Goal: Task Accomplishment & Management: Complete application form

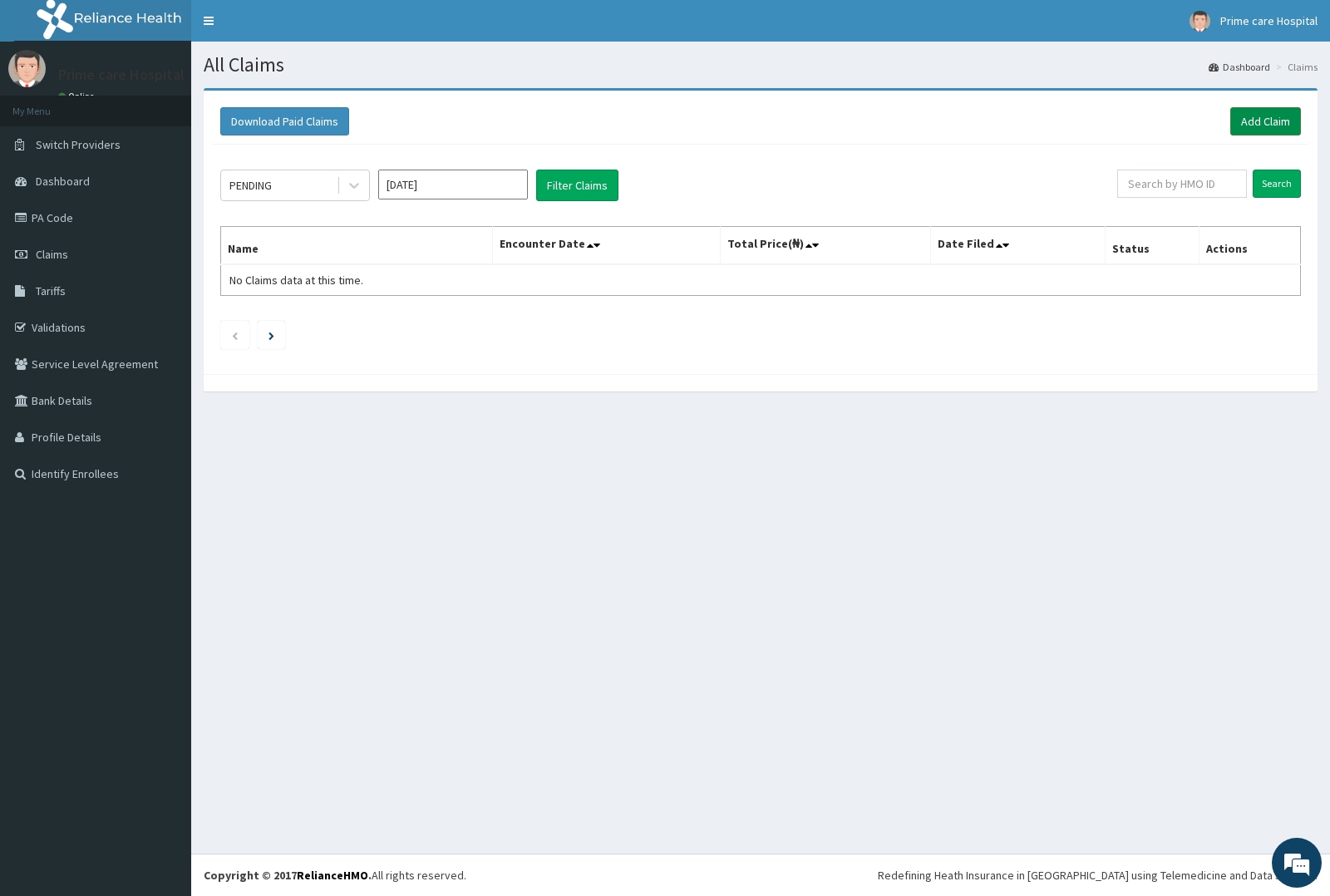
click at [1269, 116] on link "Add Claim" at bounding box center [1266, 122] width 71 height 29
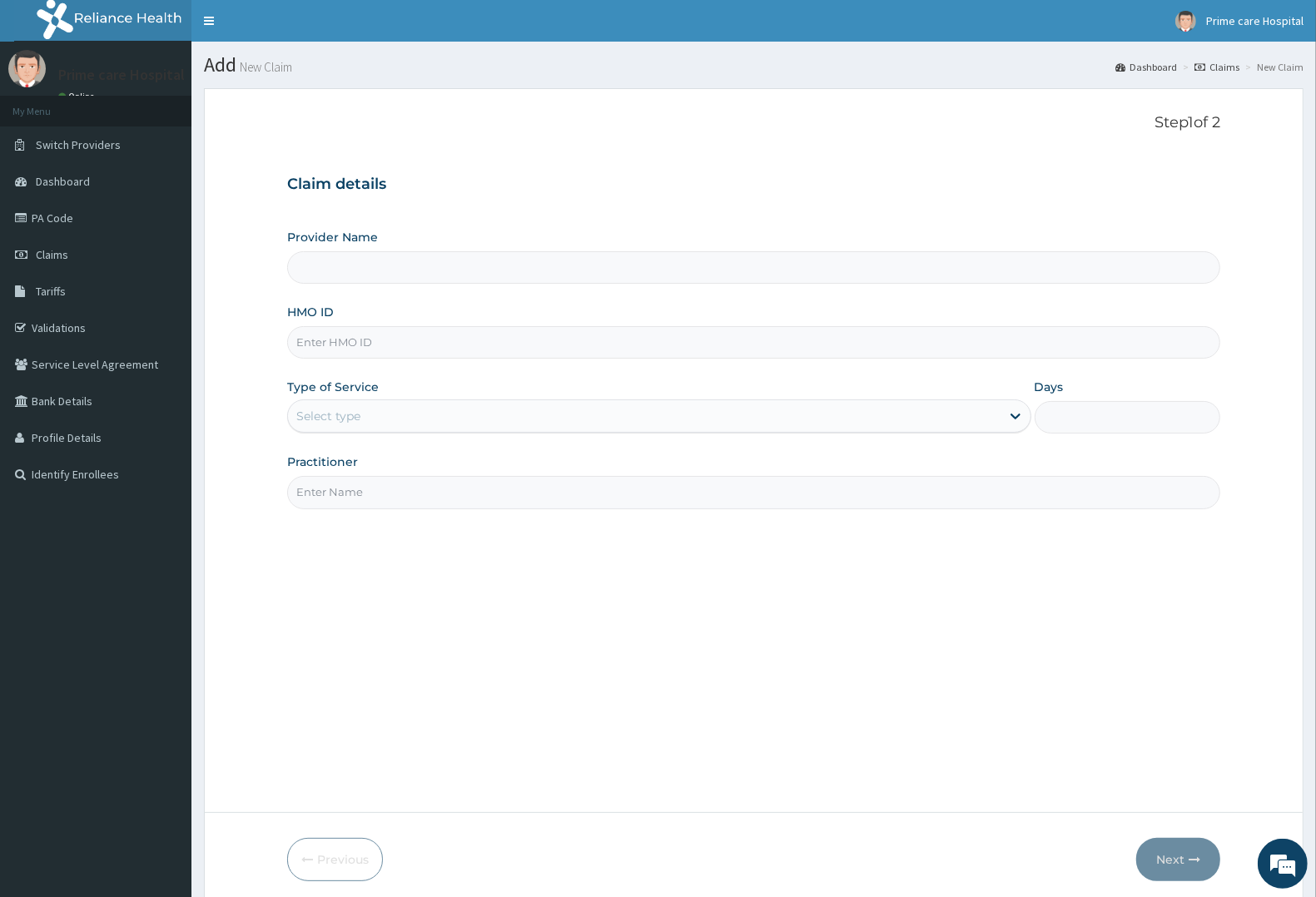
type input "Prime care hospital"
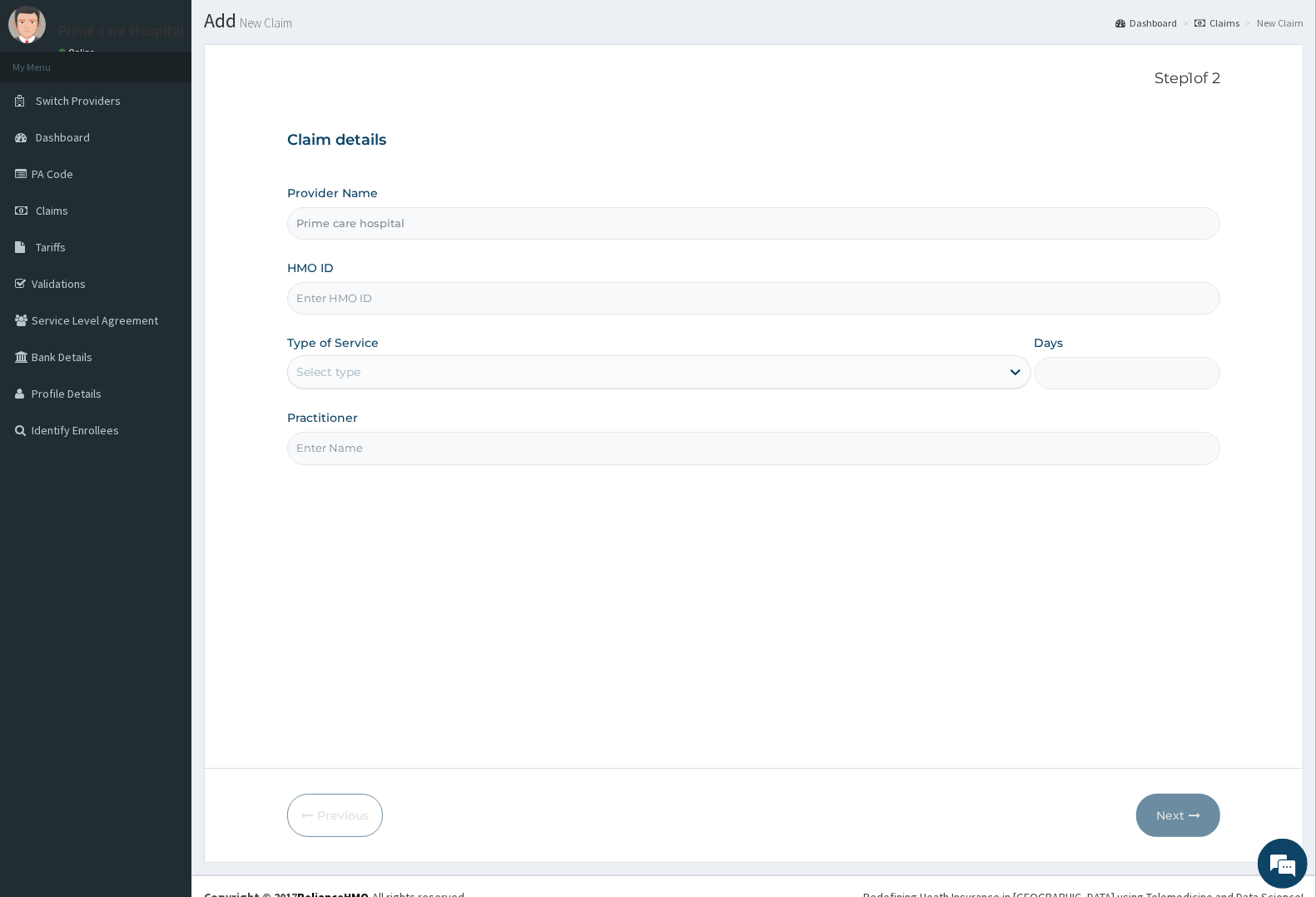
scroll to position [65, 0]
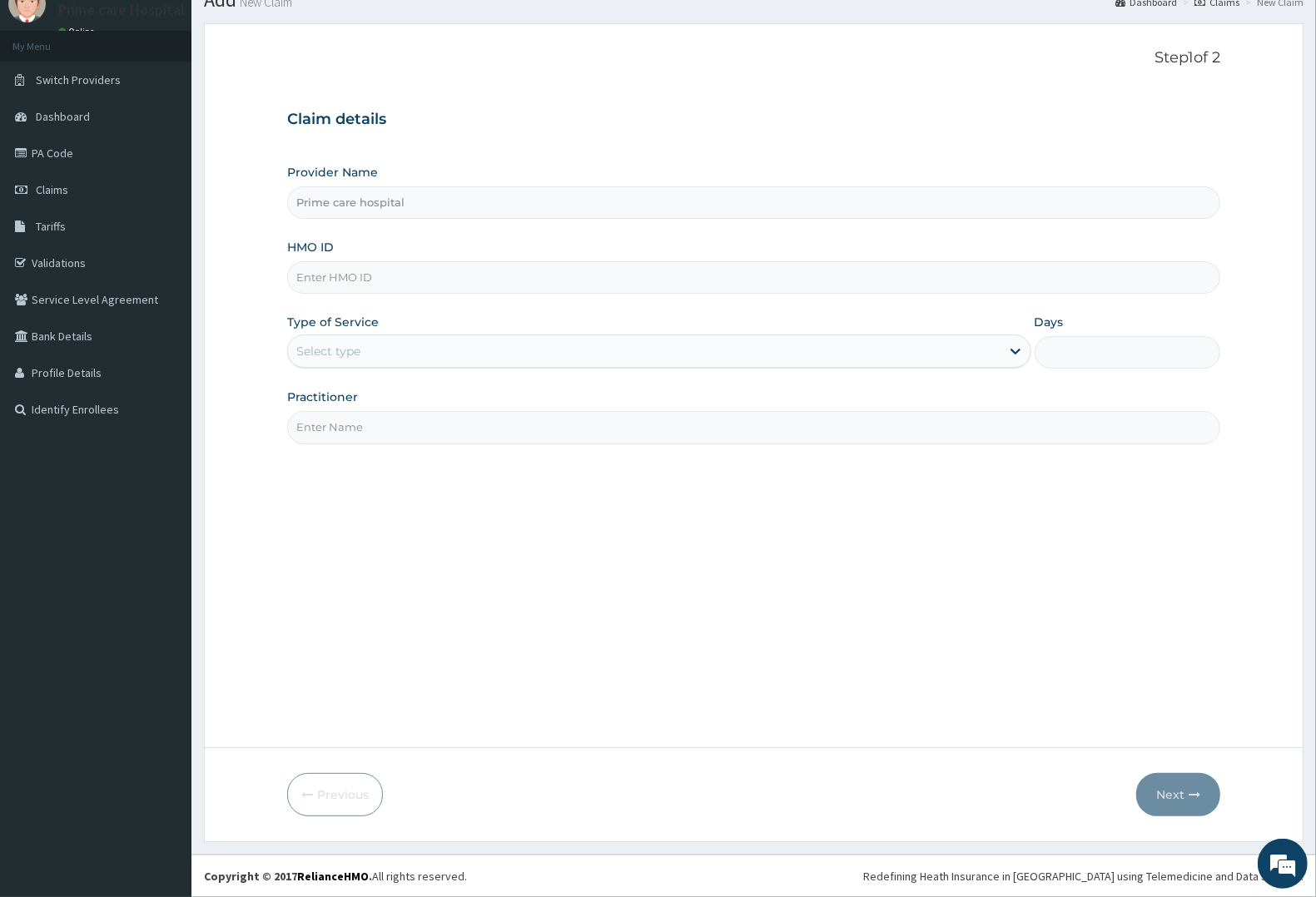
click at [354, 271] on input "HMO ID" at bounding box center [753, 278] width 933 height 32
type input "GMT/10383/C"
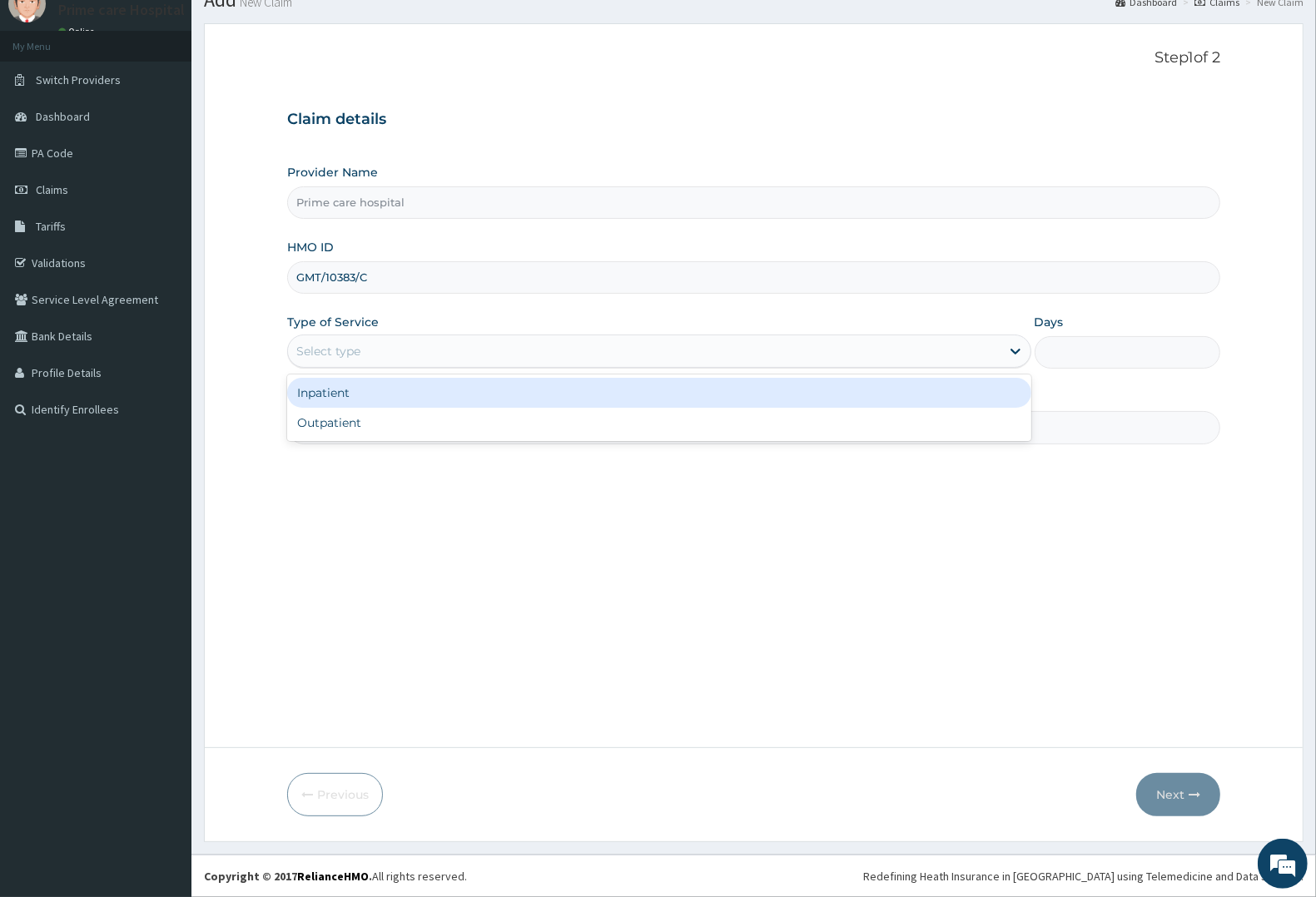
click at [364, 355] on div "Select type" at bounding box center [643, 351] width 712 height 27
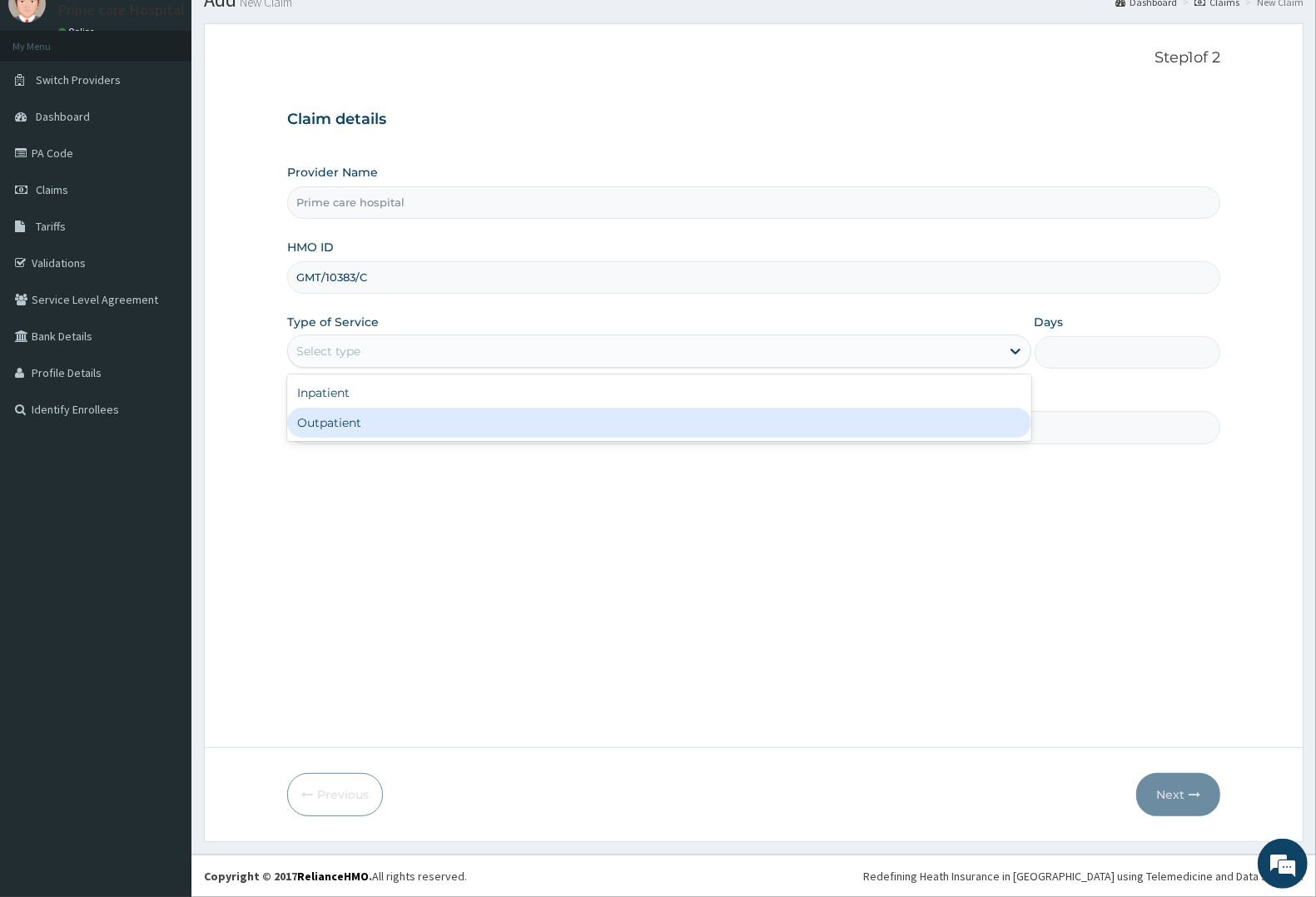
click at [351, 414] on div "Outpatient" at bounding box center [659, 422] width 744 height 30
type input "1"
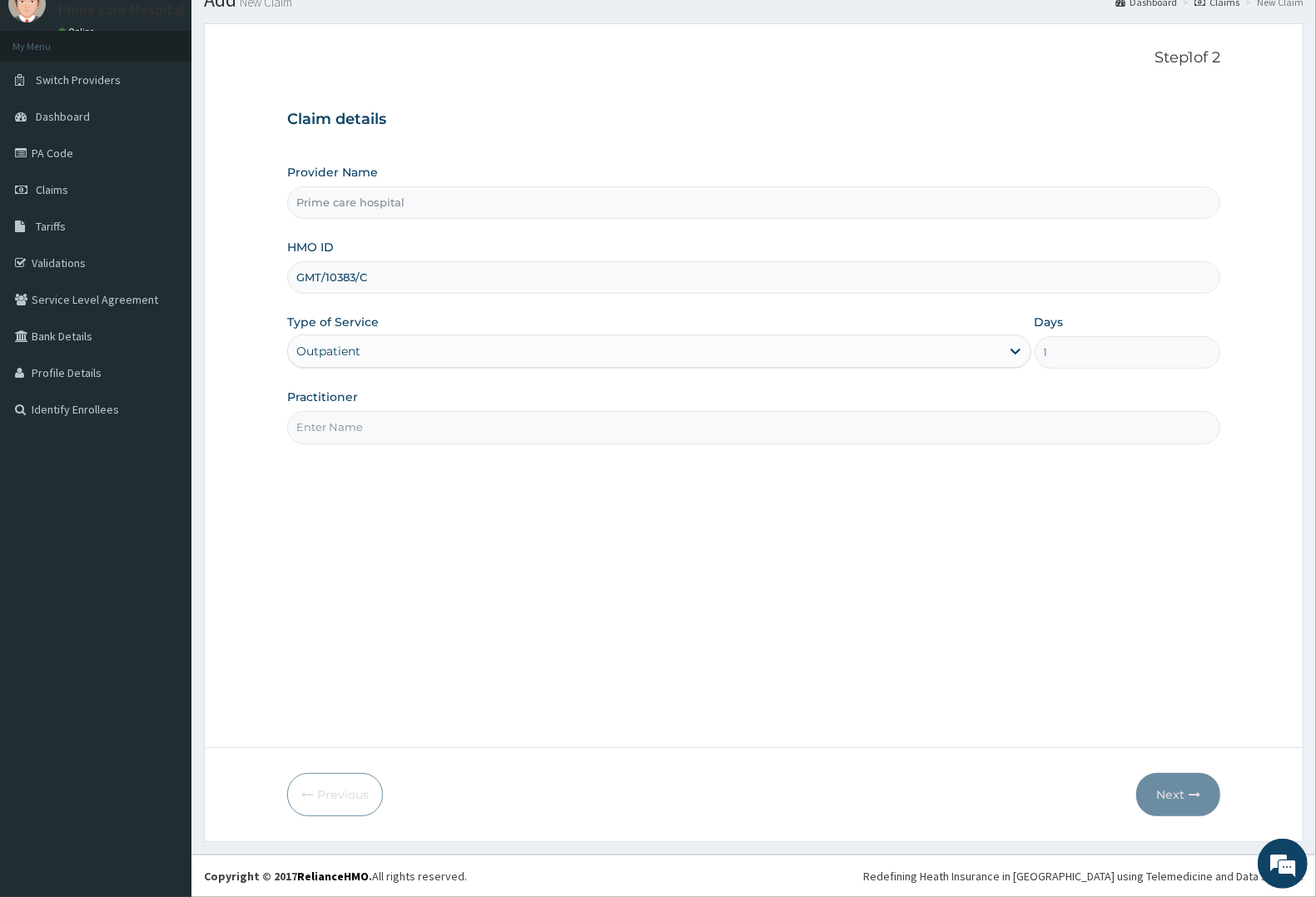
click at [374, 429] on input "Practitioner" at bounding box center [753, 427] width 933 height 32
type input "[PERSON_NAME]"
click at [1191, 798] on icon "button" at bounding box center [1194, 795] width 12 height 12
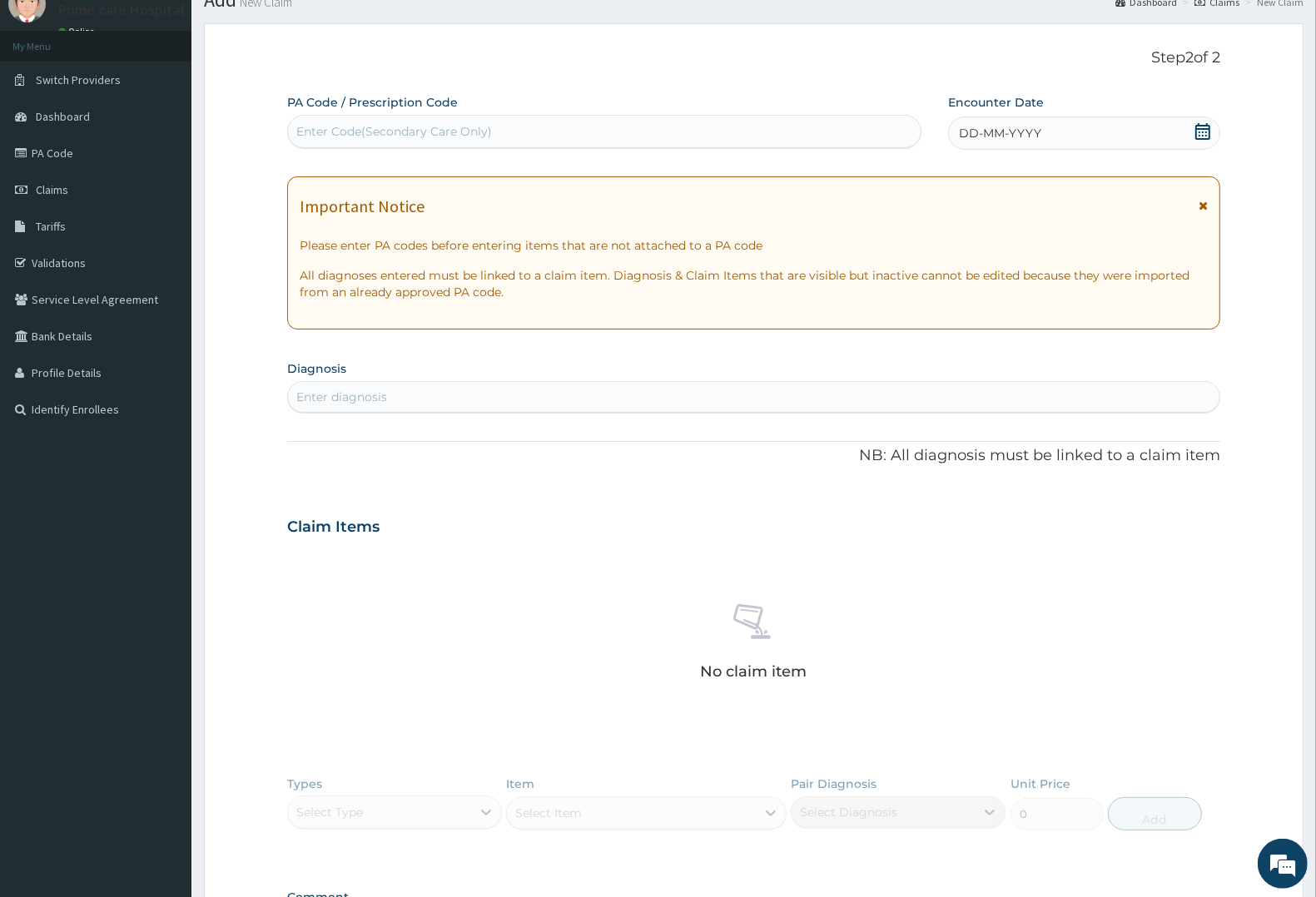
click at [1003, 135] on span "DD-MM-YYYY" at bounding box center [1000, 133] width 82 height 17
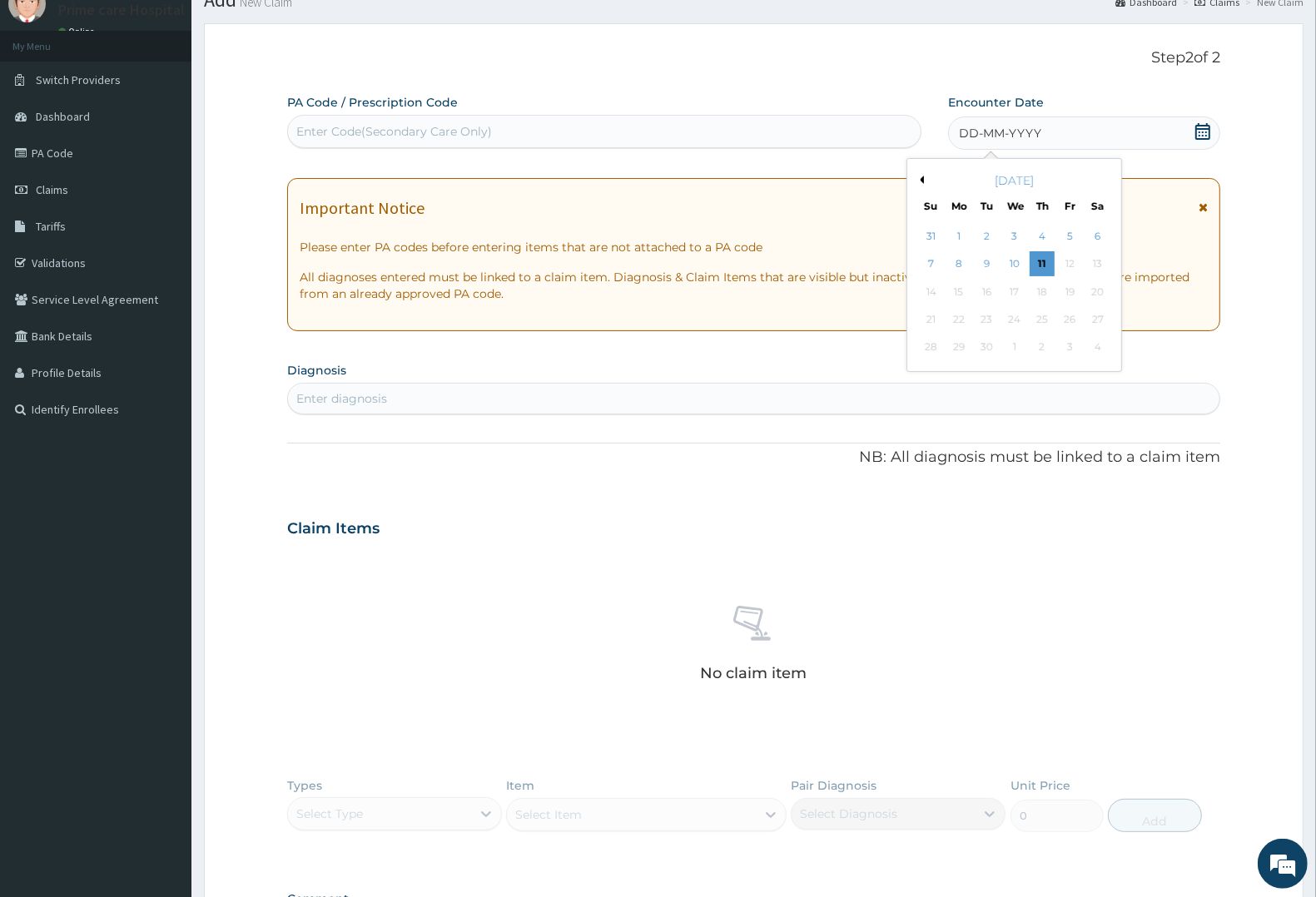
click at [921, 181] on button "Previous Month" at bounding box center [919, 179] width 8 height 8
click at [1068, 289] on div "15" at bounding box center [1071, 292] width 25 height 25
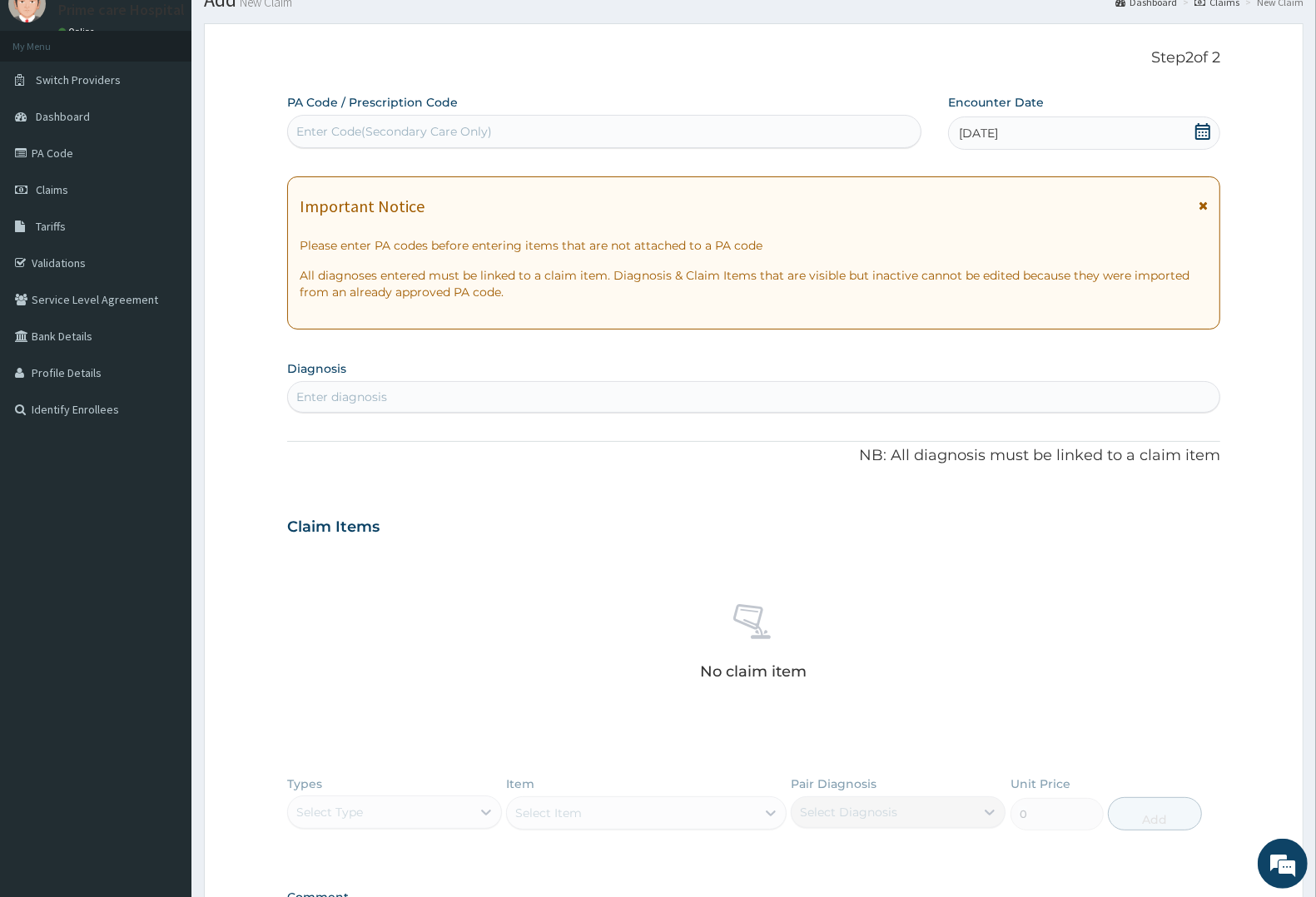
click at [409, 384] on div "Enter diagnosis" at bounding box center [753, 397] width 932 height 27
type input "MALAR"
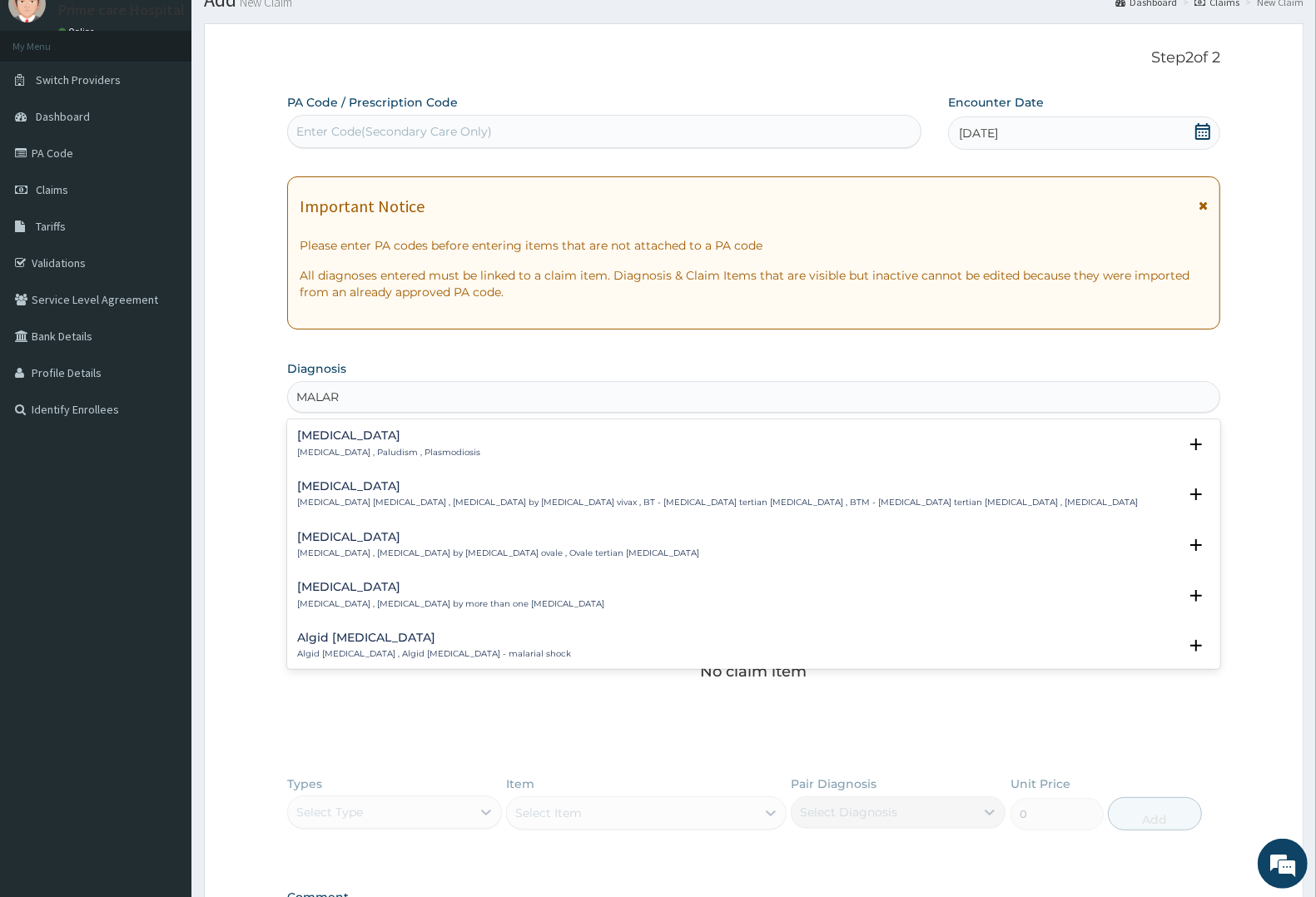
click at [387, 469] on div "Malaria Malaria , Paludism , Plasmodiosis Select Status Query Query covers susp…" at bounding box center [753, 448] width 933 height 51
click at [408, 452] on p "Malaria , Paludism , Plasmodiosis" at bounding box center [389, 453] width 183 height 12
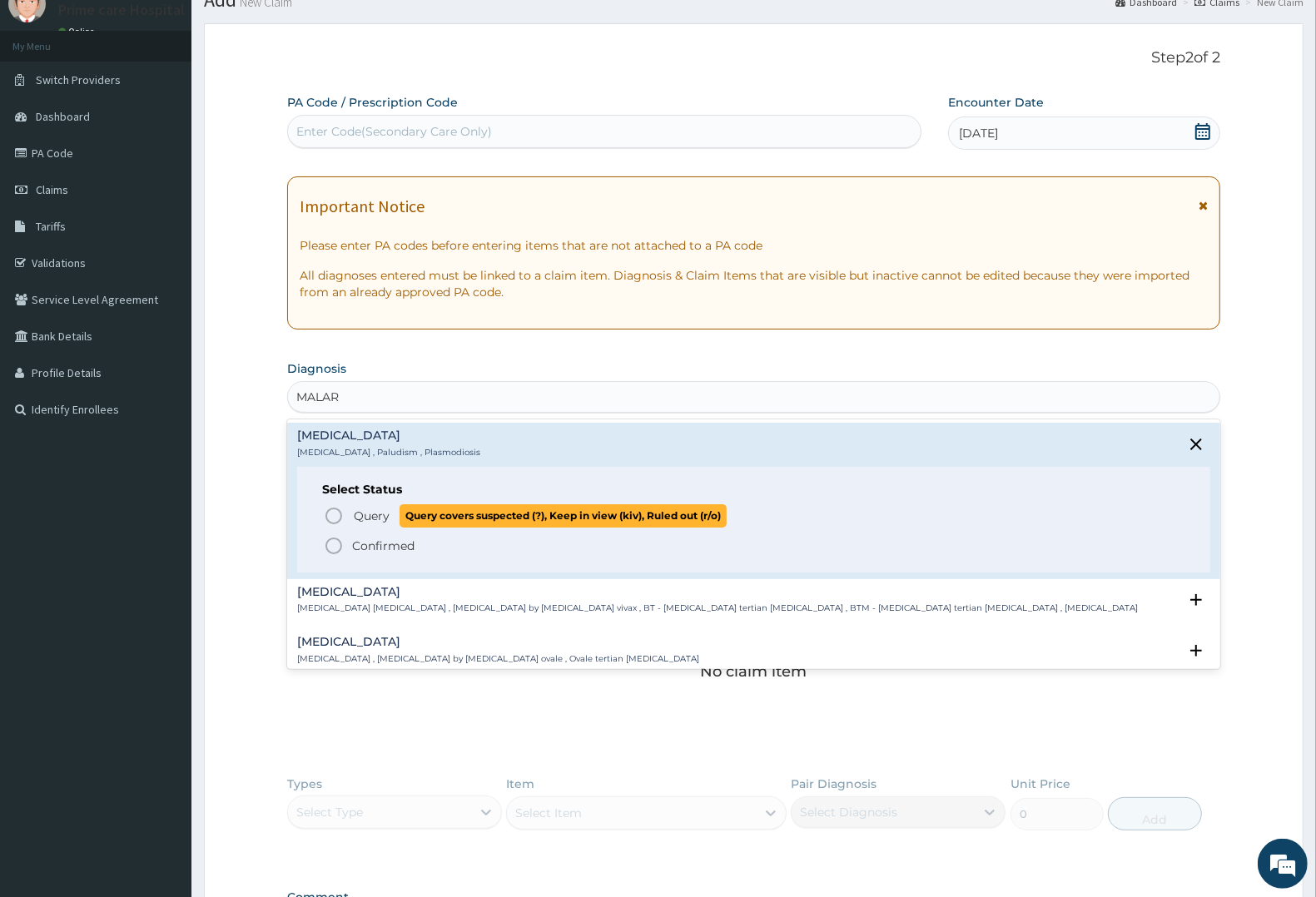
click at [380, 513] on span "Query" at bounding box center [372, 516] width 36 height 17
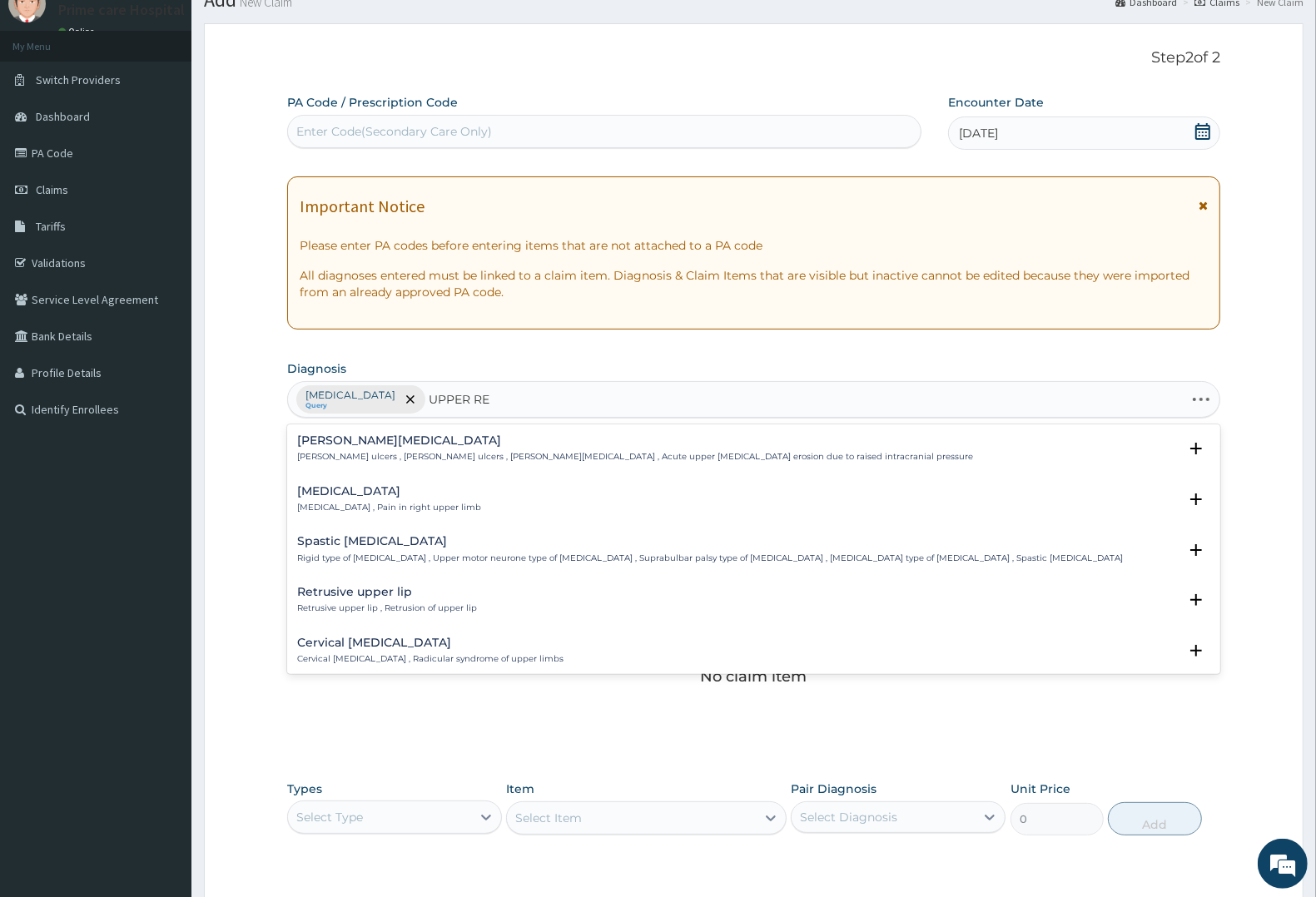
type input "UPPER RES"
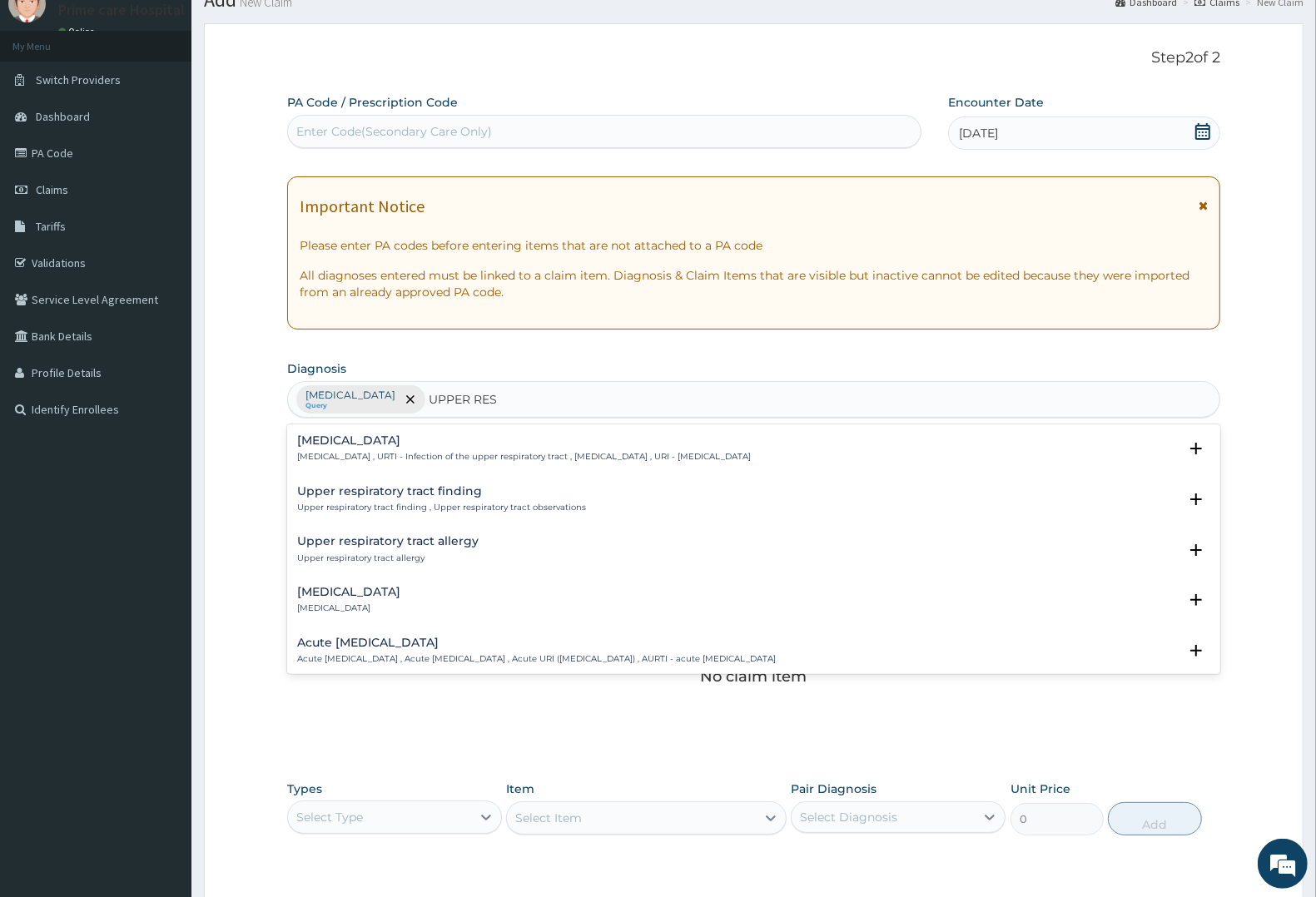
click at [408, 440] on h4 "Upper respiratory infection" at bounding box center [524, 441] width 453 height 13
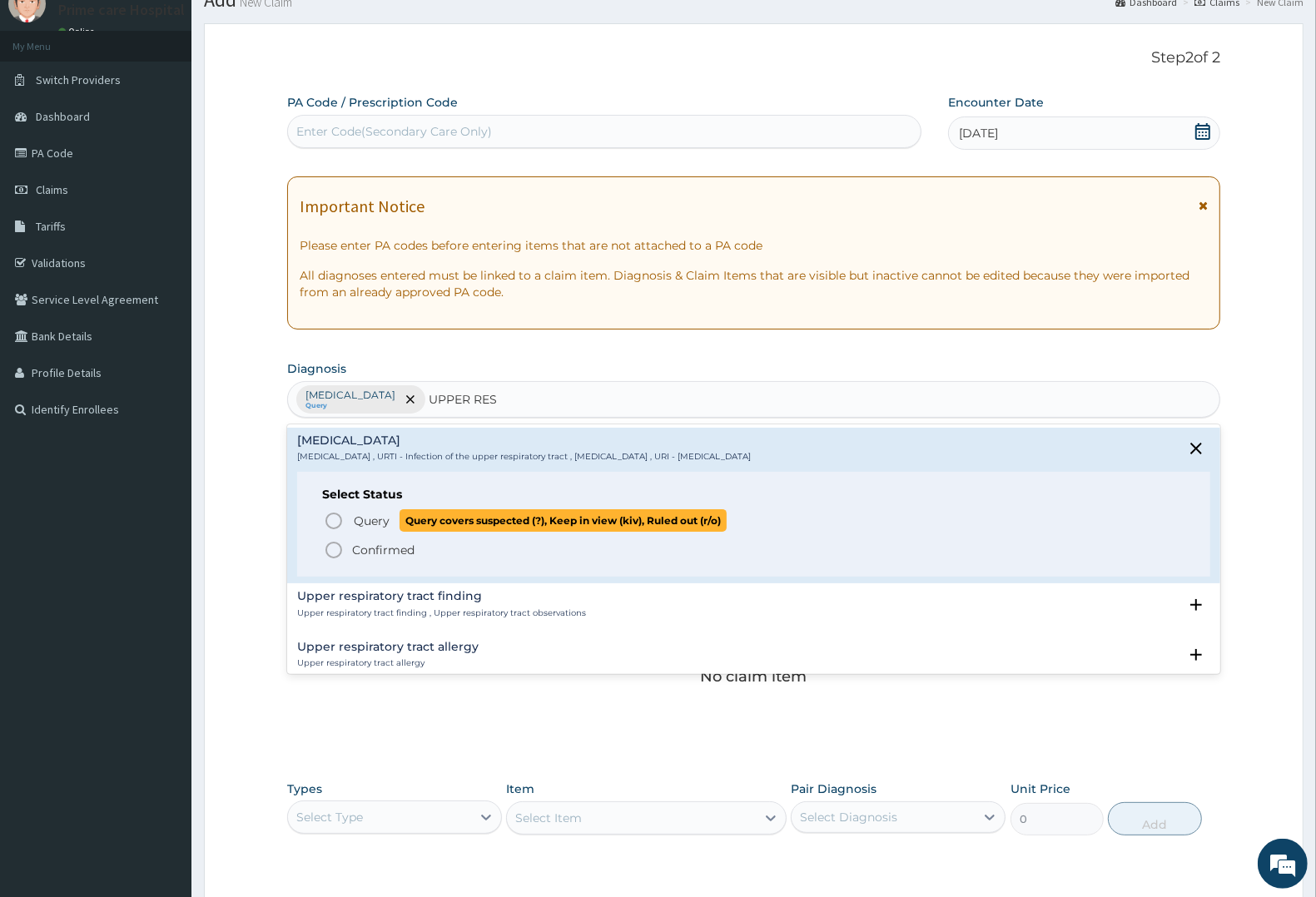
click at [381, 525] on span "Query" at bounding box center [372, 521] width 36 height 17
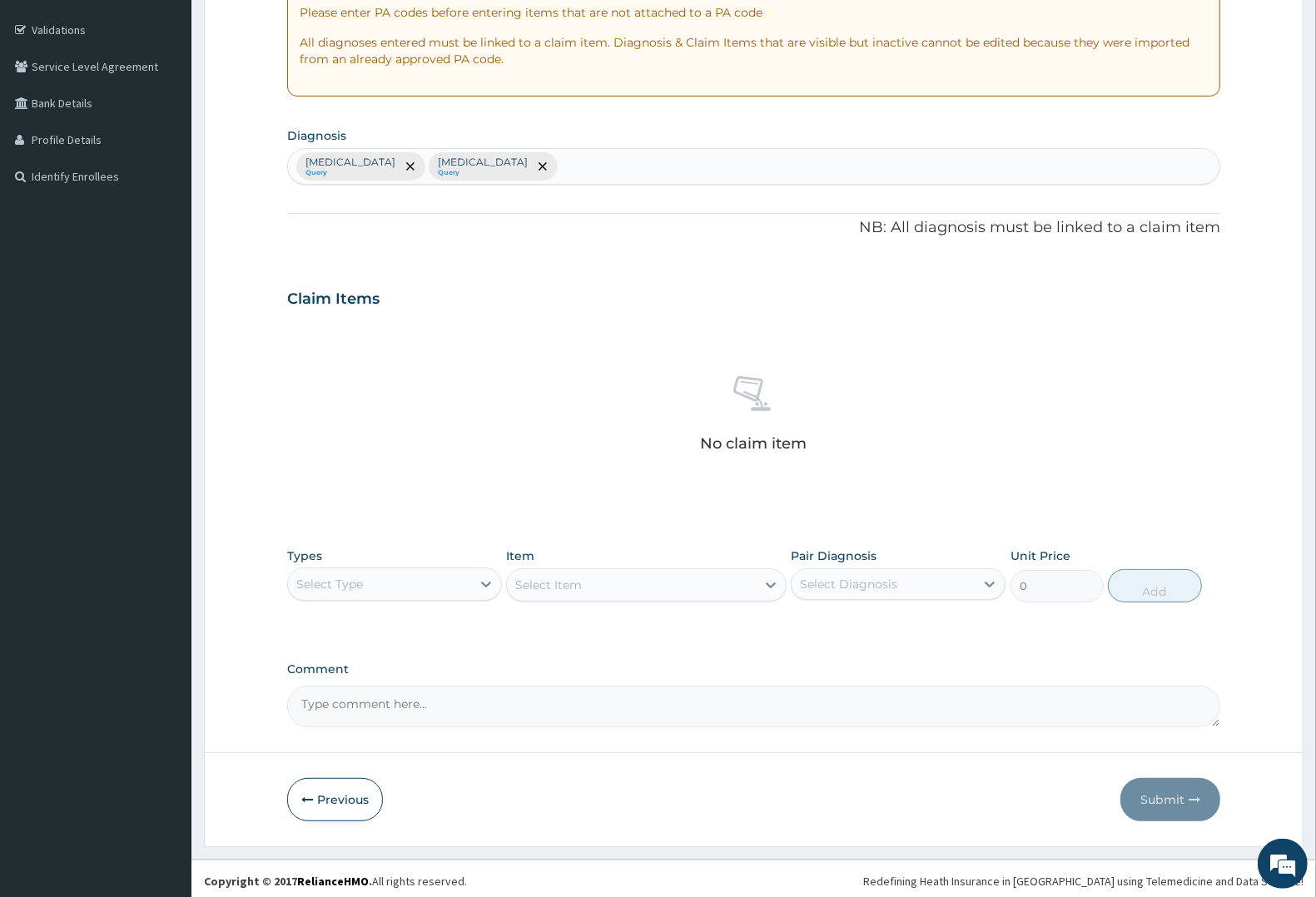
scroll to position [304, 0]
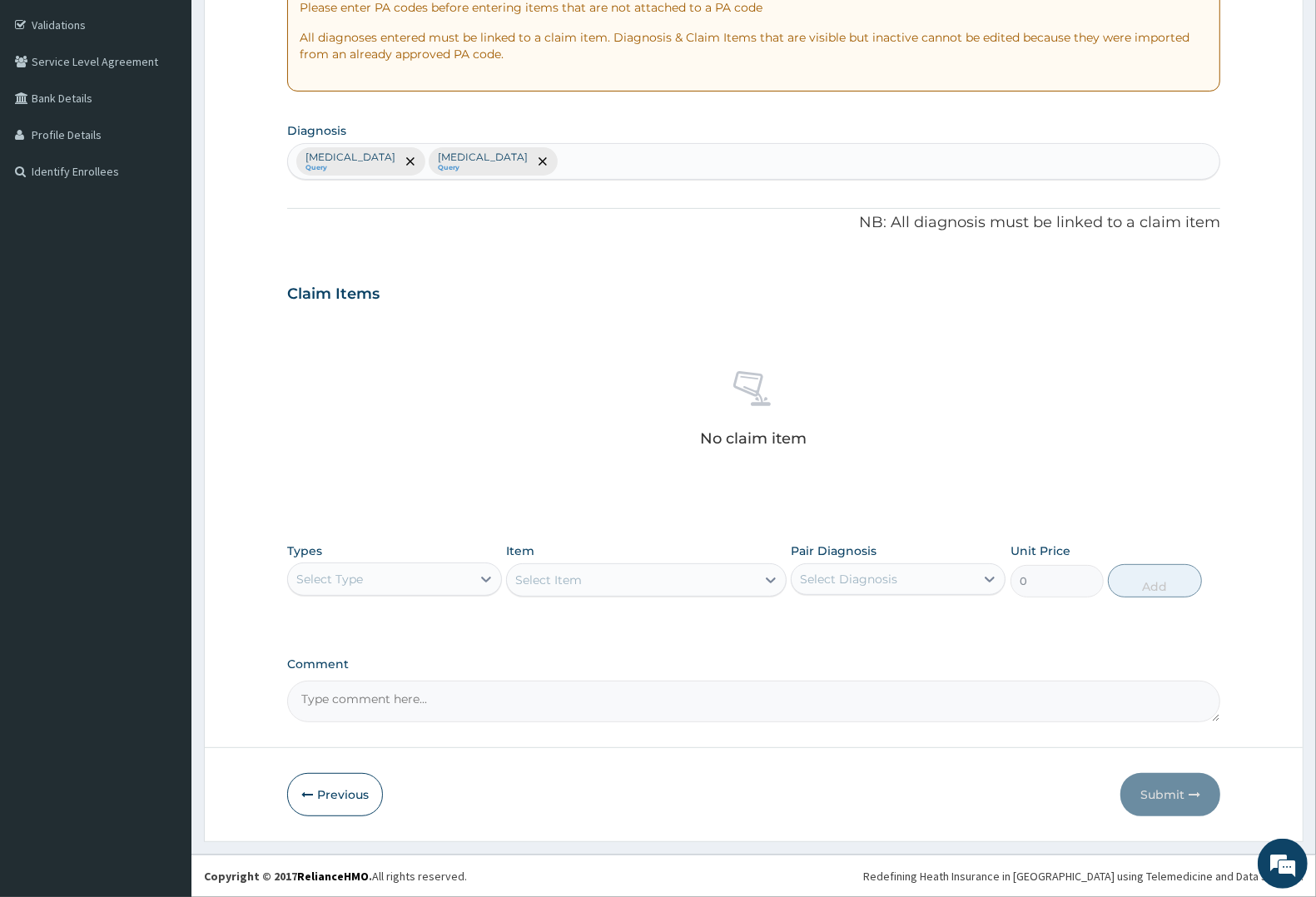
click at [348, 573] on div "Select Type" at bounding box center [330, 579] width 66 height 17
click at [355, 672] on div "Procedures" at bounding box center [395, 680] width 215 height 30
click at [554, 579] on div "Select Item" at bounding box center [646, 580] width 280 height 33
click at [554, 579] on div "Select Item" at bounding box center [548, 580] width 66 height 17
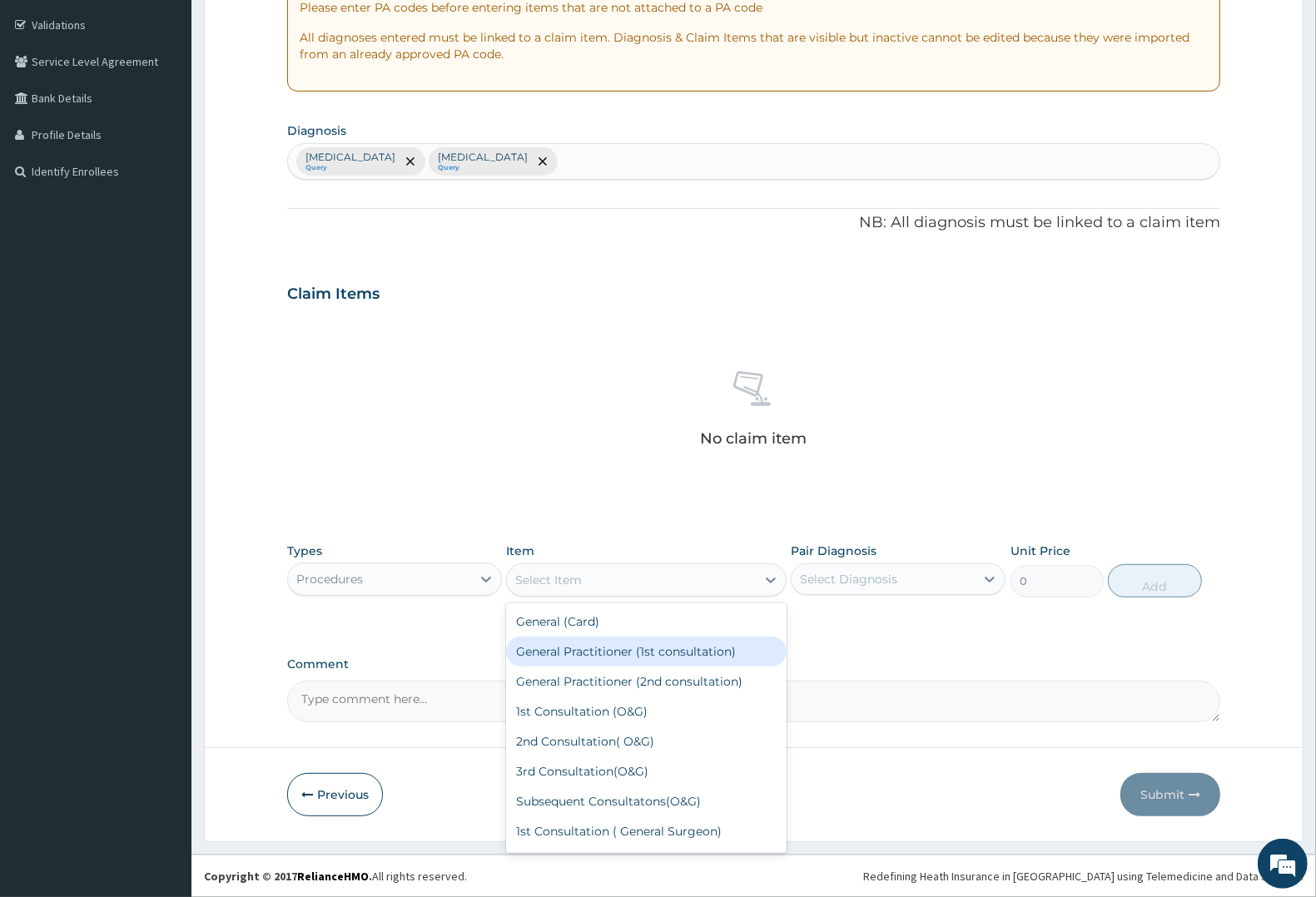
drag, startPoint x: 547, startPoint y: 643, endPoint x: 980, endPoint y: 614, distance: 434.0
click at [567, 643] on div "General Practitioner (1st consultation)" at bounding box center [646, 651] width 280 height 30
type input "2250"
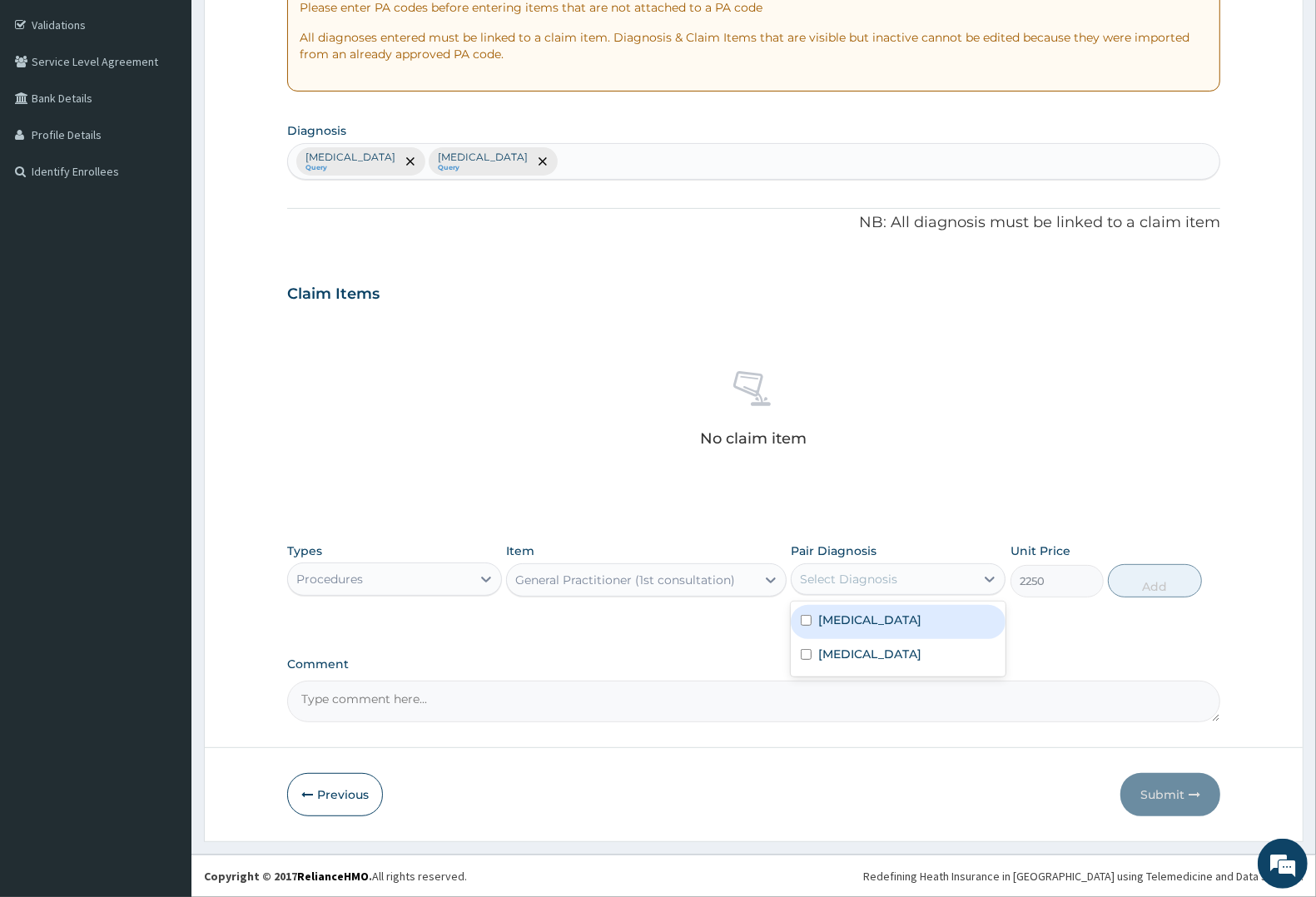
click at [901, 582] on div "Select Diagnosis" at bounding box center [883, 580] width 183 height 27
click at [856, 643] on div "Upper respiratory infection" at bounding box center [899, 656] width 215 height 34
checkbox input "true"
click at [857, 628] on label "Malaria" at bounding box center [869, 620] width 103 height 17
checkbox input "true"
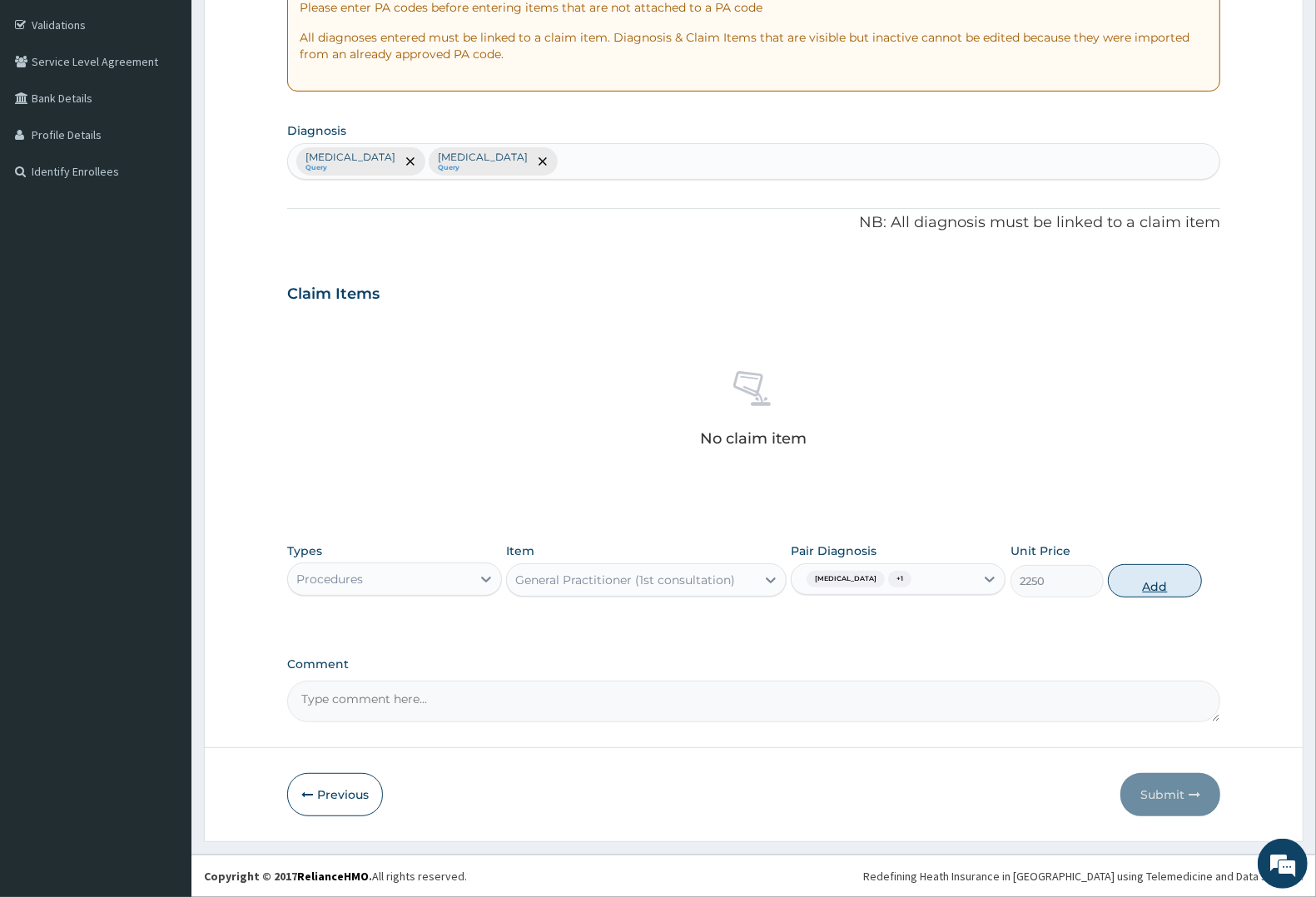
click at [1142, 581] on button "Add" at bounding box center [1155, 581] width 93 height 33
type input "0"
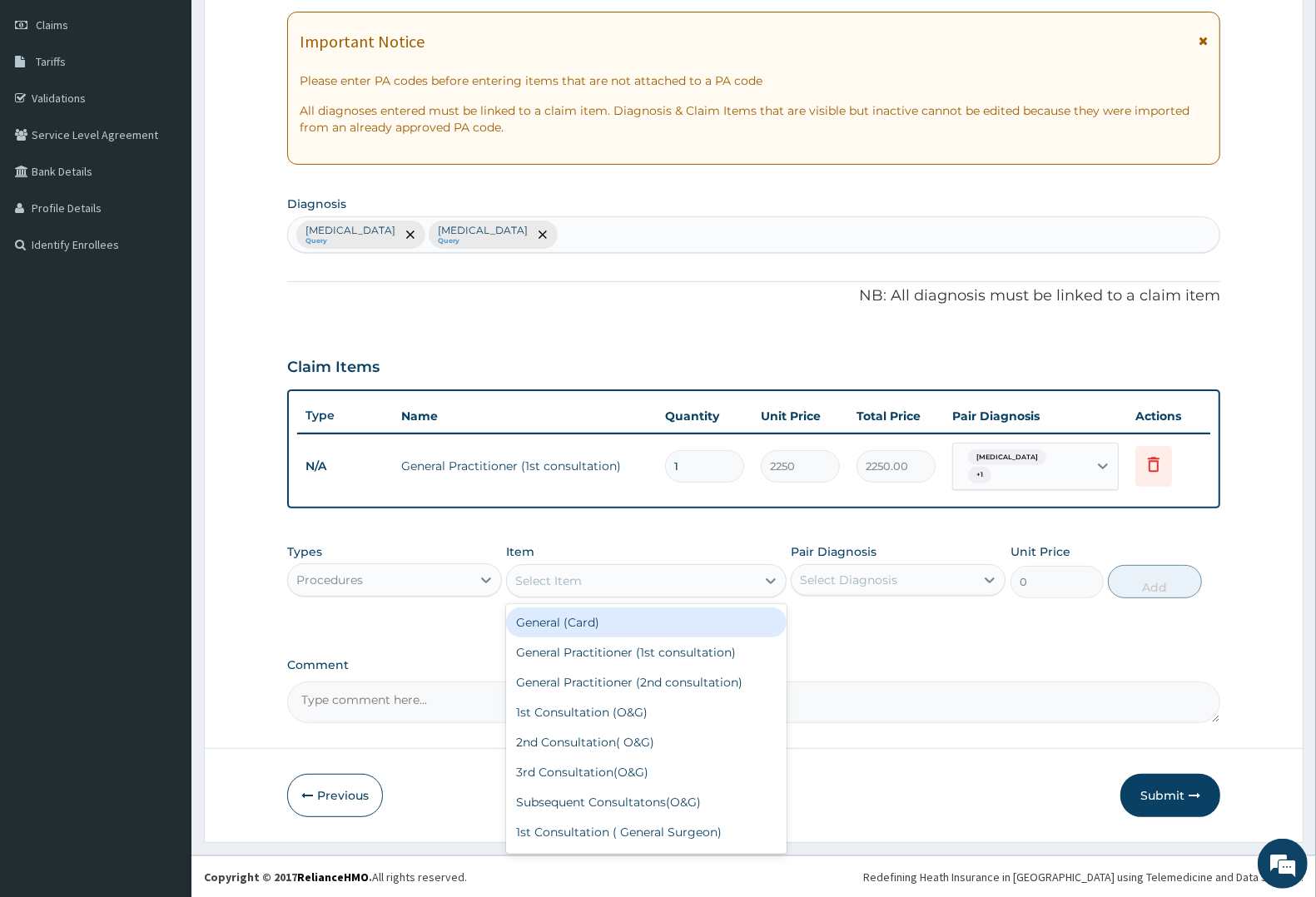
click at [579, 585] on div "Select Item" at bounding box center [548, 581] width 66 height 17
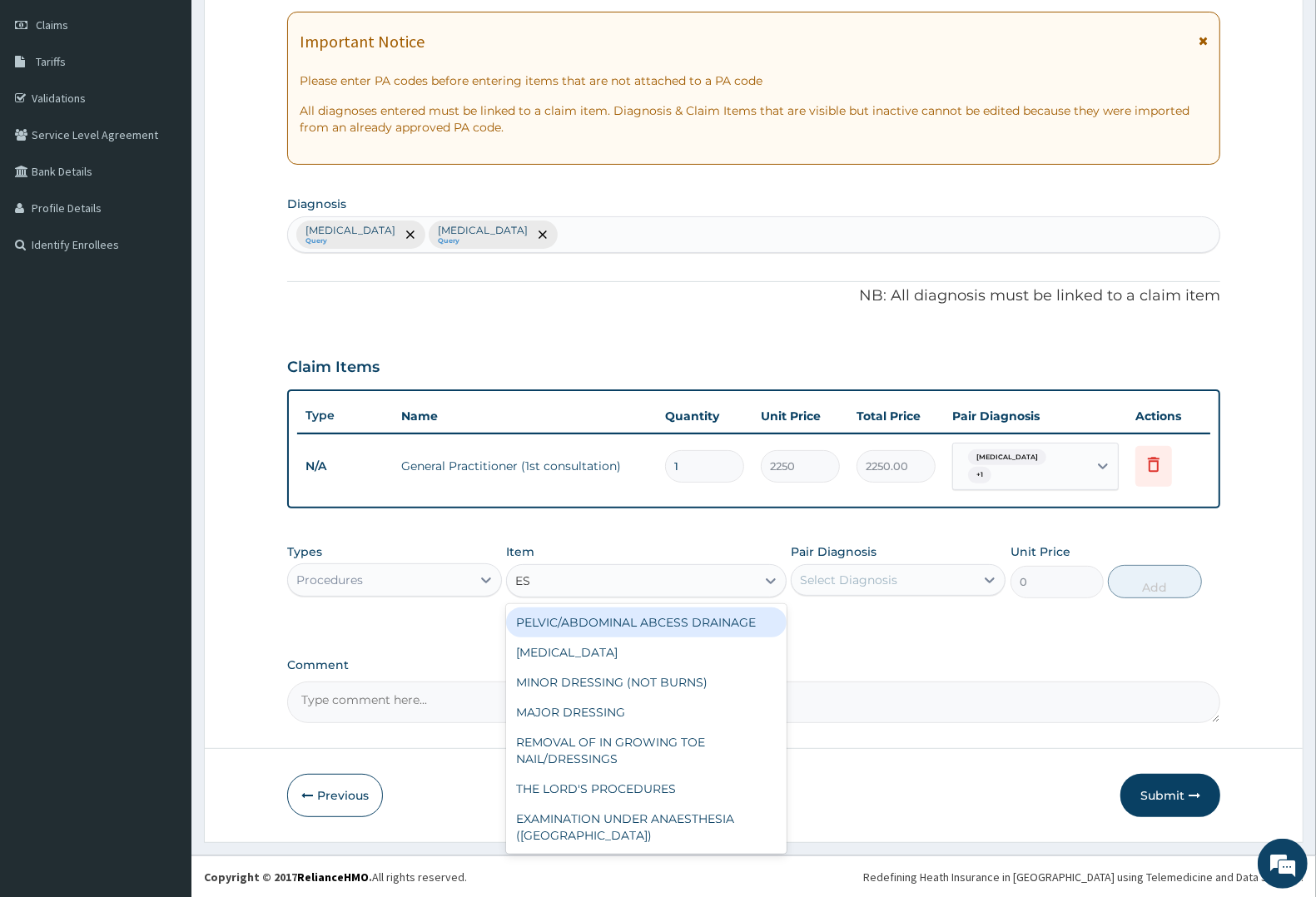
type input "ESR"
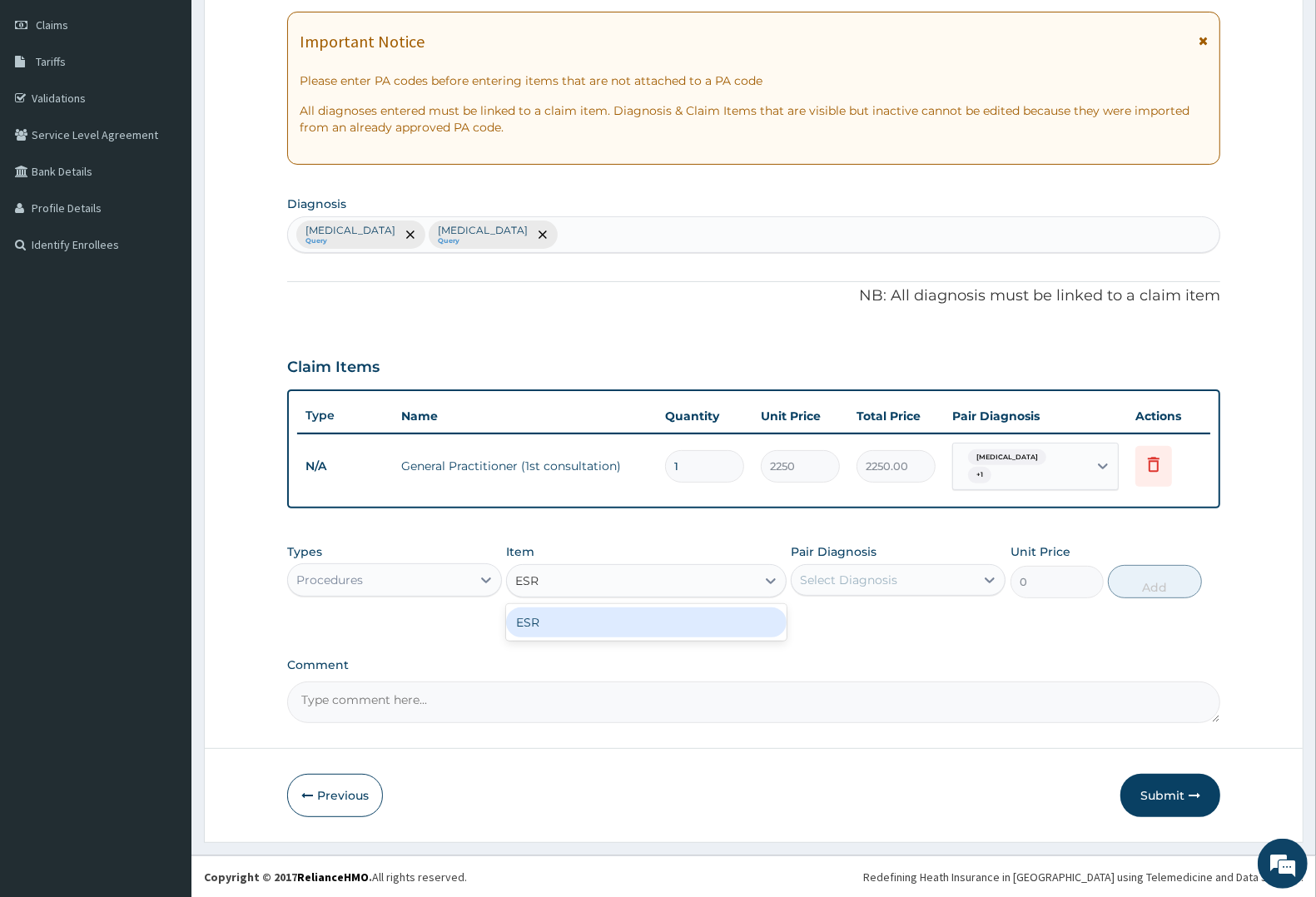
click at [579, 614] on div "ESR" at bounding box center [646, 622] width 280 height 30
type input "4000"
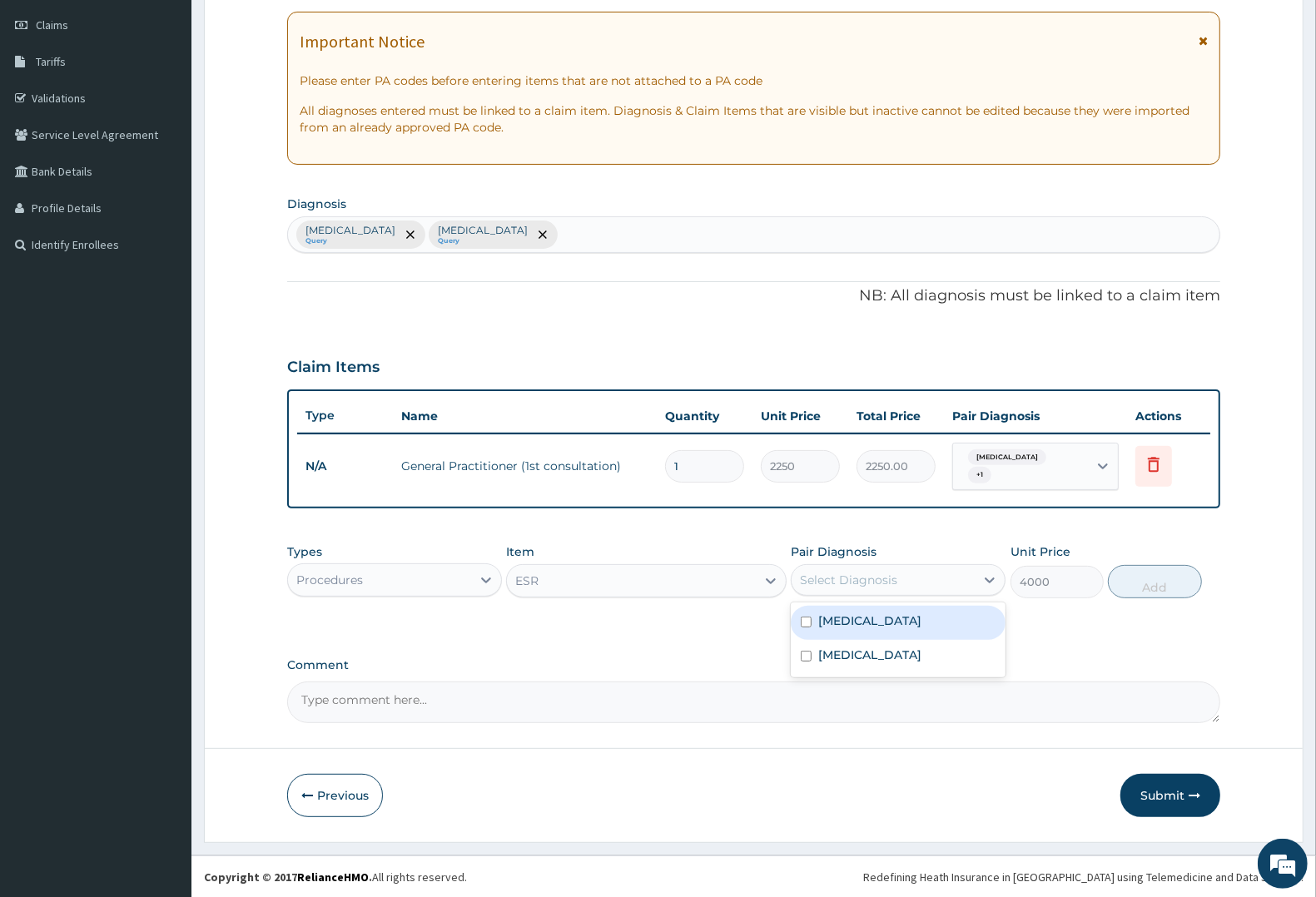
click at [889, 573] on div "Select Diagnosis" at bounding box center [848, 580] width 98 height 17
click at [896, 663] on label "Upper respiratory infection" at bounding box center [869, 655] width 103 height 17
checkbox input "true"
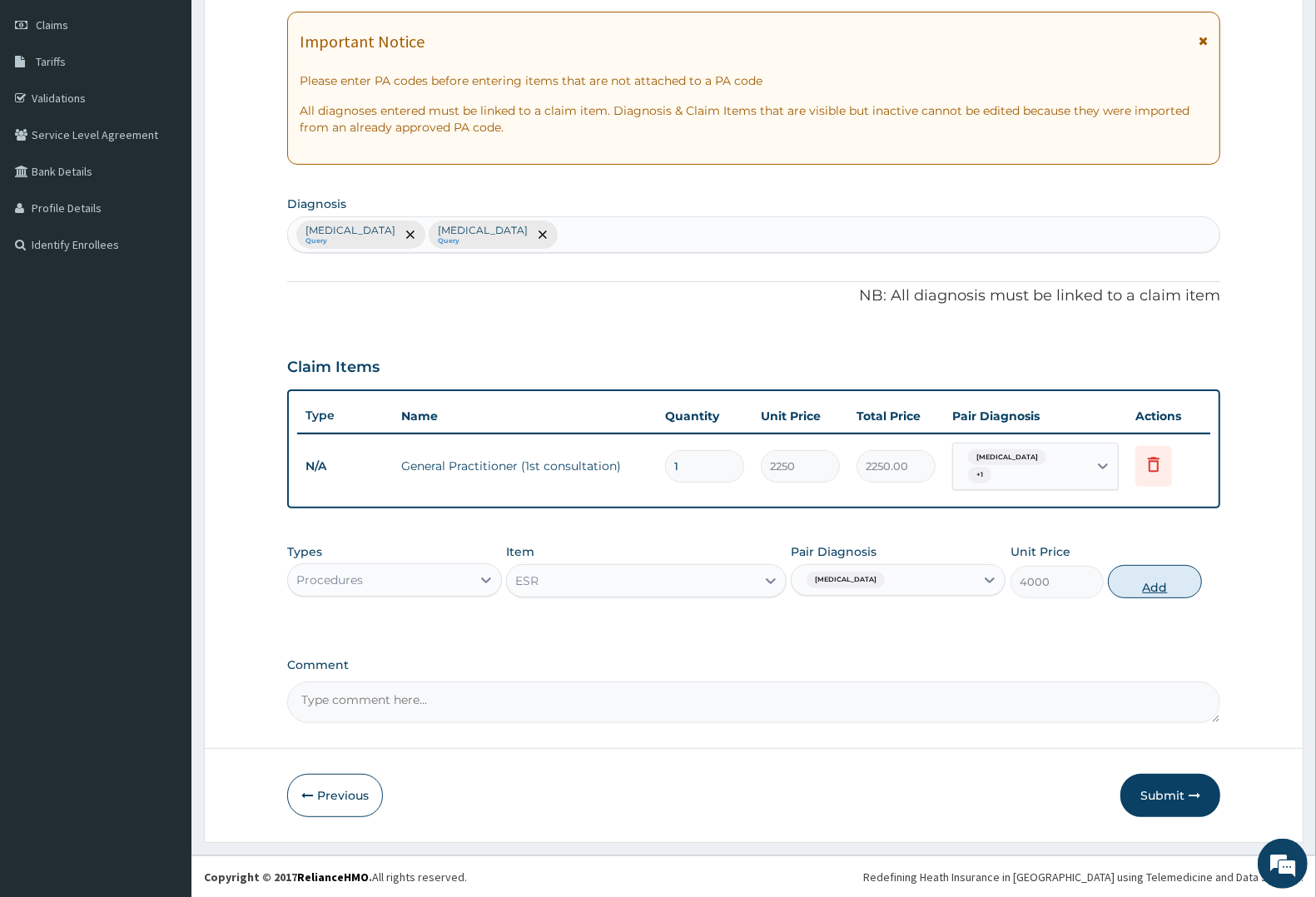
click at [1155, 575] on button "Add" at bounding box center [1155, 582] width 93 height 33
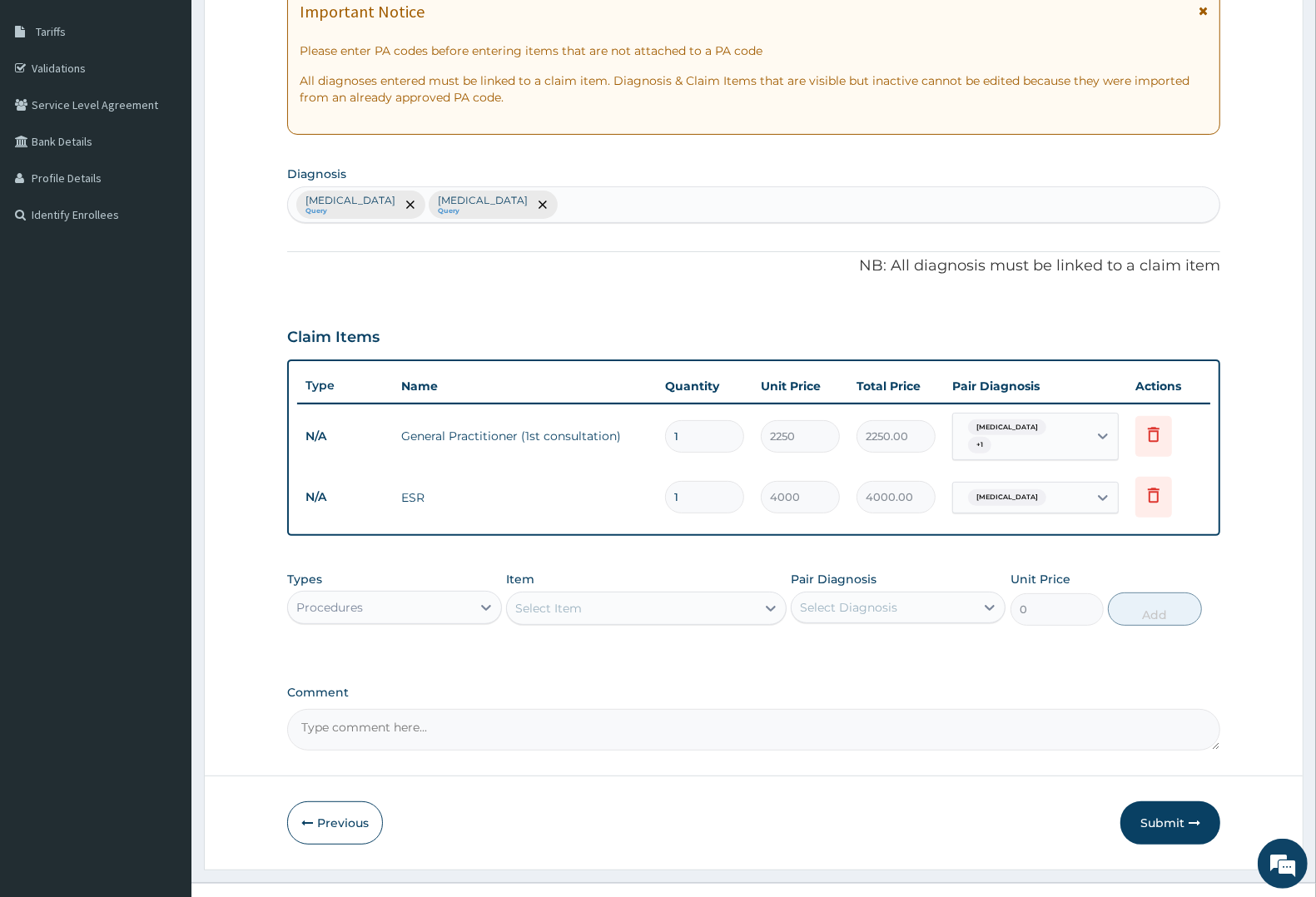
scroll to position [288, 0]
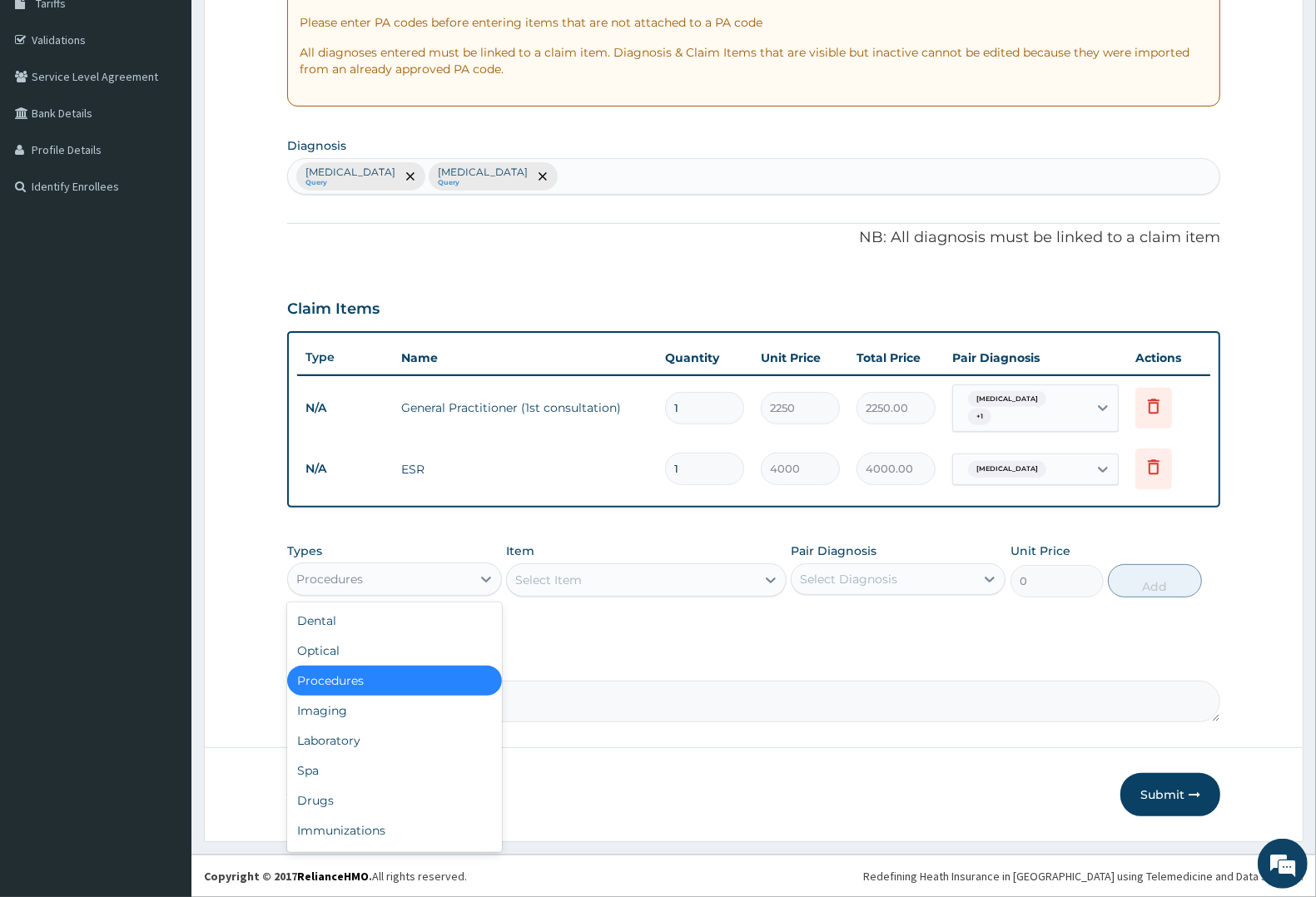
drag, startPoint x: 358, startPoint y: 572, endPoint x: 359, endPoint y: 655, distance: 83.0
click at [359, 573] on div "Procedures" at bounding box center [330, 579] width 66 height 17
click at [368, 737] on div "Laboratory" at bounding box center [395, 740] width 215 height 30
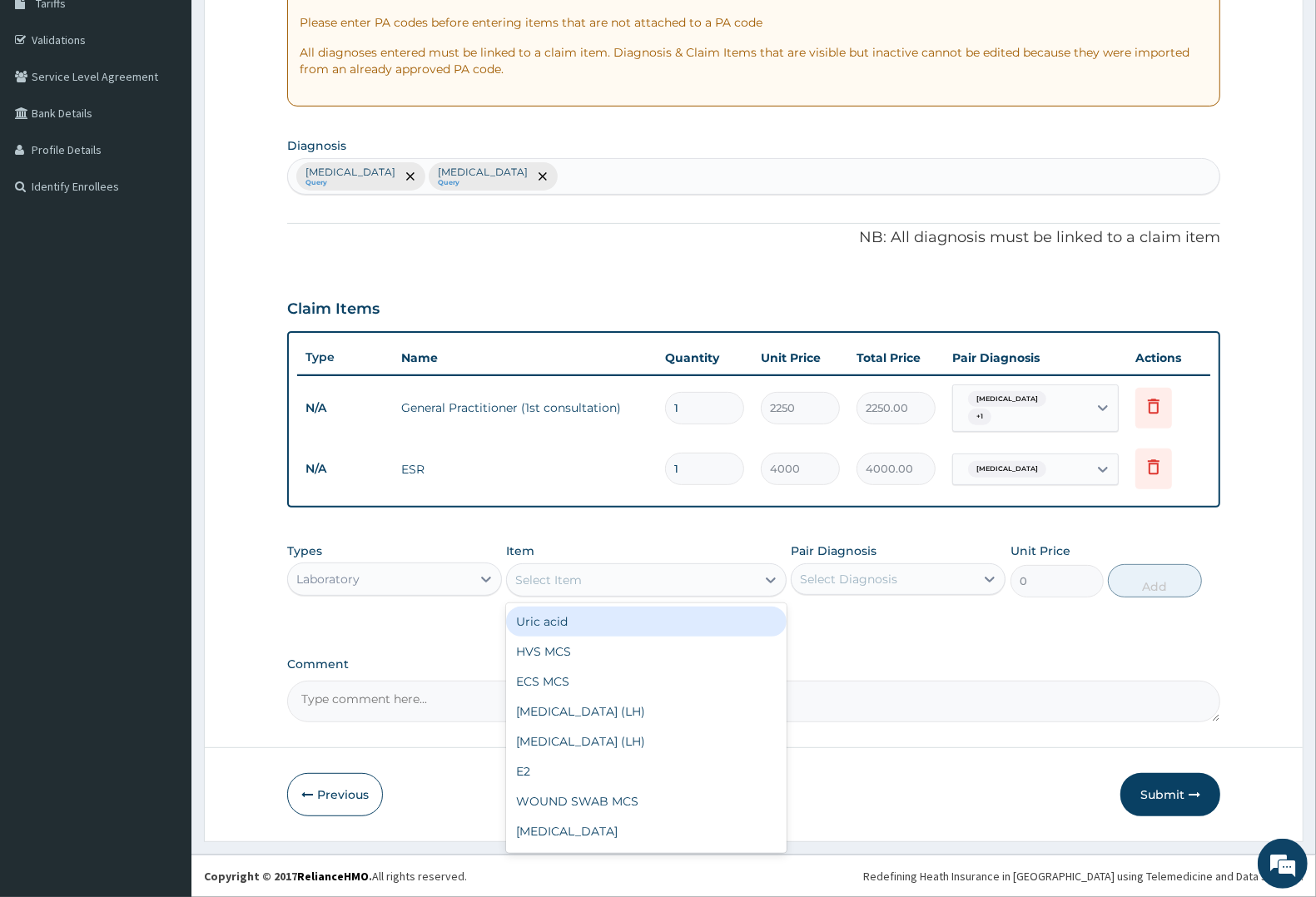
click at [608, 576] on div "Select Item" at bounding box center [631, 581] width 248 height 27
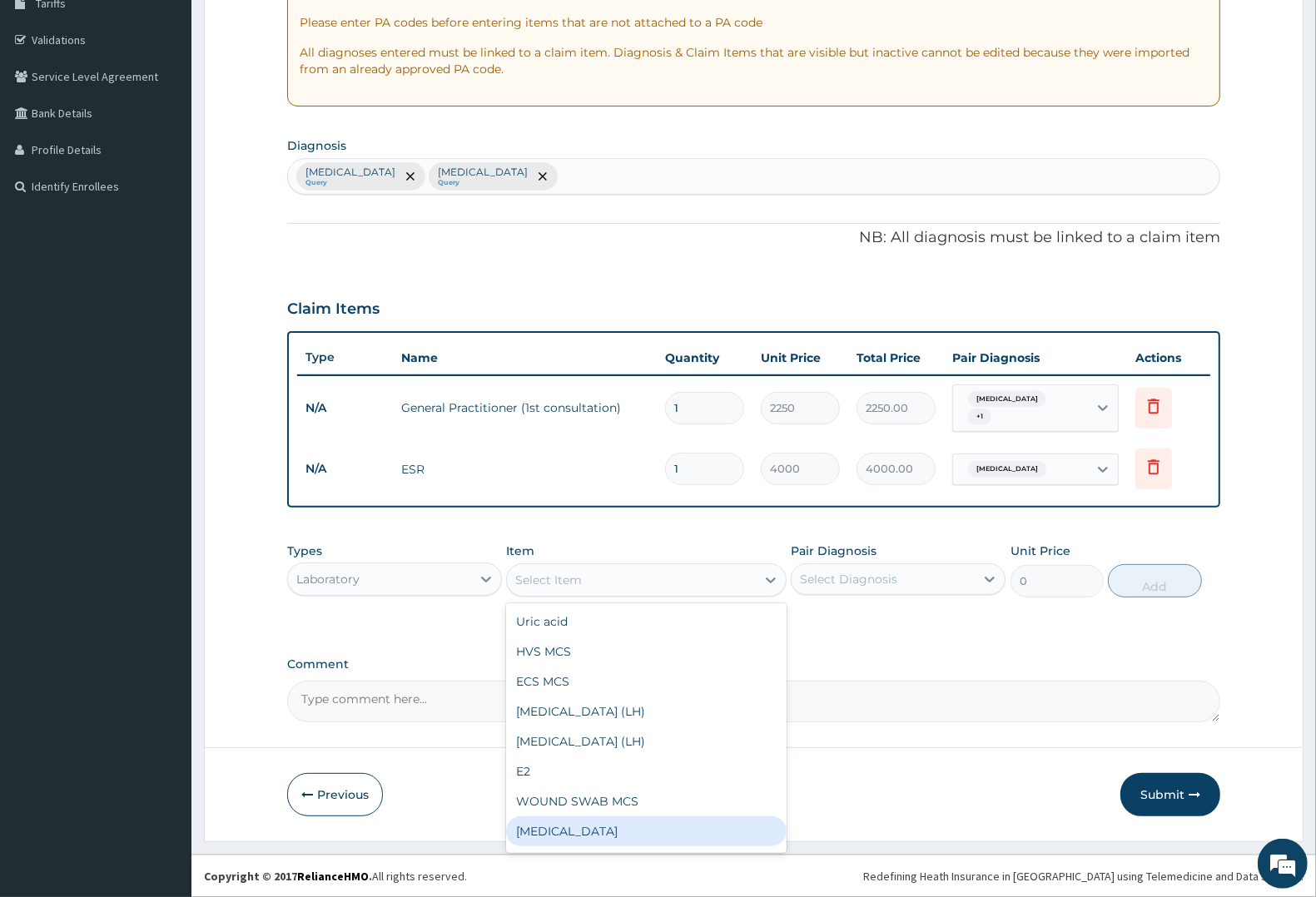
drag, startPoint x: 596, startPoint y: 830, endPoint x: 612, endPoint y: 815, distance: 21.9
click at [601, 827] on div "Full blood count" at bounding box center [646, 831] width 280 height 30
type input "3000"
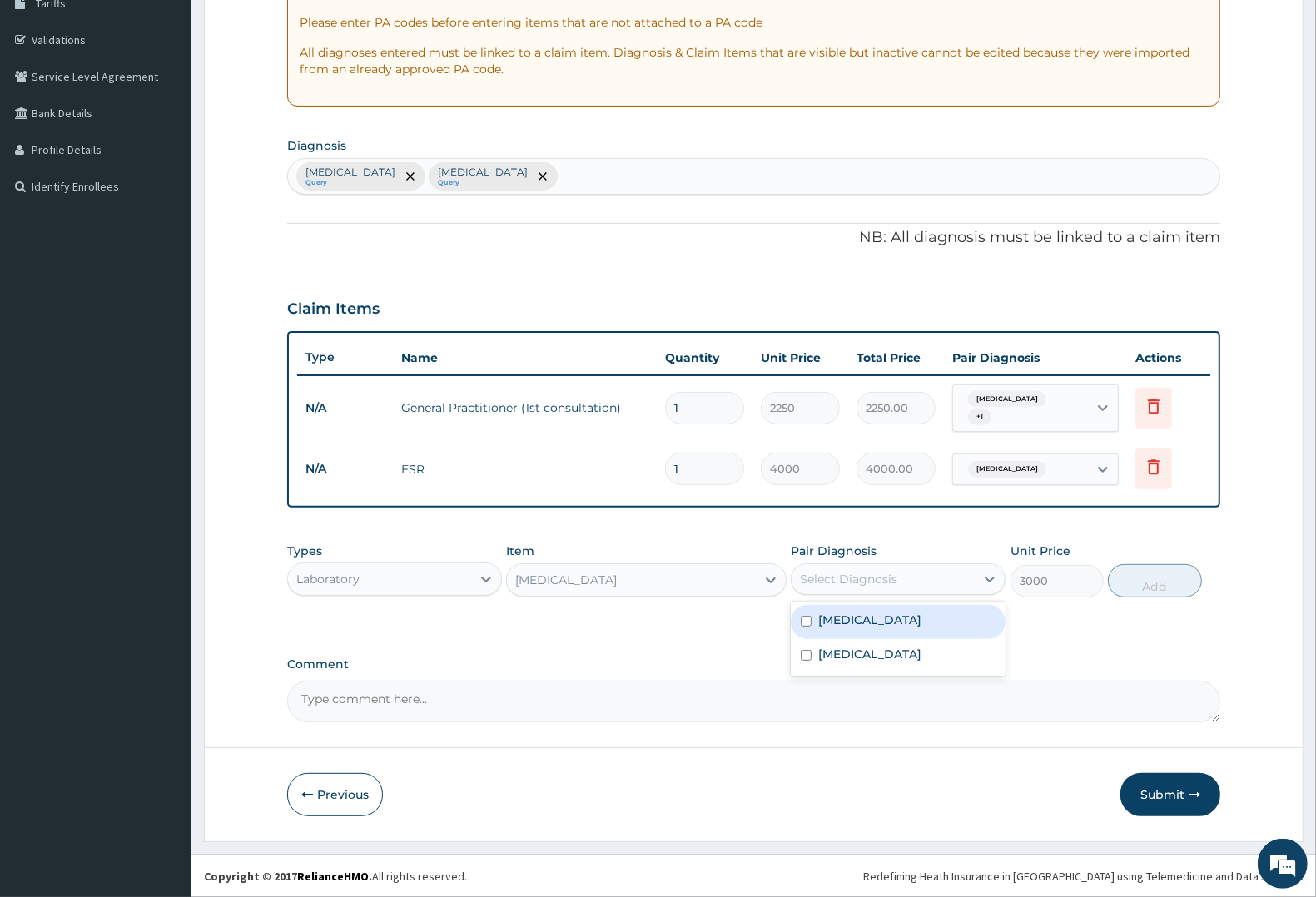
click at [867, 572] on div "Select Diagnosis" at bounding box center [848, 579] width 98 height 17
click at [854, 623] on label "Malaria" at bounding box center [869, 620] width 103 height 17
checkbox input "true"
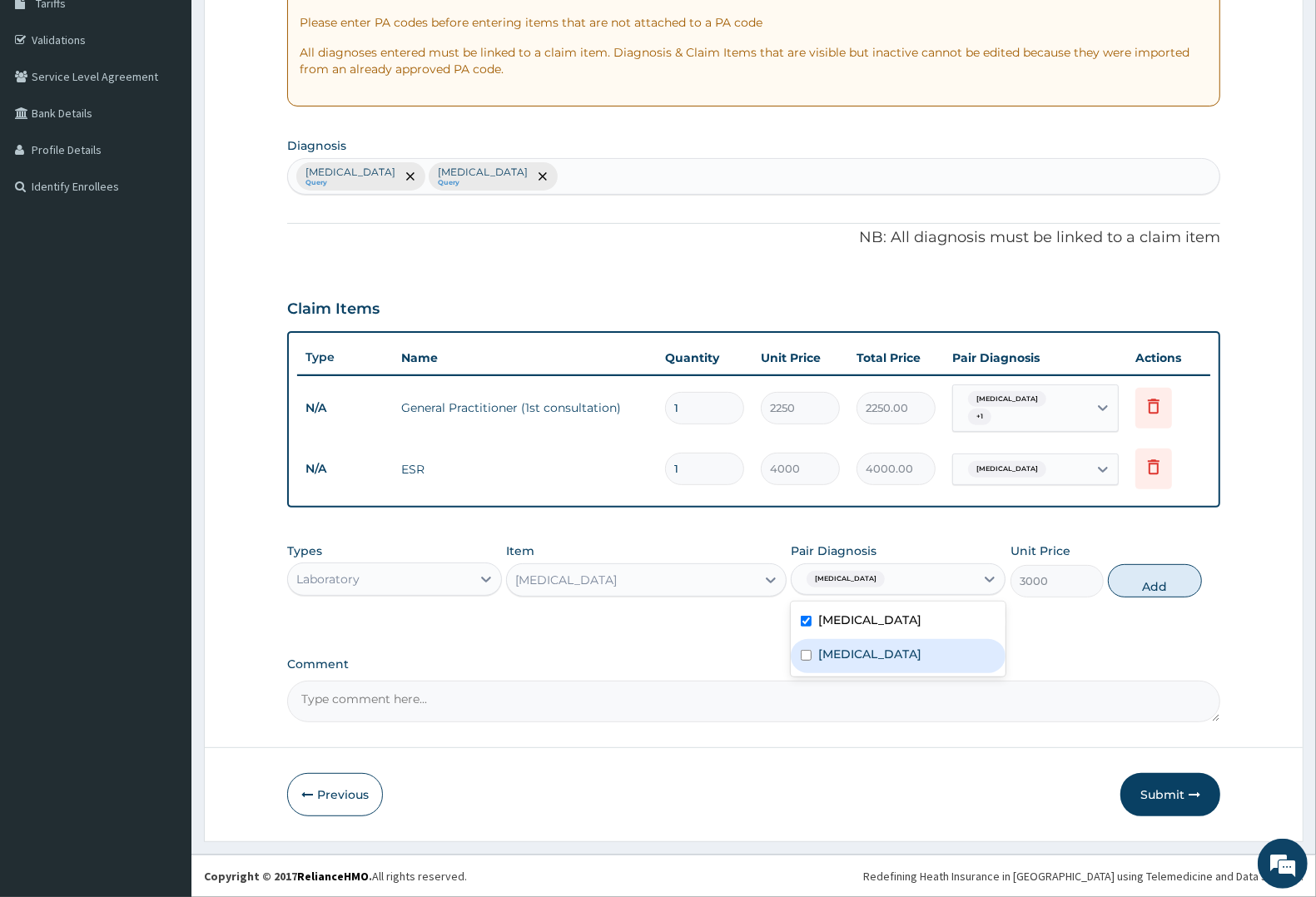
drag, startPoint x: 862, startPoint y: 654, endPoint x: 1062, endPoint y: 589, distance: 210.3
click at [863, 655] on label "Upper respiratory infection" at bounding box center [869, 654] width 103 height 17
checkbox input "true"
click at [1140, 576] on button "Add" at bounding box center [1155, 581] width 93 height 33
type input "0"
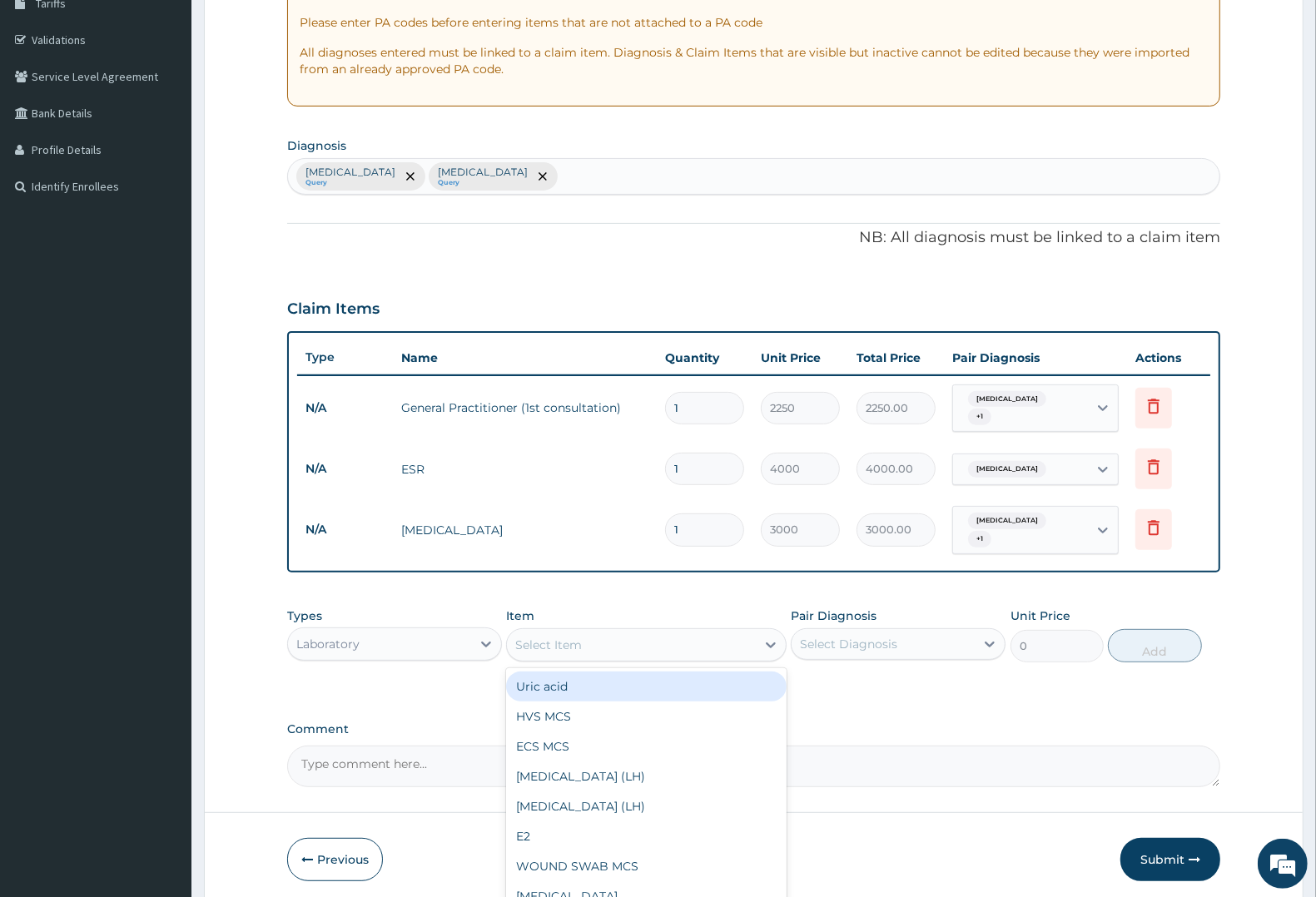
click at [541, 639] on div "Select Item" at bounding box center [548, 645] width 66 height 17
type input "MAL"
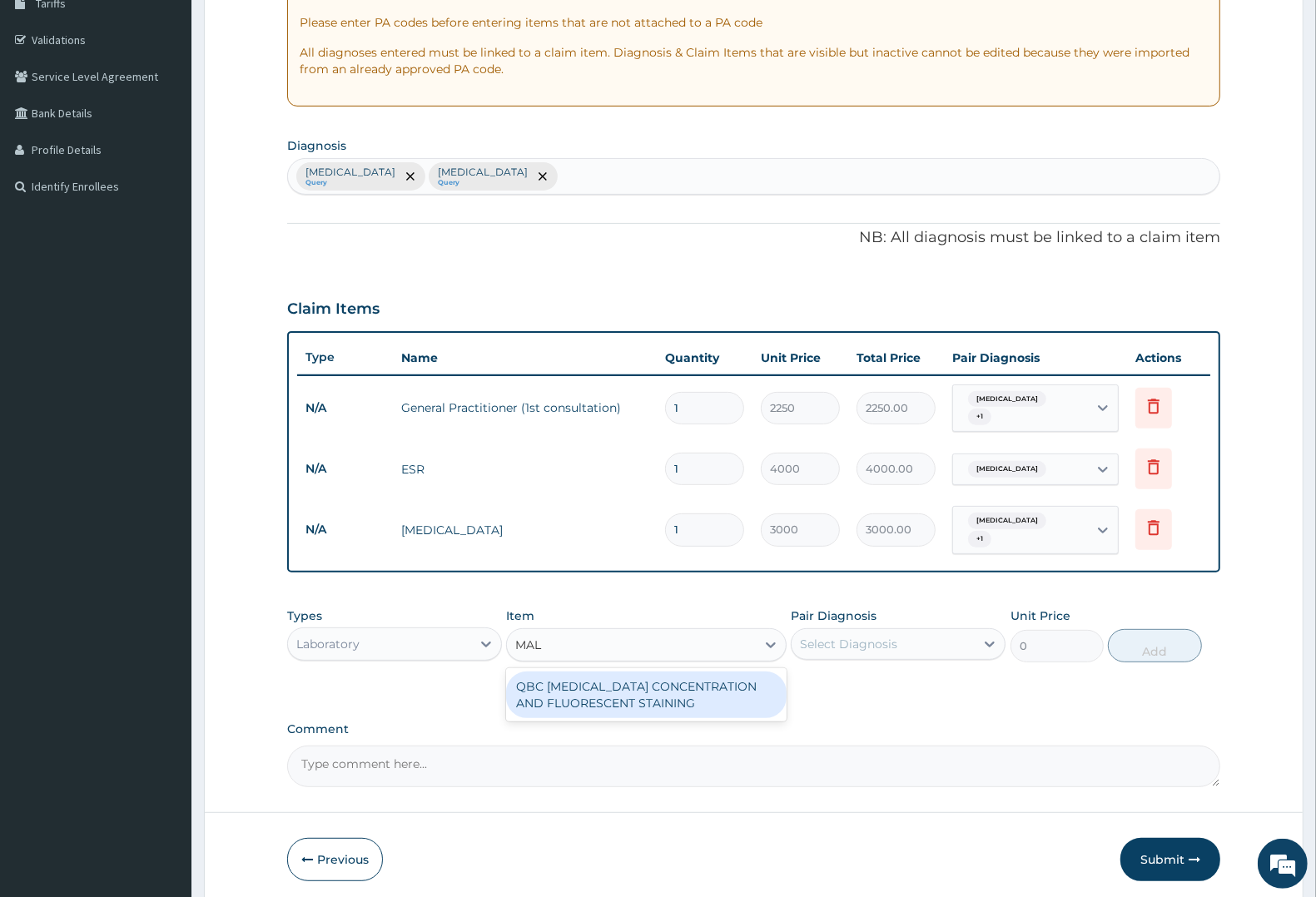
click at [582, 676] on div "QBC MALARIA CONCENTRATION AND FLUORESCENT STAINING" at bounding box center [646, 695] width 280 height 47
type input "1800"
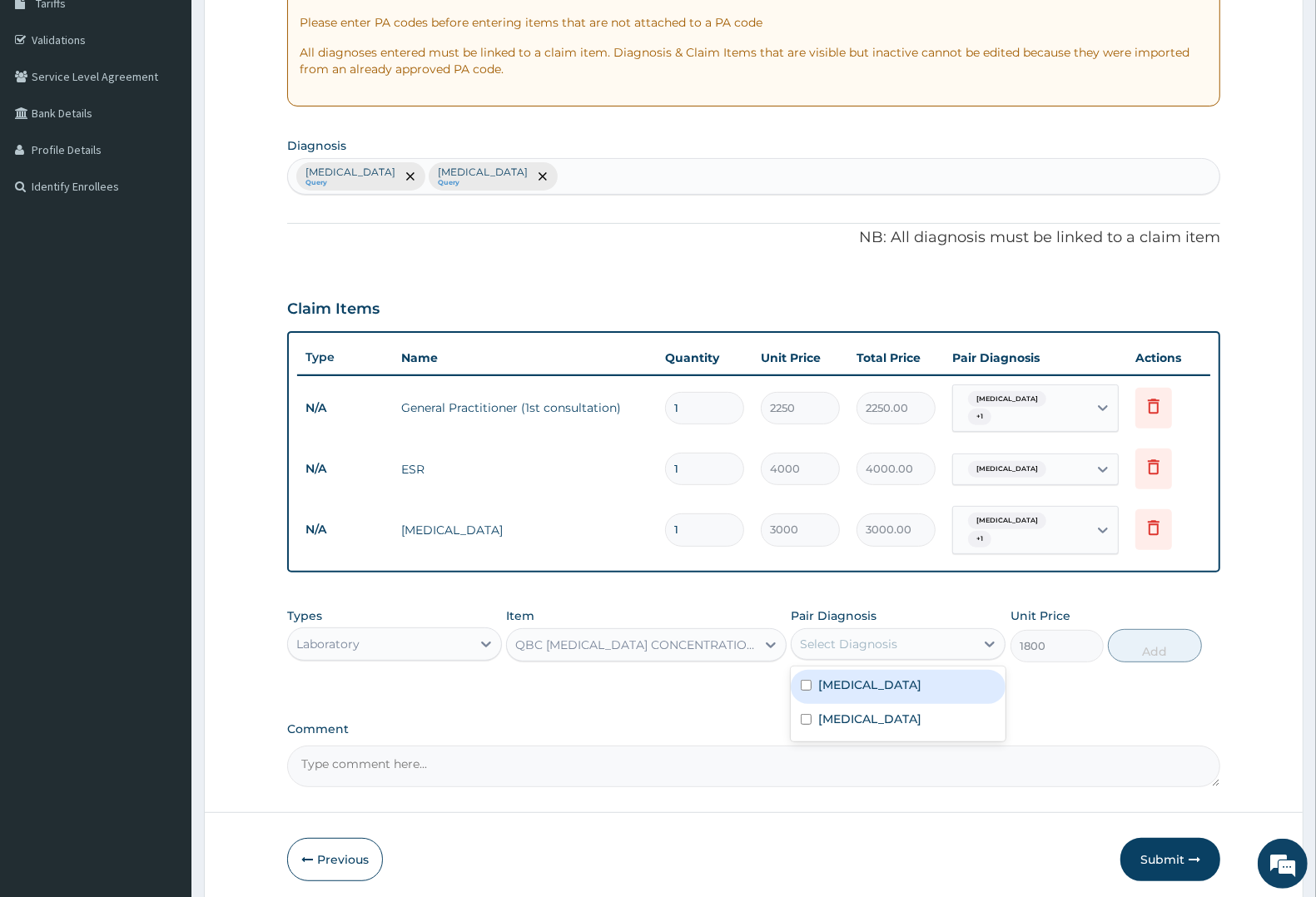
click at [846, 637] on div "Select Diagnosis" at bounding box center [848, 644] width 98 height 17
click at [839, 677] on label "[MEDICAL_DATA]" at bounding box center [869, 685] width 103 height 17
checkbox input "true"
click at [1155, 639] on button "Add" at bounding box center [1155, 645] width 93 height 33
type input "0"
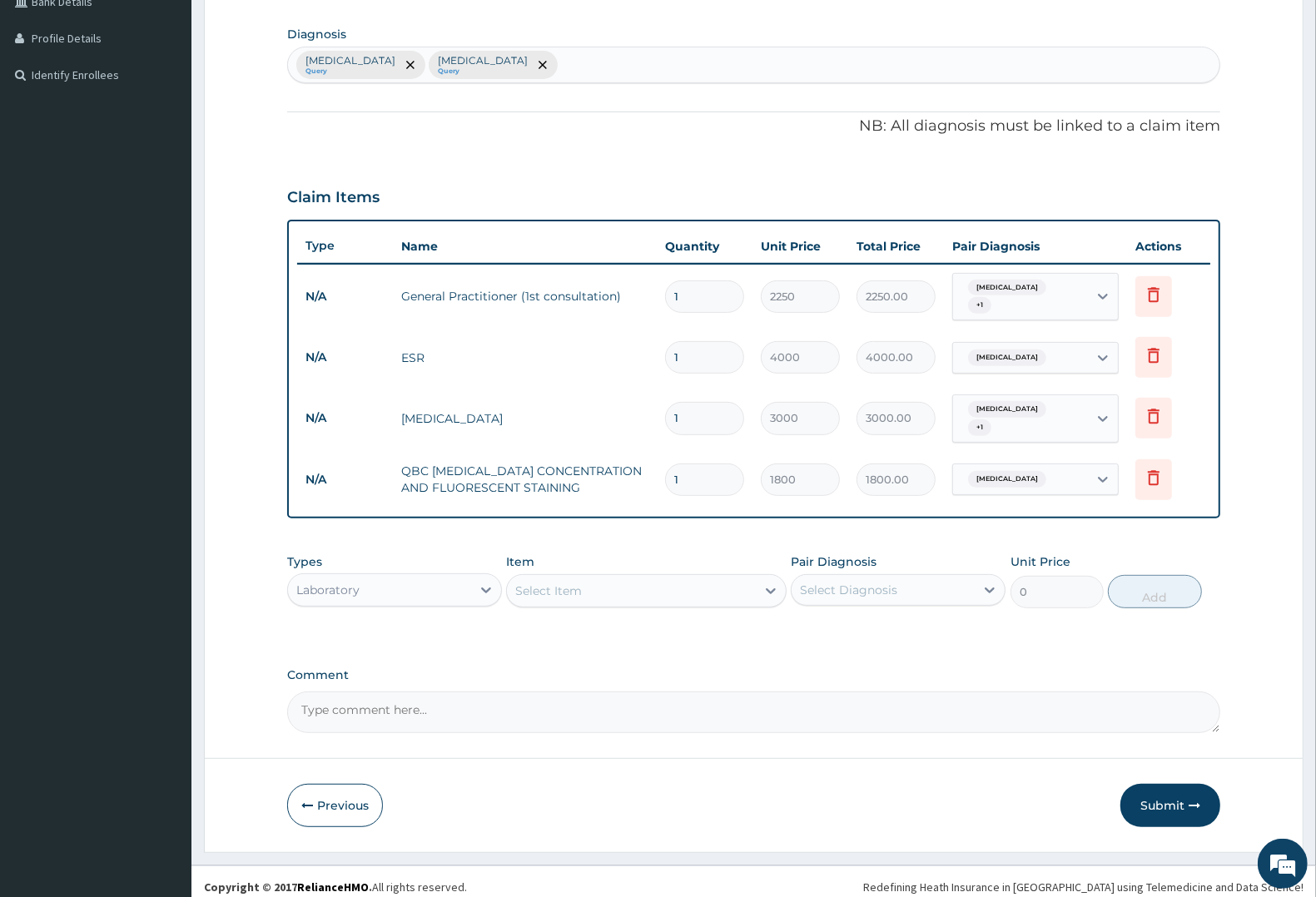
scroll to position [402, 0]
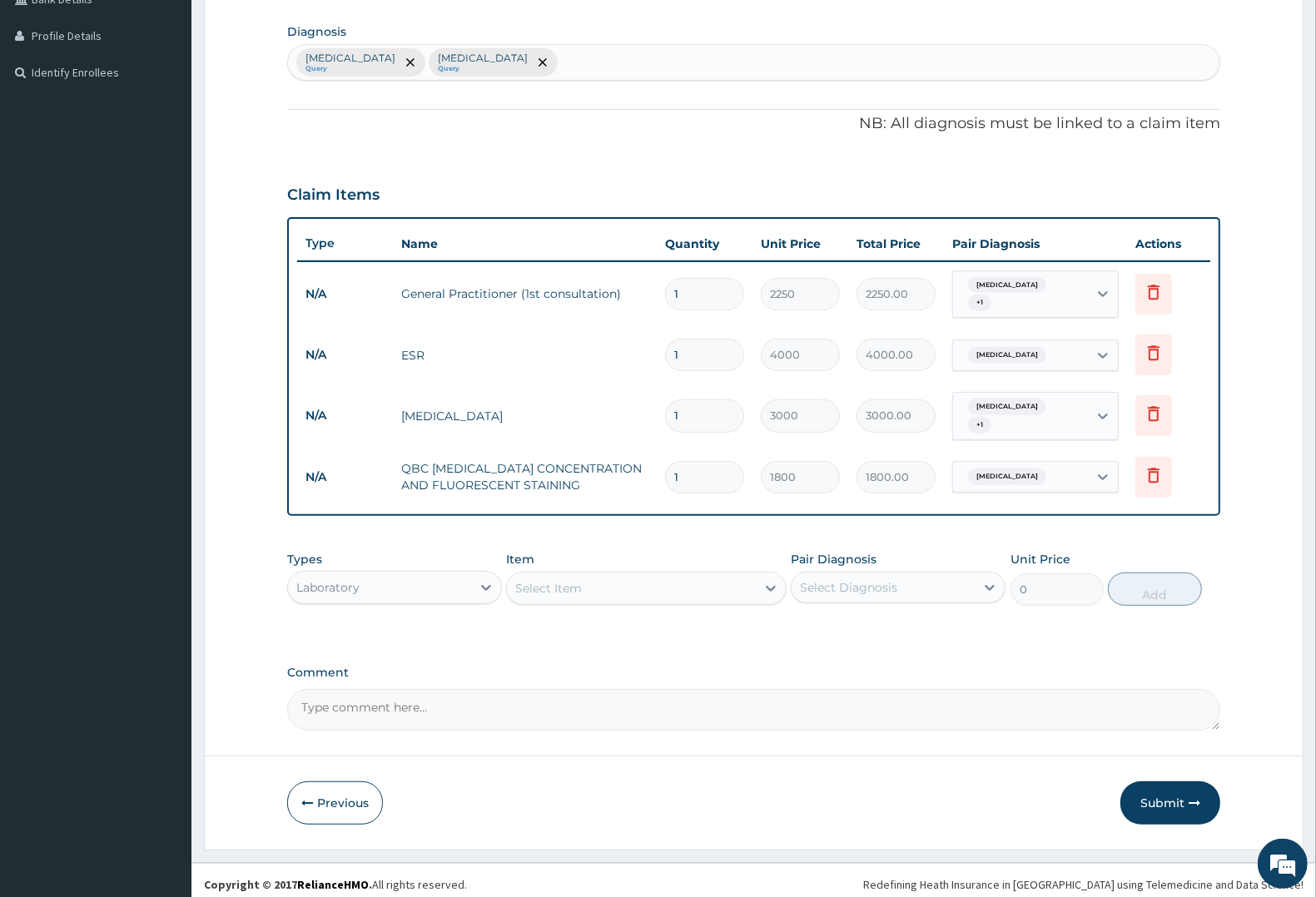
click at [357, 580] on div "Laboratory" at bounding box center [328, 588] width 64 height 17
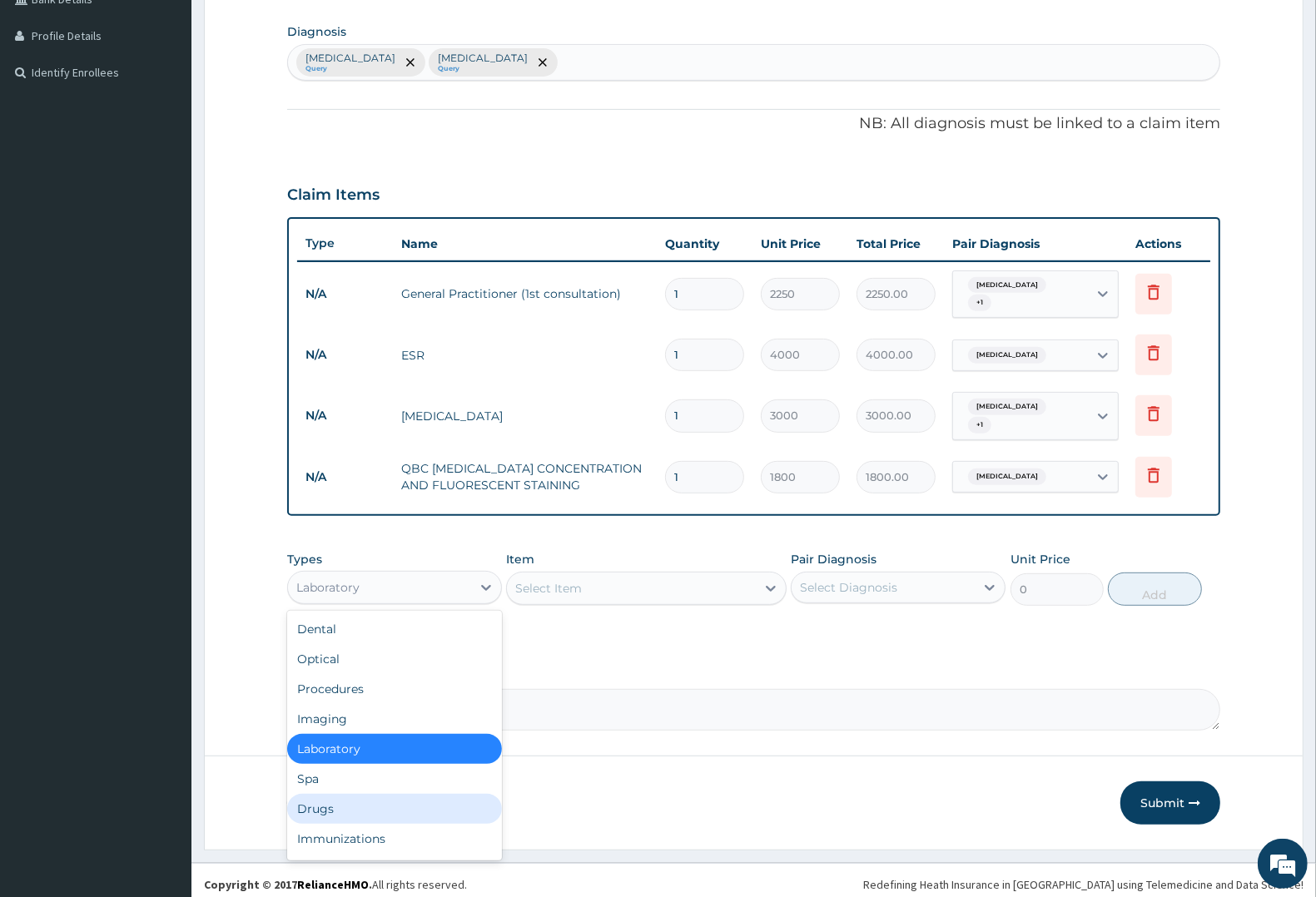
click at [324, 799] on div "Drugs" at bounding box center [395, 808] width 215 height 30
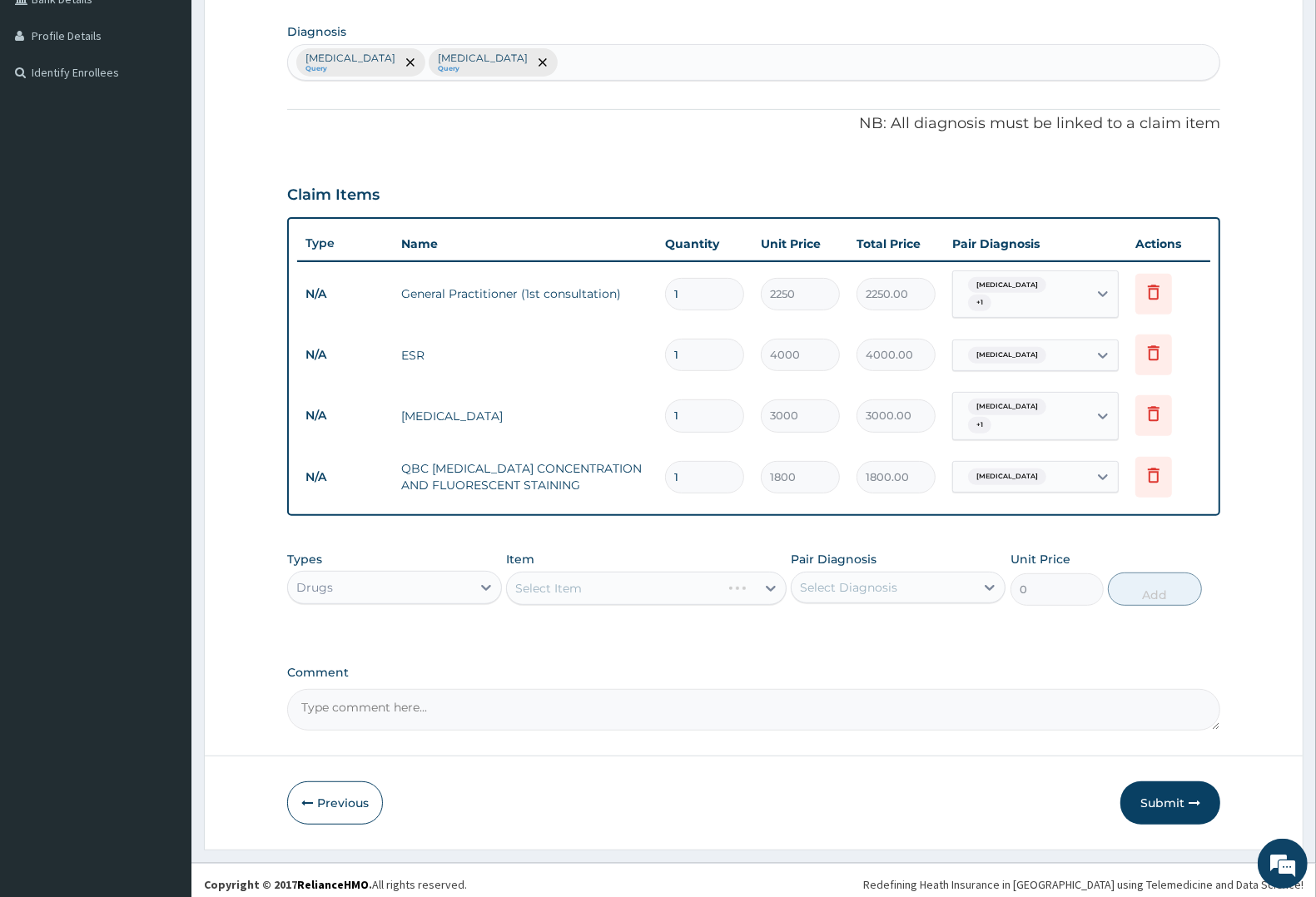
click at [577, 577] on div "Select Item" at bounding box center [646, 588] width 280 height 33
click at [577, 581] on div "Select Item" at bounding box center [548, 589] width 66 height 17
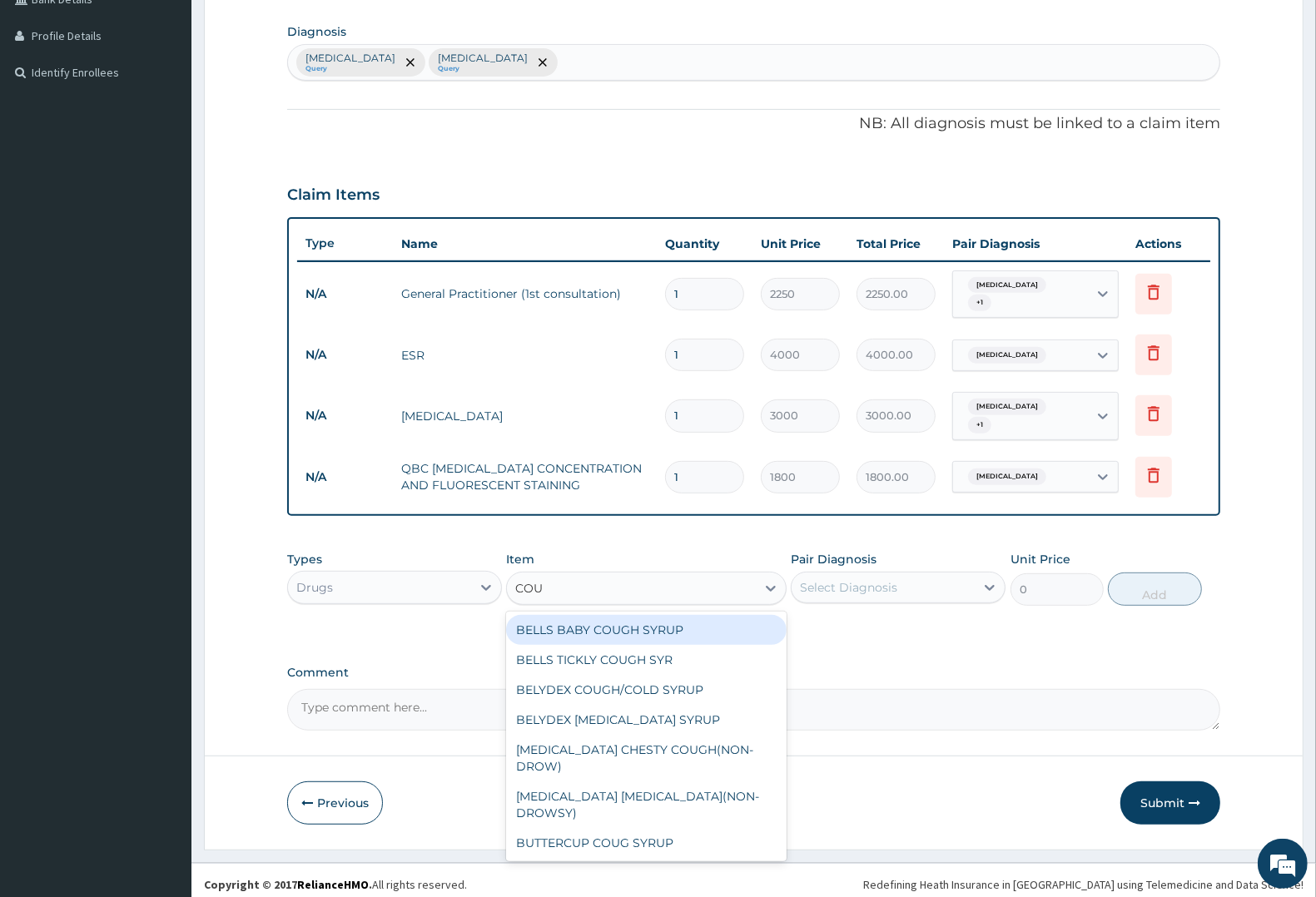
type input "COUG"
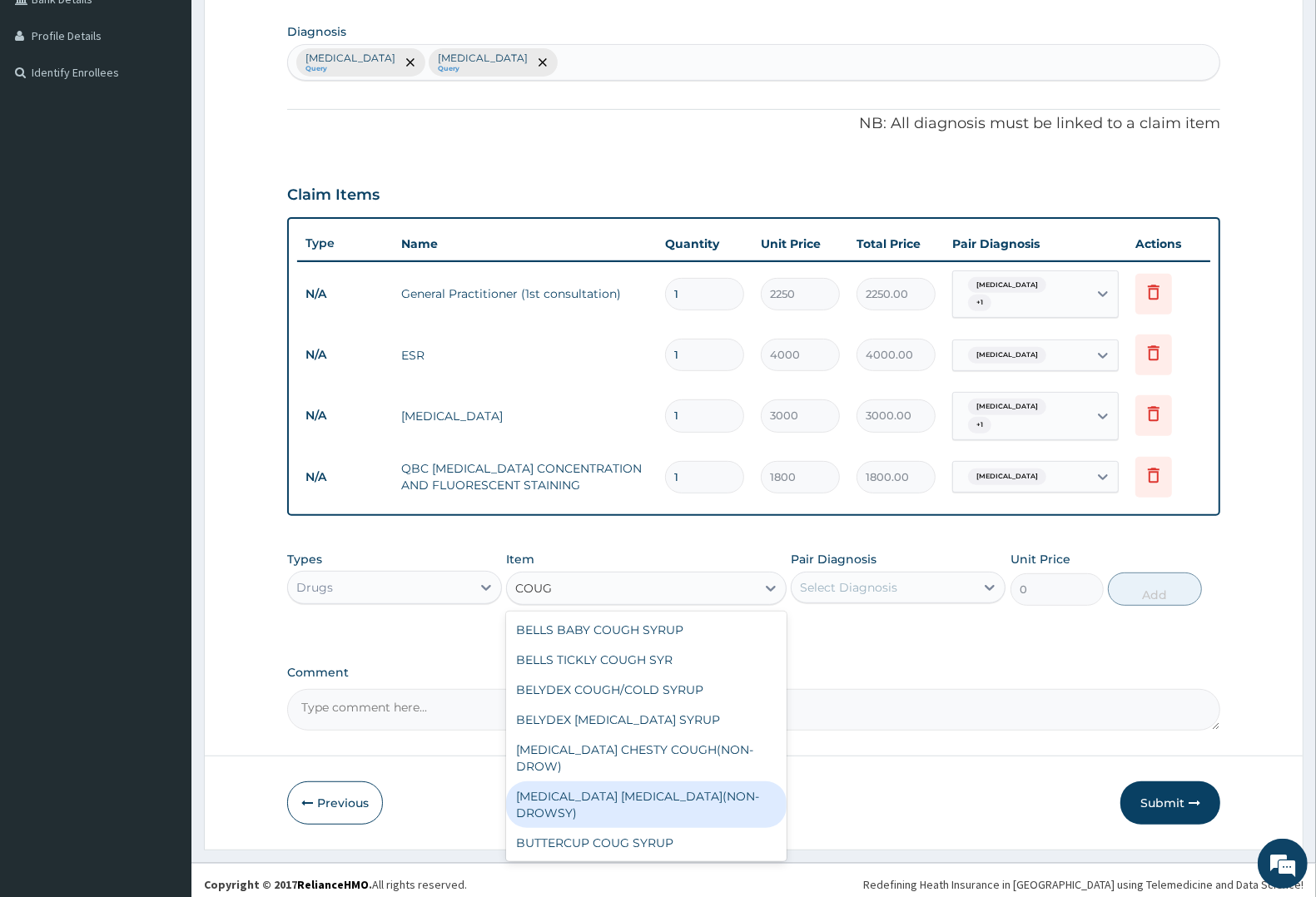
click at [572, 781] on div "[MEDICAL_DATA] [MEDICAL_DATA](NON-DROWSY)" at bounding box center [646, 805] width 280 height 47
type input "1063.12"
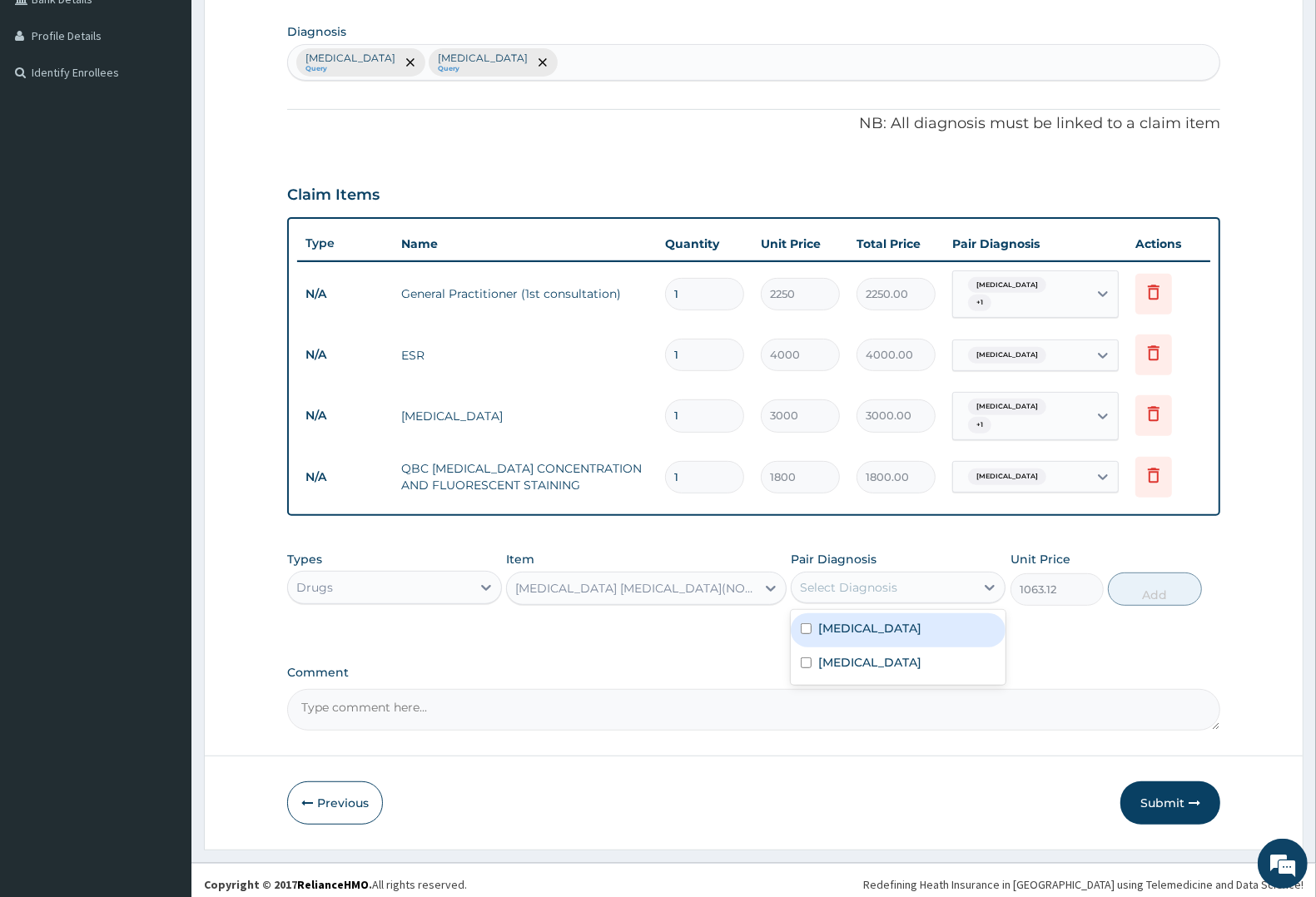
click at [854, 580] on div "Select Diagnosis" at bounding box center [848, 588] width 98 height 17
click at [863, 654] on label "Upper respiratory infection" at bounding box center [869, 662] width 103 height 17
checkbox input "true"
click at [1142, 588] on button "Add" at bounding box center [1155, 589] width 93 height 33
type input "0"
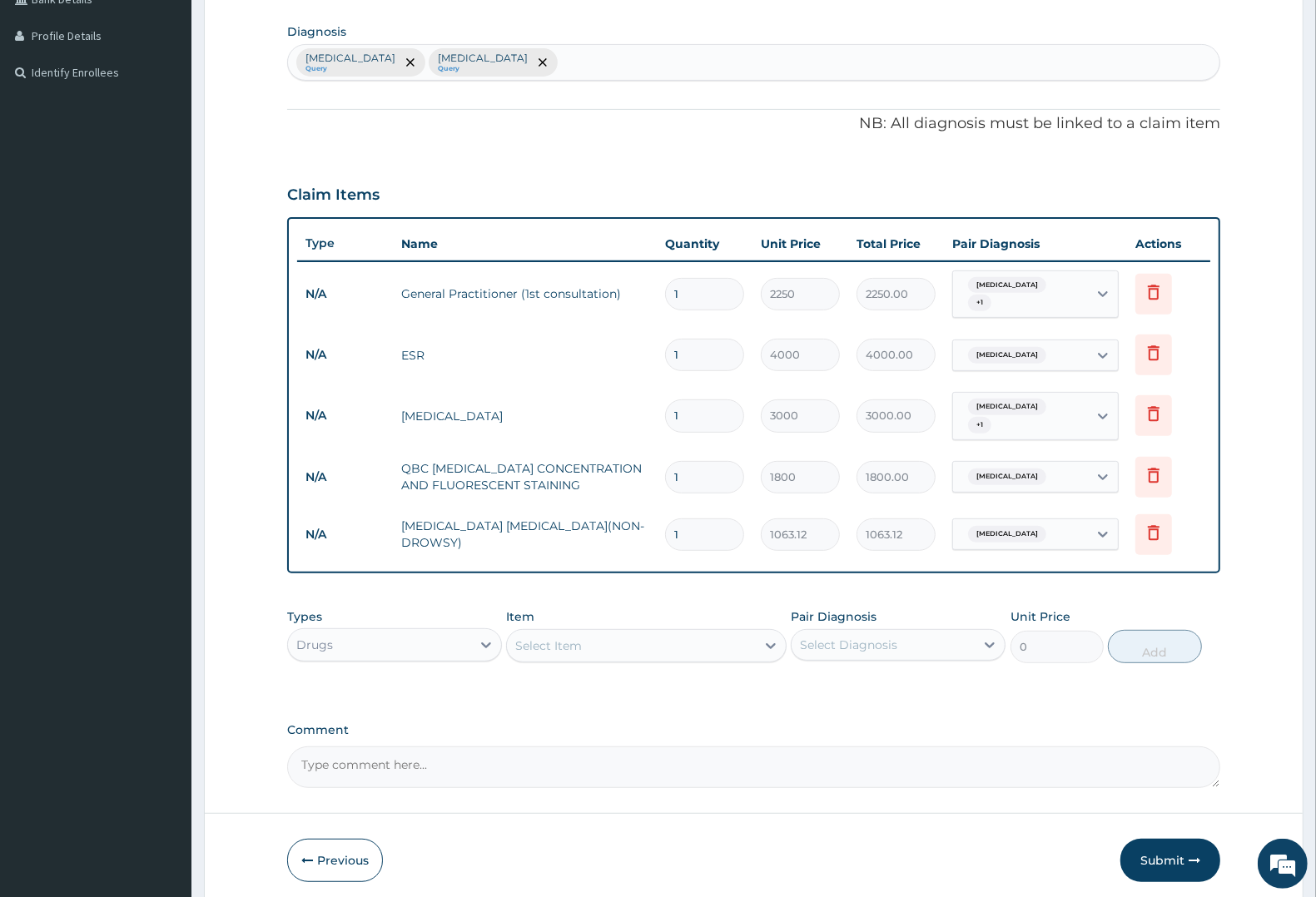
click at [534, 638] on div "Select Item" at bounding box center [548, 646] width 66 height 17
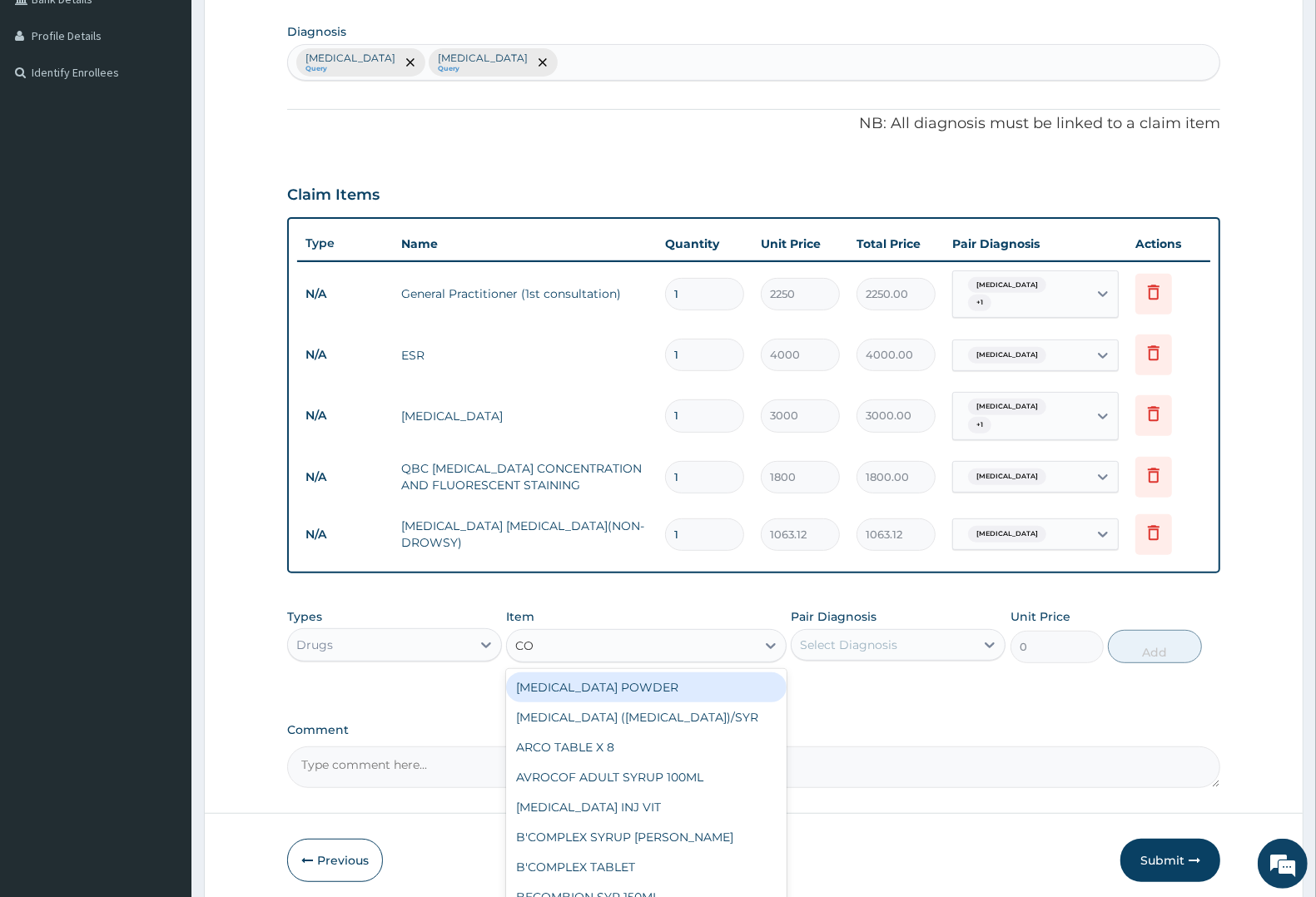
type input "COA"
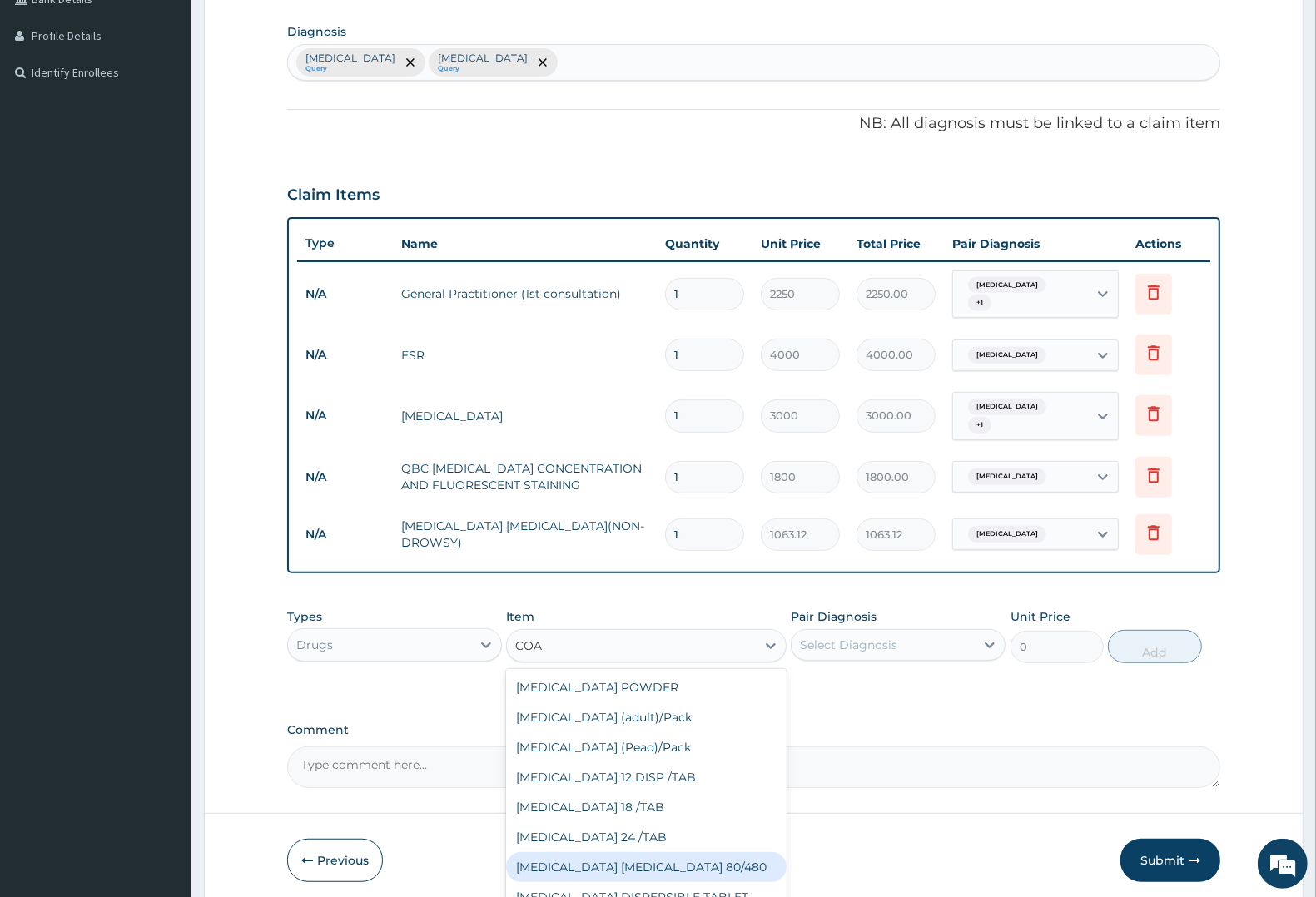
click at [627, 858] on div "COARTEM D TAB 80/480" at bounding box center [646, 867] width 280 height 30
type input "1299.38"
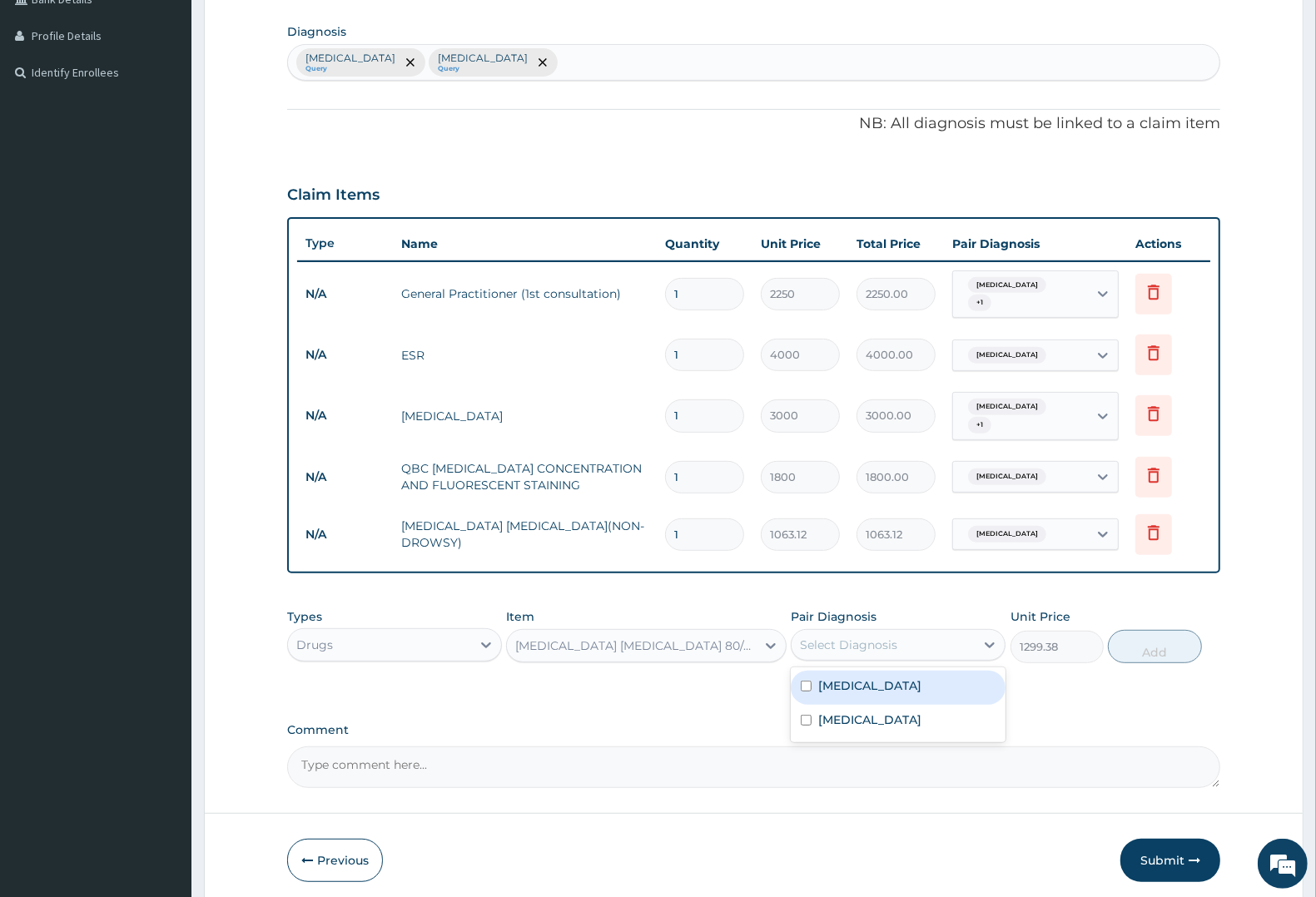
click at [827, 638] on div "Select Diagnosis" at bounding box center [848, 645] width 98 height 17
drag, startPoint x: 845, startPoint y: 677, endPoint x: 901, endPoint y: 668, distance: 56.7
click at [847, 677] on label "Malaria" at bounding box center [869, 686] width 103 height 17
checkbox input "true"
click at [1140, 638] on button "Add" at bounding box center [1155, 646] width 93 height 33
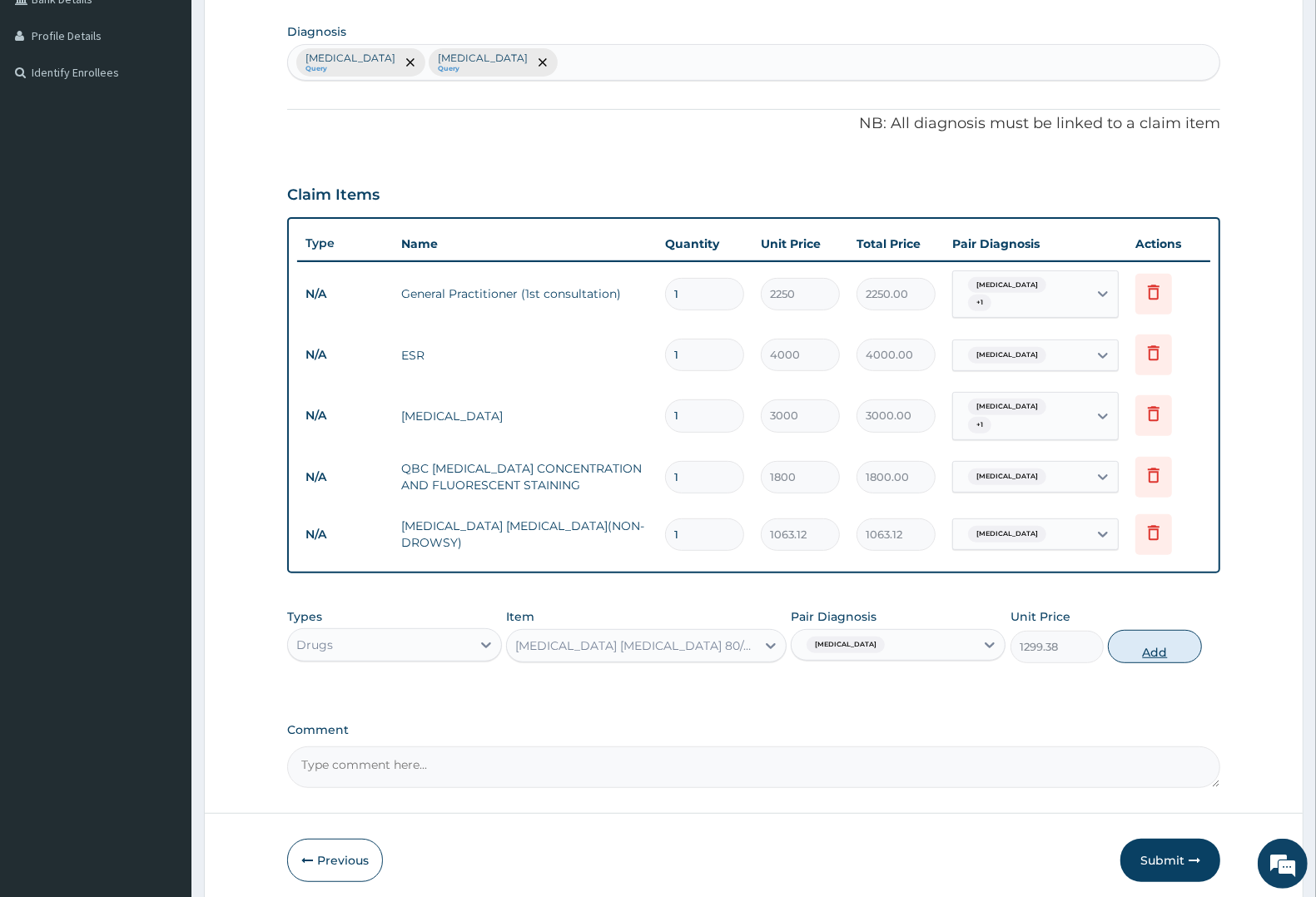
type input "0"
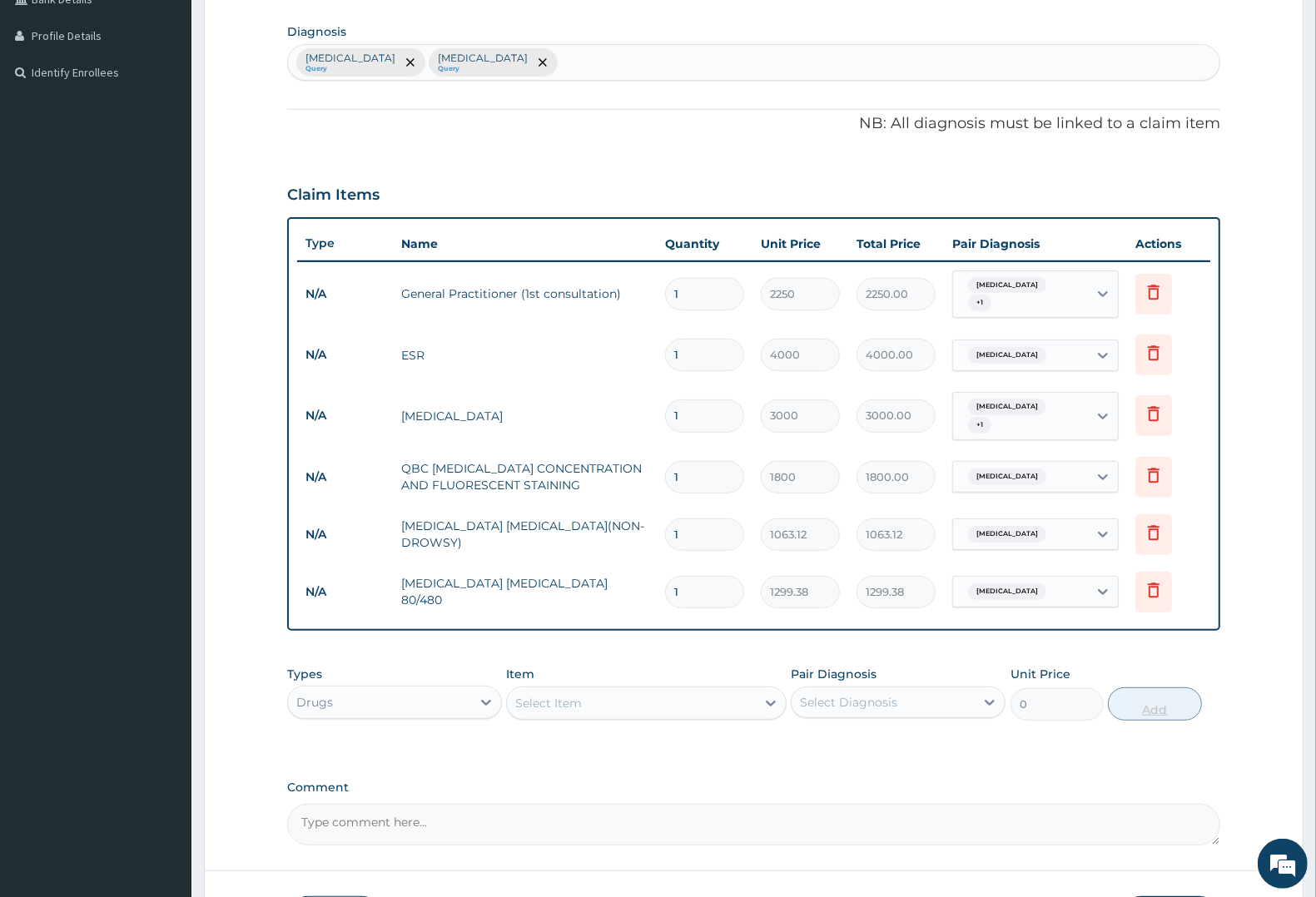
type input "0.00"
type input "6"
type input "7796.28"
type input "6"
click at [562, 695] on div "Select Item" at bounding box center [548, 703] width 66 height 17
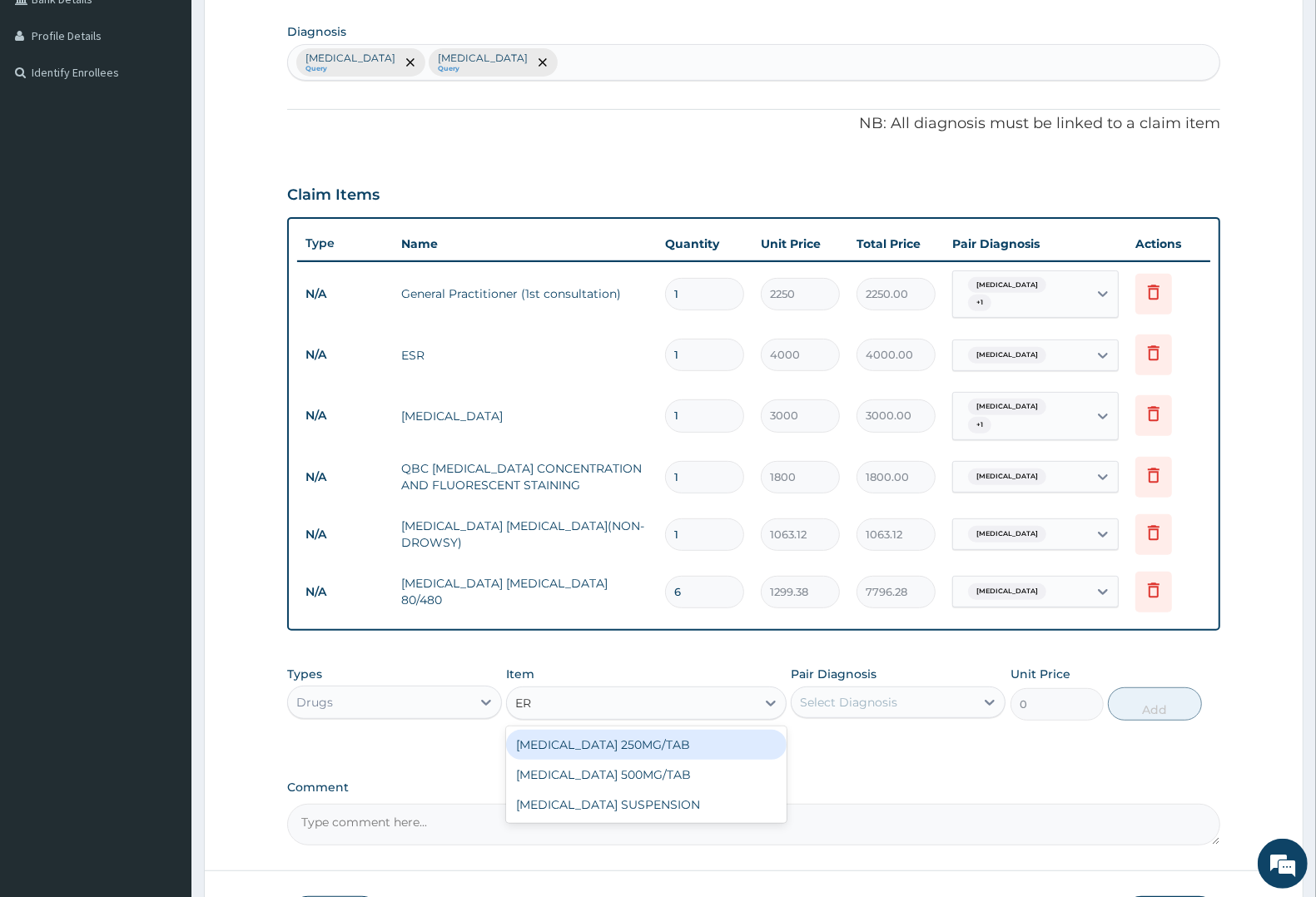
type input "ERY"
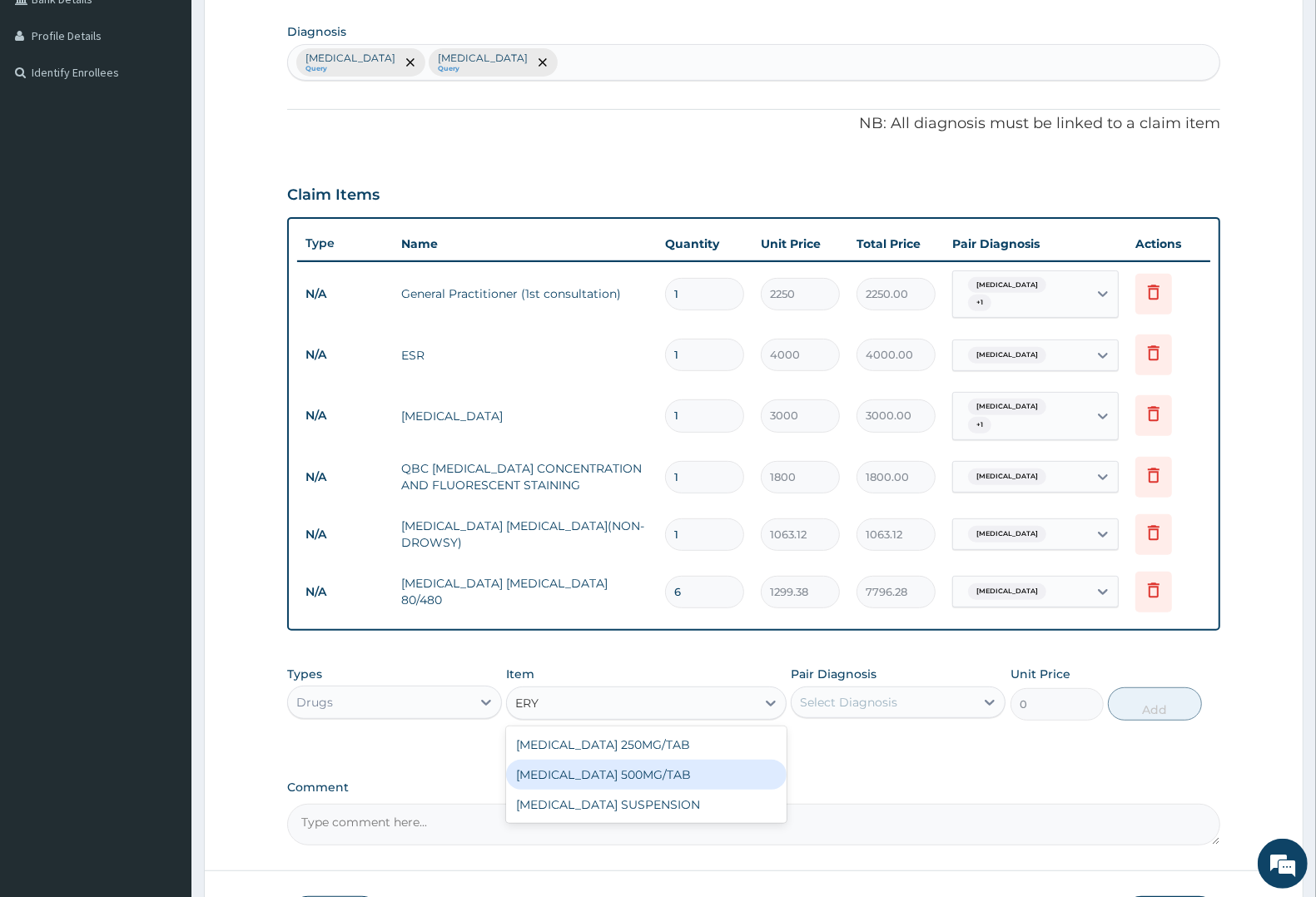
click at [633, 762] on div "ERYTHROMYCIN 500MG/TAB" at bounding box center [646, 774] width 280 height 30
type input "27.56"
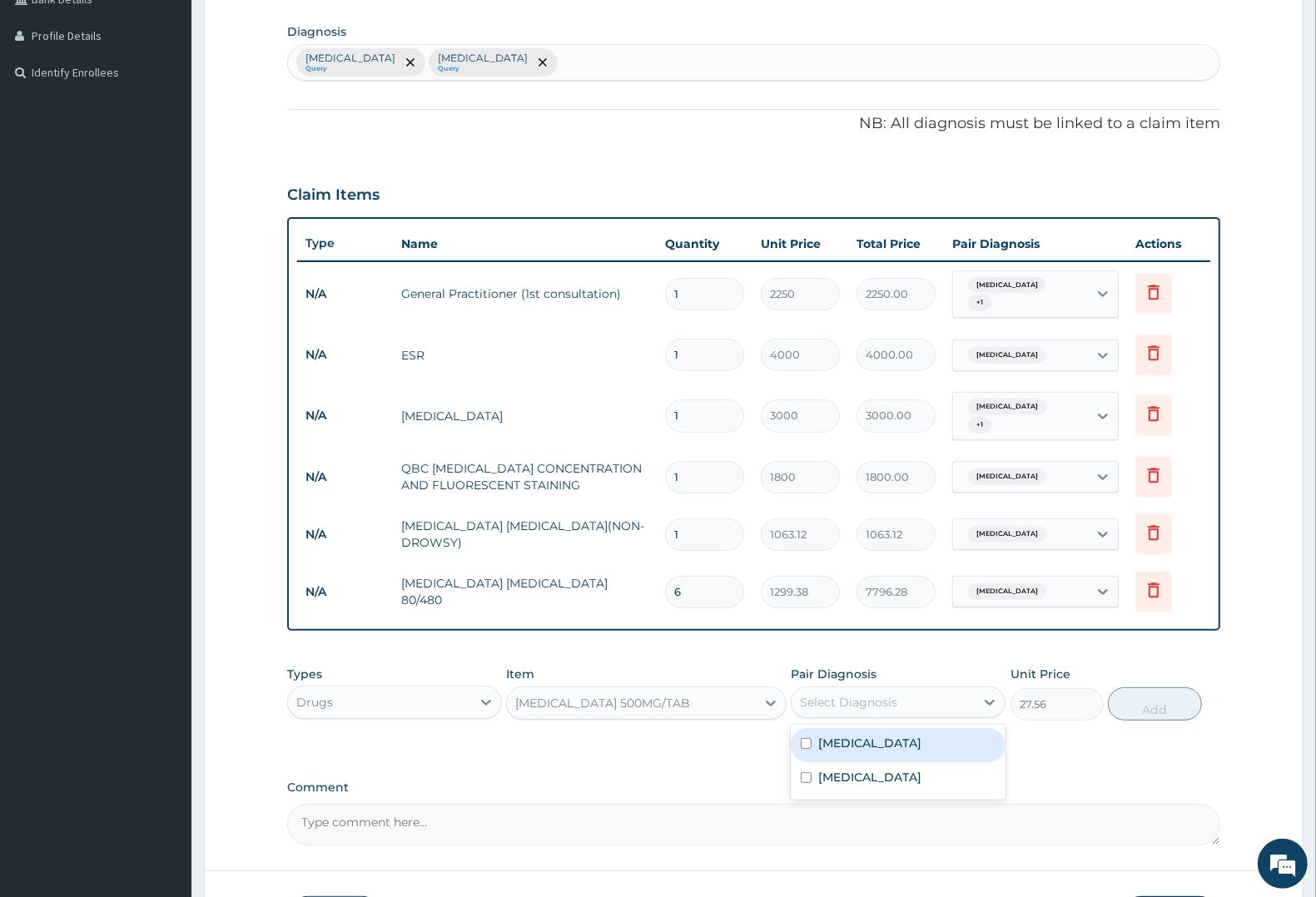
click at [866, 695] on div "Select Diagnosis" at bounding box center [848, 703] width 98 height 17
drag, startPoint x: 872, startPoint y: 770, endPoint x: 1015, endPoint y: 742, distance: 145.7
click at [899, 769] on label "Upper respiratory infection" at bounding box center [869, 777] width 103 height 17
checkbox input "true"
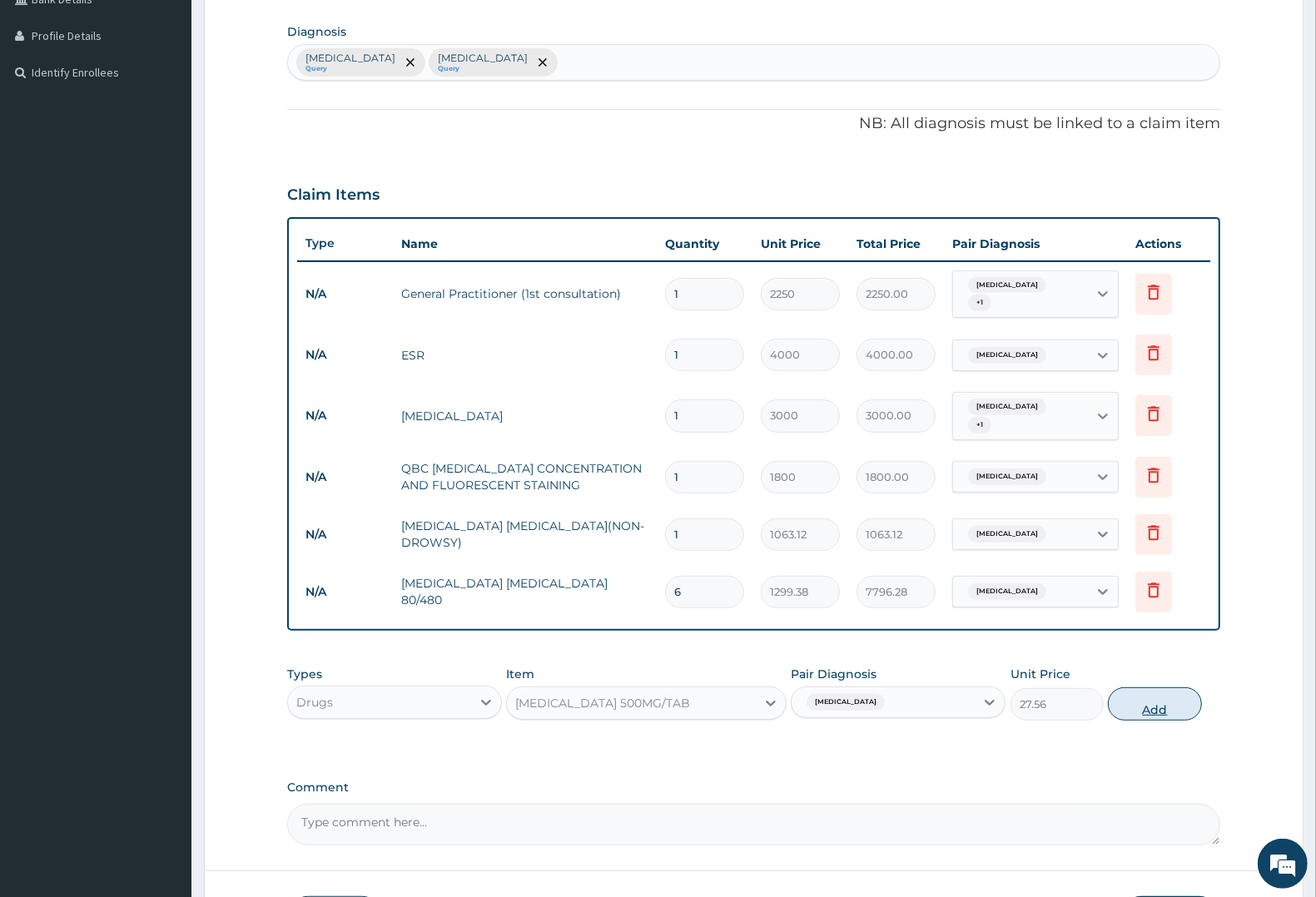
click at [1144, 698] on button "Add" at bounding box center [1155, 703] width 93 height 33
type input "0"
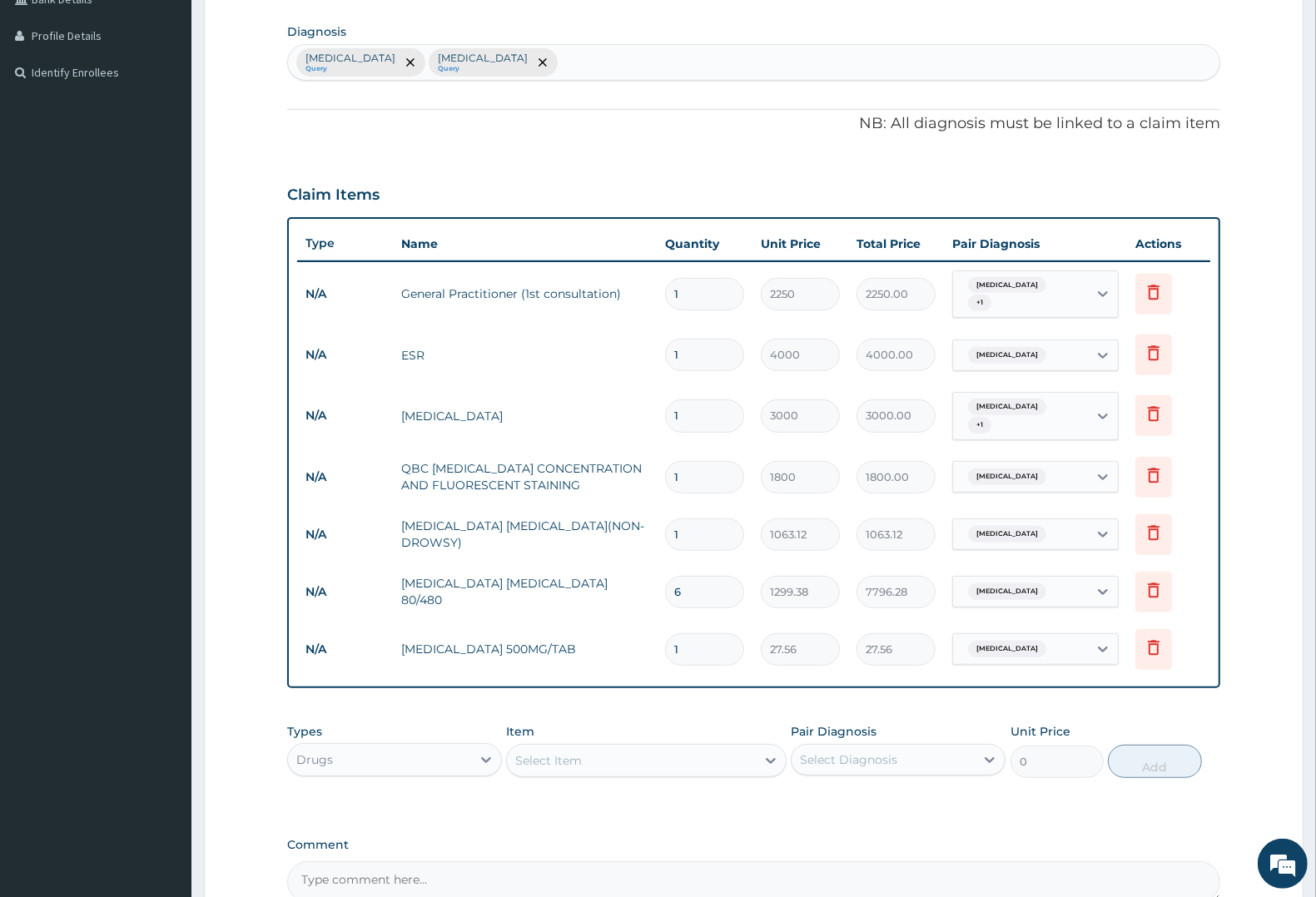
type input "10"
type input "275.60"
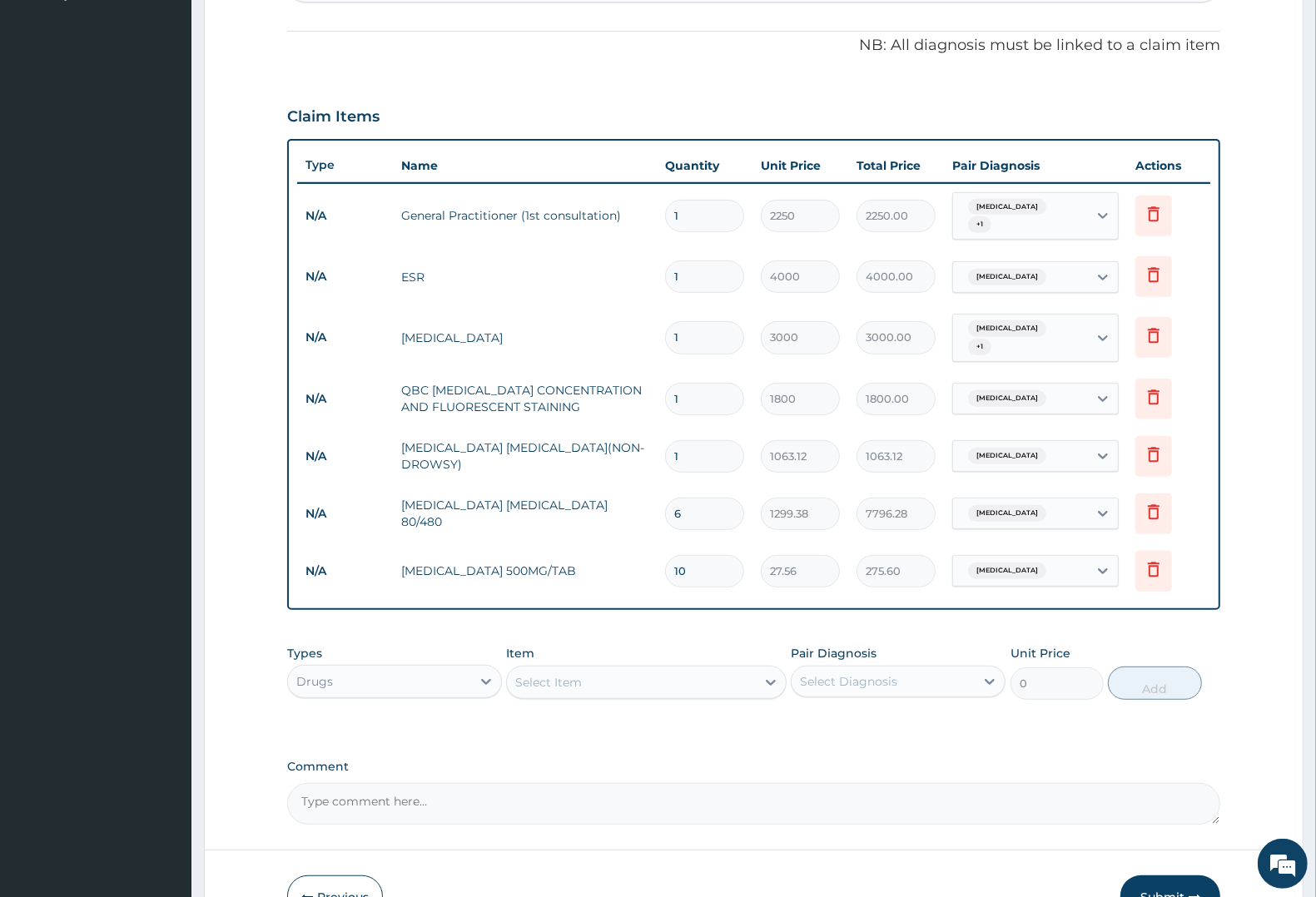
scroll to position [575, 0]
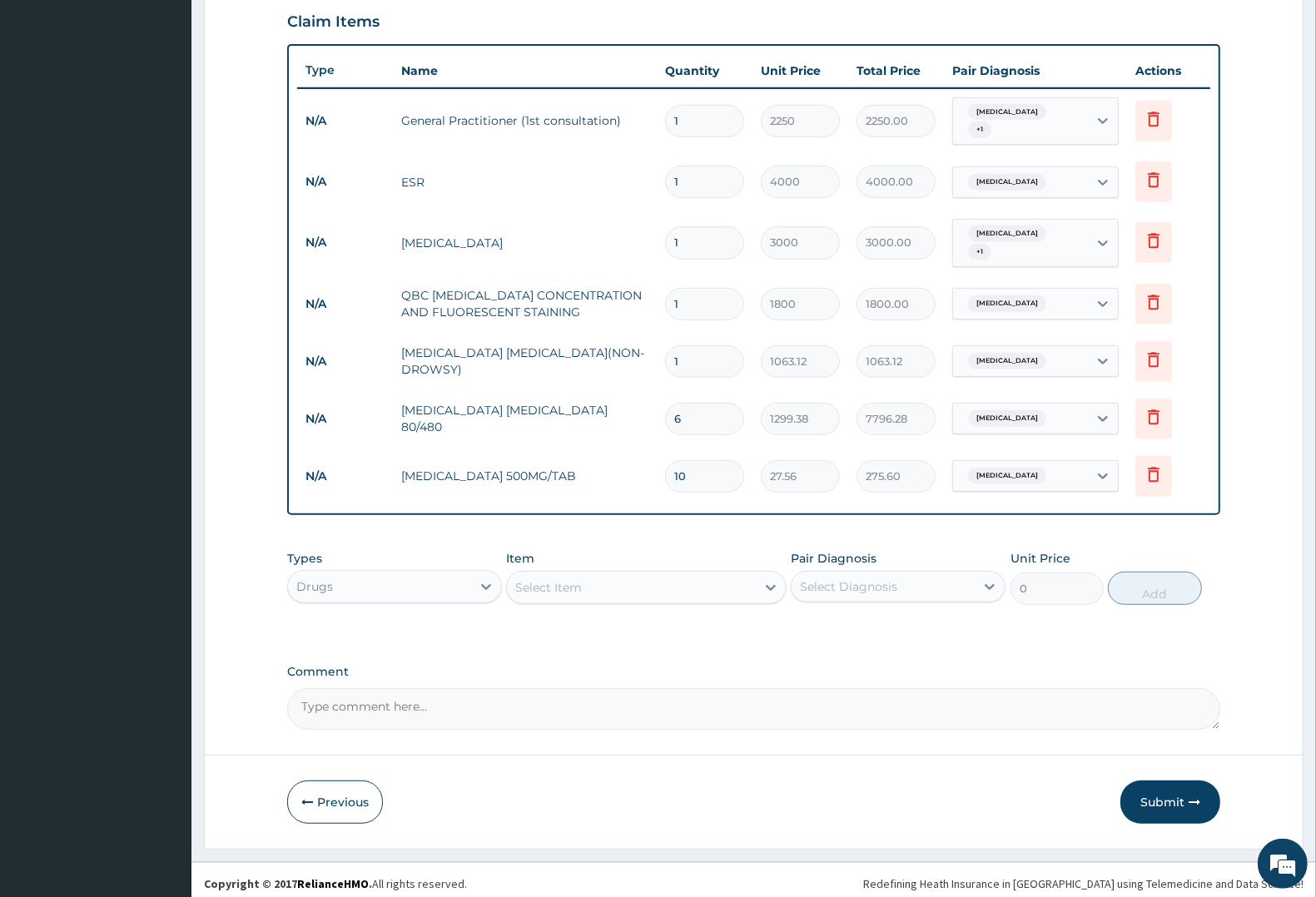
type input "10"
click at [538, 580] on div "Select Item" at bounding box center [548, 588] width 66 height 17
type input "LORATI"
click at [571, 651] on div "LORATIDINE 10mg/TAB" at bounding box center [646, 659] width 280 height 30
type input "17.33"
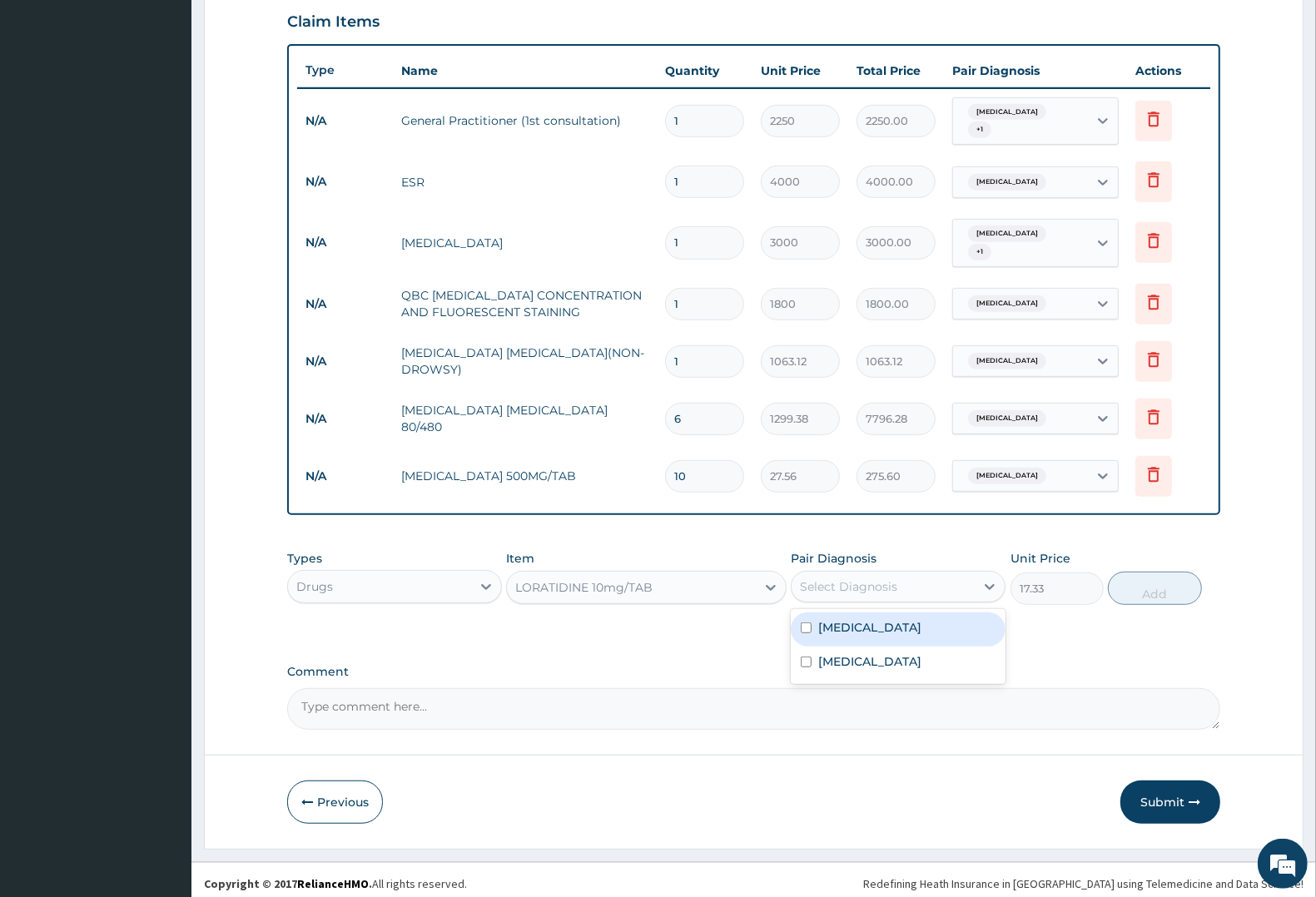
click at [845, 579] on div "Select Diagnosis" at bounding box center [848, 587] width 98 height 17
drag, startPoint x: 881, startPoint y: 647, endPoint x: 955, endPoint y: 647, distance: 74.0
click at [909, 653] on label "Upper respiratory infection" at bounding box center [869, 661] width 103 height 17
checkbox input "true"
click at [1155, 581] on button "Add" at bounding box center [1155, 588] width 93 height 33
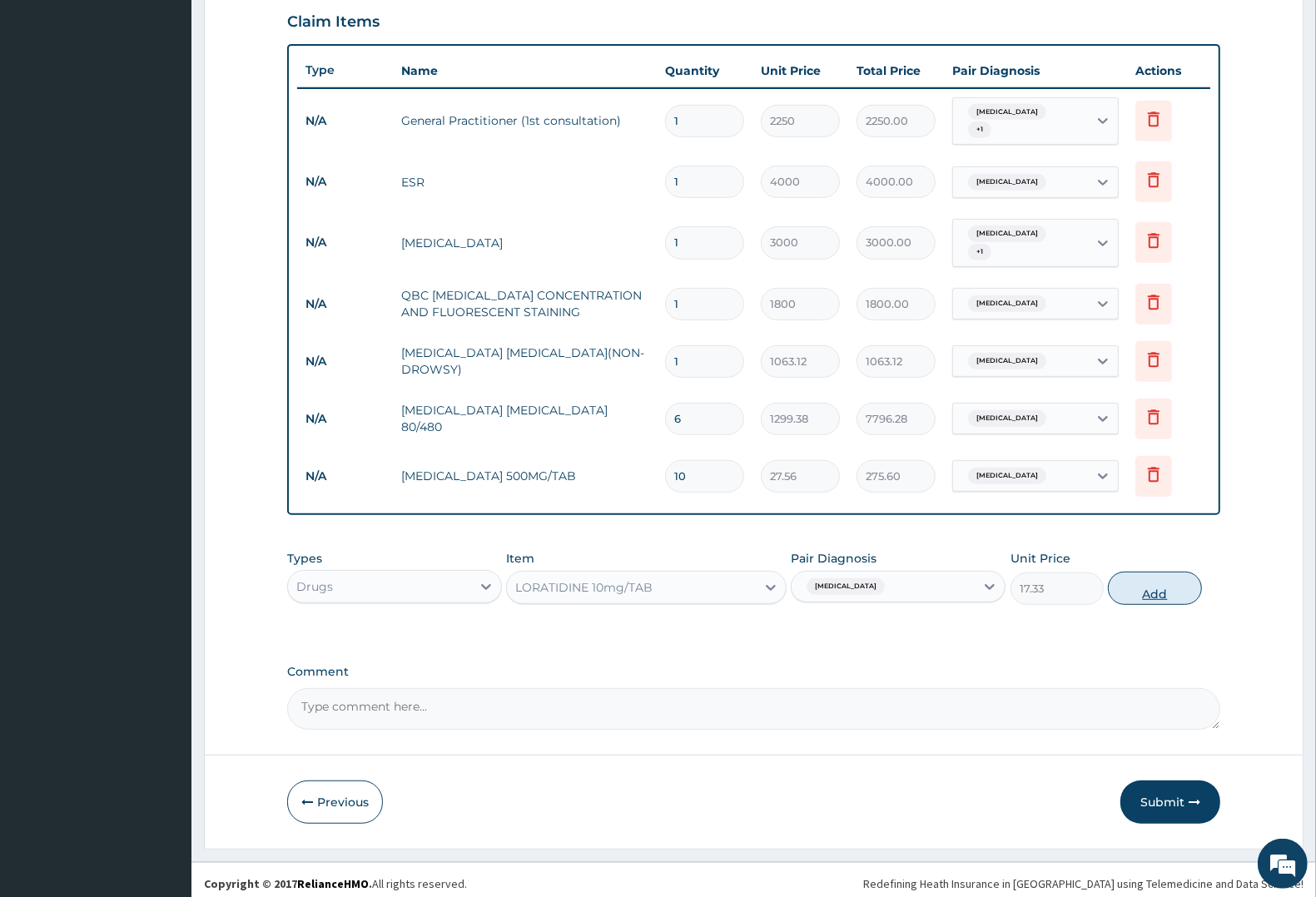
type input "0"
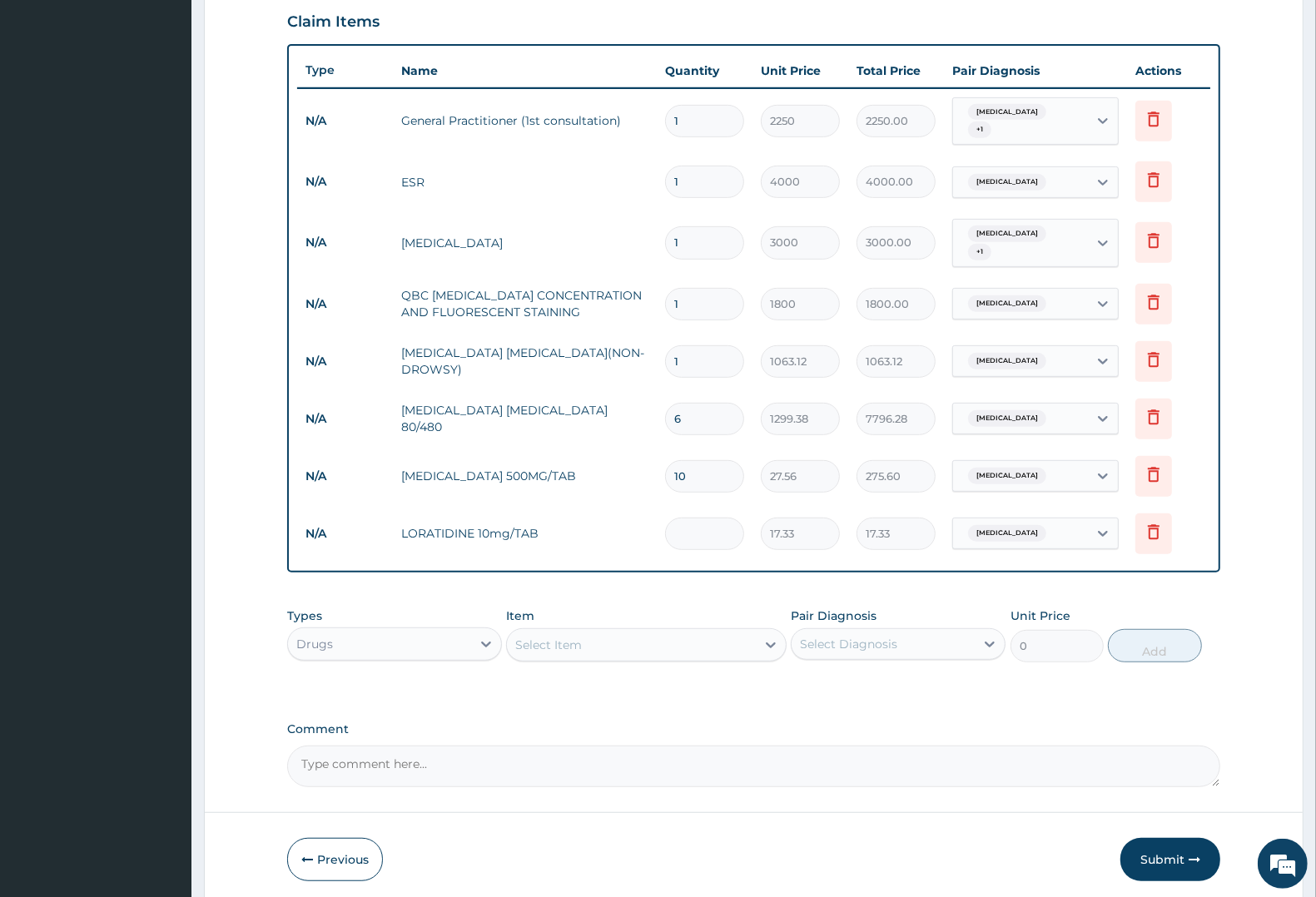
type input "0.00"
type input "5"
type input "86.65"
type input "5"
click at [572, 641] on div "Select Item" at bounding box center [548, 645] width 66 height 17
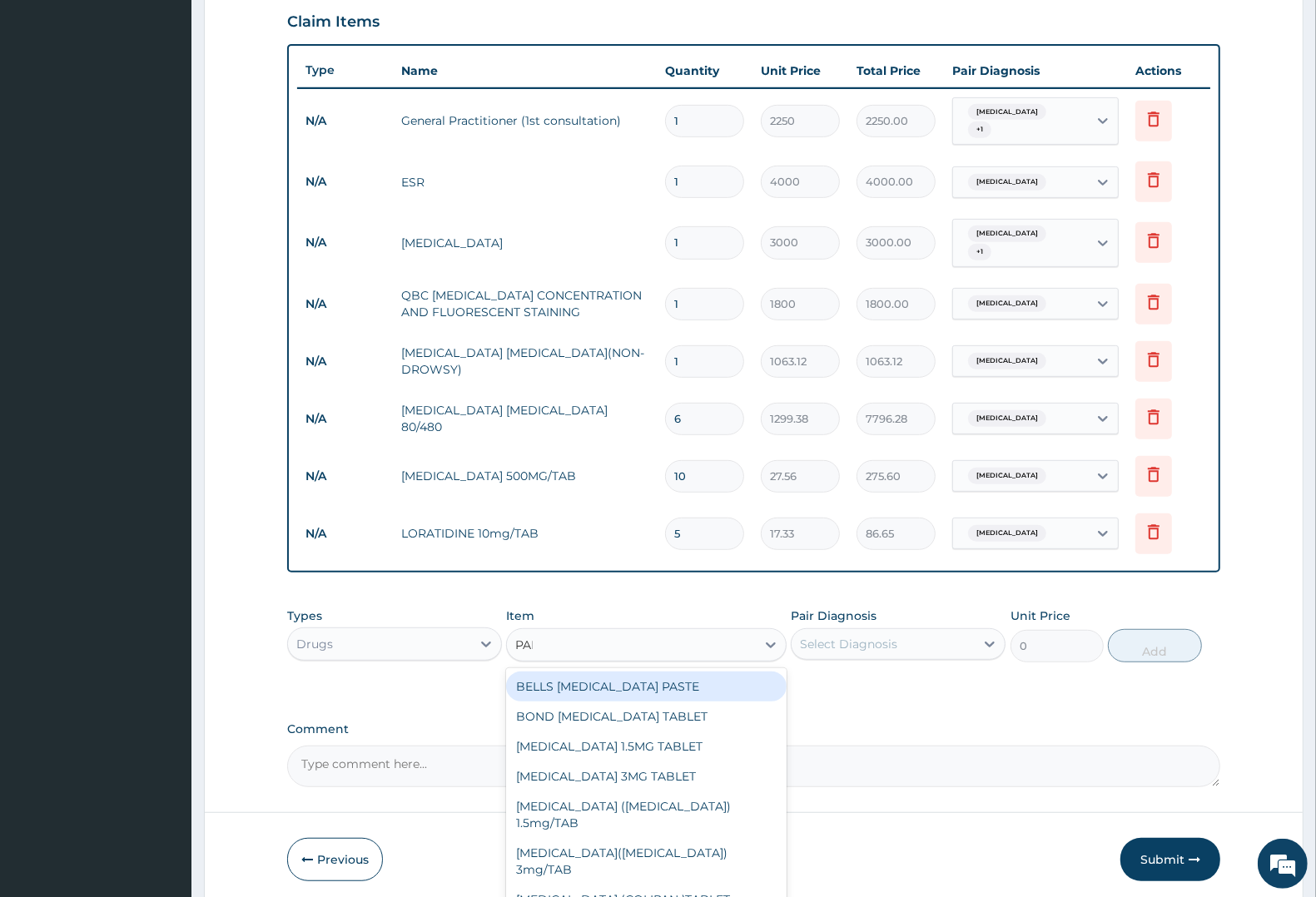
type input "PARA"
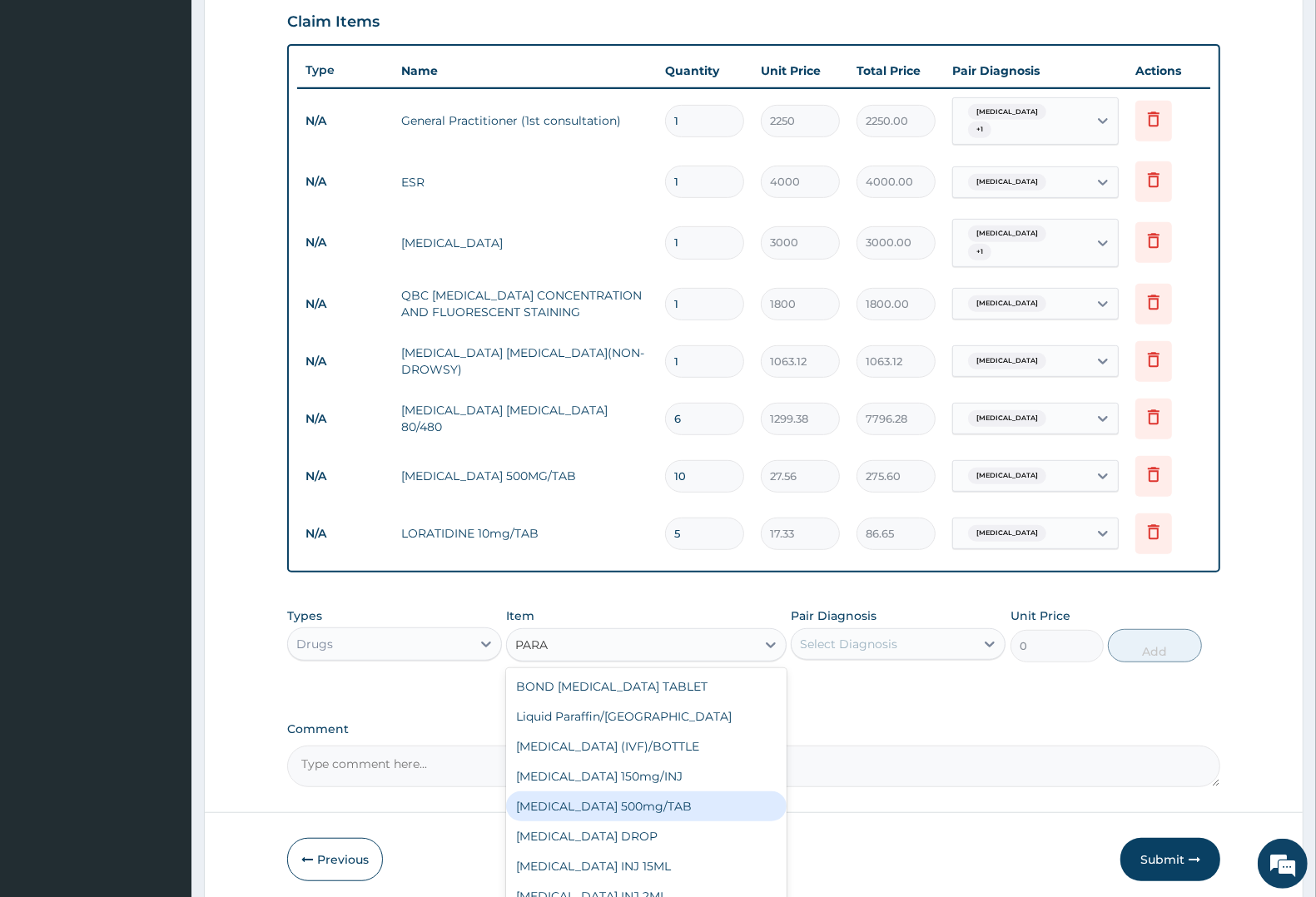
click at [667, 799] on div "PARACETAMOL 500mg/TAB" at bounding box center [646, 806] width 280 height 30
type input "7.88"
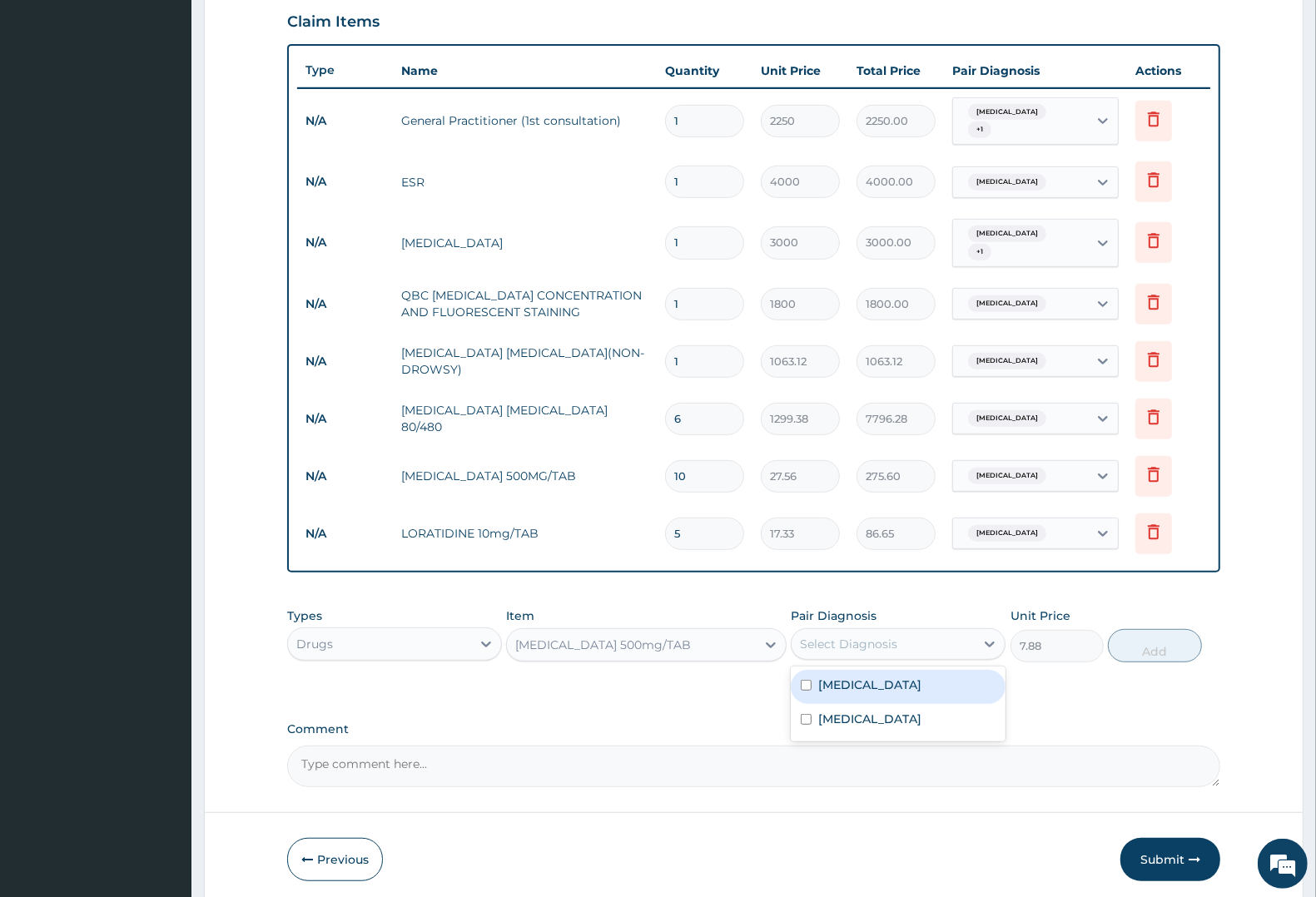
click at [873, 636] on div "Select Diagnosis" at bounding box center [848, 644] width 98 height 17
click at [849, 677] on label "Malaria" at bounding box center [869, 685] width 103 height 17
checkbox input "true"
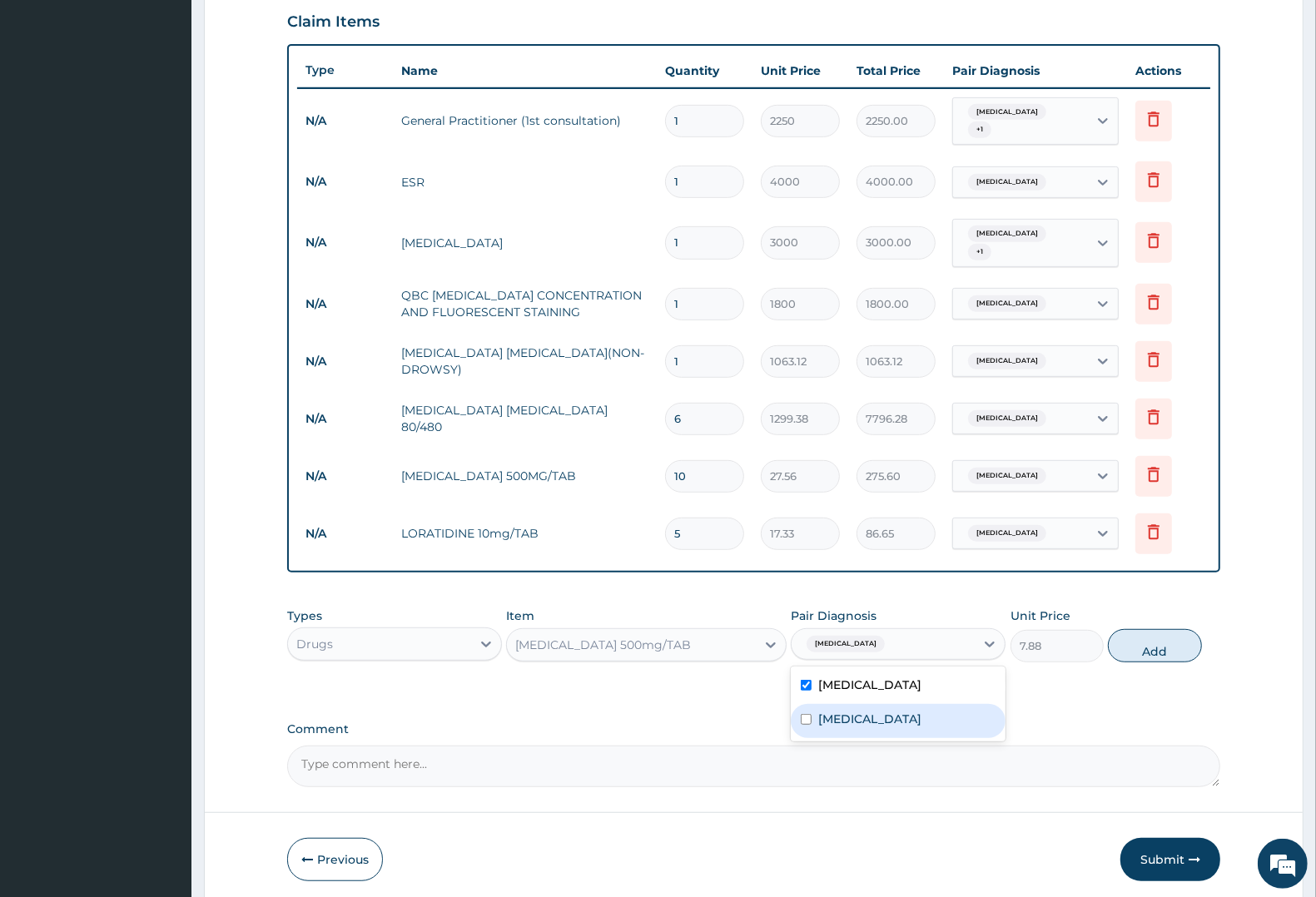
drag, startPoint x: 846, startPoint y: 716, endPoint x: 890, endPoint y: 698, distance: 47.5
click at [849, 714] on label "Upper respiratory infection" at bounding box center [869, 719] width 103 height 17
checkbox input "true"
click at [1151, 639] on button "Add" at bounding box center [1155, 645] width 93 height 33
type input "0"
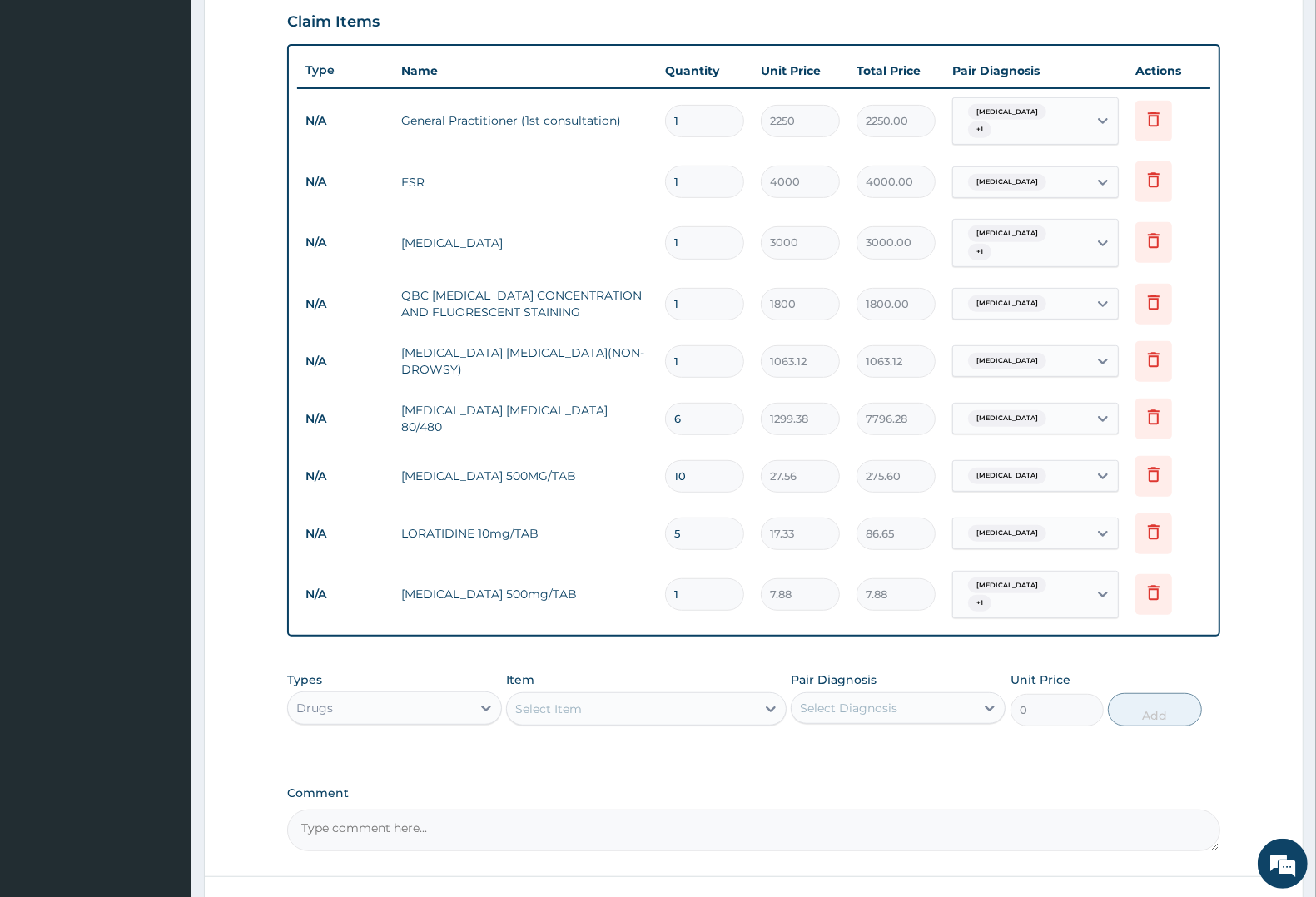
type input "18"
type input "141.84"
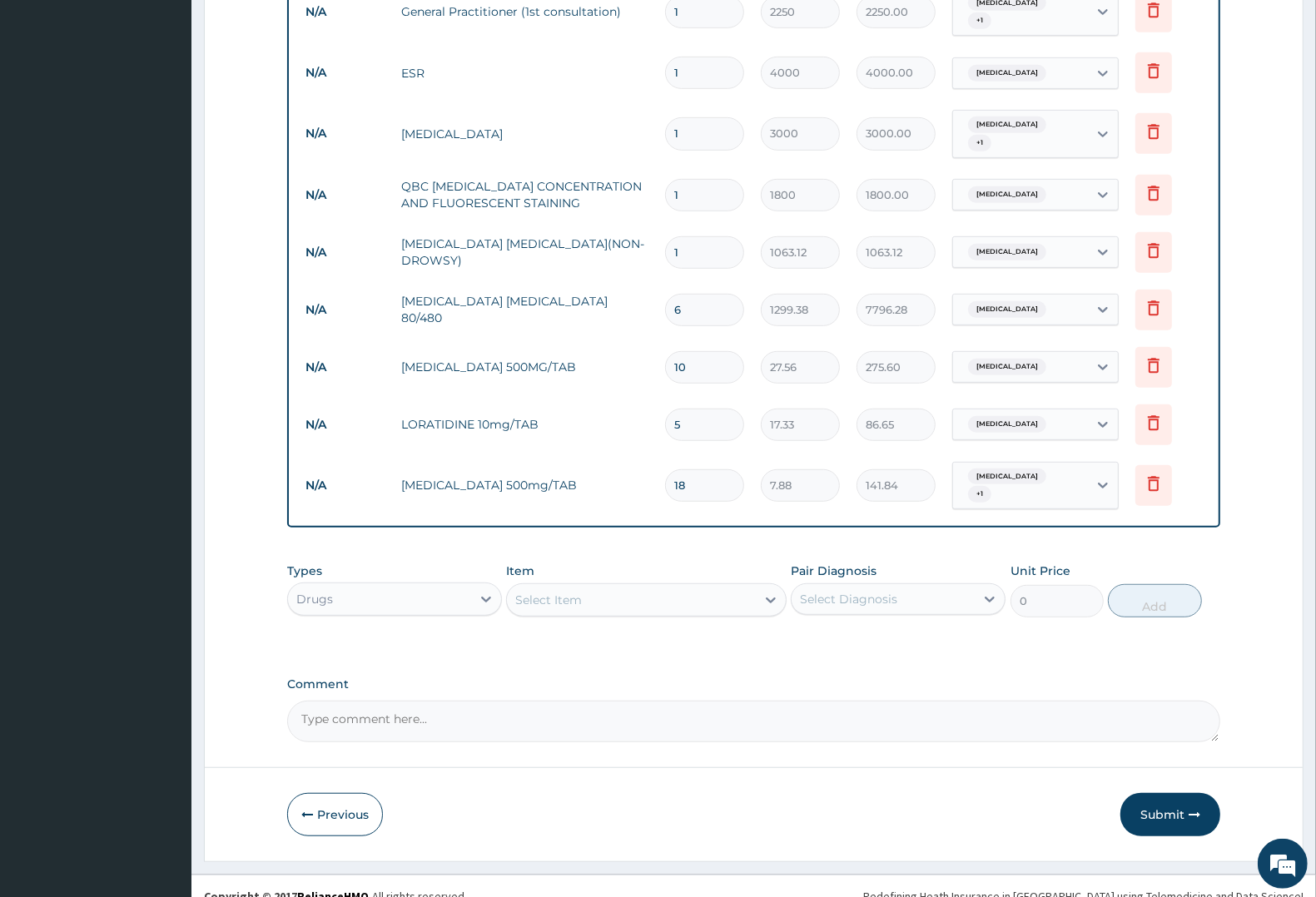
scroll to position [689, 0]
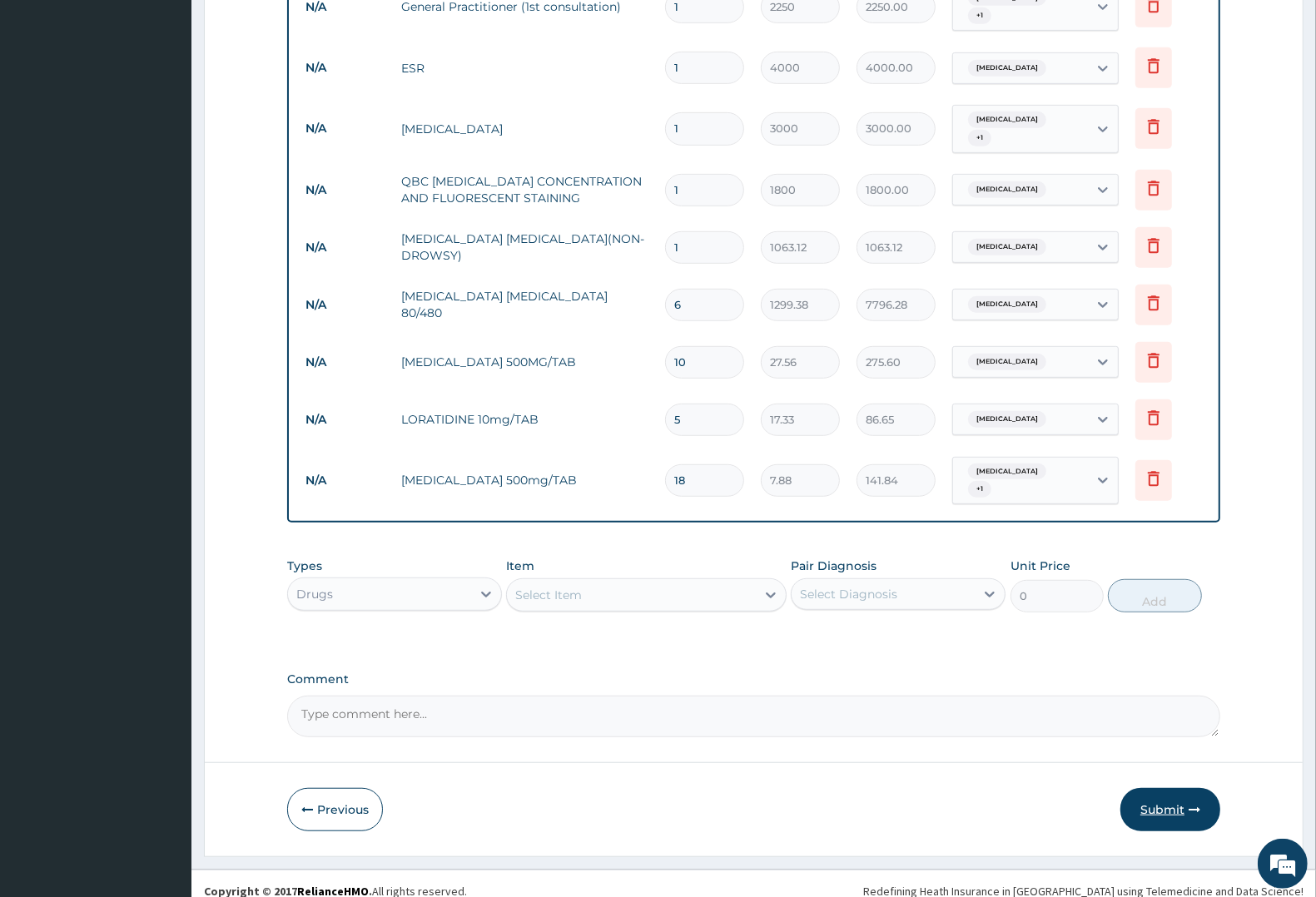
type input "18"
click at [1149, 792] on button "Submit" at bounding box center [1169, 810] width 99 height 43
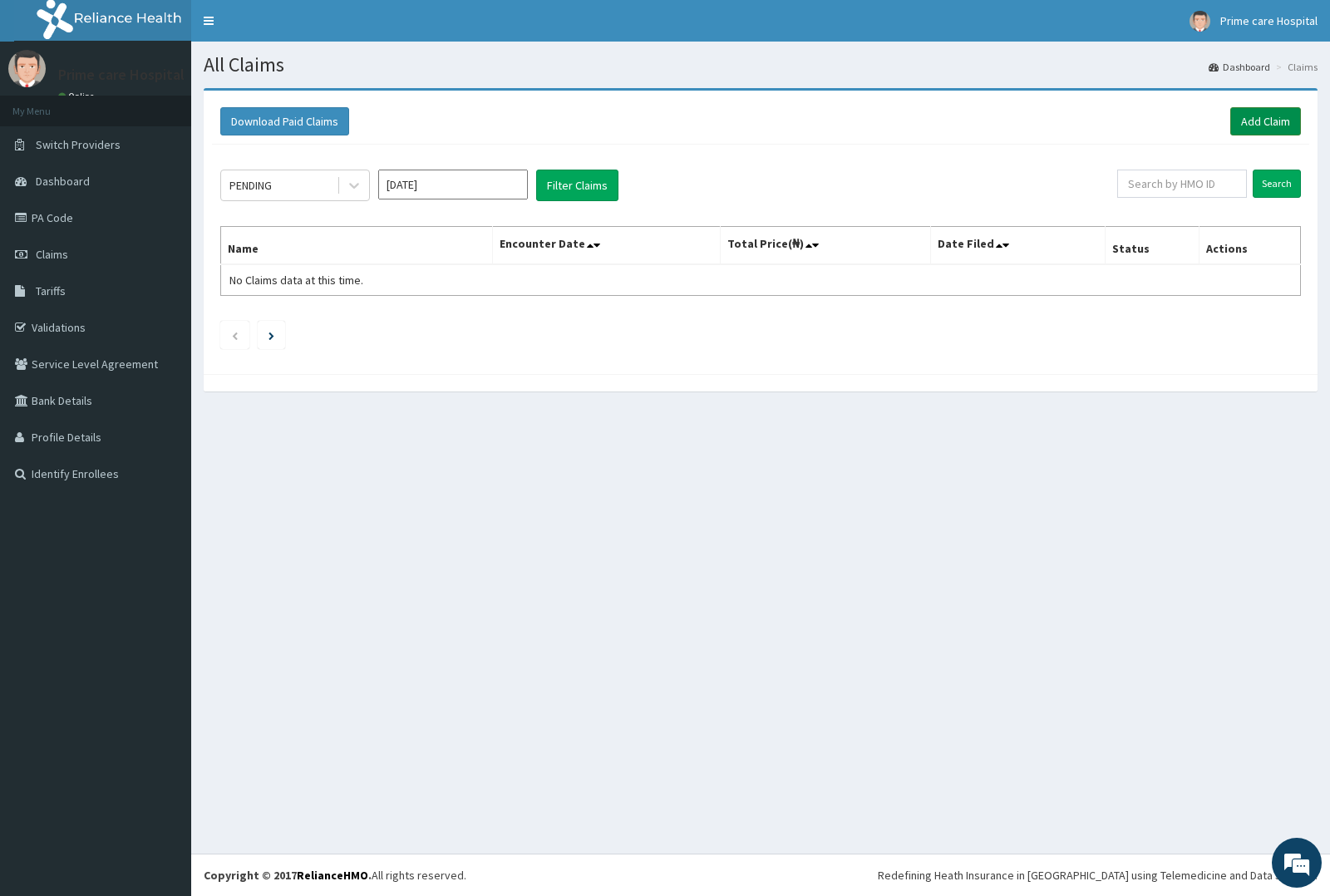
click at [1278, 115] on link "Add Claim" at bounding box center [1266, 122] width 71 height 29
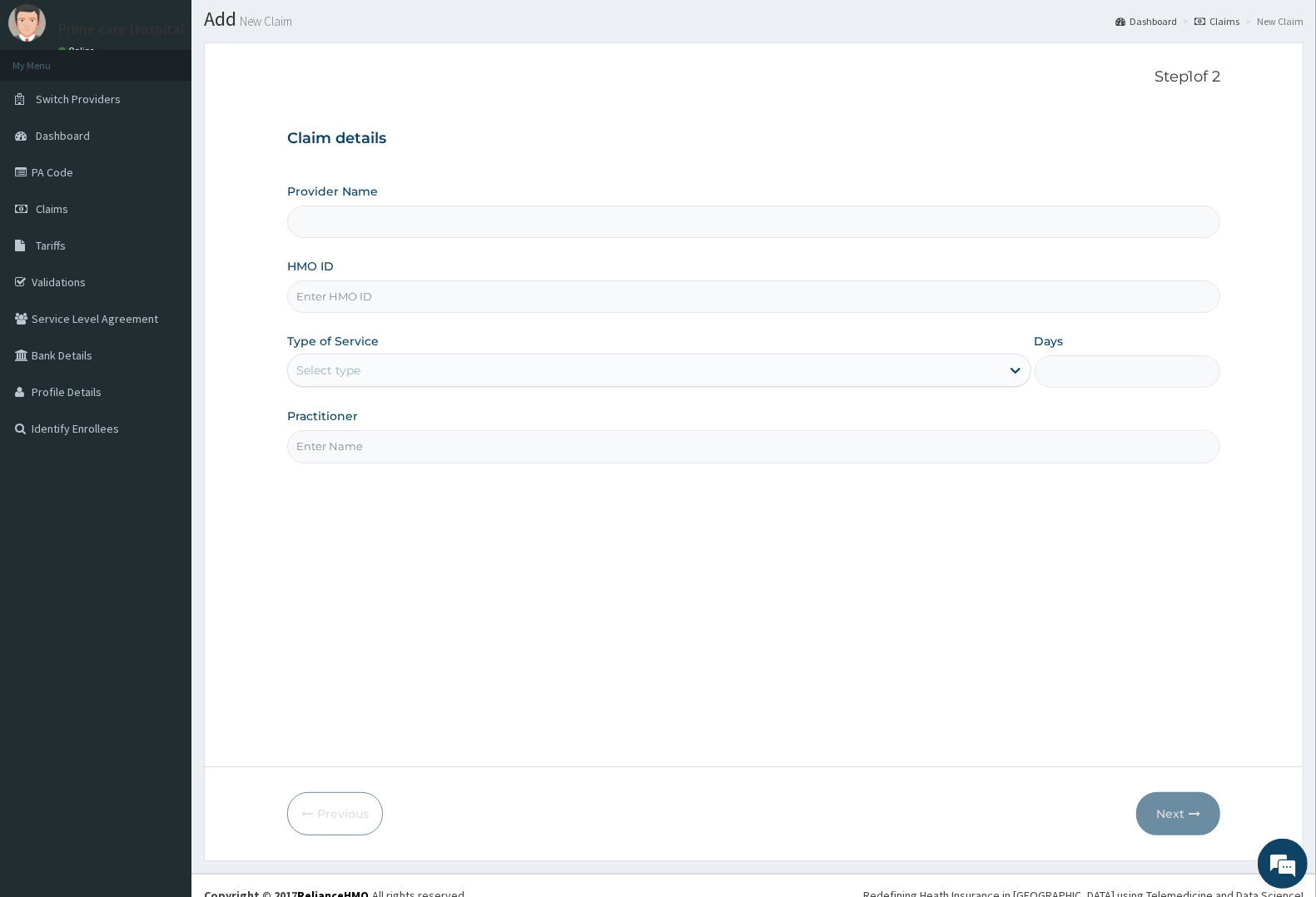
type input "Prime care hospital"
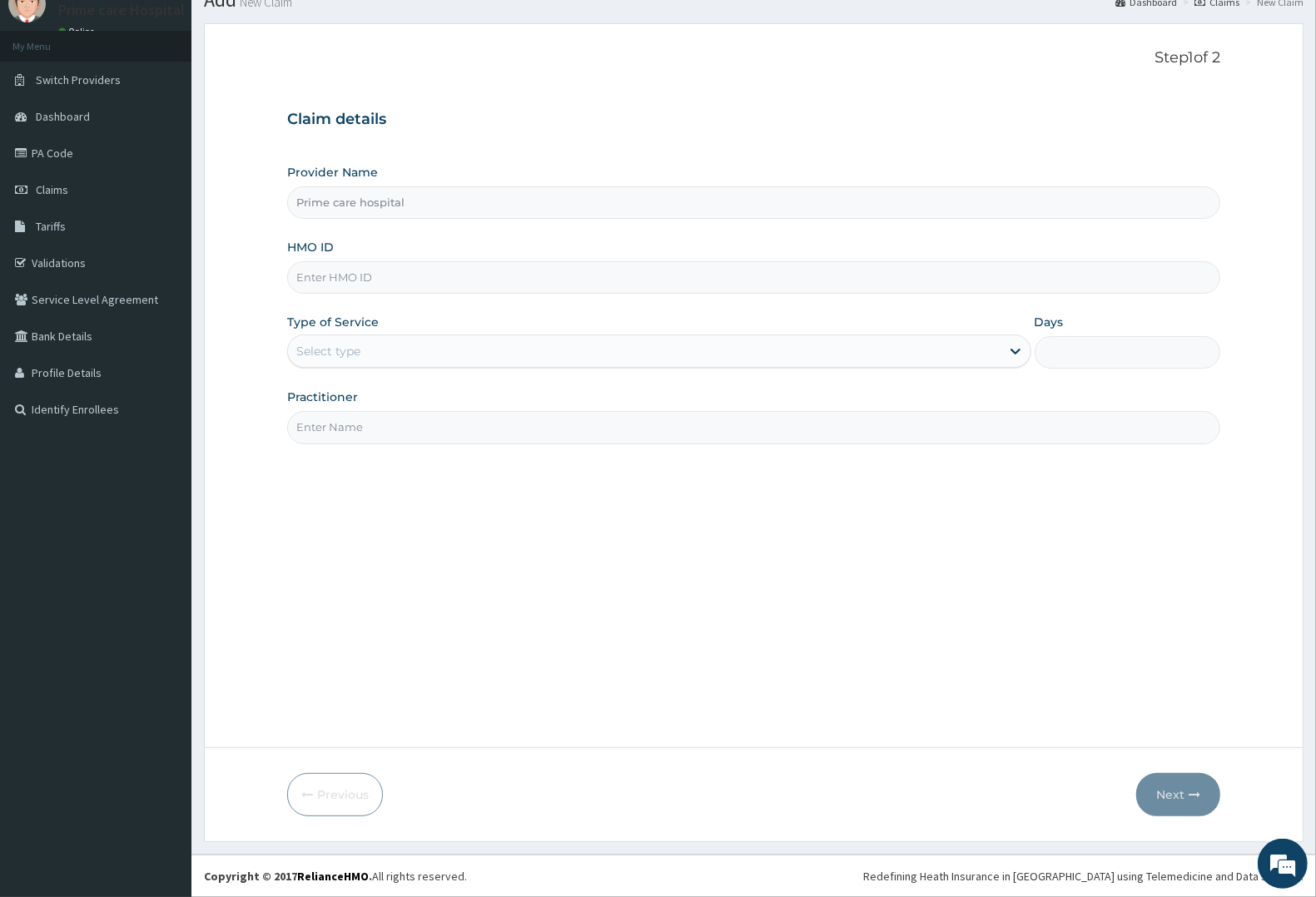
click at [384, 283] on input "HMO ID" at bounding box center [753, 278] width 933 height 32
type input "GMT/10383/D"
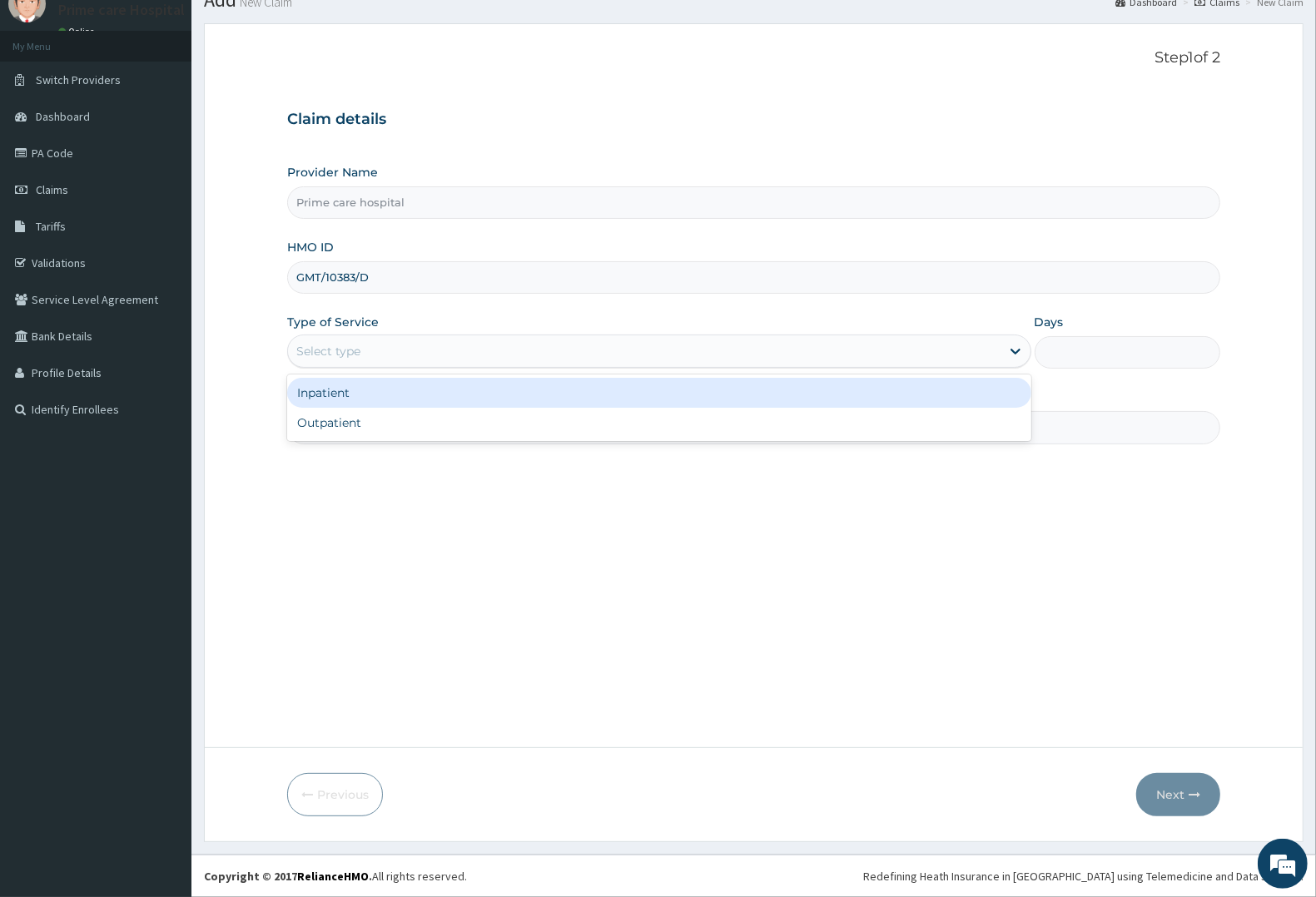
click at [389, 338] on div "Select type" at bounding box center [643, 351] width 712 height 27
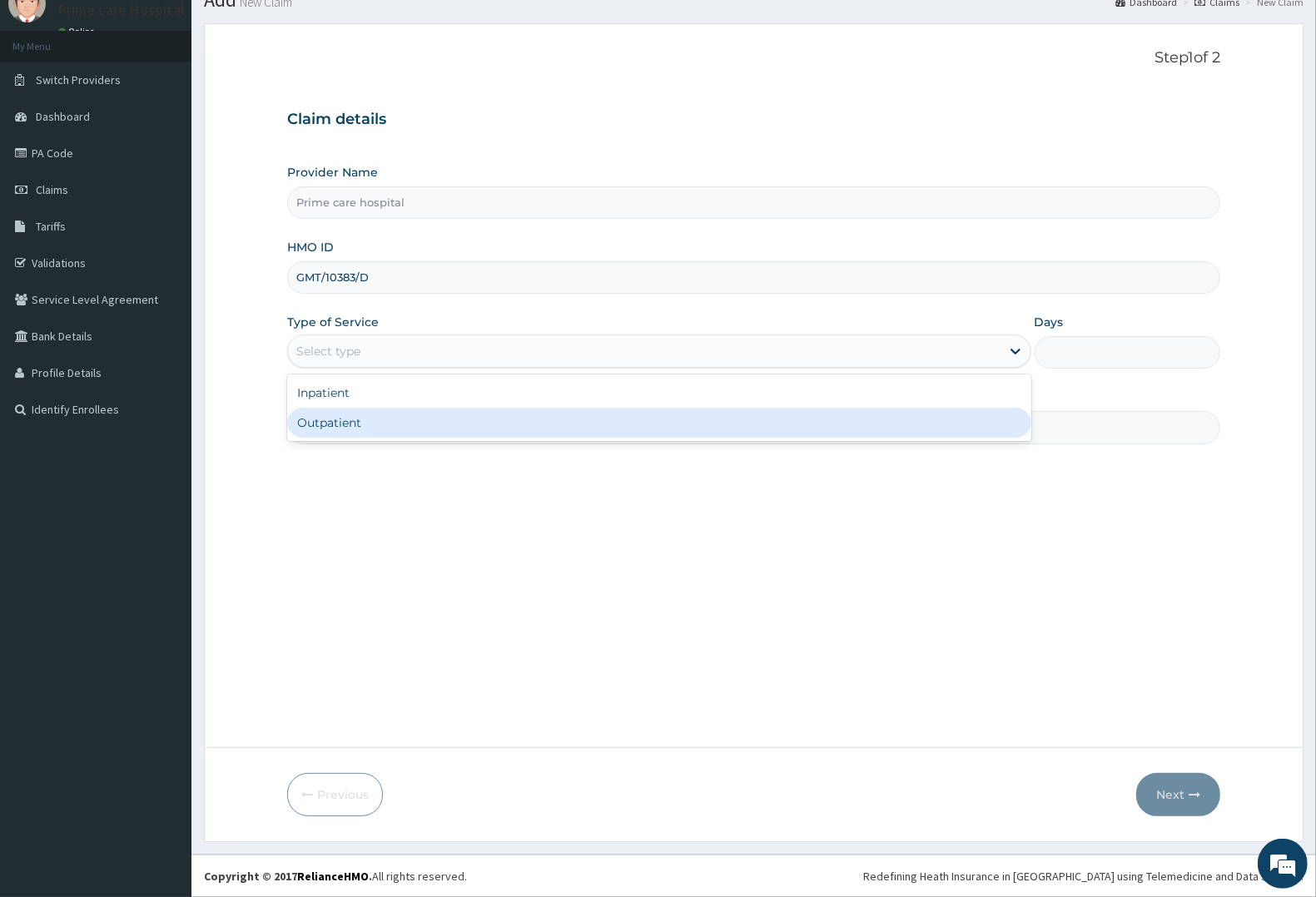
click at [366, 430] on div "Outpatient" at bounding box center [659, 422] width 744 height 30
type input "1"
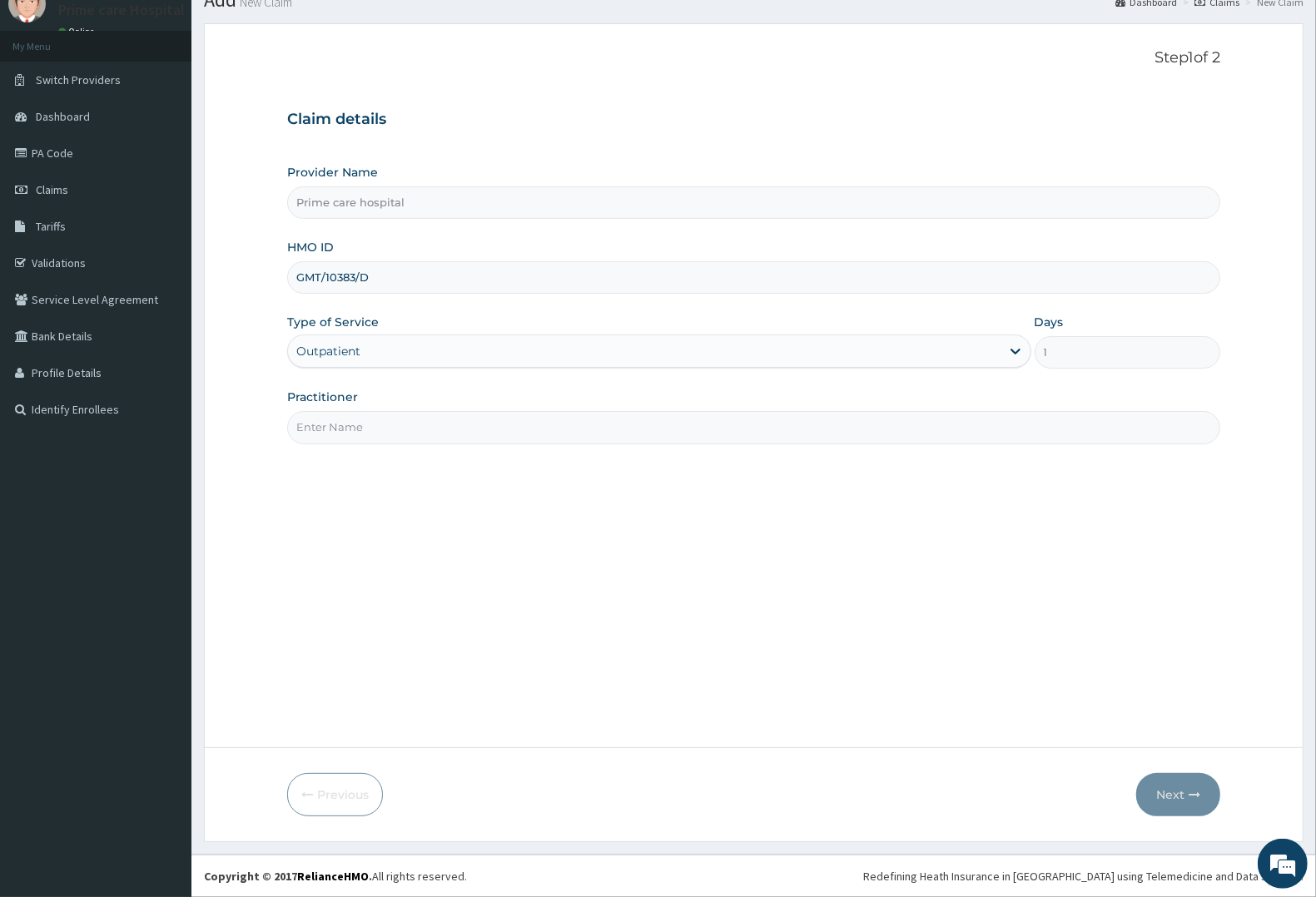
click at [366, 430] on input "Practitioner" at bounding box center [753, 427] width 933 height 32
type input "DR MICHEAL"
click at [1153, 787] on button "Next" at bounding box center [1178, 795] width 84 height 43
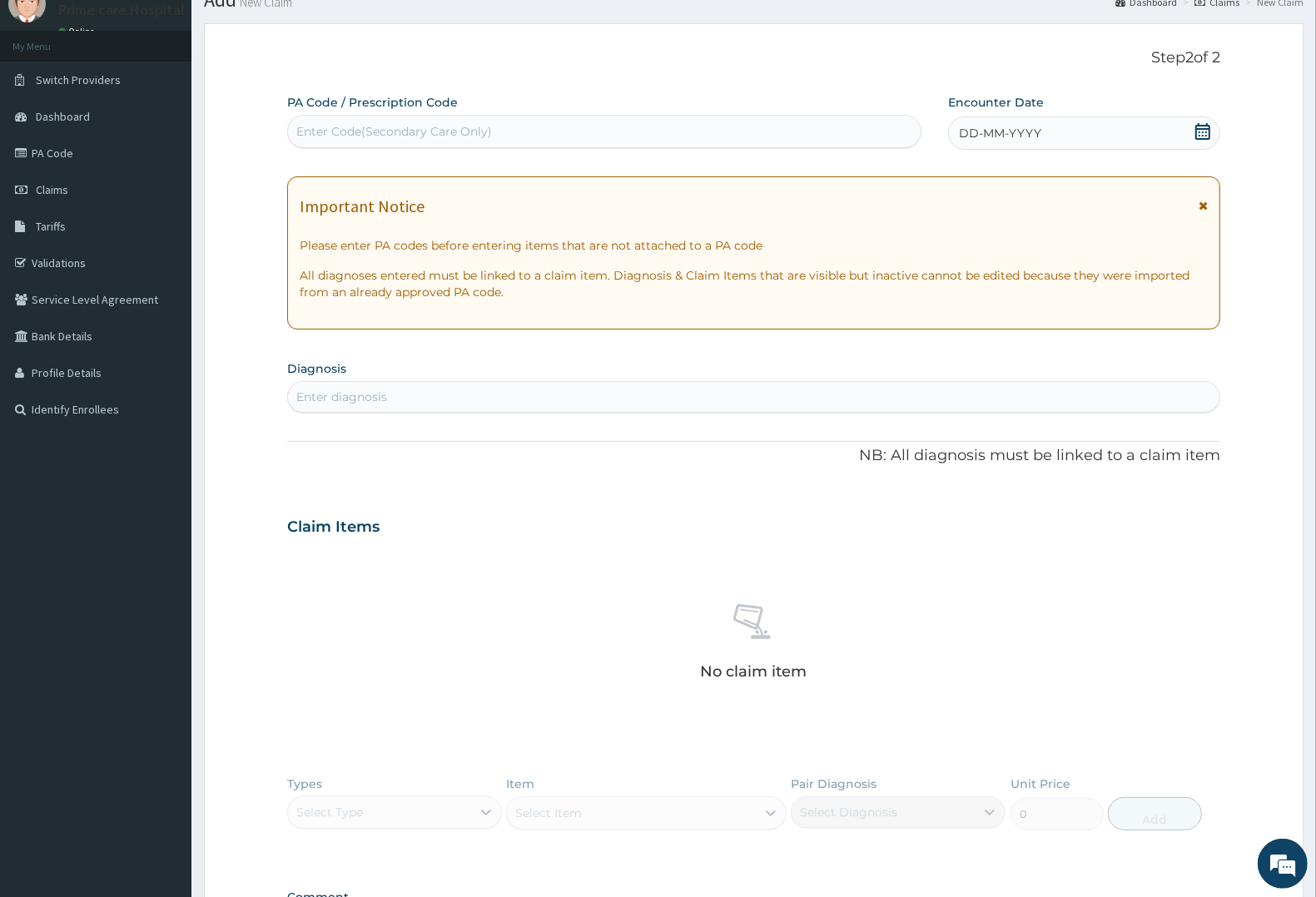
click at [348, 132] on div "Enter Code(Secondary Care Only)" at bounding box center [394, 131] width 195 height 17
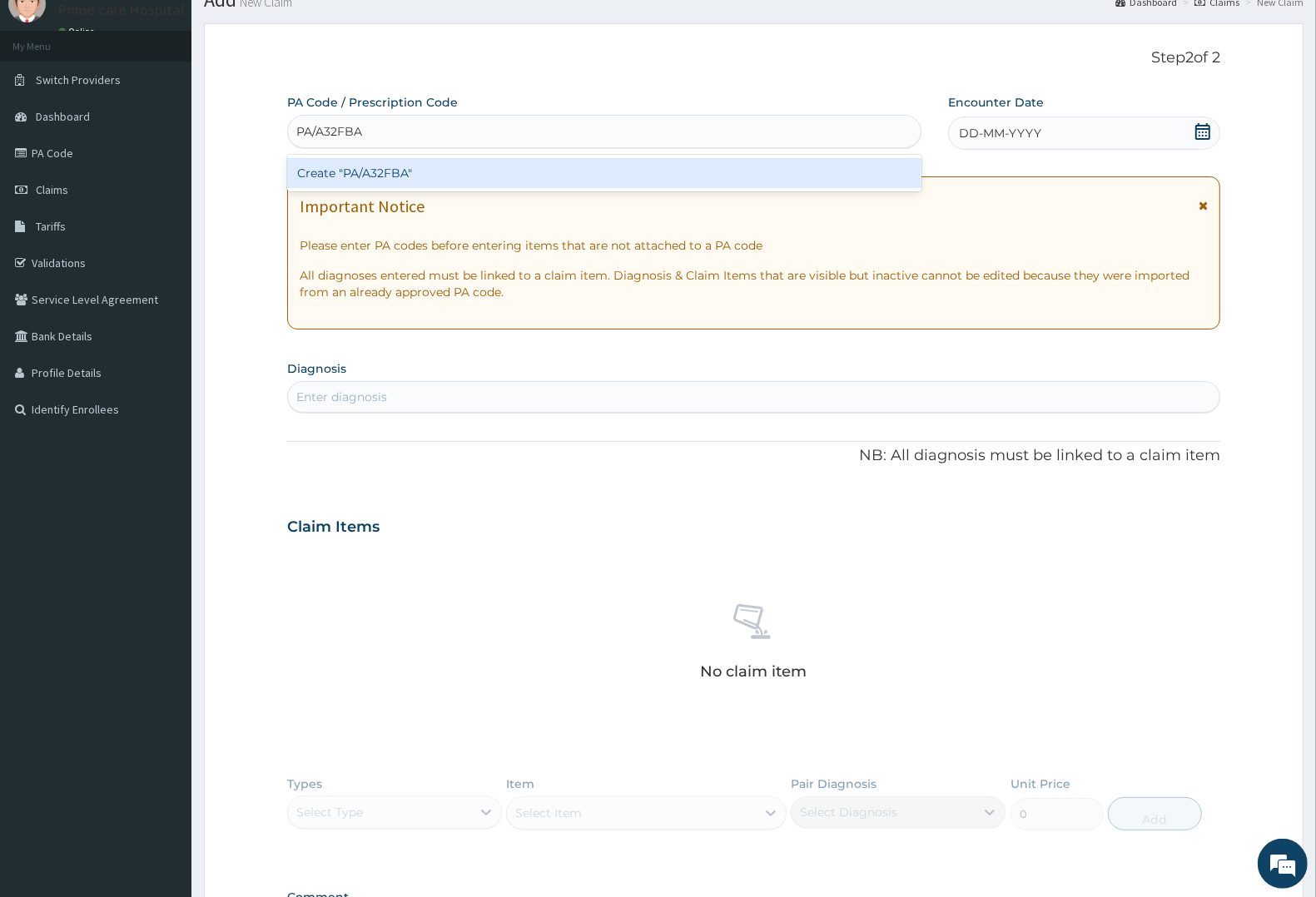
type input "PA/A32FBA"
click at [1009, 139] on div "PA Code / Prescription Code option Create "PA/A32FBA" focused, 1 of 1. 1 result…" at bounding box center [753, 525] width 933 height 862
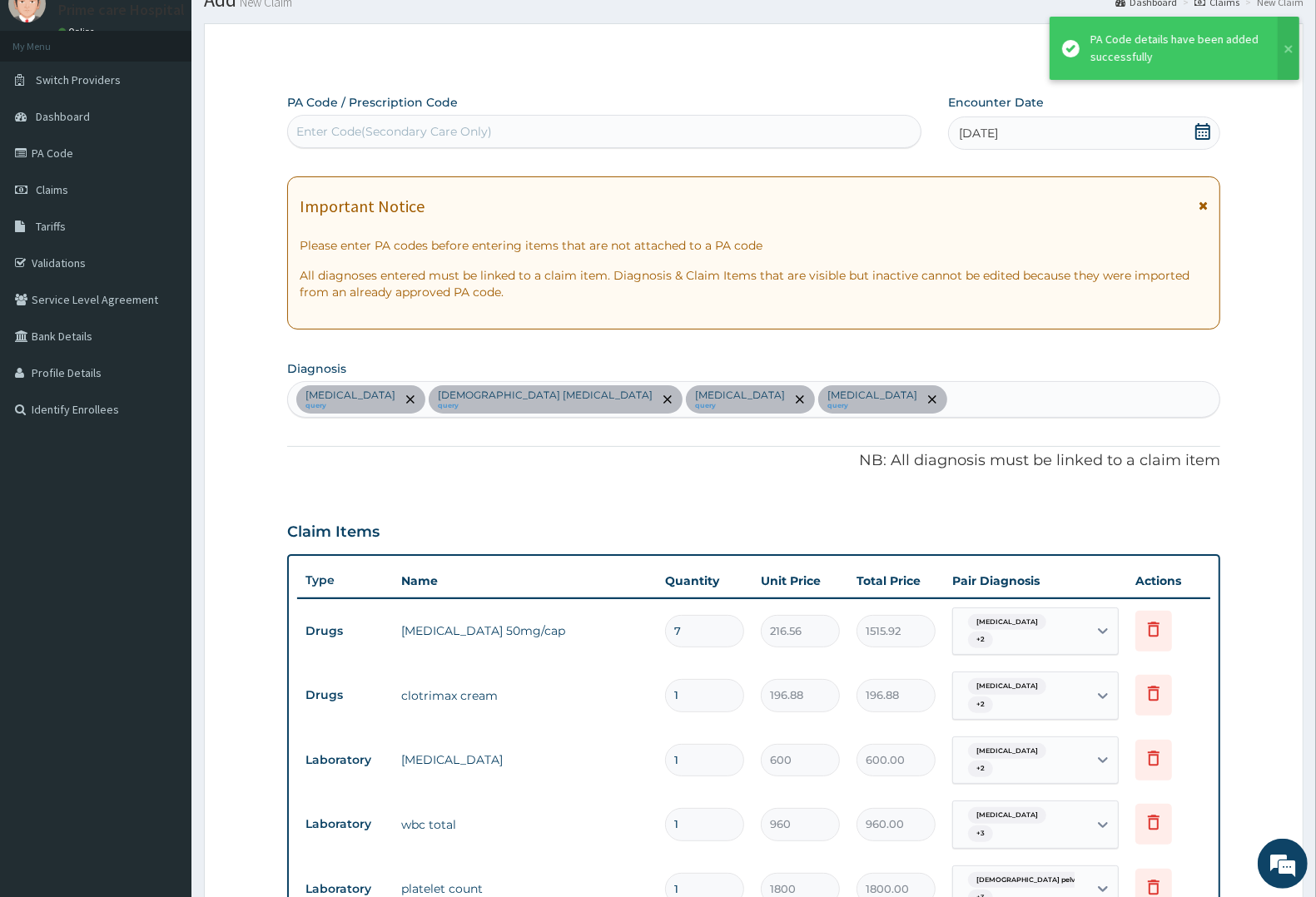
scroll to position [517, 0]
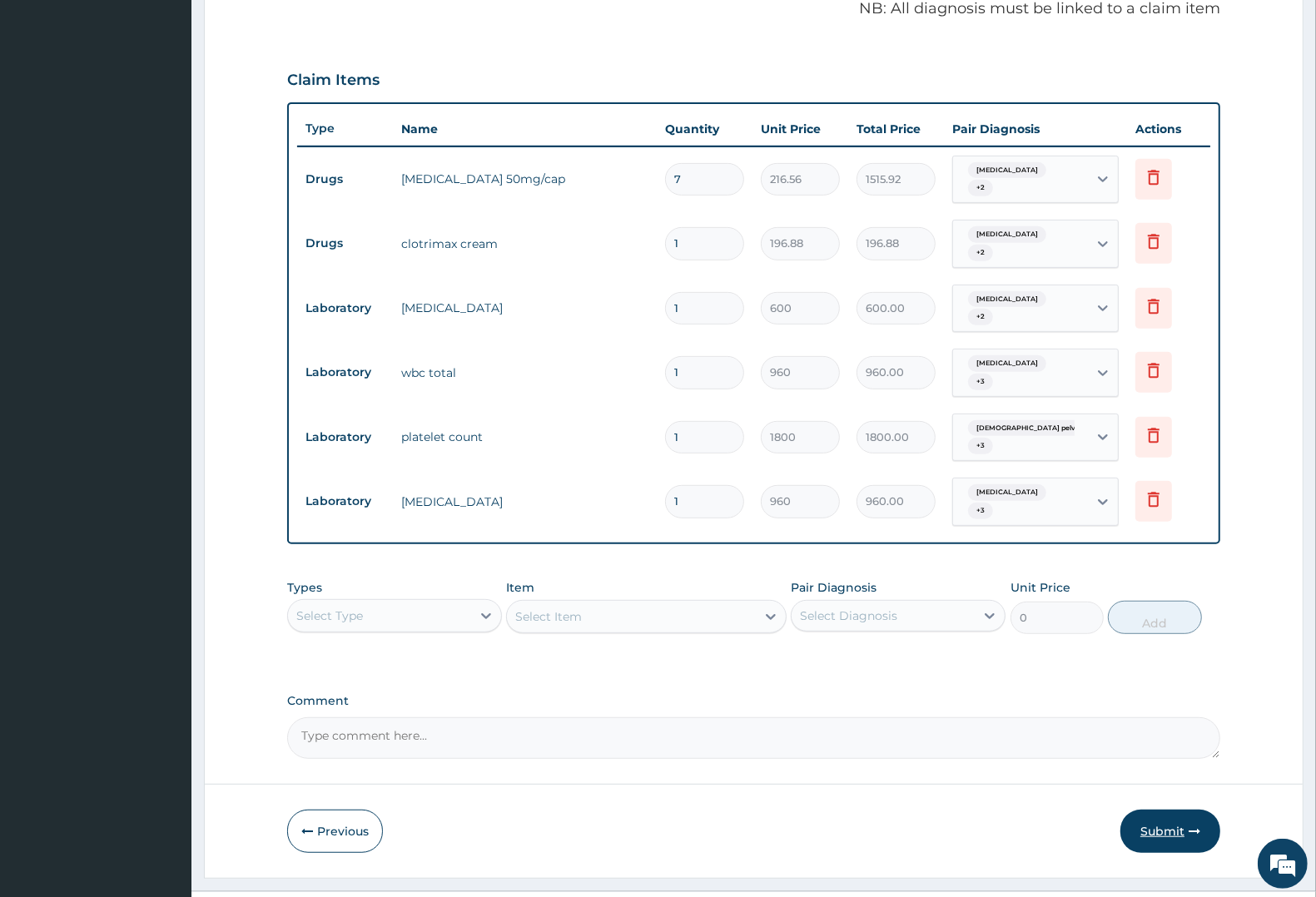
click at [1170, 810] on button "Submit" at bounding box center [1169, 832] width 99 height 43
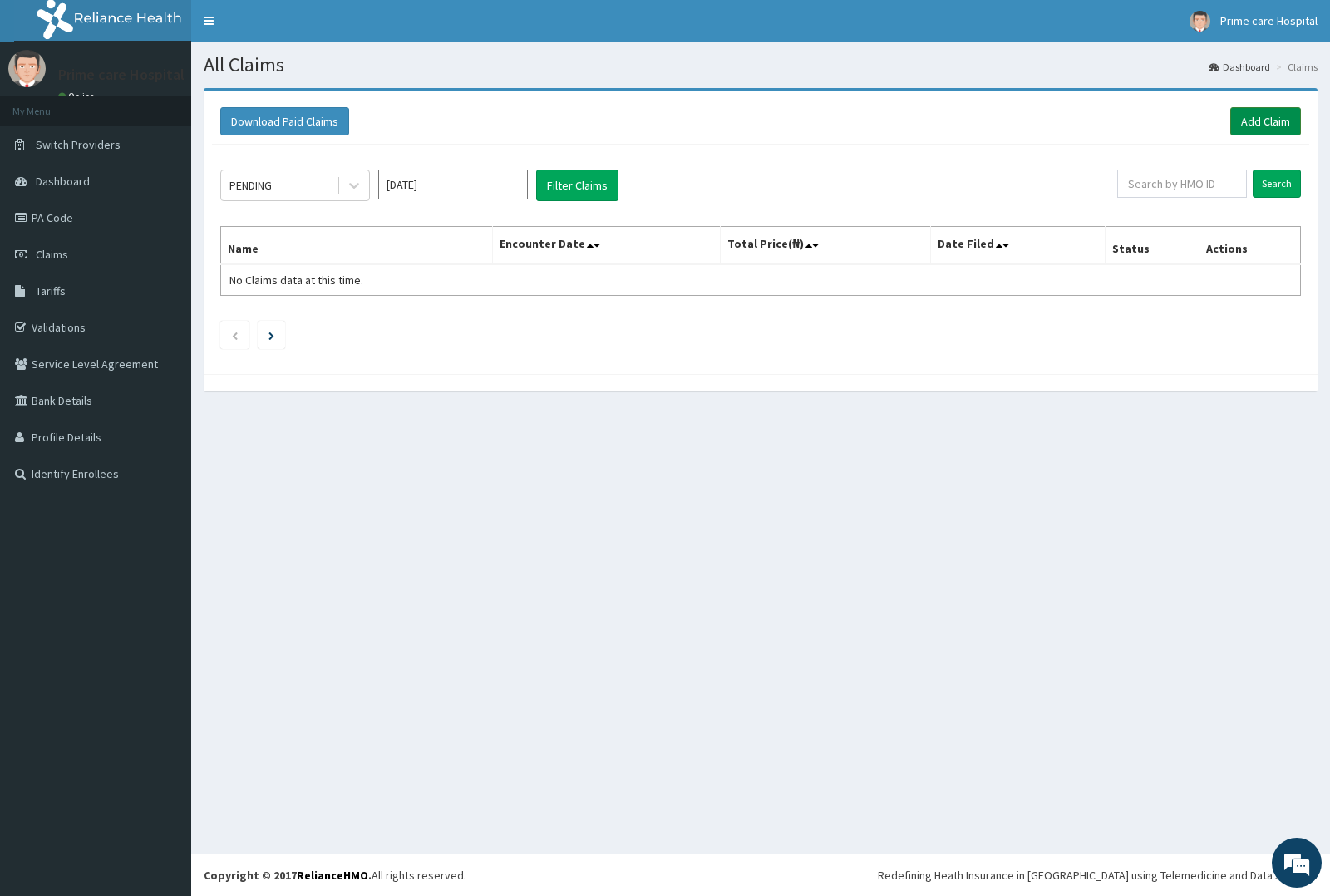
click at [1256, 114] on link "Add Claim" at bounding box center [1266, 122] width 71 height 29
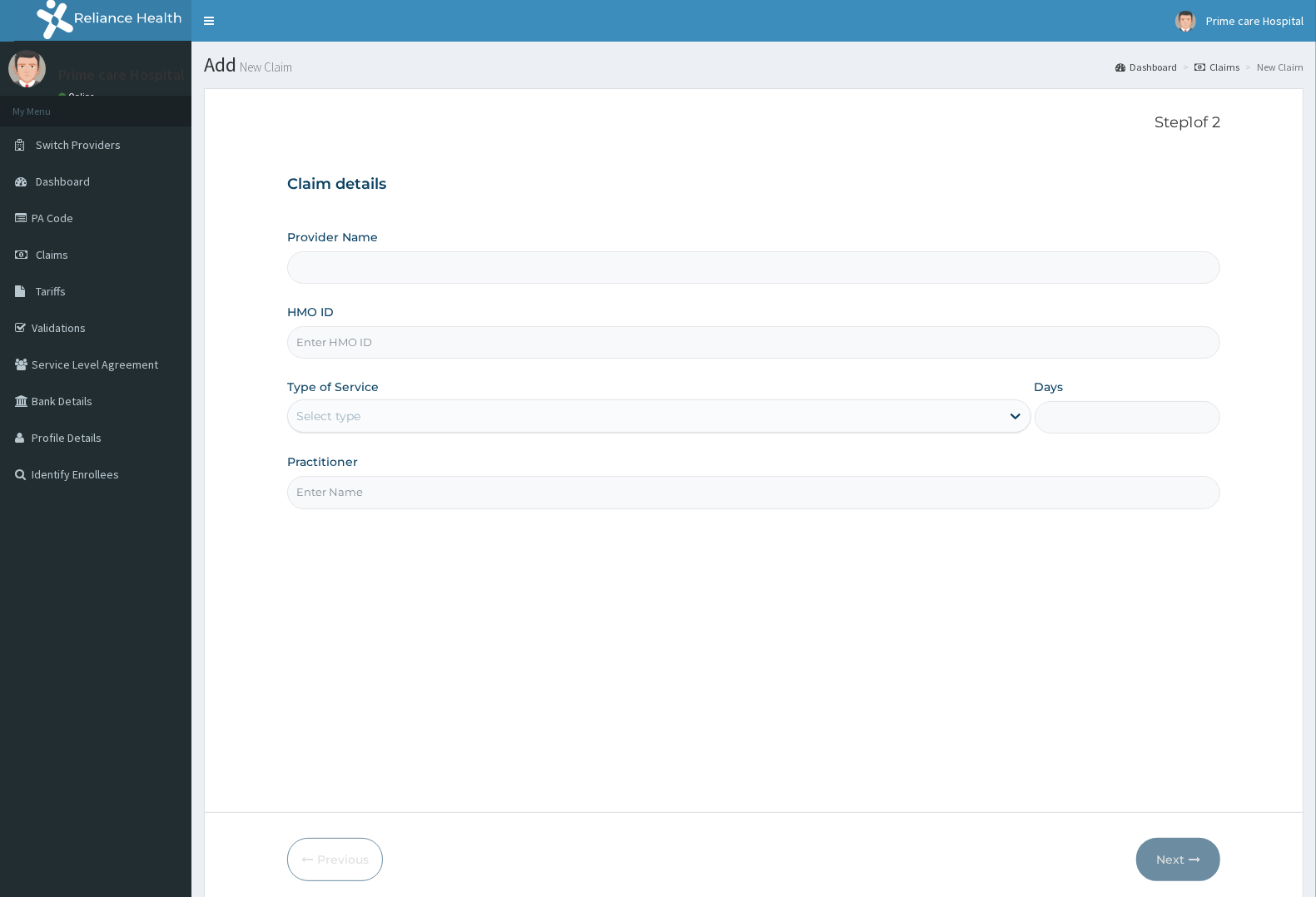
type input "Prime care hospital"
click at [354, 346] on input "HMO ID" at bounding box center [753, 342] width 933 height 32
type input "GMT/10383/D"
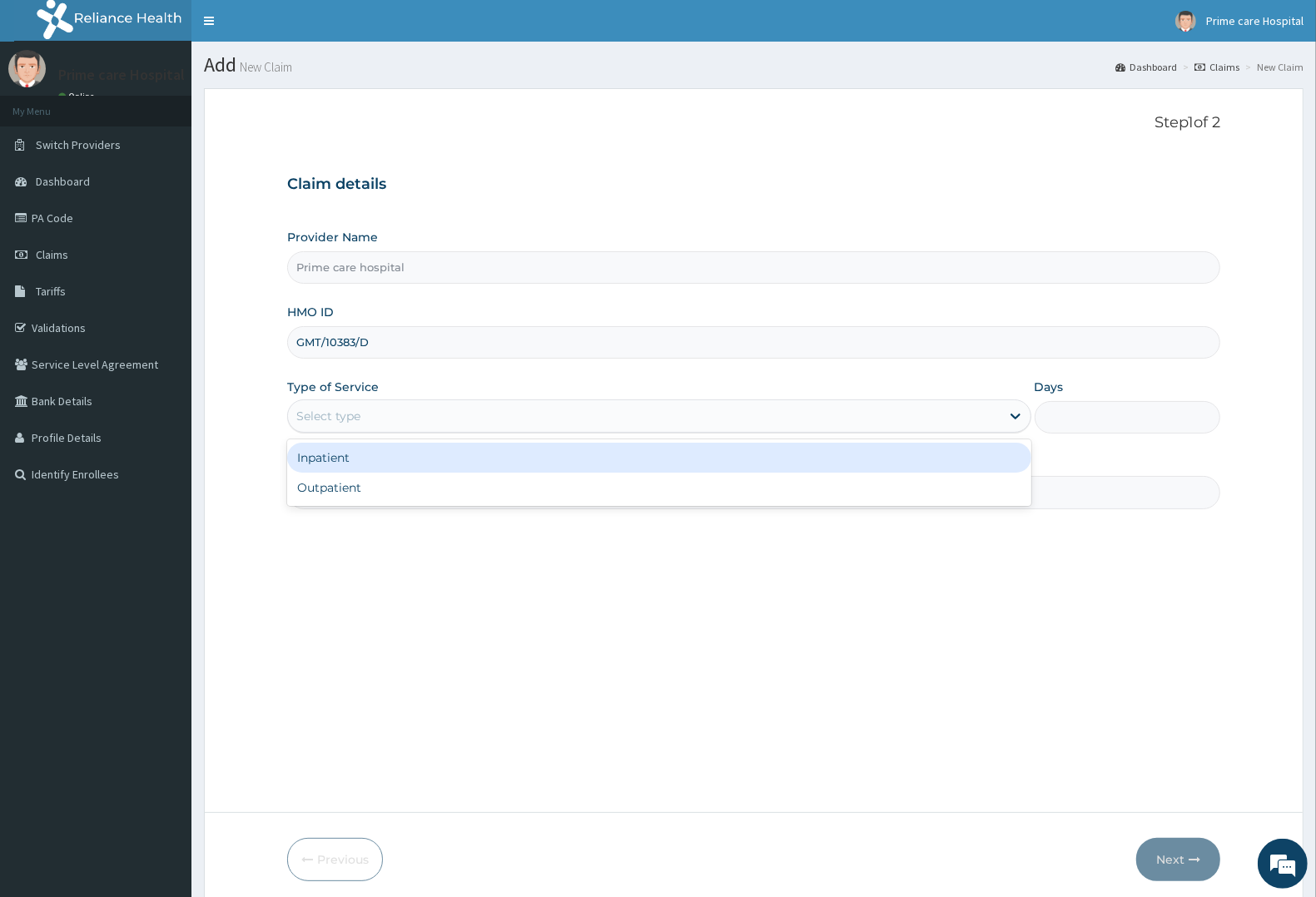
click at [344, 410] on div "Select type" at bounding box center [329, 416] width 65 height 17
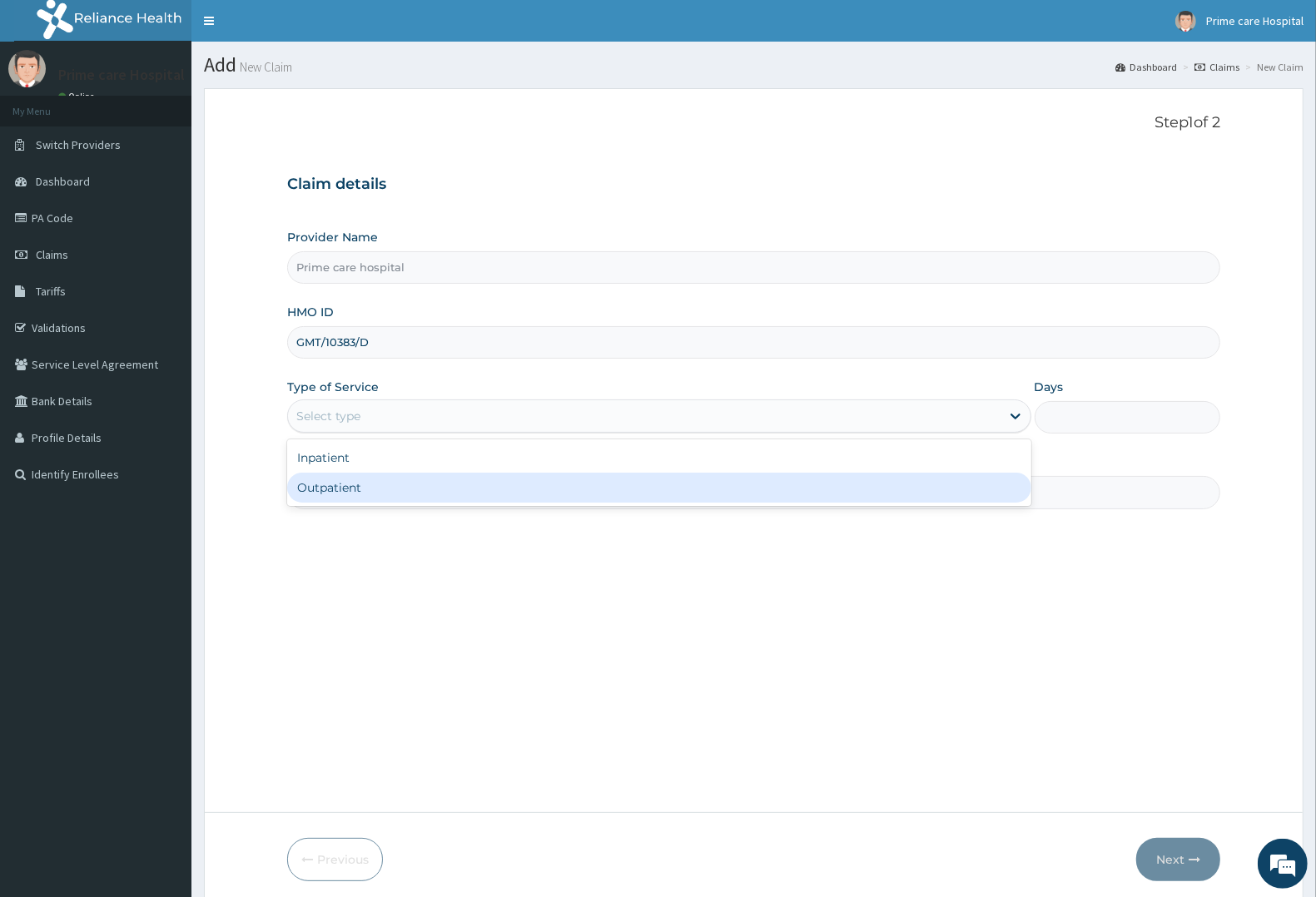
click at [337, 487] on div "Outpatient" at bounding box center [659, 487] width 744 height 30
type input "1"
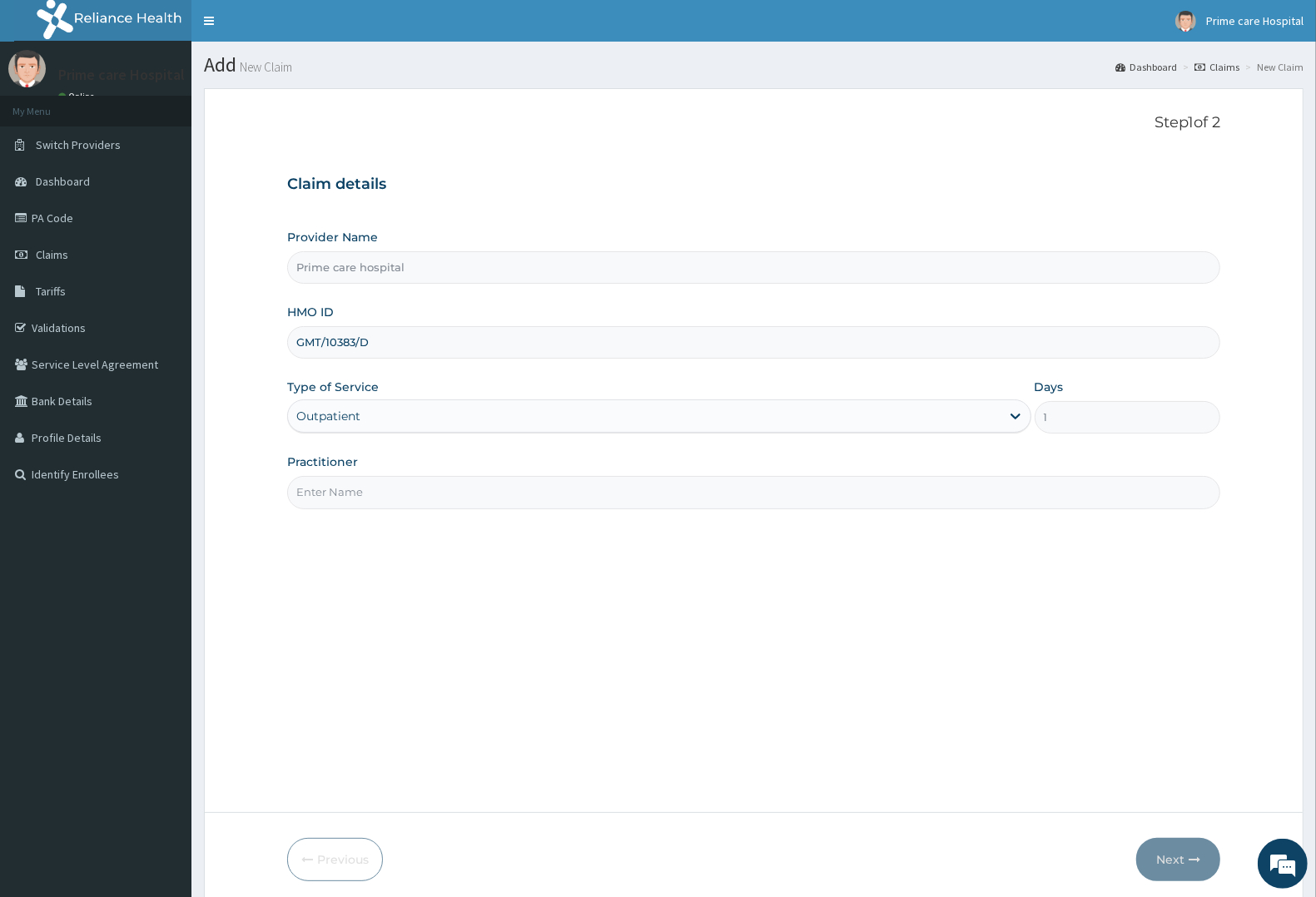
click at [393, 504] on input "Practitioner" at bounding box center [753, 492] width 933 height 32
type input "DR MICHEAL"
click at [1183, 858] on button "Next" at bounding box center [1178, 860] width 84 height 43
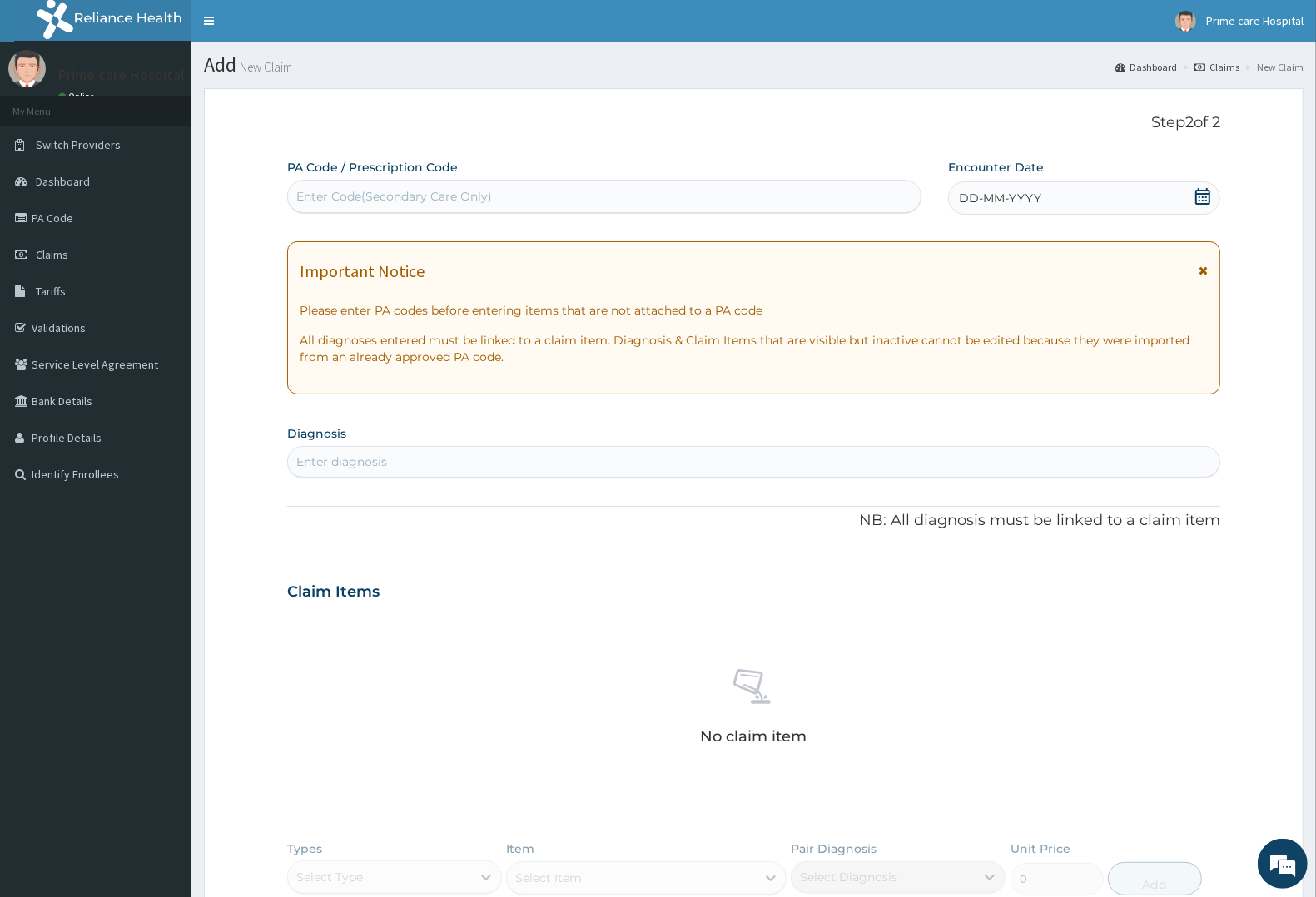
click at [1072, 198] on div "DD-MM-YYYY" at bounding box center [1084, 198] width 272 height 33
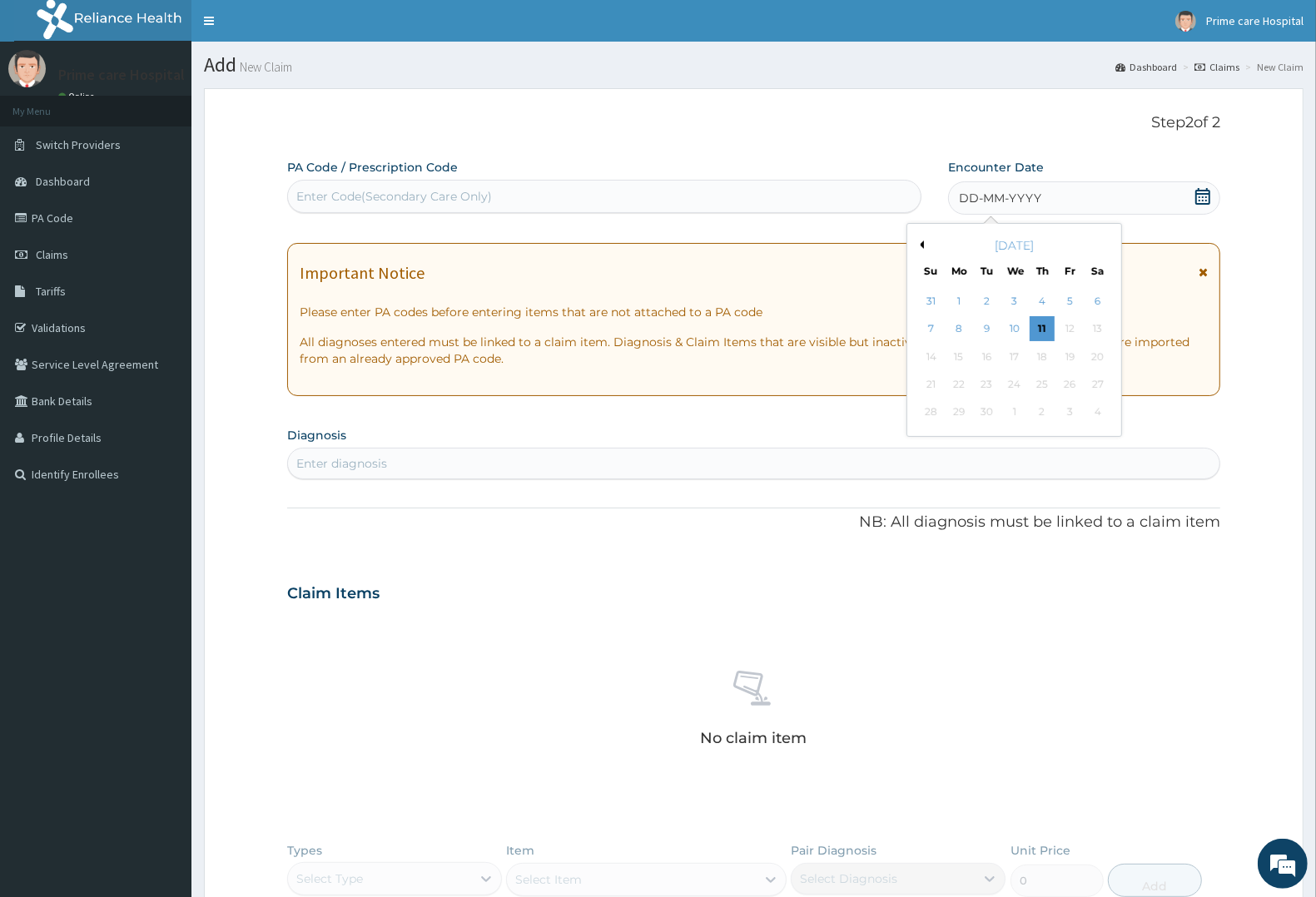
click at [926, 240] on div "September 2025" at bounding box center [1014, 246] width 201 height 17
click at [922, 242] on button "Previous Month" at bounding box center [919, 244] width 8 height 8
click at [1072, 356] on div "15" at bounding box center [1071, 358] width 25 height 25
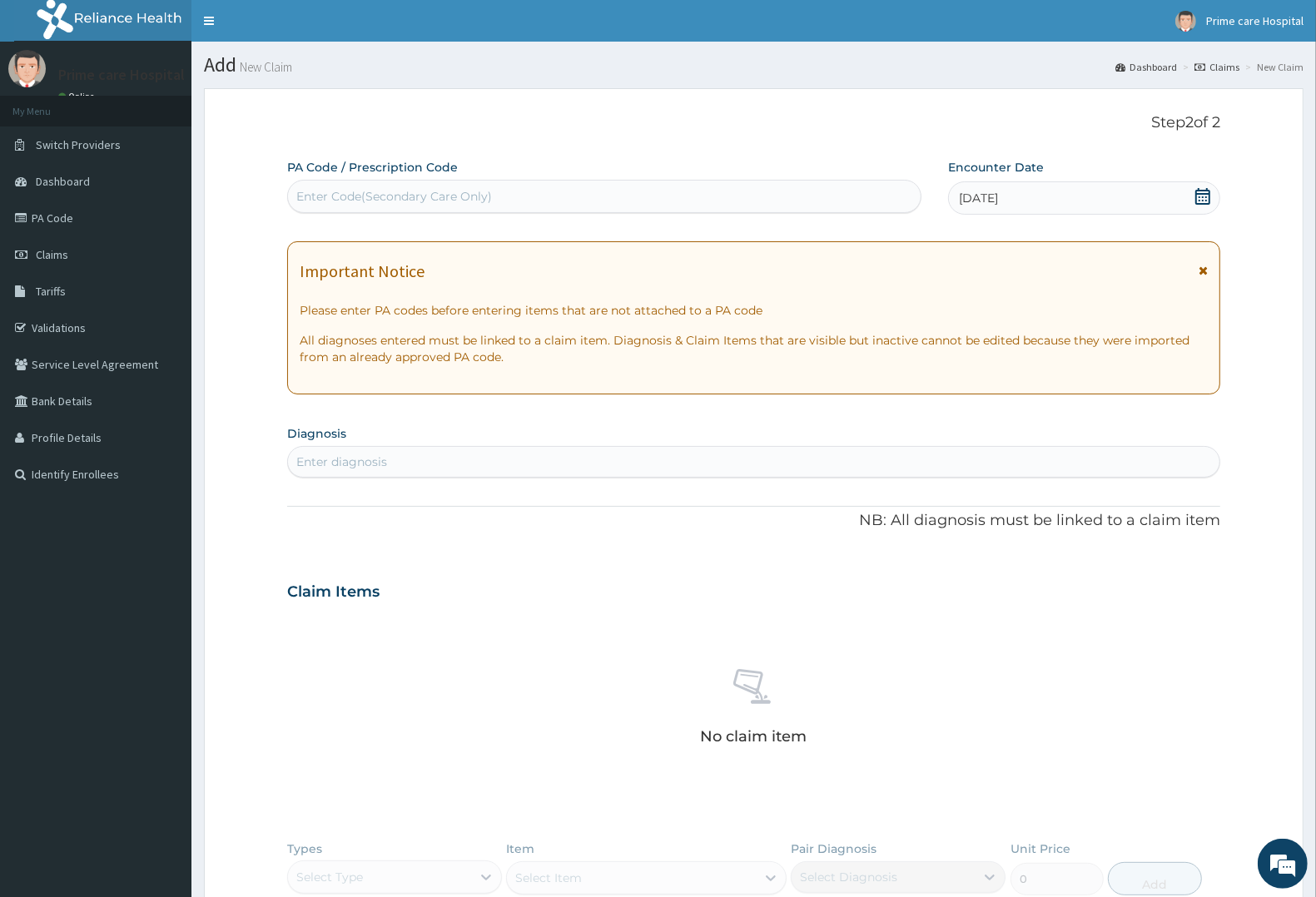
click at [401, 467] on div "Enter diagnosis" at bounding box center [753, 462] width 932 height 27
type input "MALAR"
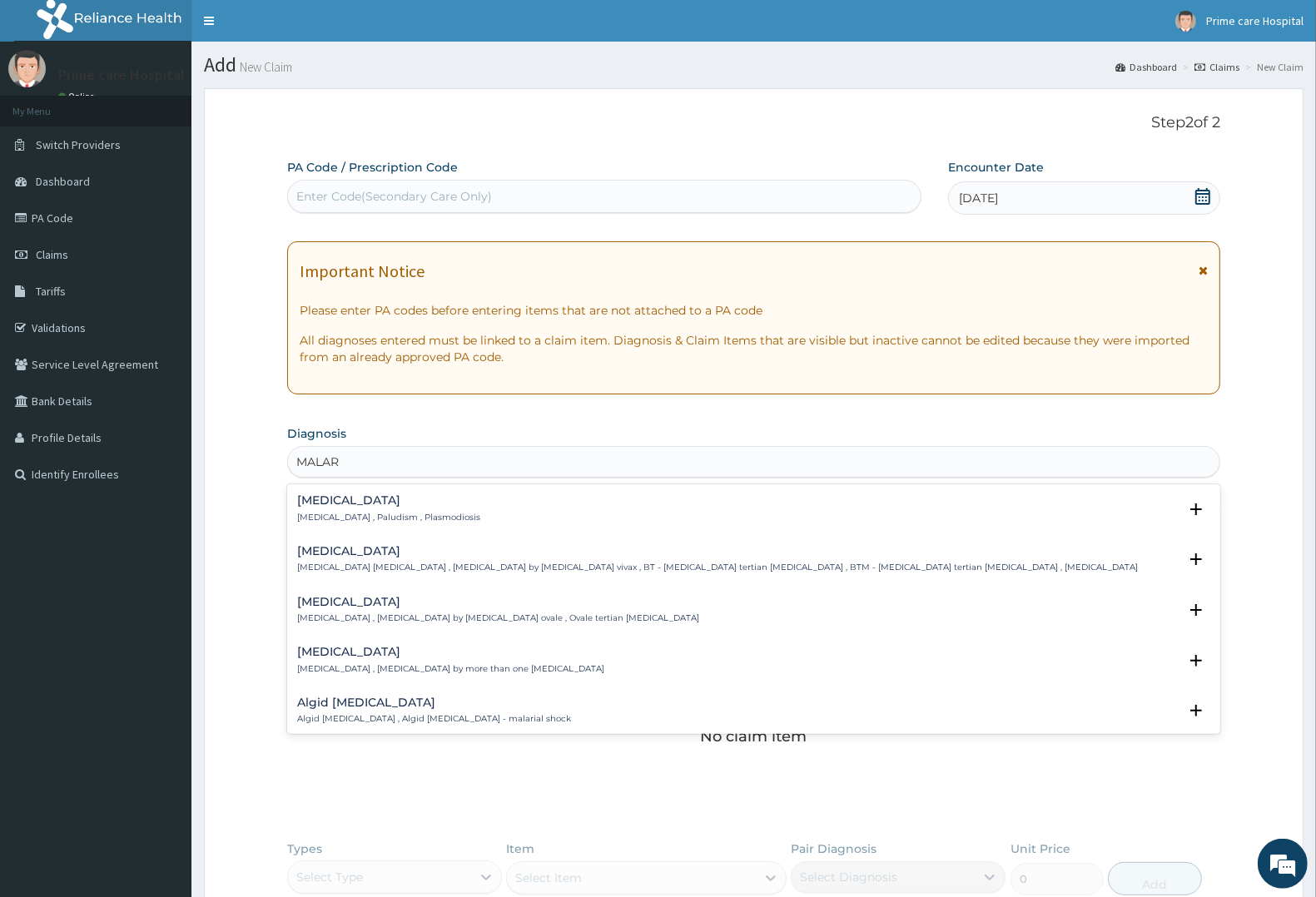
click at [383, 519] on p "Malaria , Paludism , Plasmodiosis" at bounding box center [389, 517] width 183 height 12
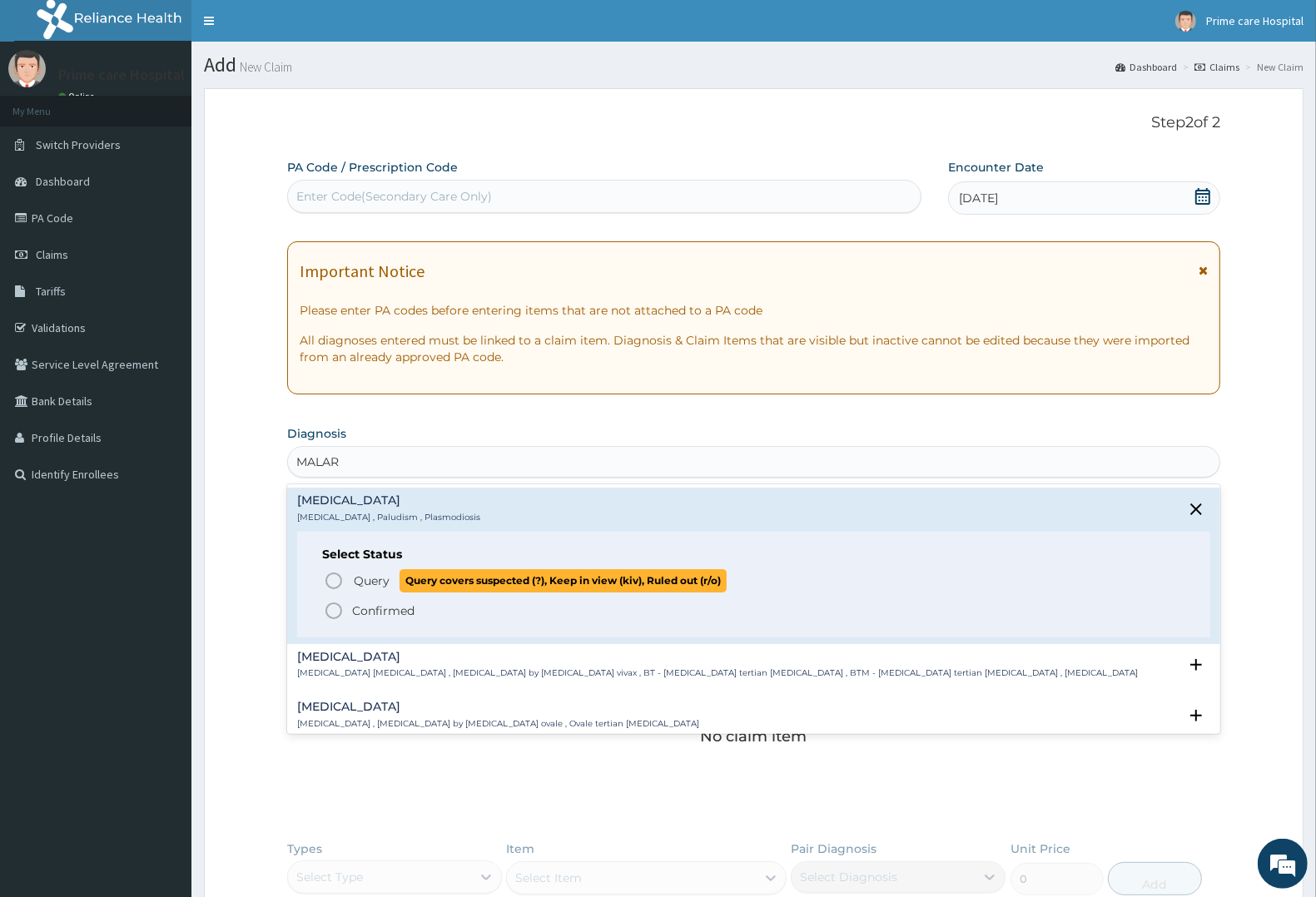
click at [354, 575] on span "Query" at bounding box center [372, 581] width 36 height 17
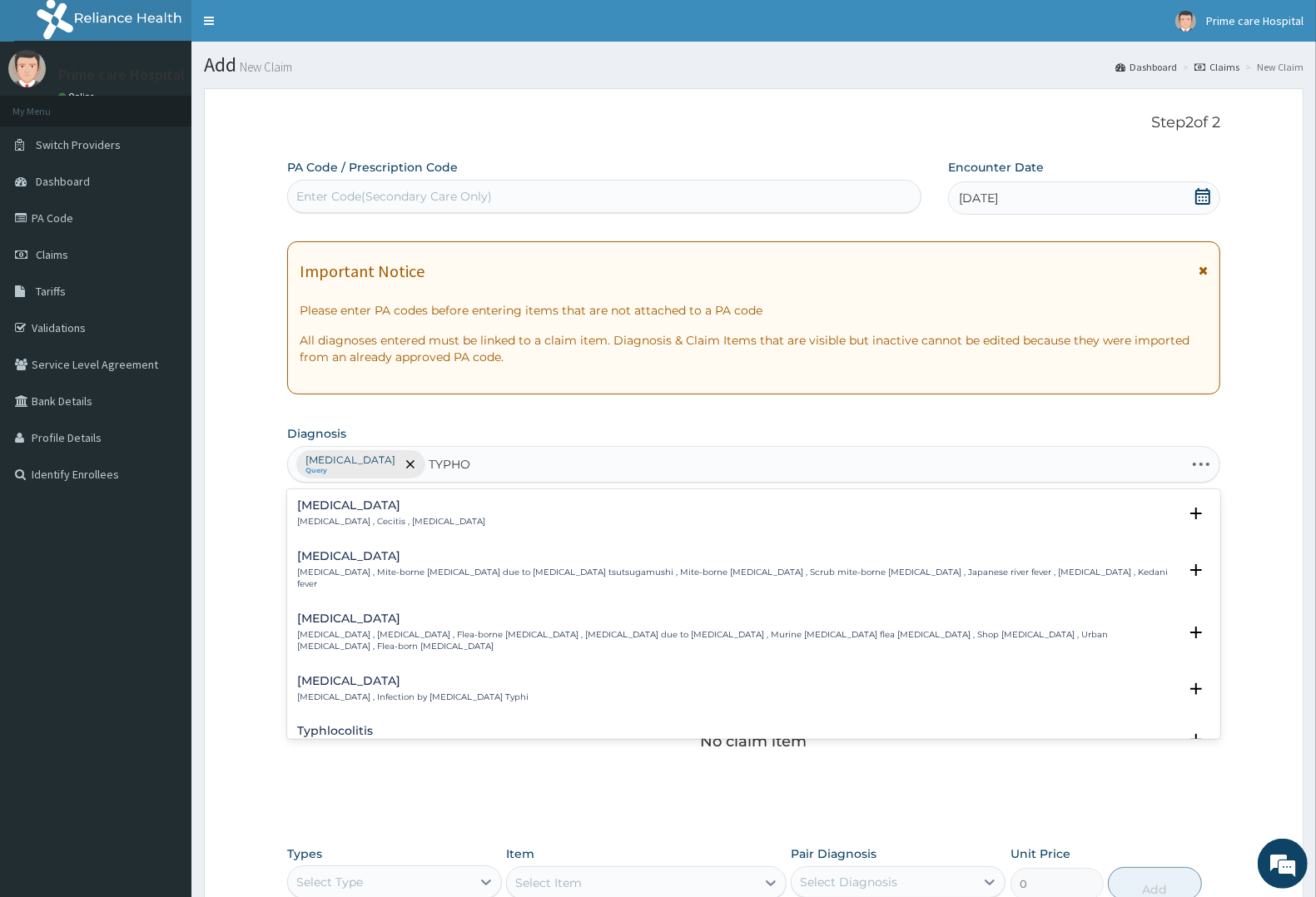
type input "TYPHOI"
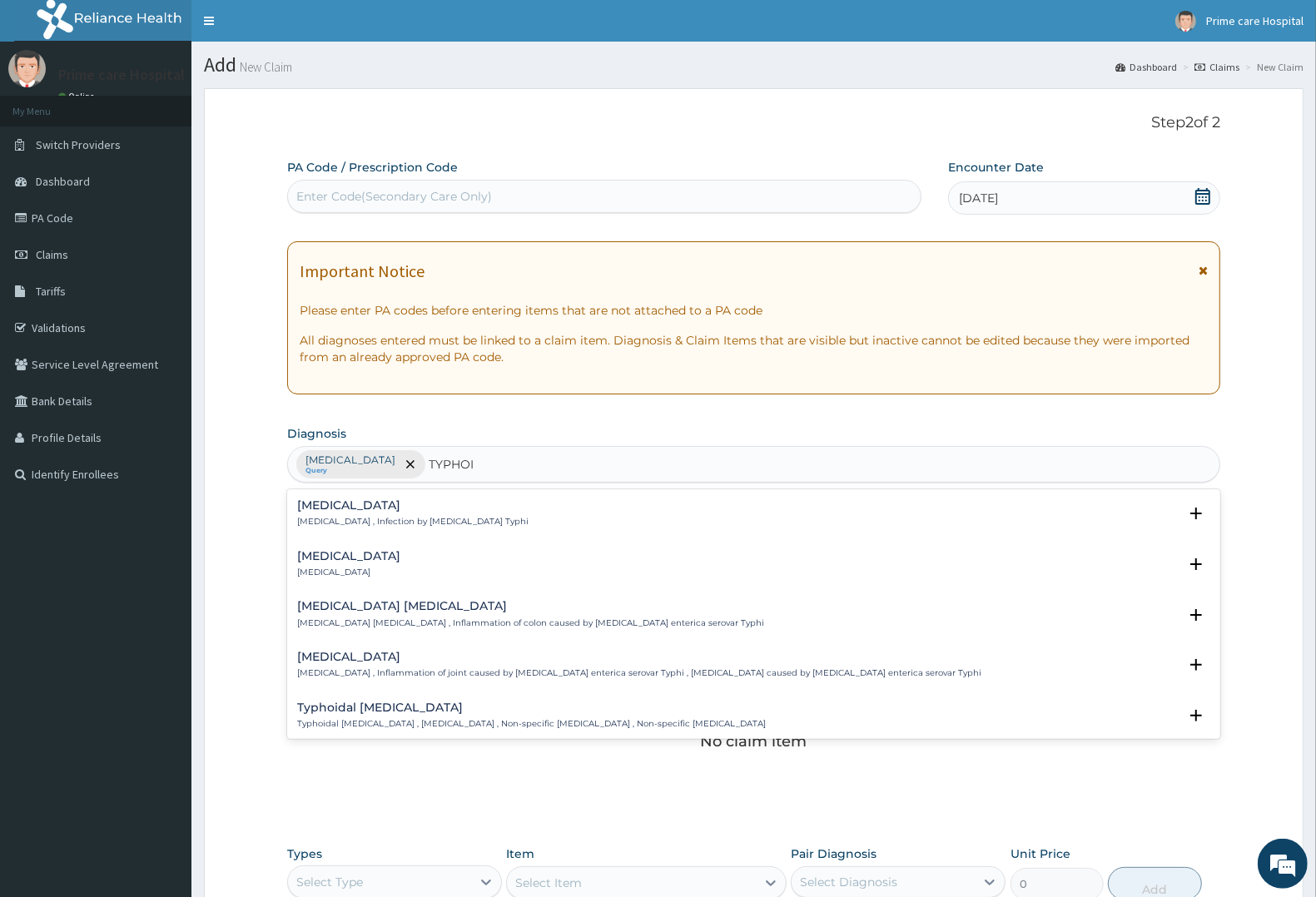
click at [371, 516] on div "Typhoid fever Typhoid fever , Infection by Salmonella Typhi" at bounding box center [413, 513] width 231 height 30
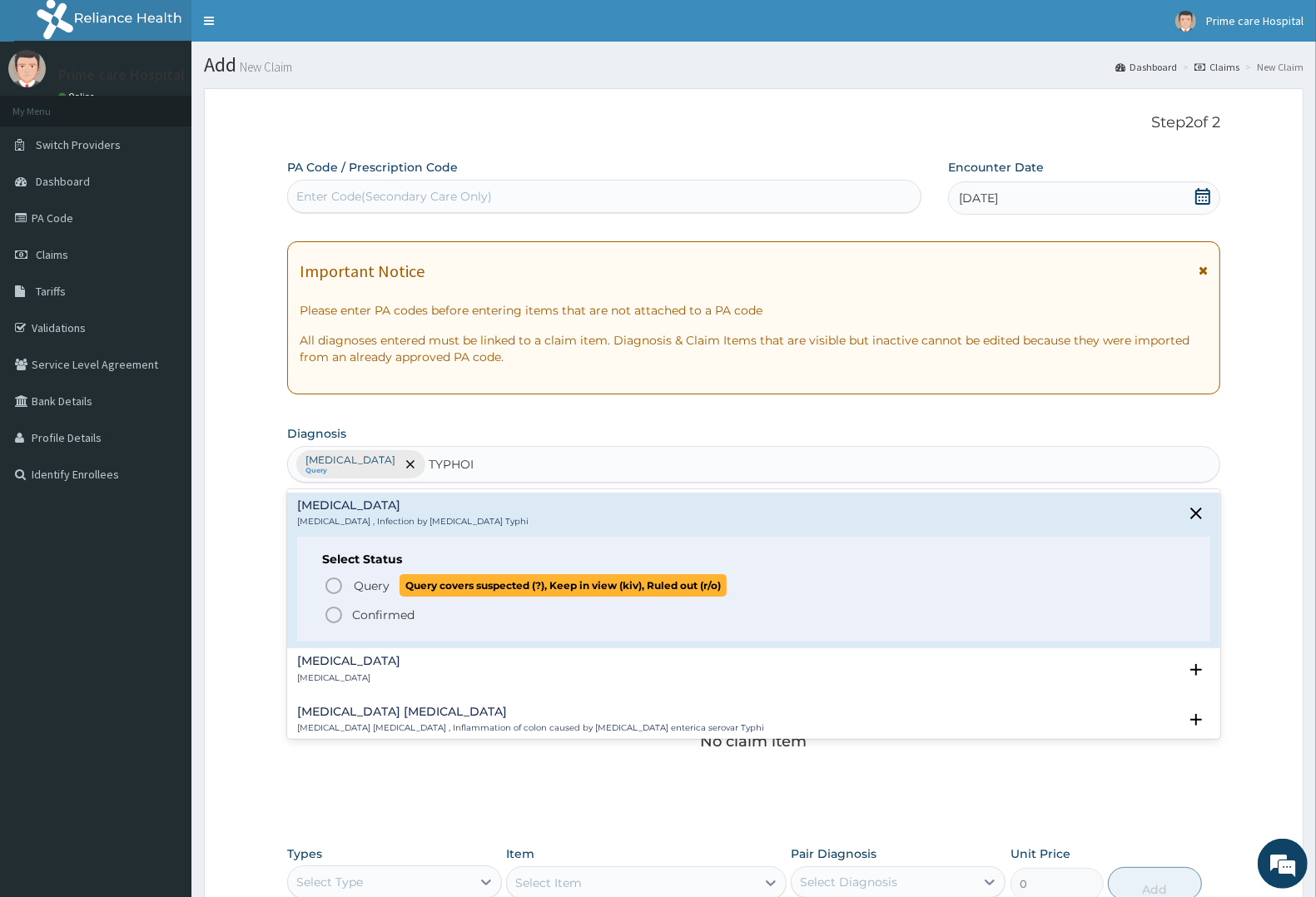
click at [346, 590] on span "Query Query covers suspected (?), Keep in view (kiv), Ruled out (r/o)" at bounding box center [754, 585] width 862 height 22
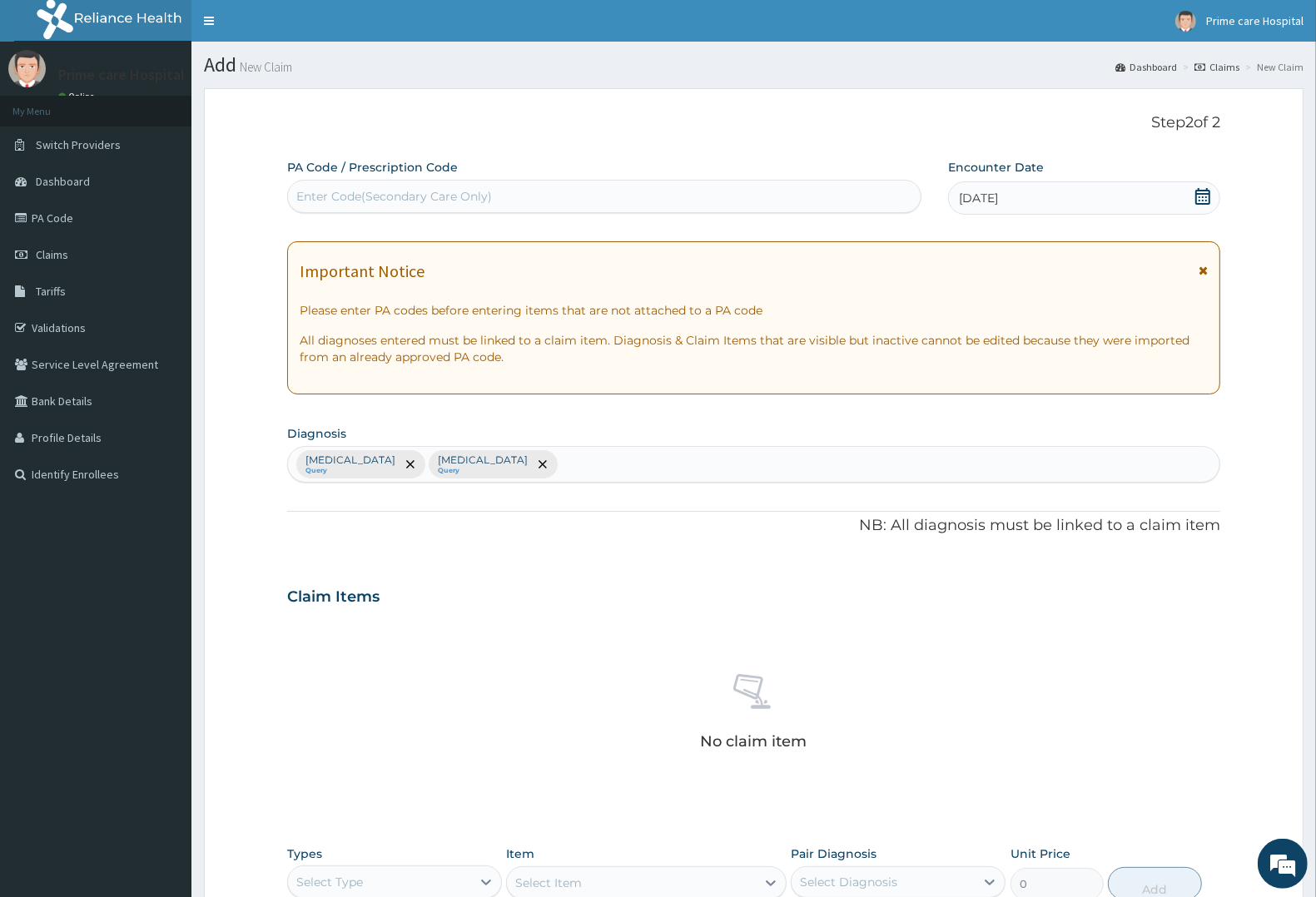
scroll to position [304, 0]
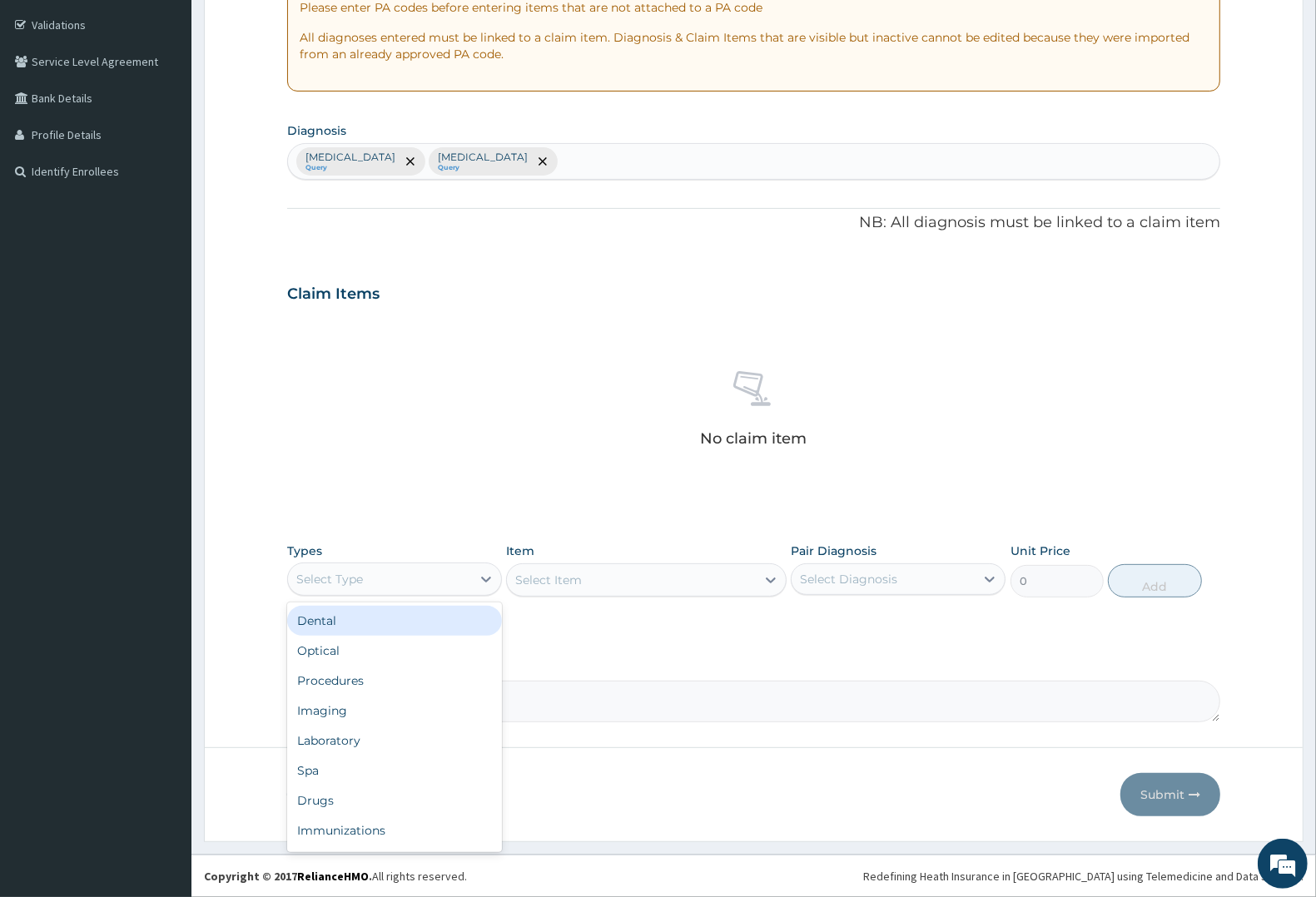
click at [384, 569] on div "Select Type" at bounding box center [379, 580] width 183 height 27
click at [344, 686] on div "Procedures" at bounding box center [395, 680] width 215 height 30
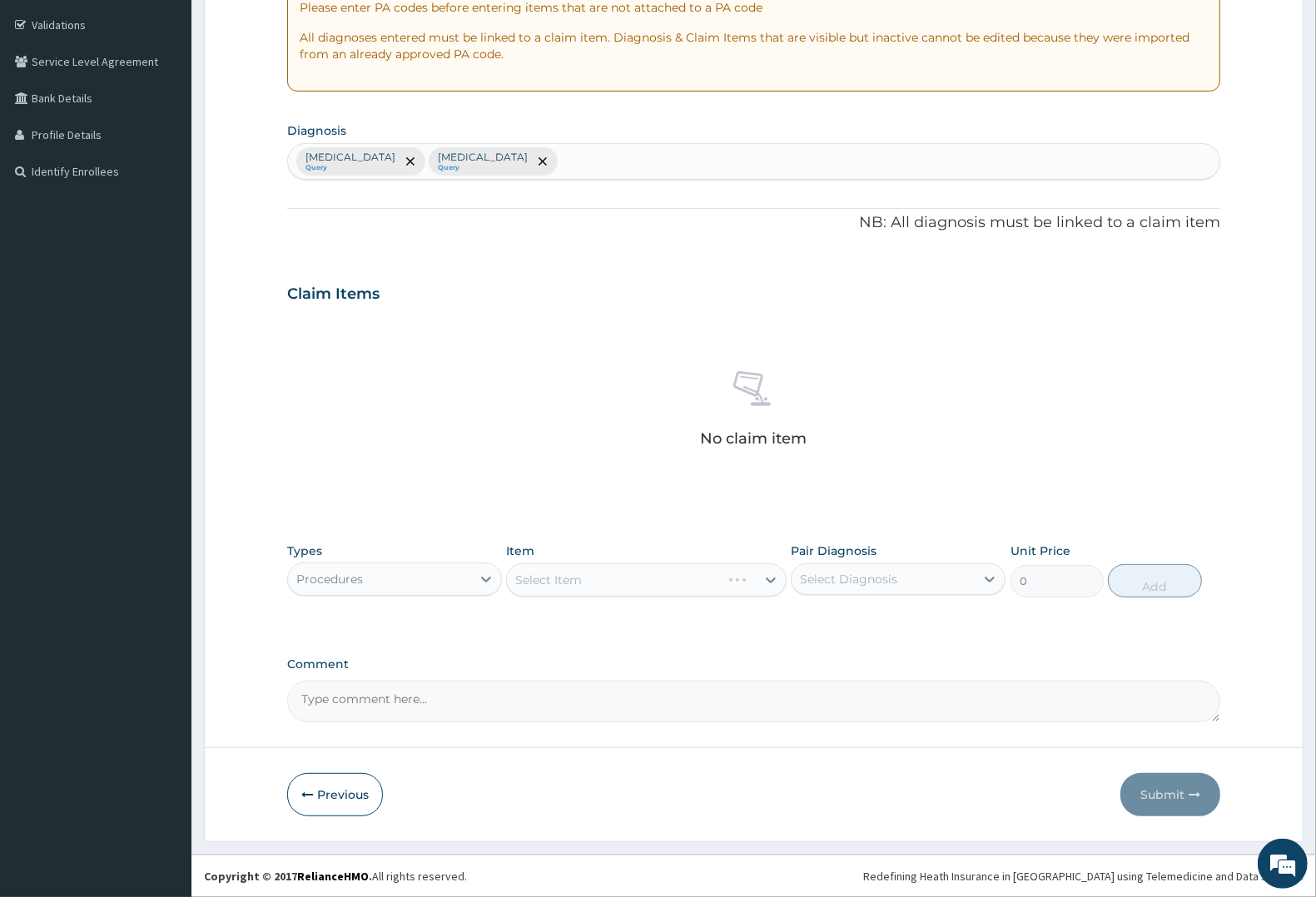
click at [613, 581] on div "Select Item" at bounding box center [646, 580] width 280 height 33
click at [608, 581] on div "Select Item" at bounding box center [646, 580] width 280 height 33
click at [555, 581] on div "Select Item" at bounding box center [646, 580] width 280 height 33
click at [557, 575] on div "Select Item" at bounding box center [646, 580] width 280 height 33
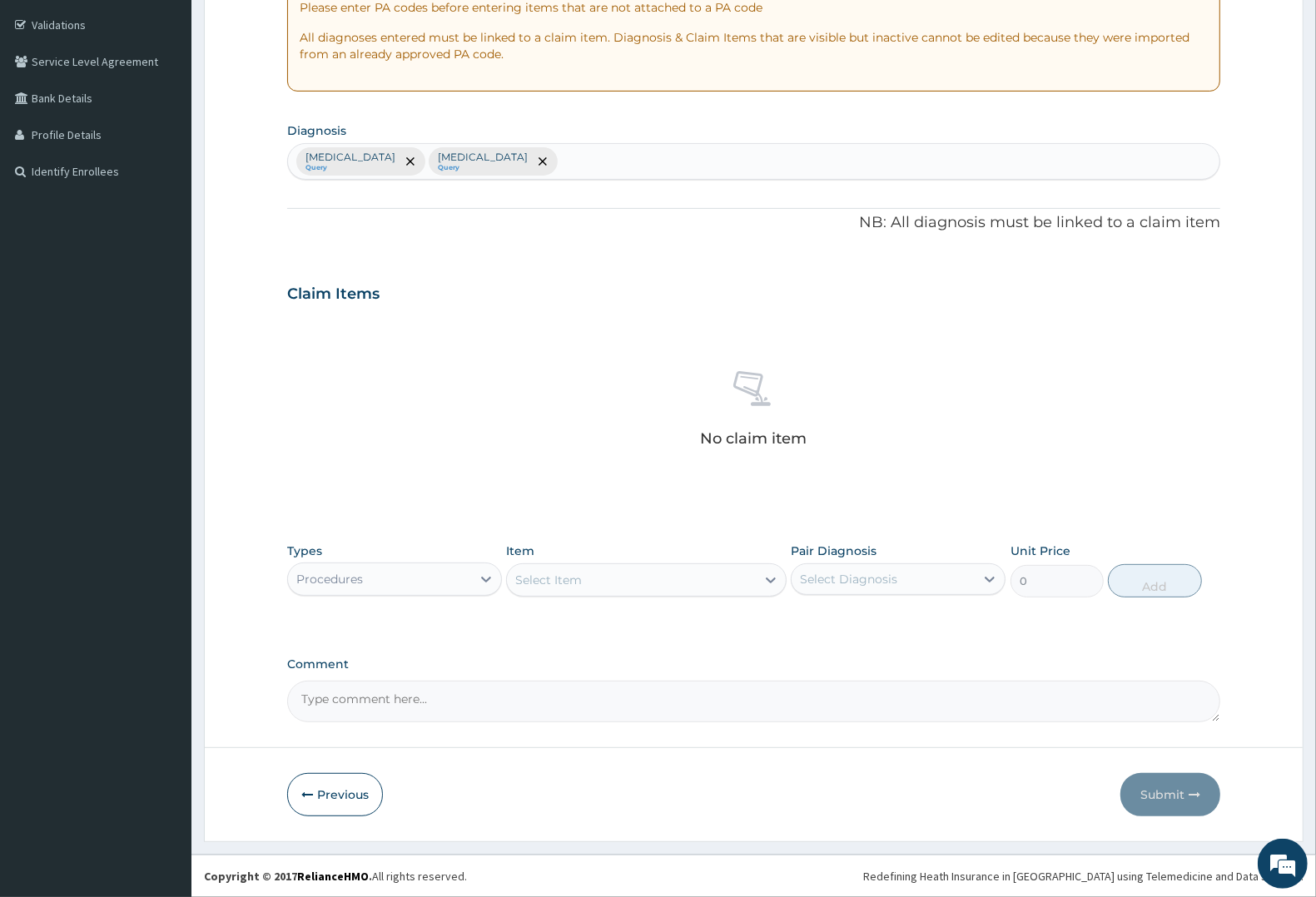
click at [642, 574] on div "Select Item" at bounding box center [646, 580] width 280 height 33
click at [600, 577] on div "Select Item" at bounding box center [631, 581] width 248 height 27
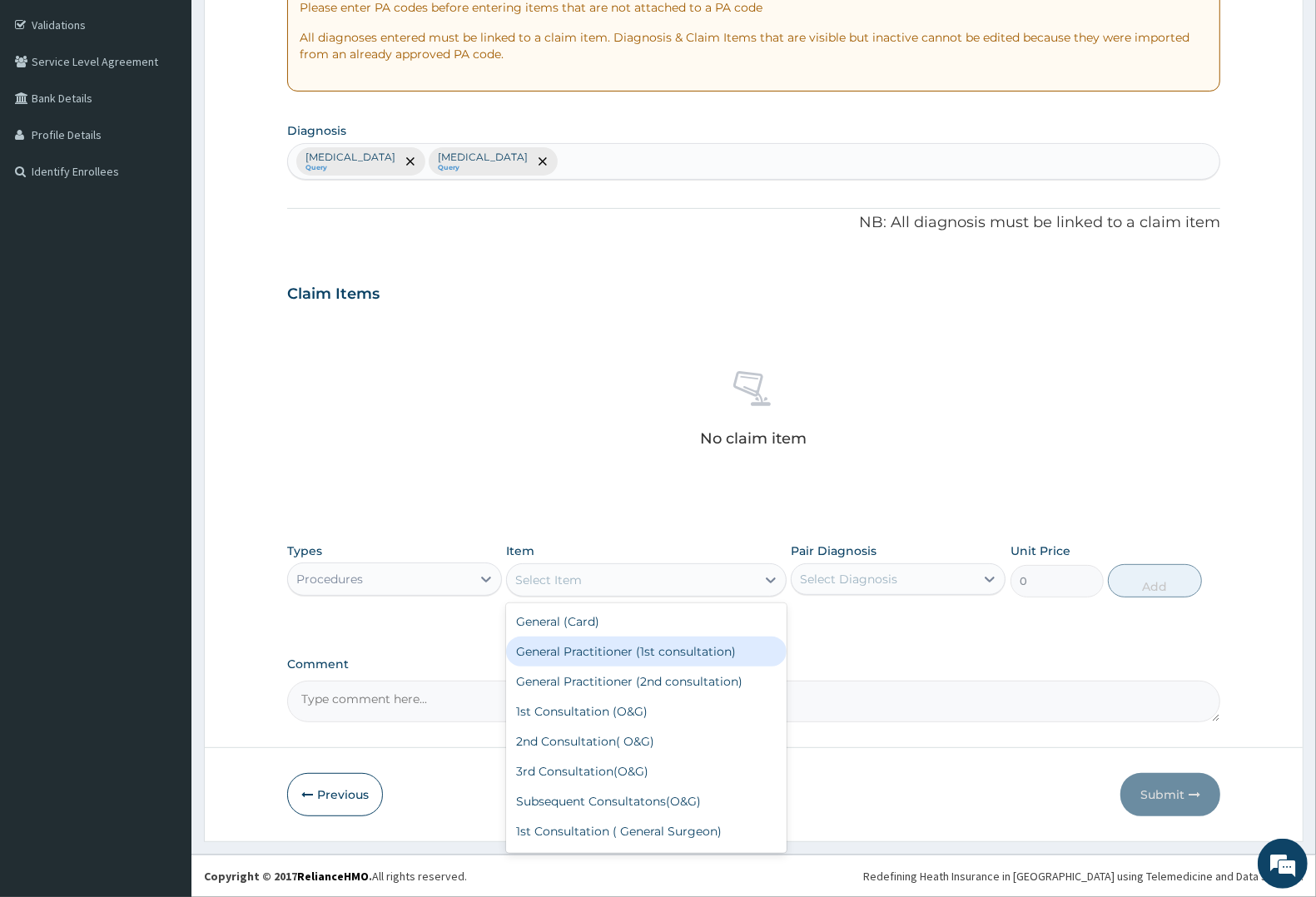
drag, startPoint x: 598, startPoint y: 643, endPoint x: 651, endPoint y: 593, distance: 72.9
click at [601, 642] on div "General Practitioner (1st consultation)" at bounding box center [646, 651] width 280 height 30
type input "2250"
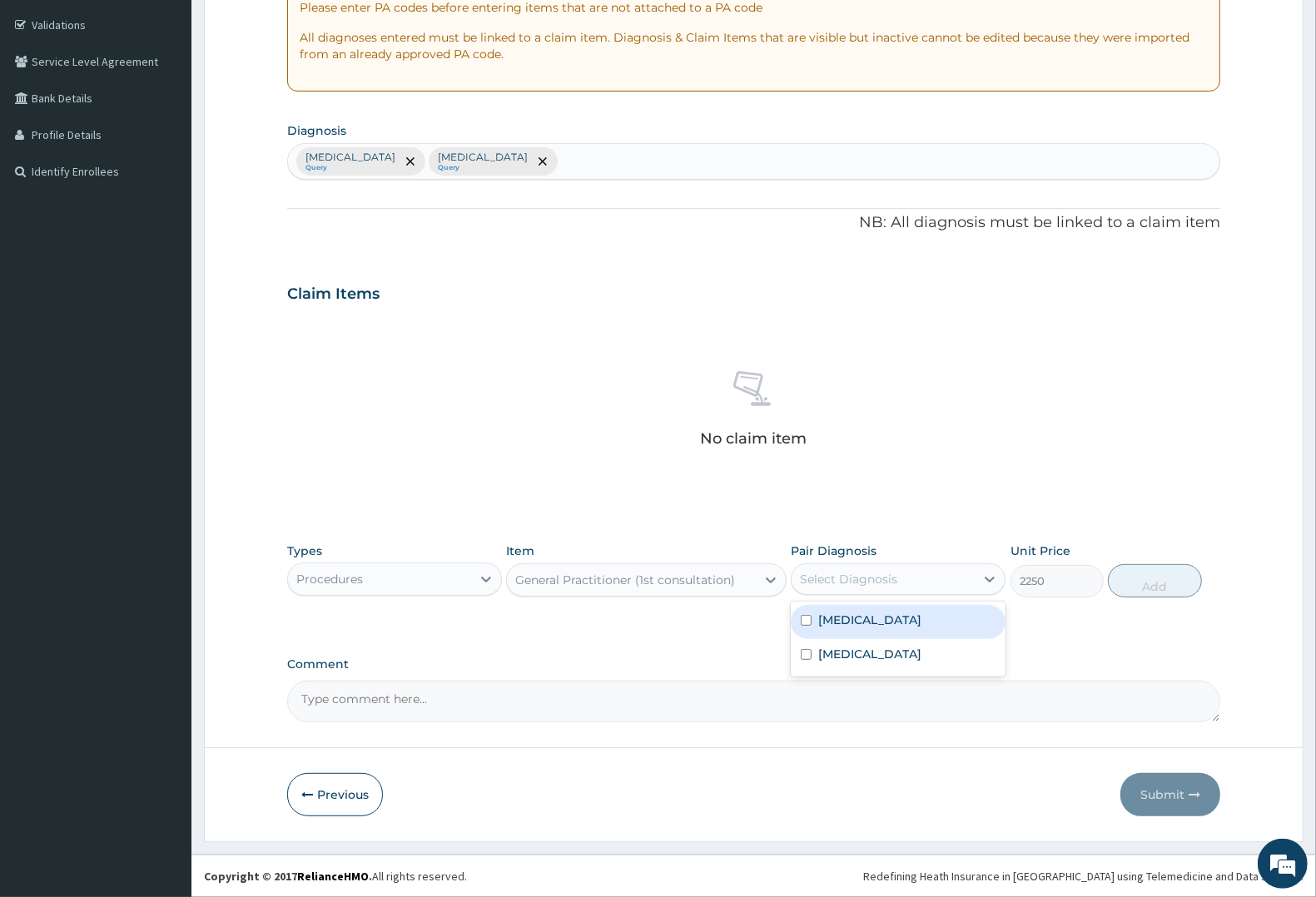
click at [846, 571] on div "Select Diagnosis" at bounding box center [848, 579] width 98 height 17
click at [842, 617] on label "Malaria" at bounding box center [869, 620] width 103 height 17
checkbox input "true"
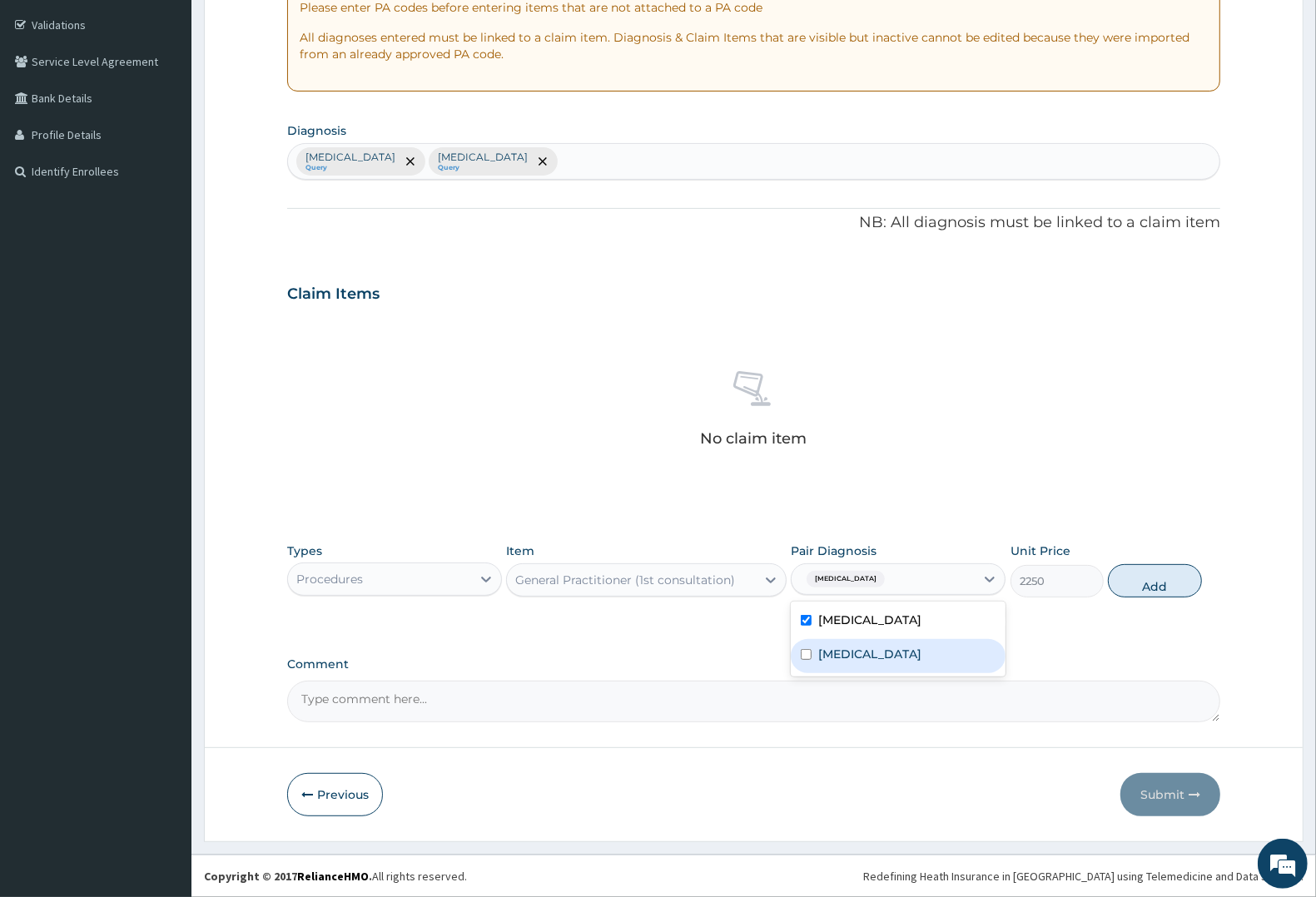
click at [840, 659] on label "Typhoid fever" at bounding box center [869, 654] width 103 height 17
checkbox input "true"
click at [1147, 572] on button "Add" at bounding box center [1155, 581] width 93 height 33
type input "0"
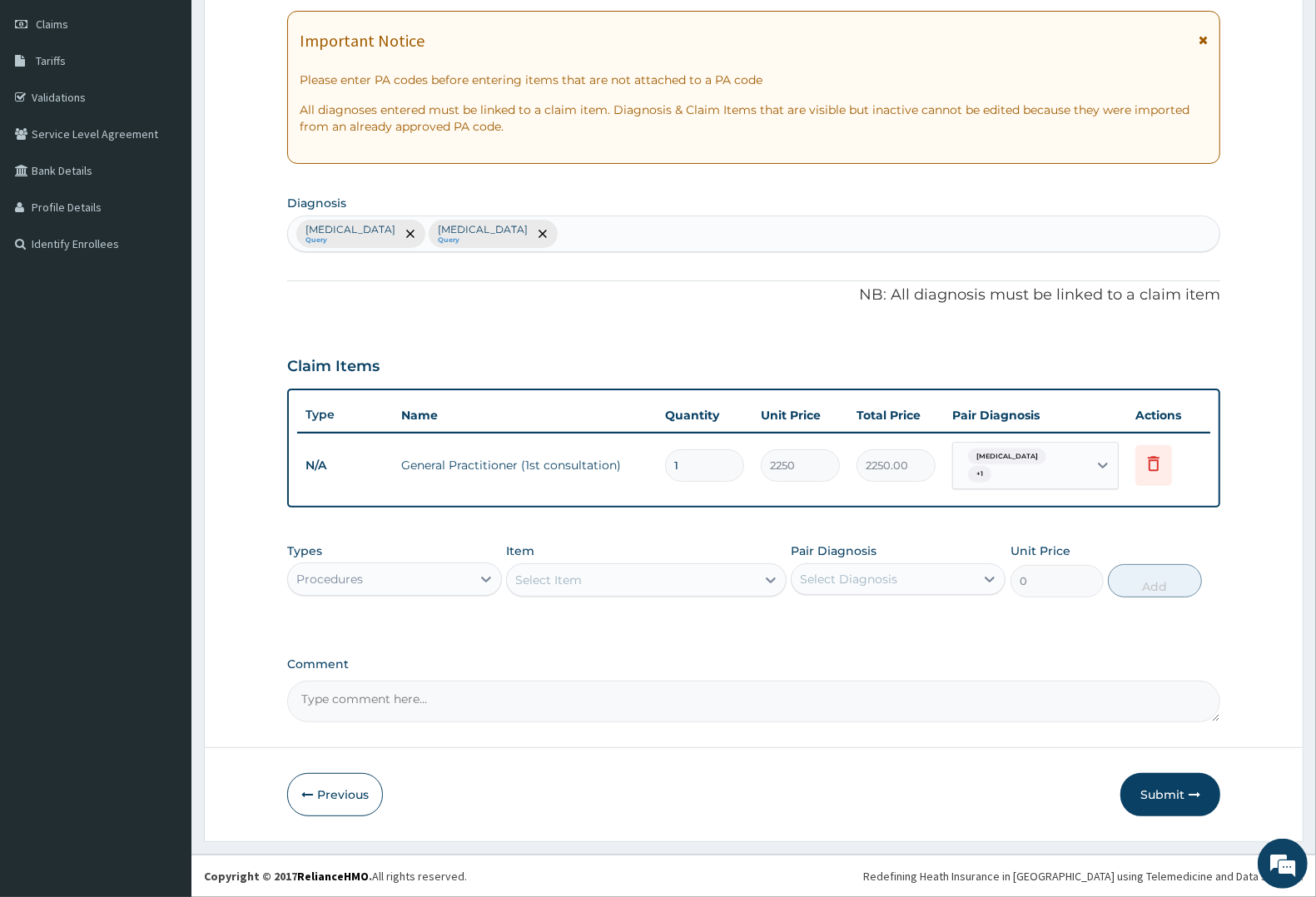
scroll to position [222, 0]
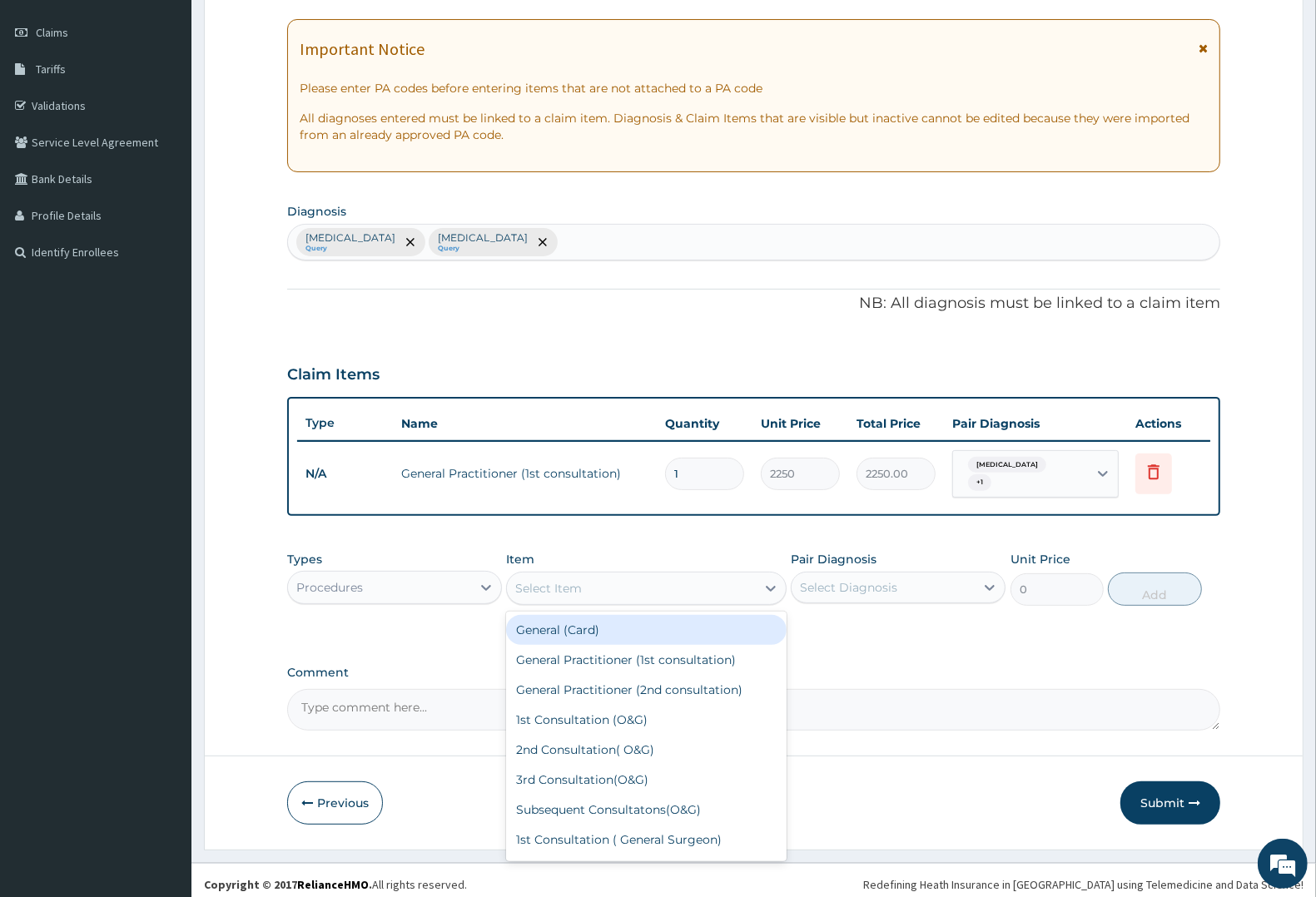
click at [559, 581] on div "Select Item" at bounding box center [548, 589] width 66 height 17
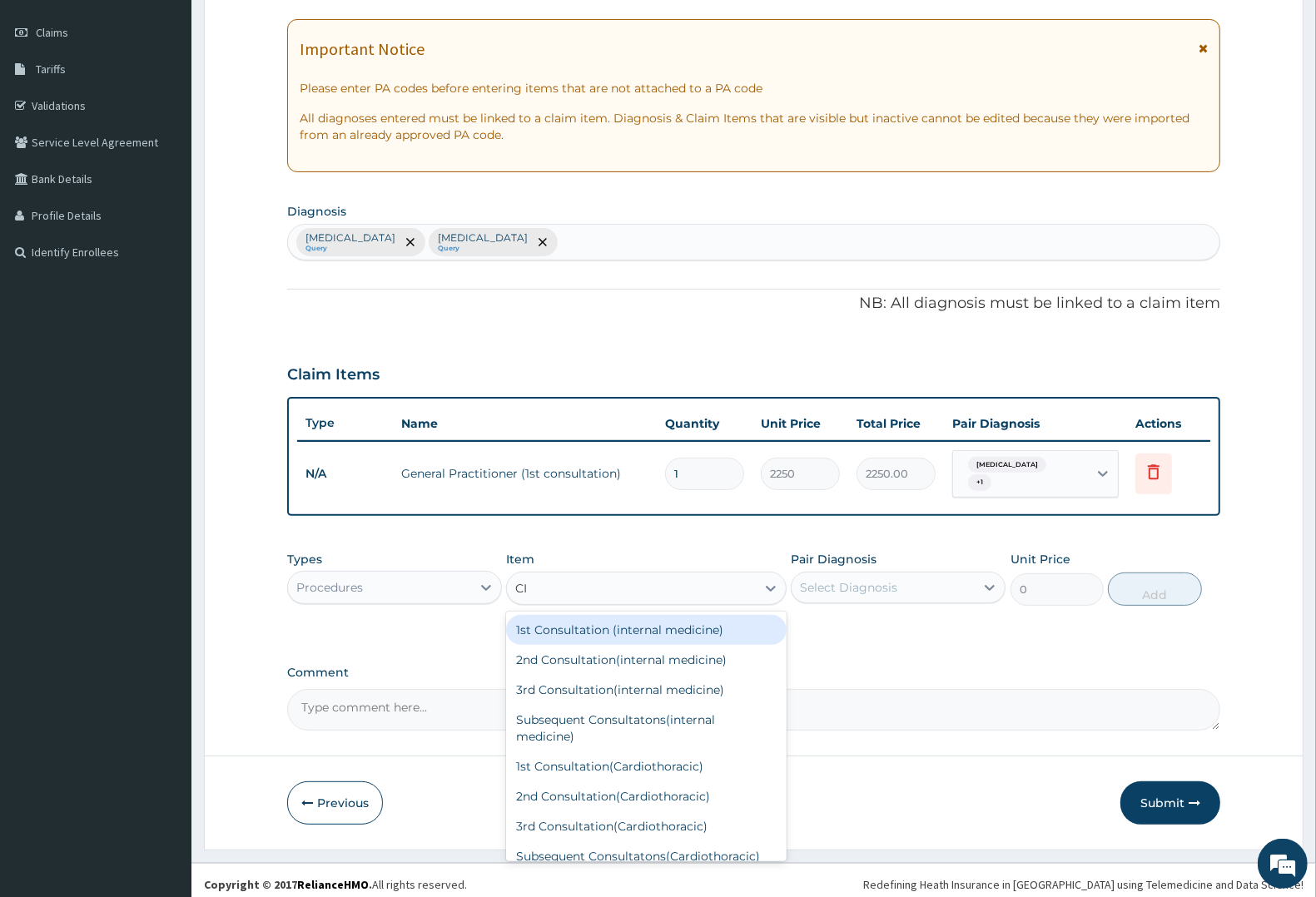
type input "CIP"
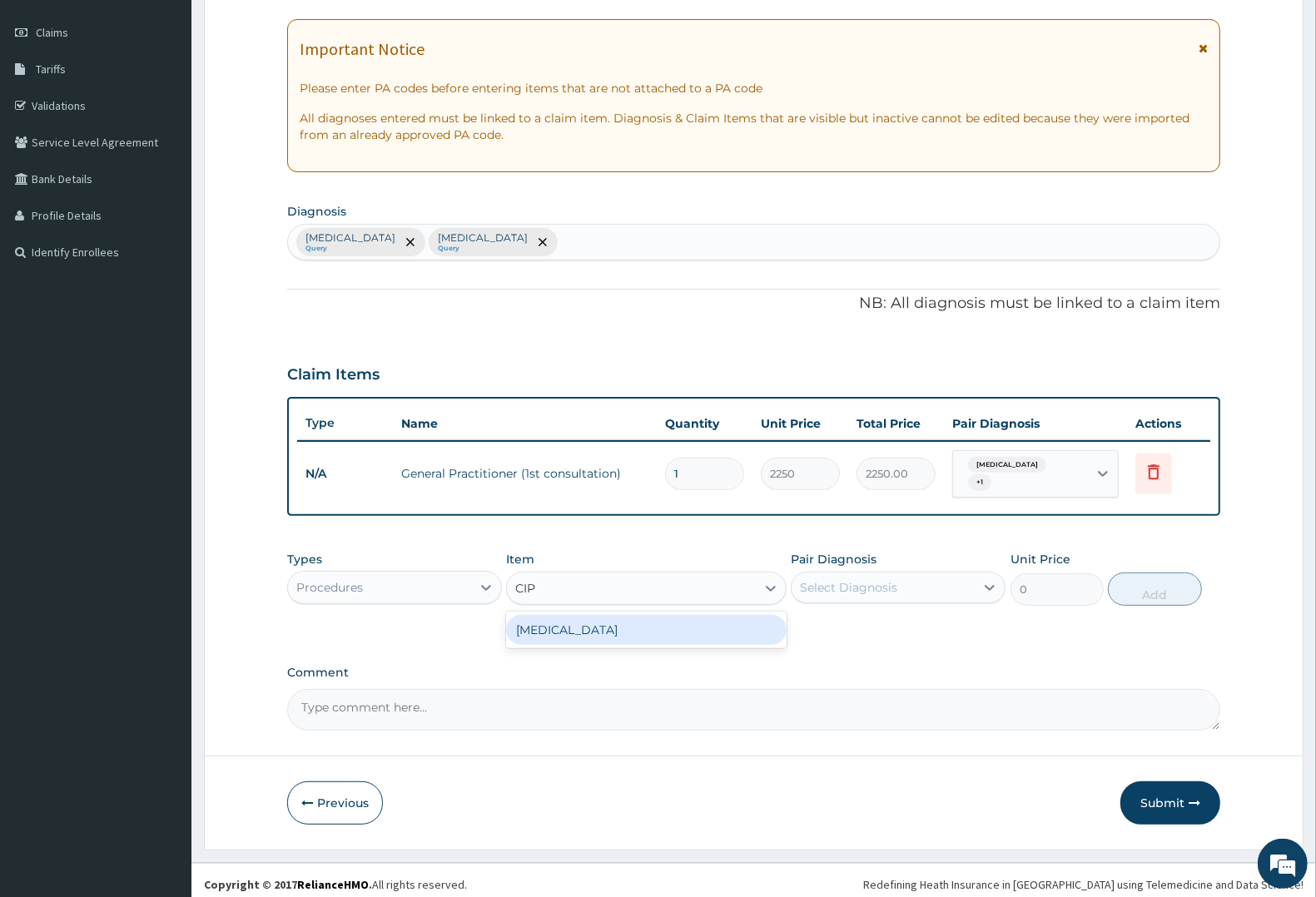
click at [569, 628] on div "CIPROFLOXACIN" at bounding box center [646, 630] width 280 height 30
type input "150"
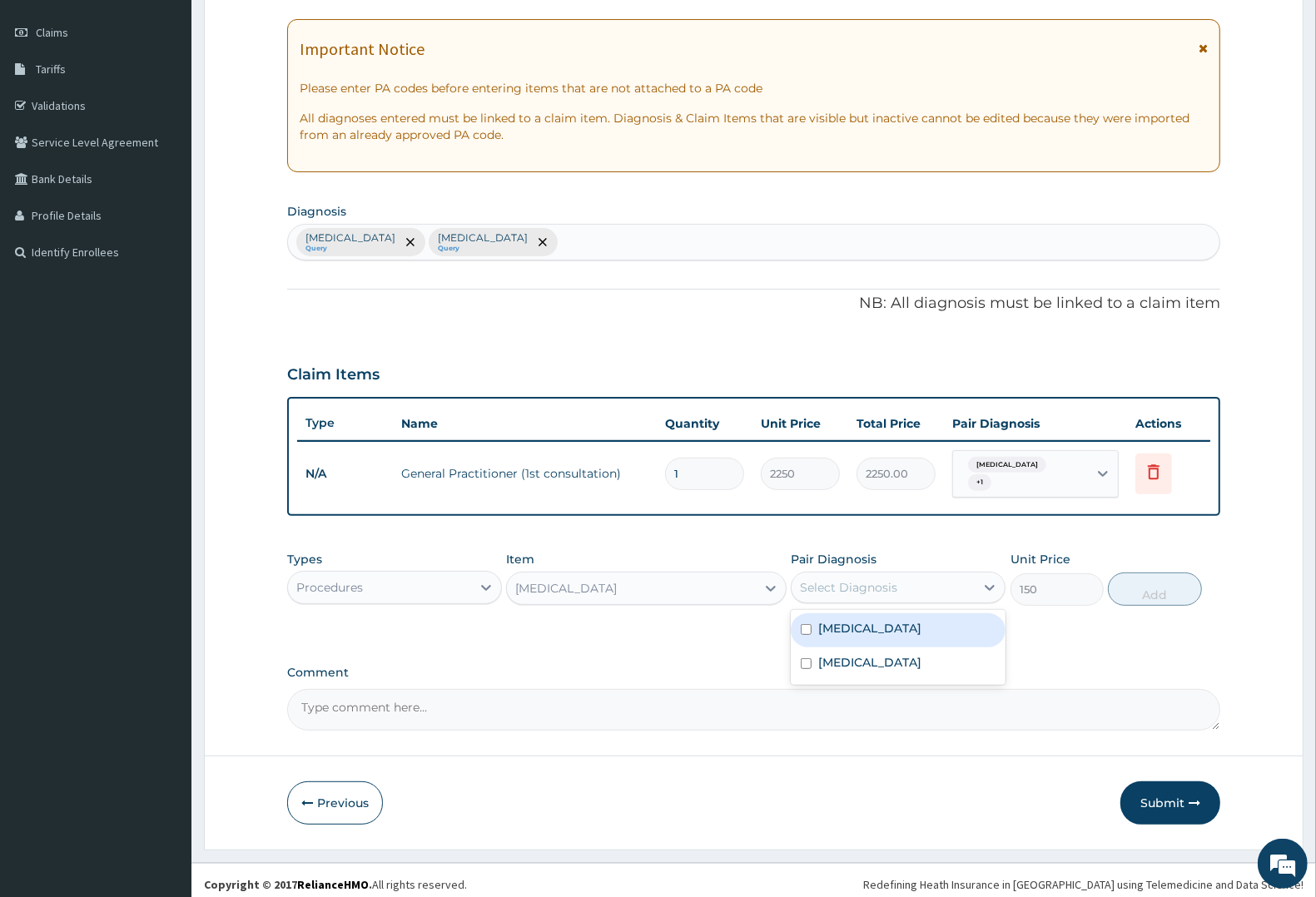
click at [895, 580] on div "Select Diagnosis" at bounding box center [848, 588] width 98 height 17
click at [874, 654] on label "Typhoid fever" at bounding box center [869, 662] width 103 height 17
checkbox input "true"
click at [1137, 582] on button "Add" at bounding box center [1155, 589] width 93 height 33
type input "0"
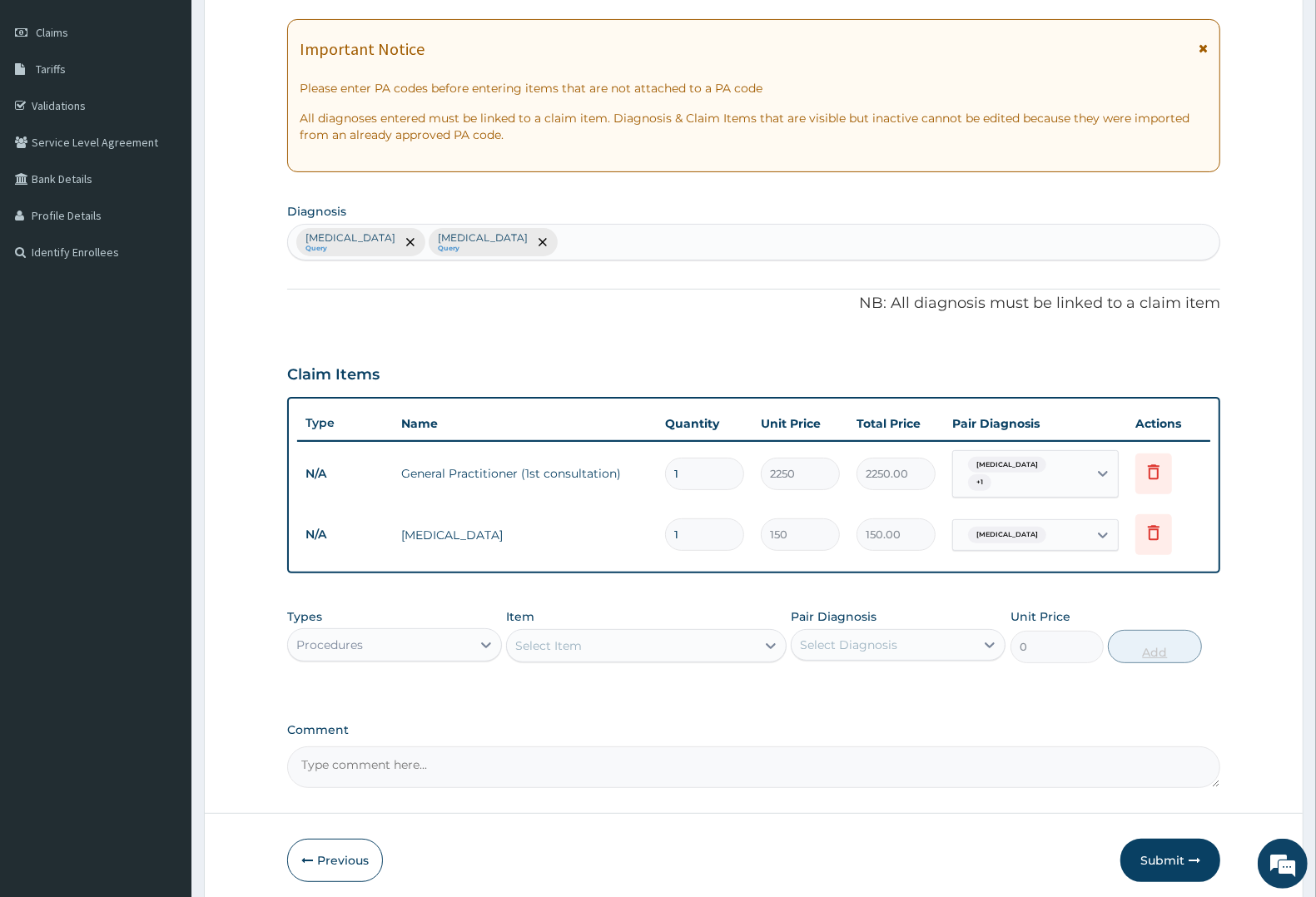
type input "10"
type input "1500.00"
type input "10"
click at [555, 638] on div "Select Item" at bounding box center [548, 646] width 66 height 17
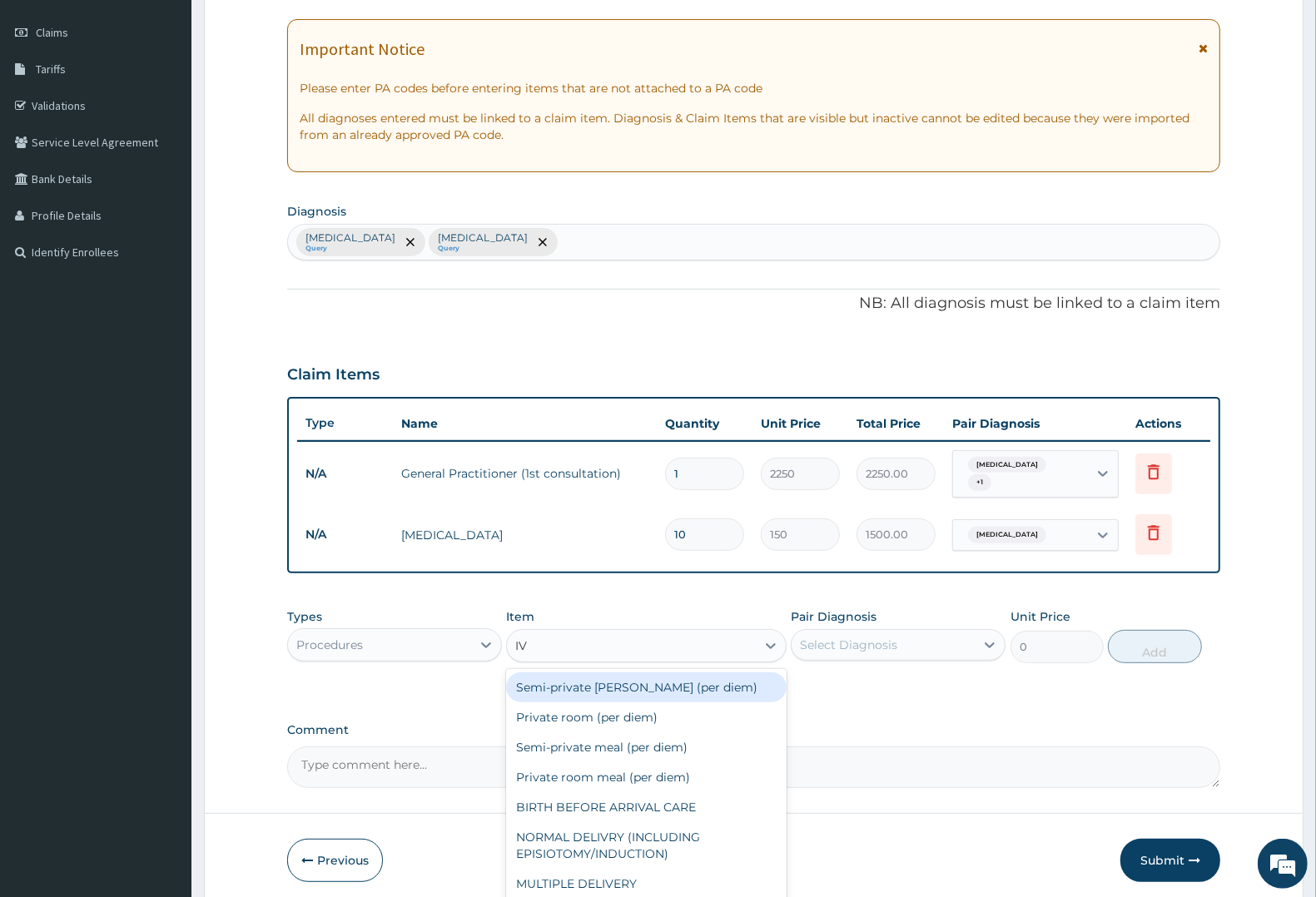
type input "IV P"
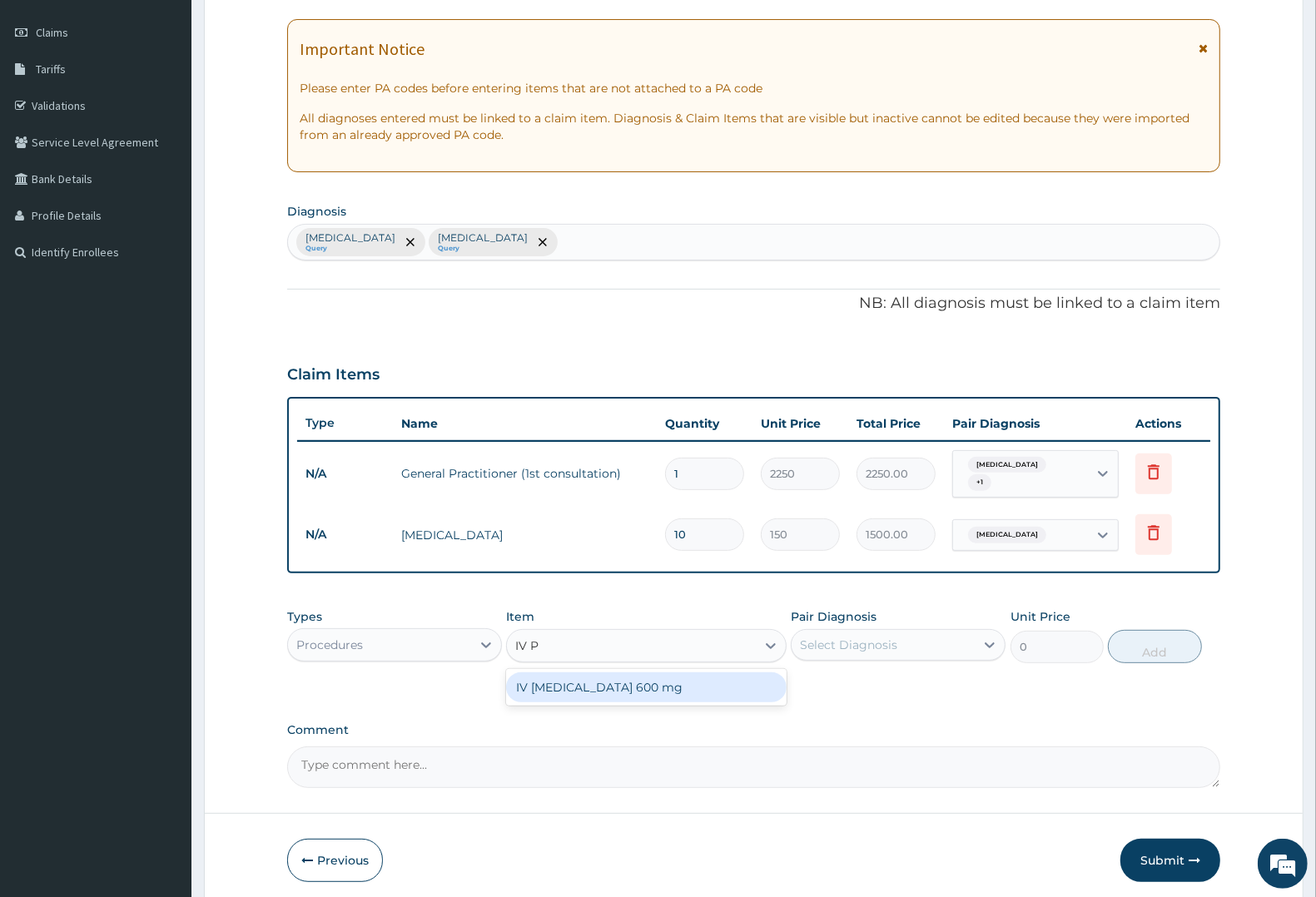
drag, startPoint x: 658, startPoint y: 678, endPoint x: 731, endPoint y: 659, distance: 75.4
click at [675, 673] on div "IV PARACETAMOL 600 mg" at bounding box center [646, 687] width 280 height 30
type input "800"
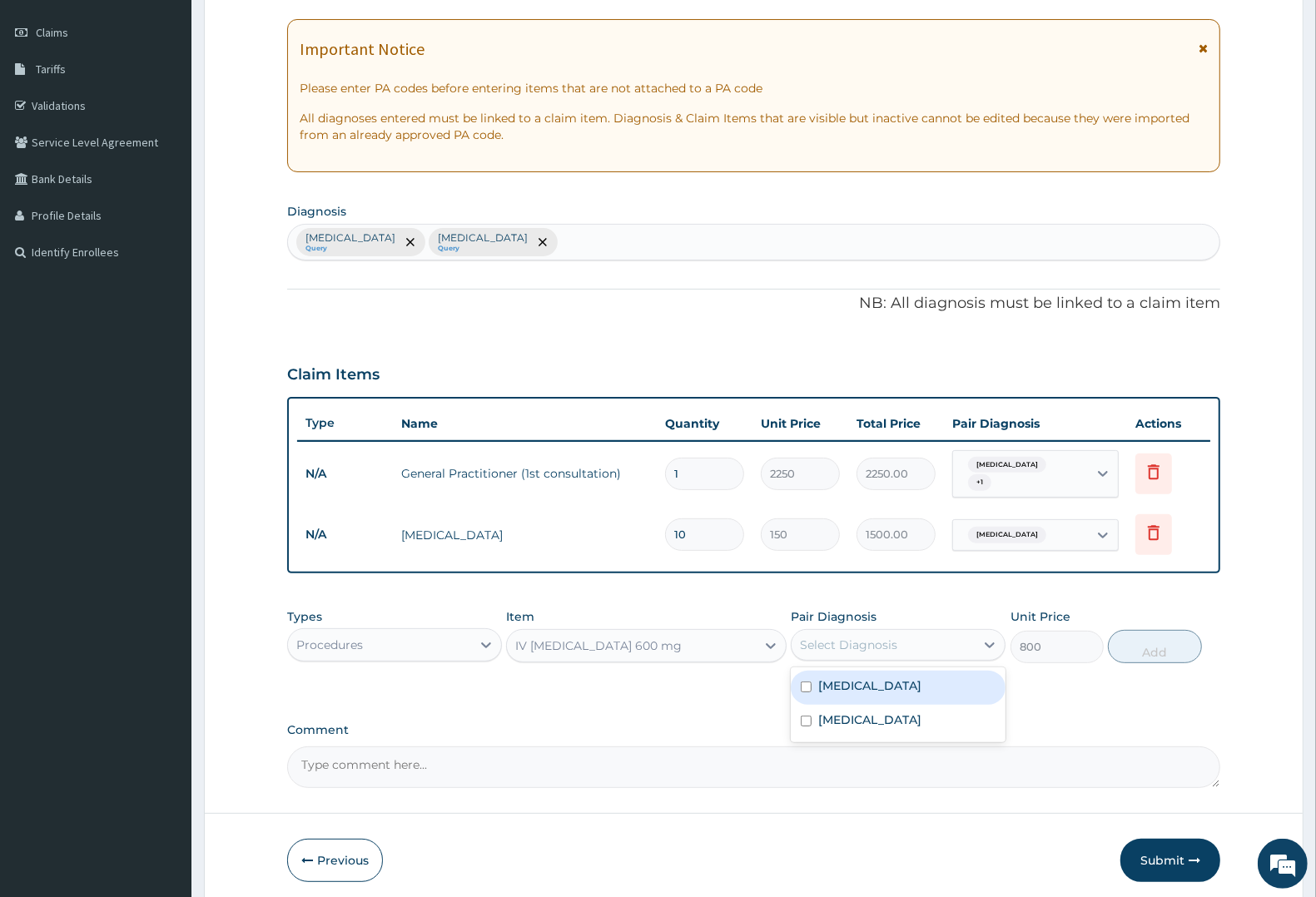
click at [850, 637] on div "Select Diagnosis" at bounding box center [848, 645] width 98 height 17
click at [862, 687] on div "Malaria" at bounding box center [899, 688] width 215 height 34
checkbox input "true"
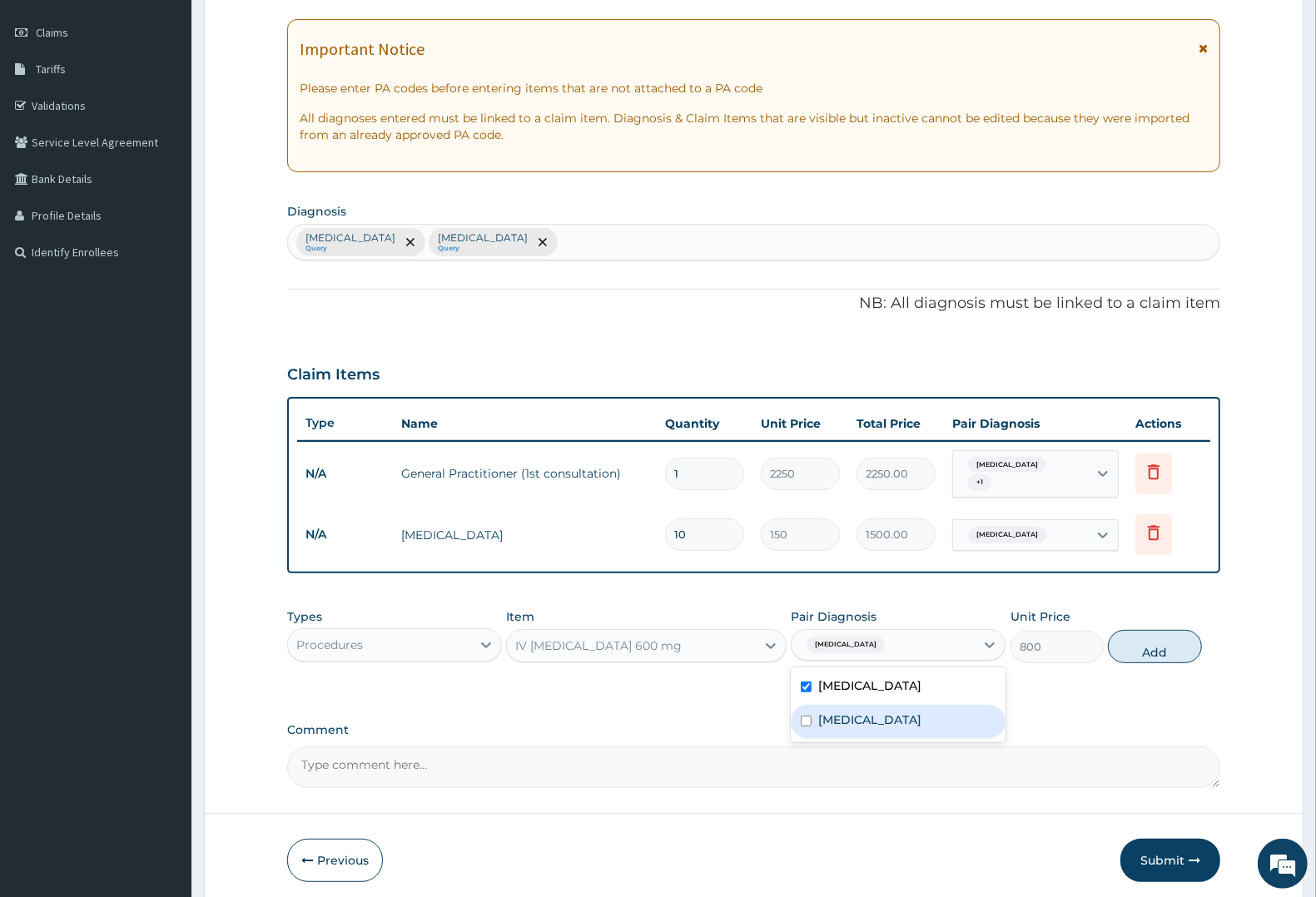
click at [867, 712] on label "Typhoid fever" at bounding box center [869, 720] width 103 height 17
checkbox input "true"
click at [1122, 643] on button "Add" at bounding box center [1155, 646] width 93 height 33
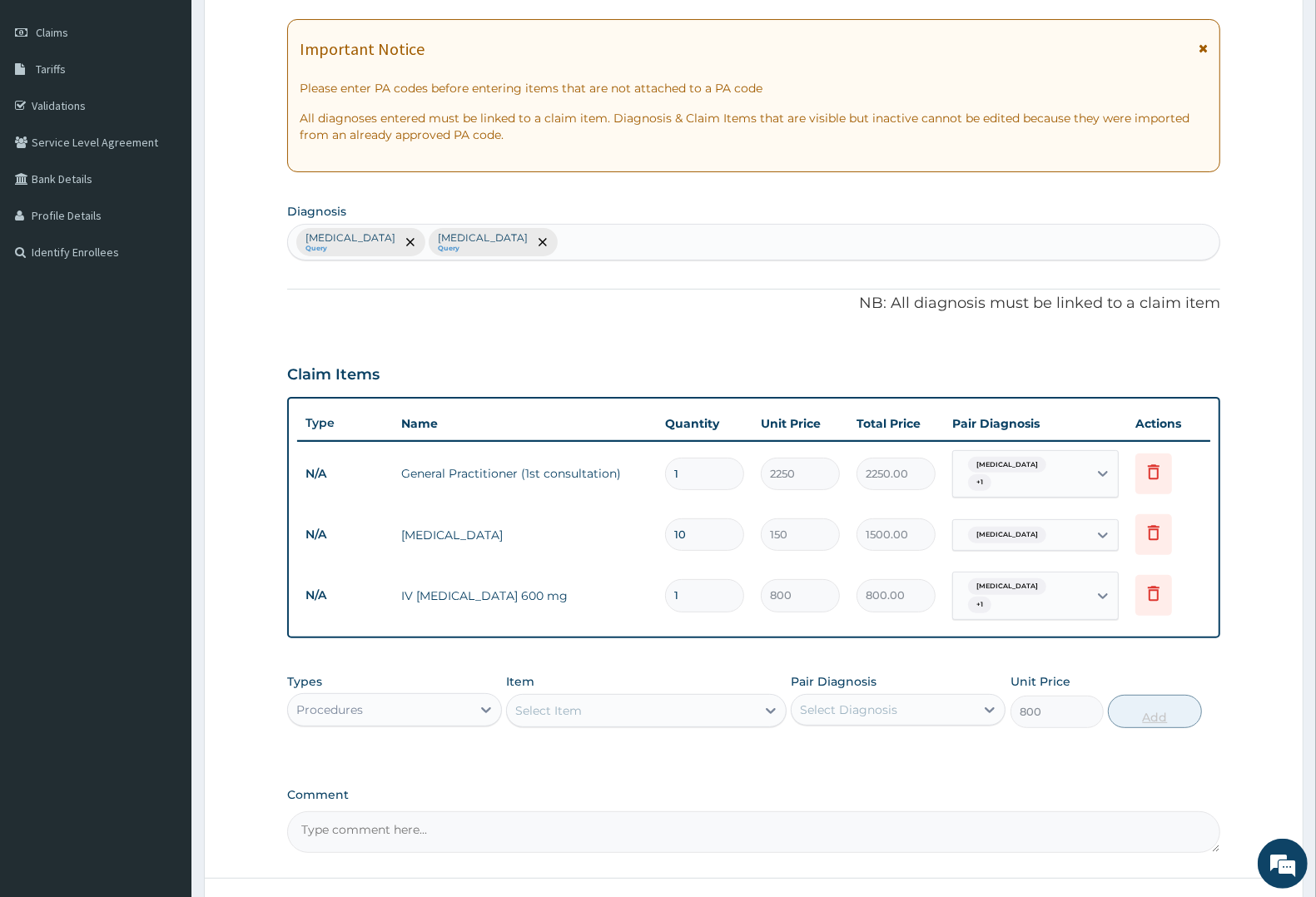
type input "0"
type input "0.00"
type input "2"
type input "1600.00"
type input "2"
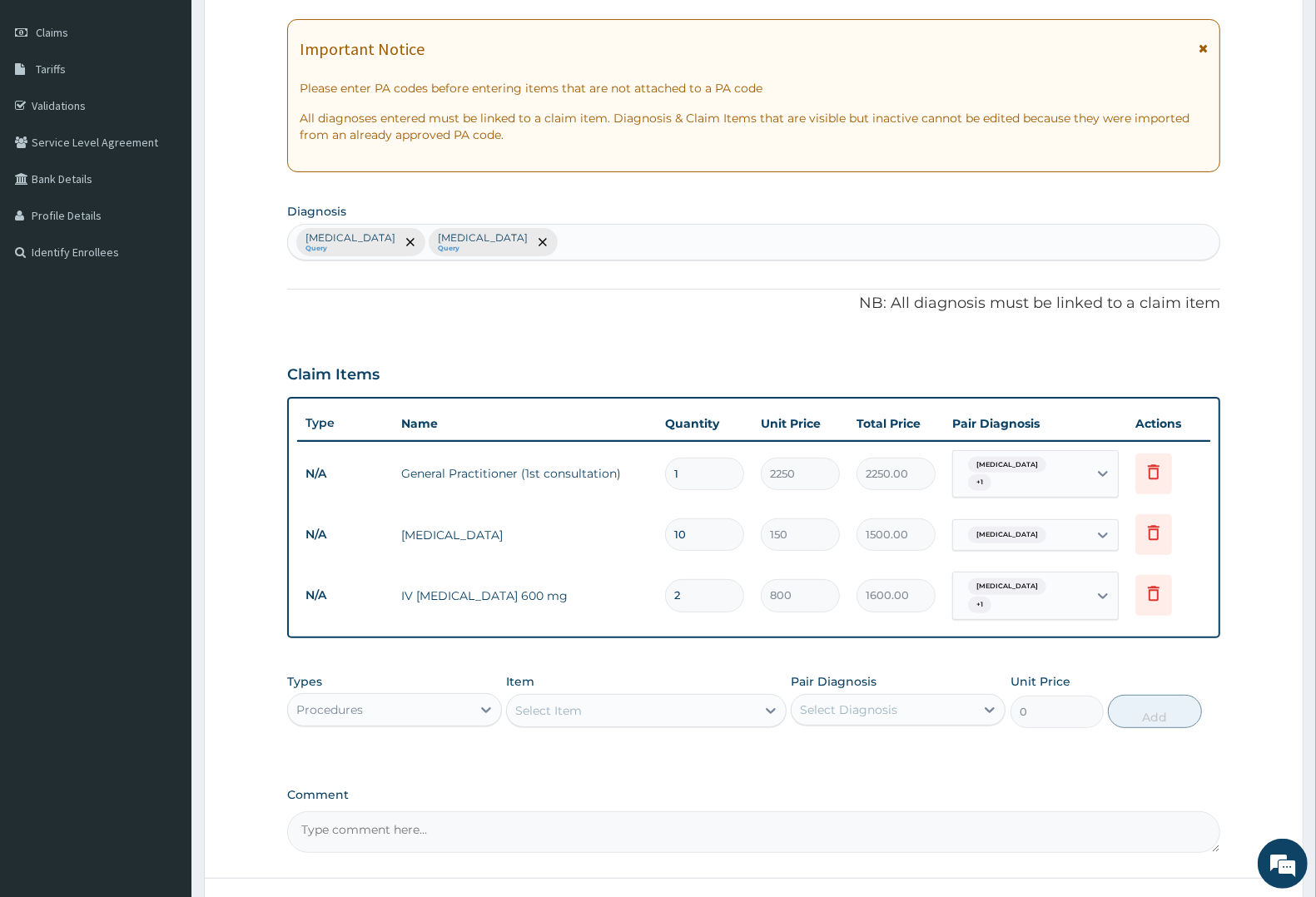
click at [337, 702] on div "Procedures" at bounding box center [330, 710] width 66 height 17
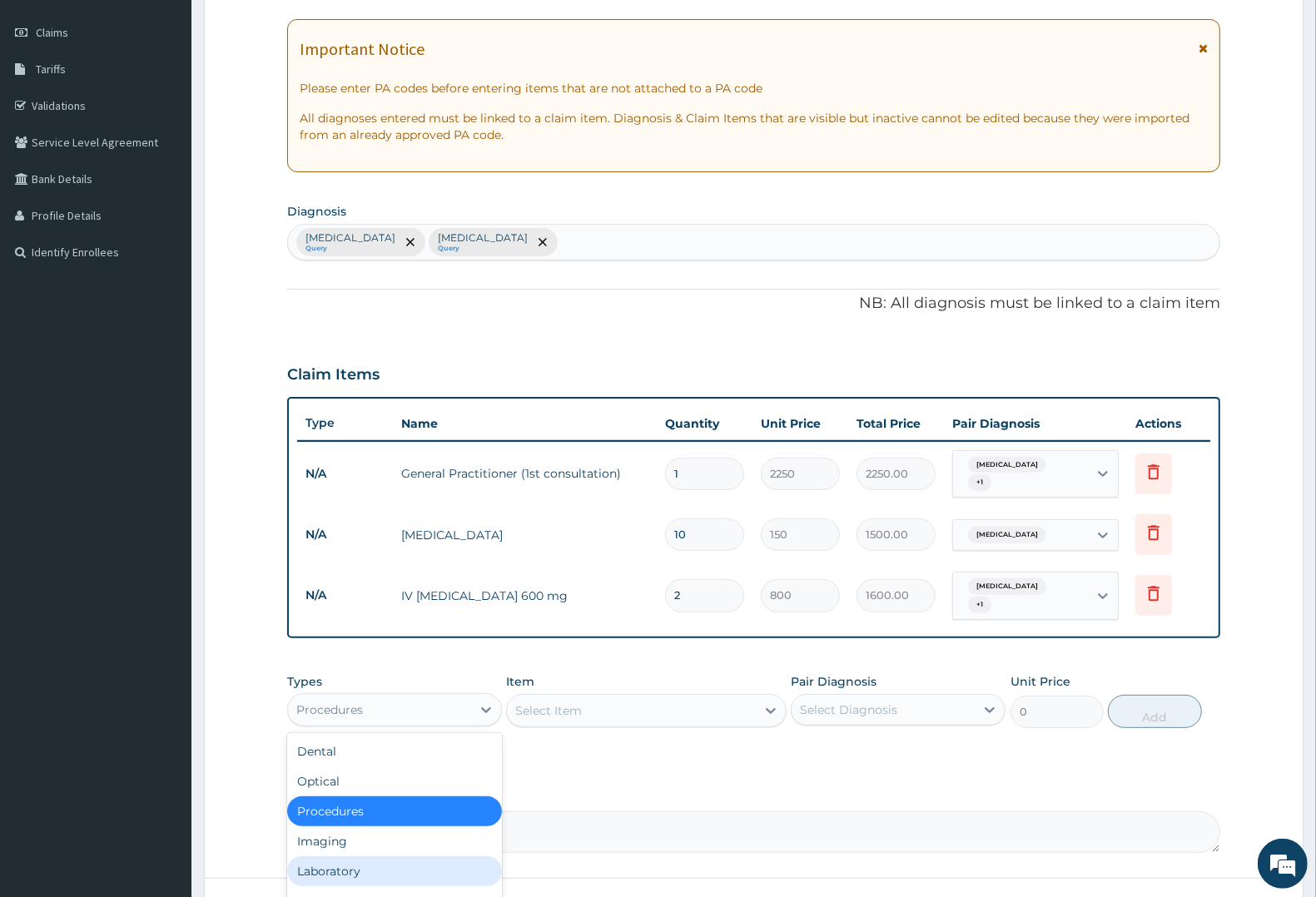
click at [323, 857] on div "Laboratory" at bounding box center [395, 871] width 215 height 30
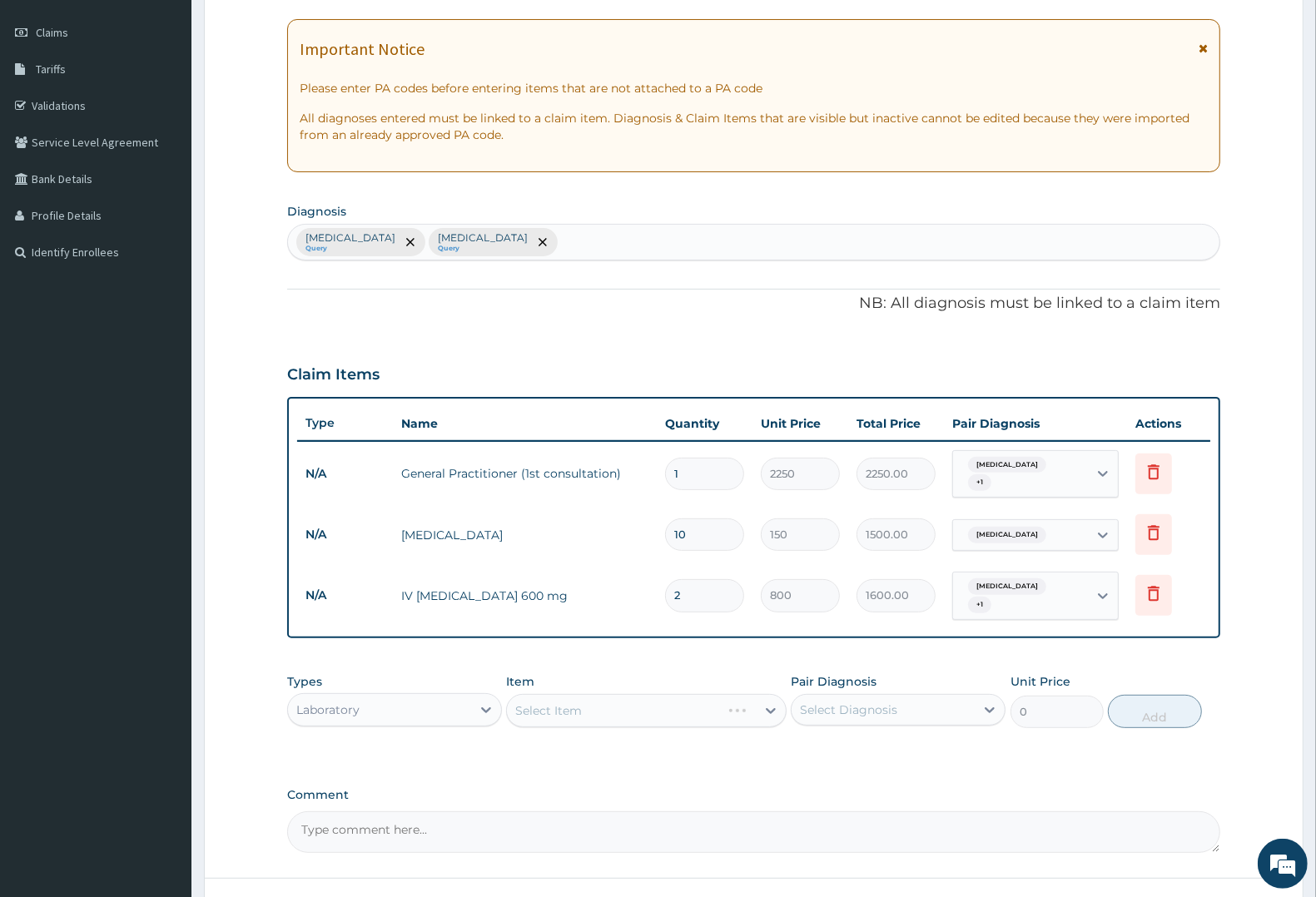
click at [564, 694] on div "Select Item" at bounding box center [646, 711] width 280 height 33
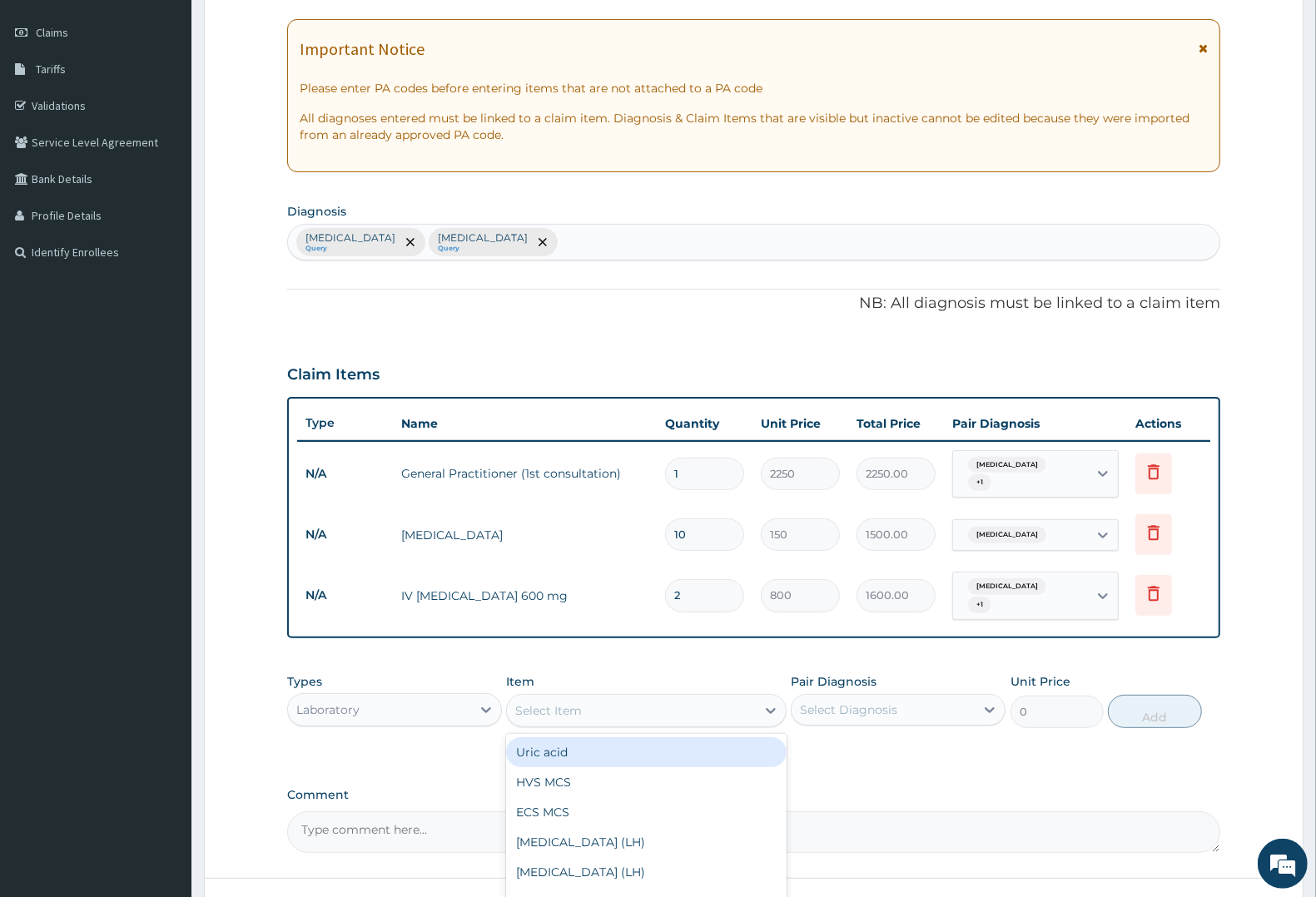
click at [572, 703] on div "Select Item" at bounding box center [548, 711] width 66 height 17
type input "MAL"
click at [607, 737] on div "QBC MALARIA CONCENTRATION AND FLUORESCENT STAINING" at bounding box center [646, 761] width 280 height 47
type input "1800"
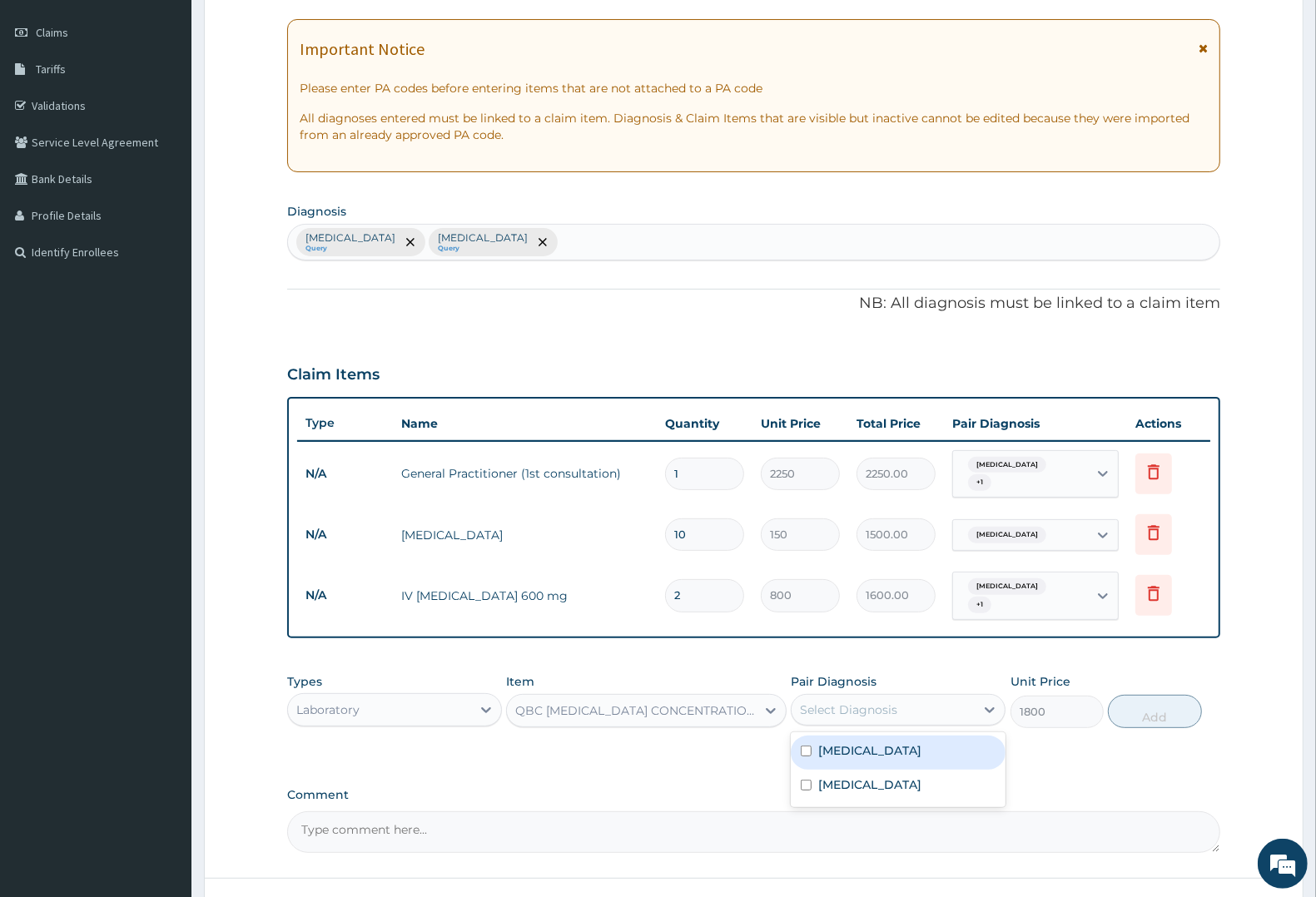
click at [875, 702] on div "Select Diagnosis" at bounding box center [848, 710] width 98 height 17
click at [849, 743] on label "Malaria" at bounding box center [869, 751] width 103 height 17
checkbox input "true"
click at [1136, 695] on button "Add" at bounding box center [1155, 712] width 93 height 33
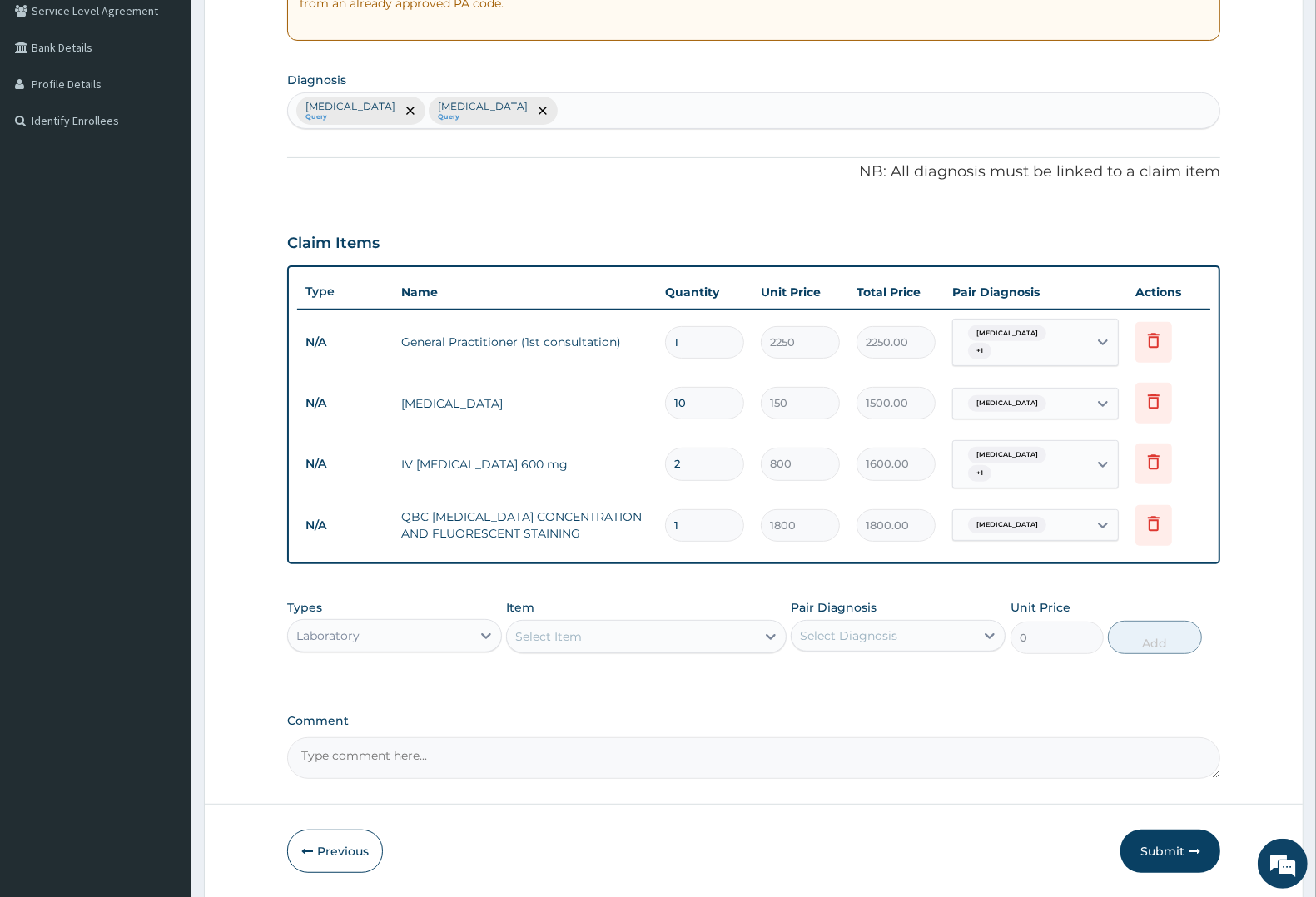
scroll to position [395, 0]
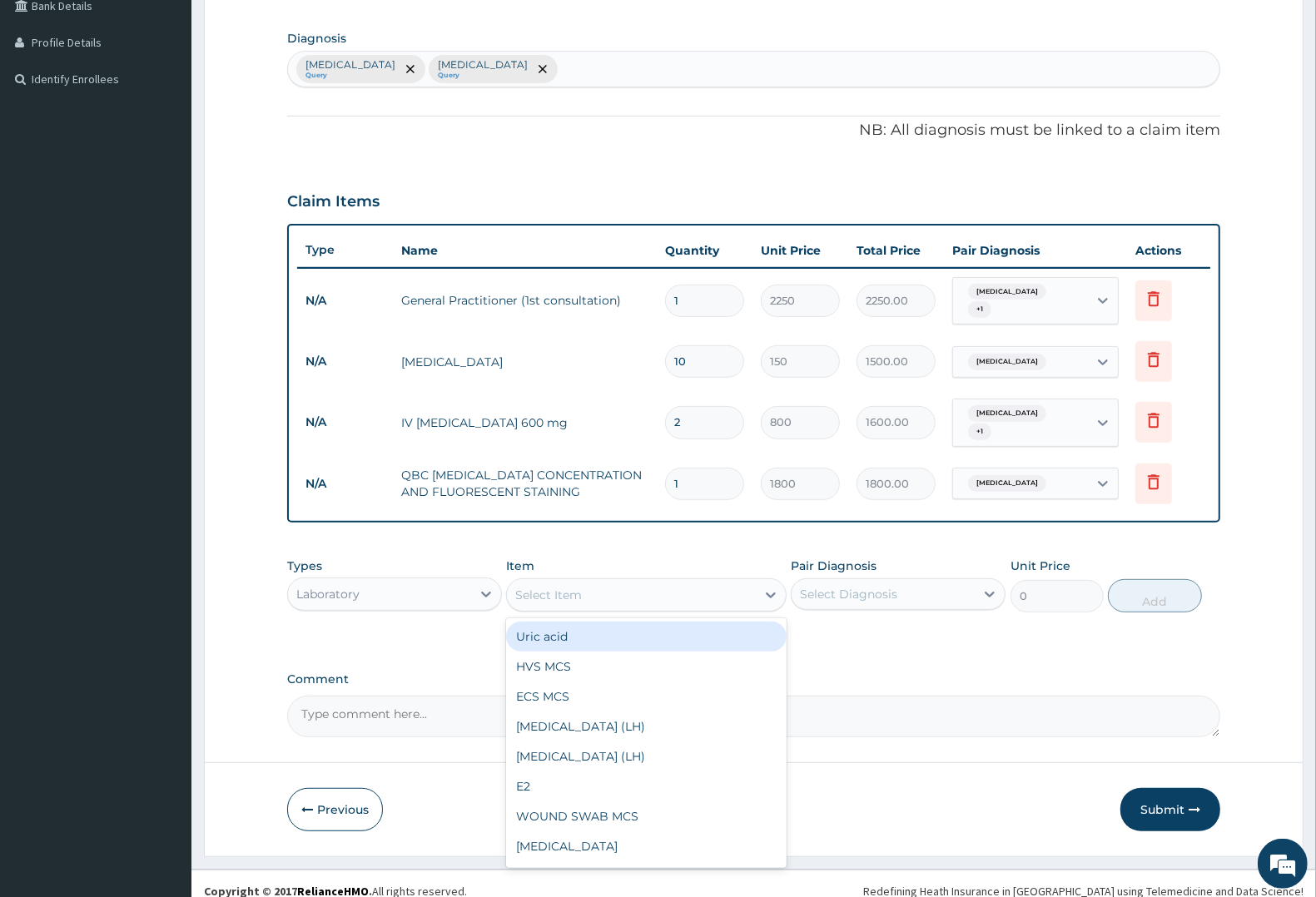
click at [583, 584] on div "Select Item" at bounding box center [631, 595] width 248 height 27
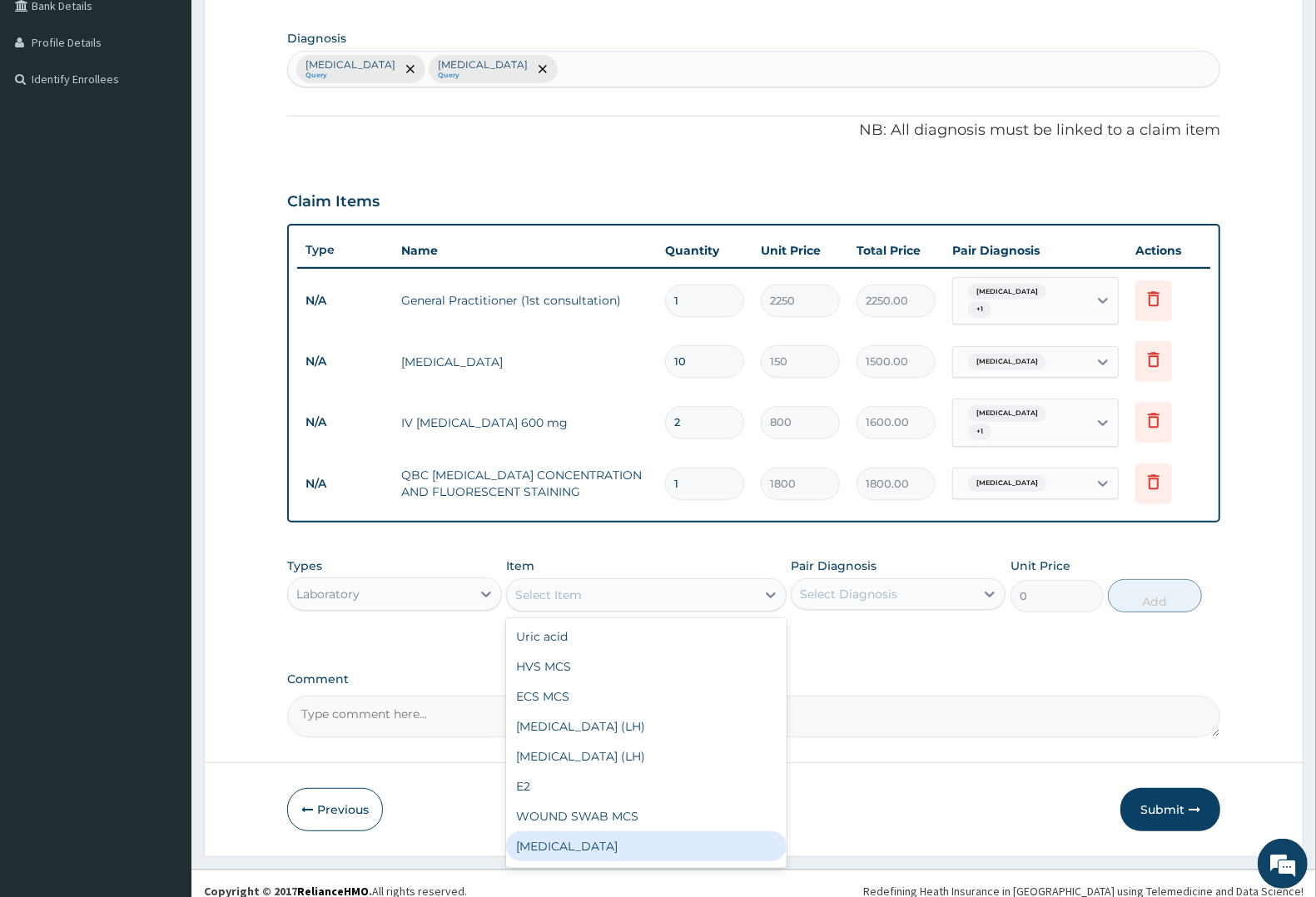
click at [587, 832] on div "Full blood count" at bounding box center [646, 846] width 280 height 30
type input "3000"
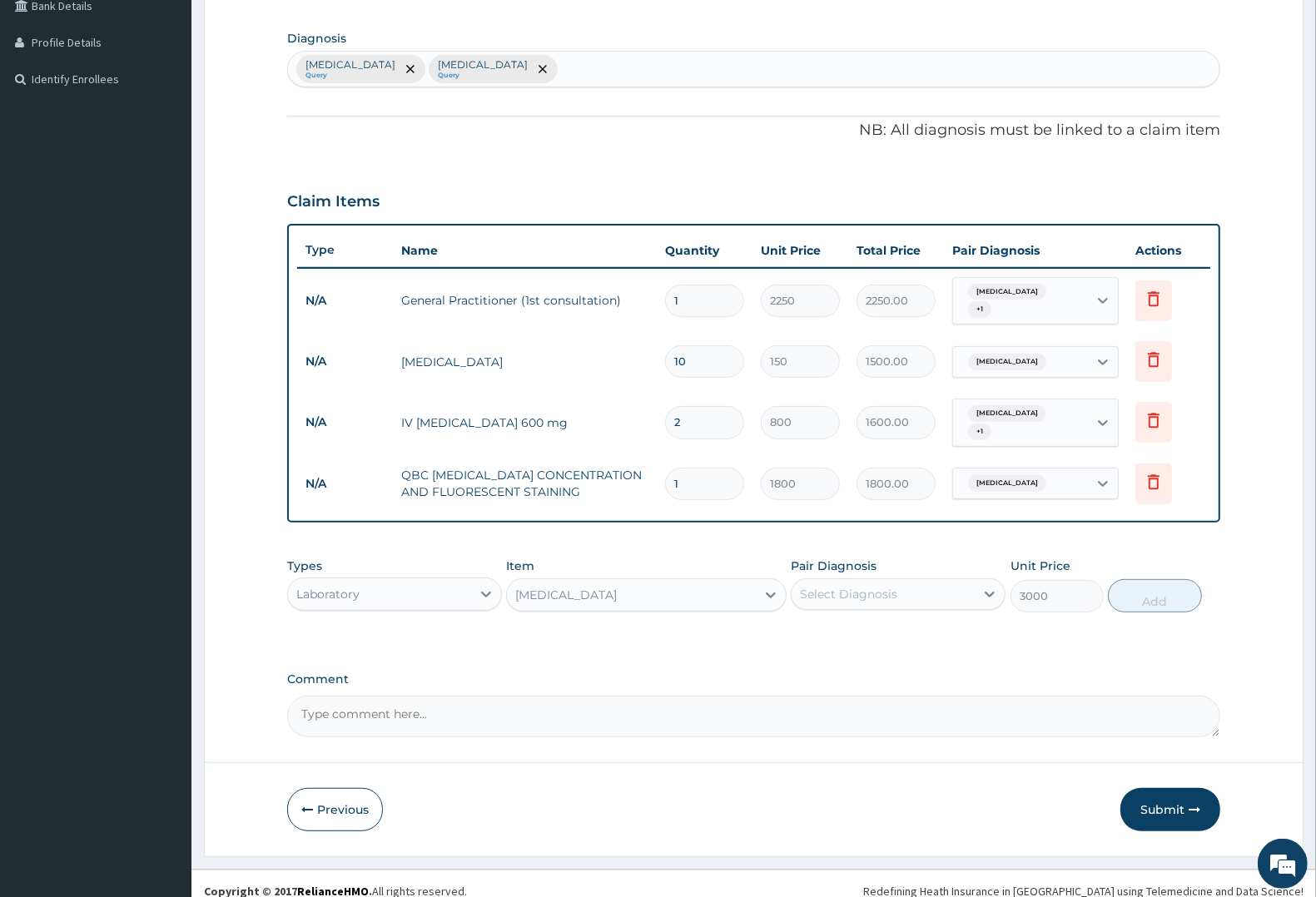
click at [866, 586] on div "Select Diagnosis" at bounding box center [848, 594] width 98 height 17
click at [867, 633] on div "Malaria" at bounding box center [899, 637] width 215 height 34
checkbox input "true"
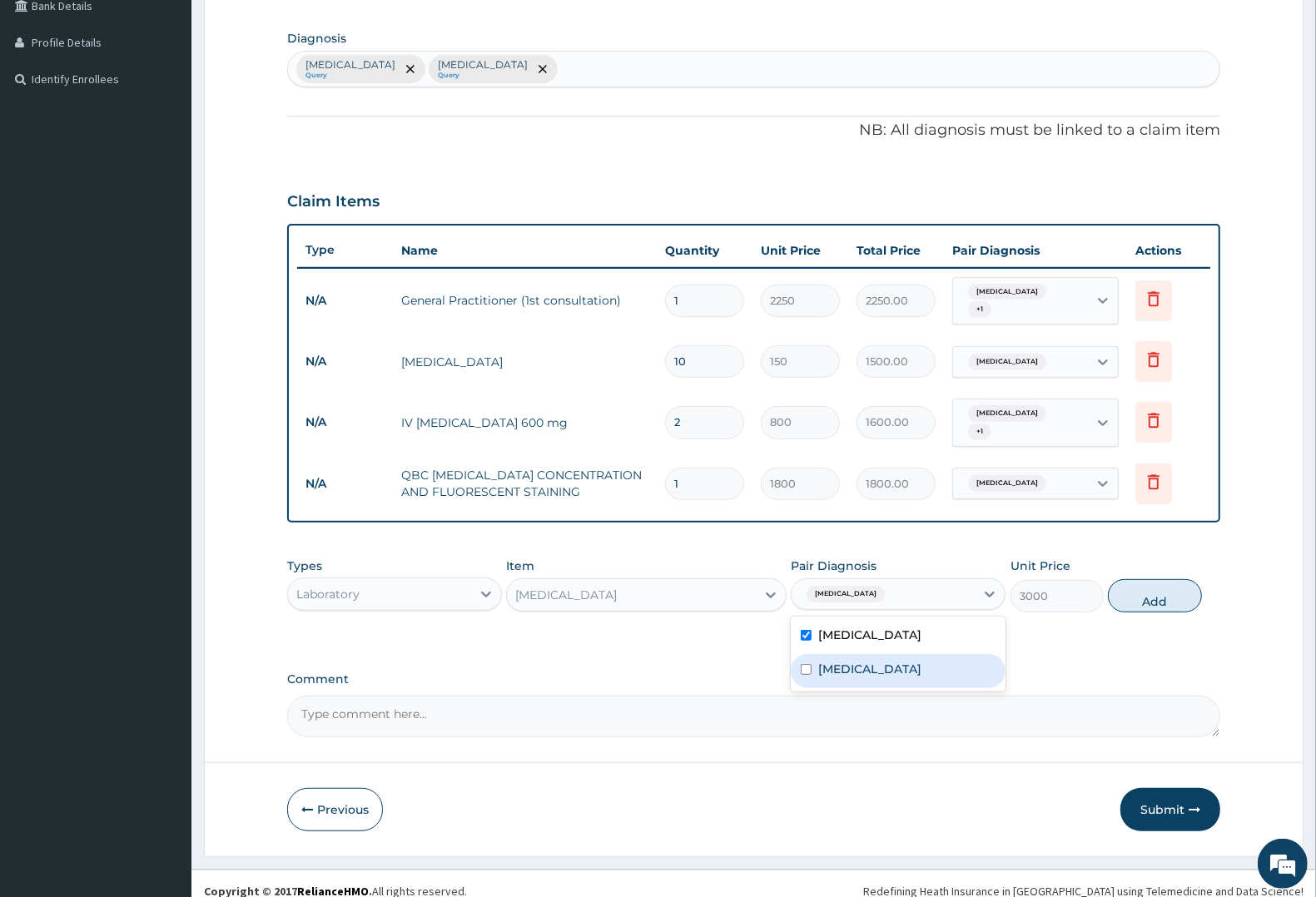
click at [864, 661] on label "Typhoid fever" at bounding box center [869, 669] width 103 height 17
checkbox input "true"
click at [1144, 580] on button "Add" at bounding box center [1155, 596] width 93 height 33
type input "0"
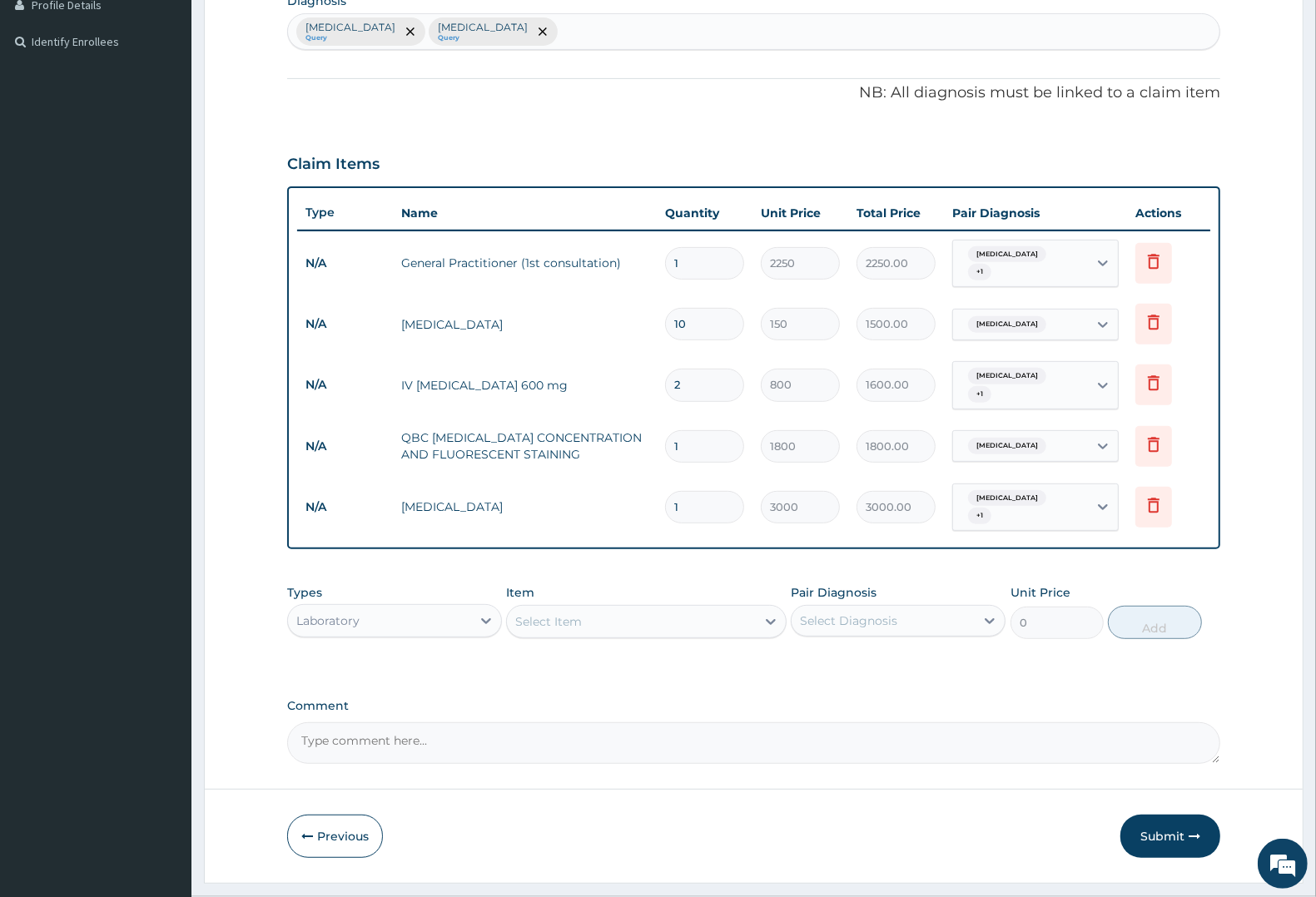
scroll to position [452, 0]
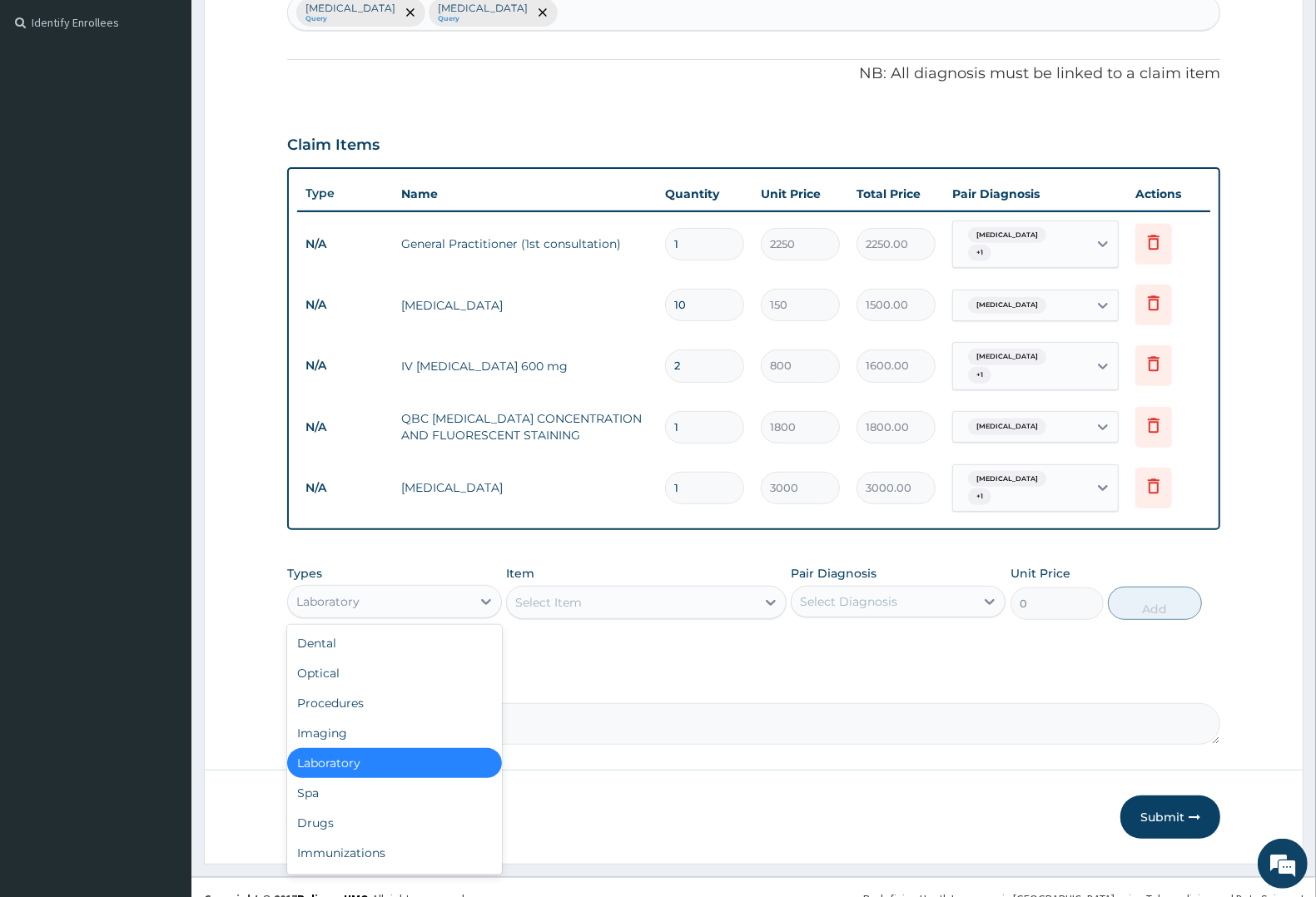
click at [344, 593] on div "Laboratory" at bounding box center [328, 601] width 64 height 17
drag, startPoint x: 334, startPoint y: 804, endPoint x: 342, endPoint y: 792, distance: 14.4
click at [334, 808] on div "Drugs" at bounding box center [395, 823] width 215 height 30
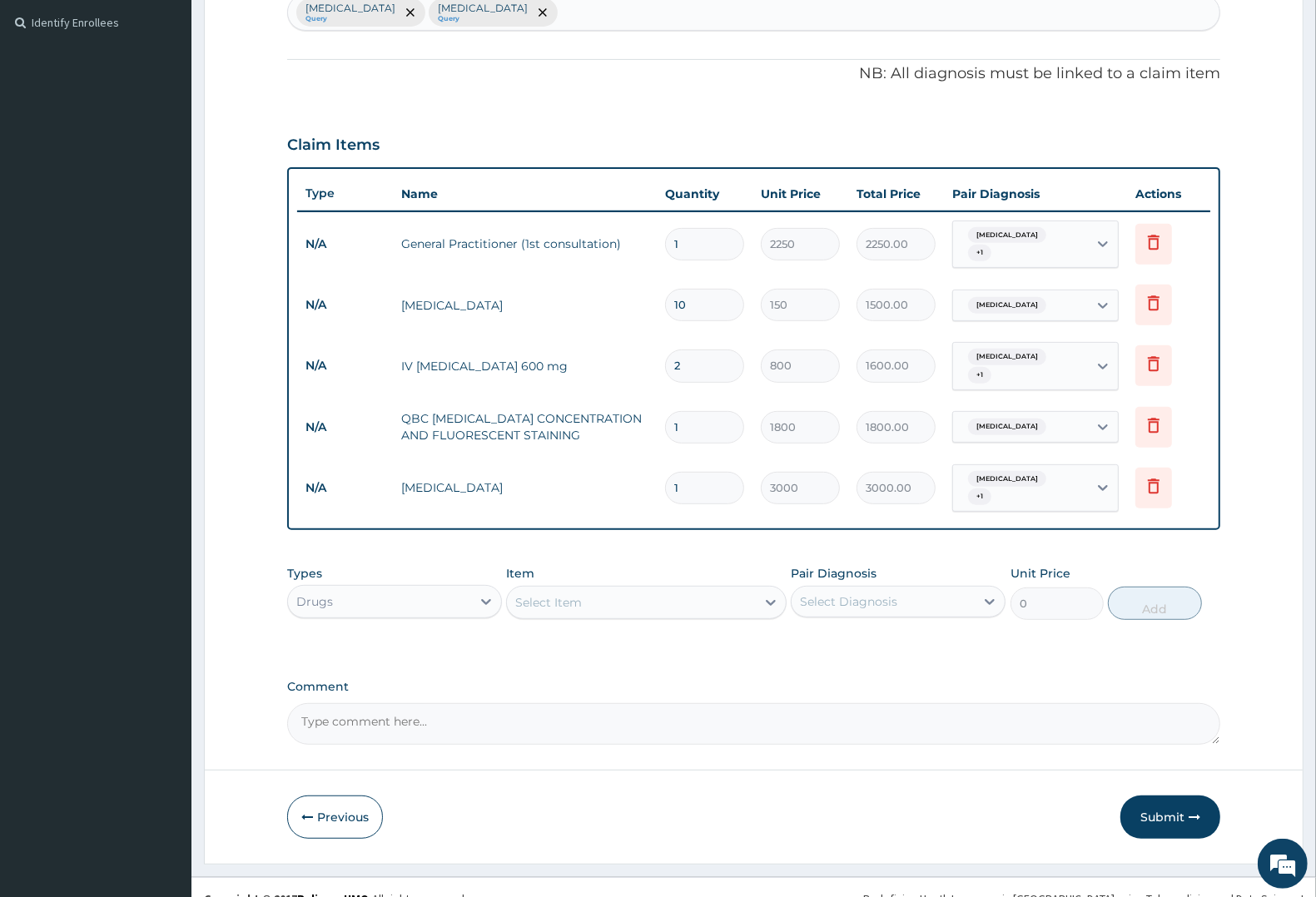
click at [589, 590] on div "Select Item" at bounding box center [631, 603] width 248 height 27
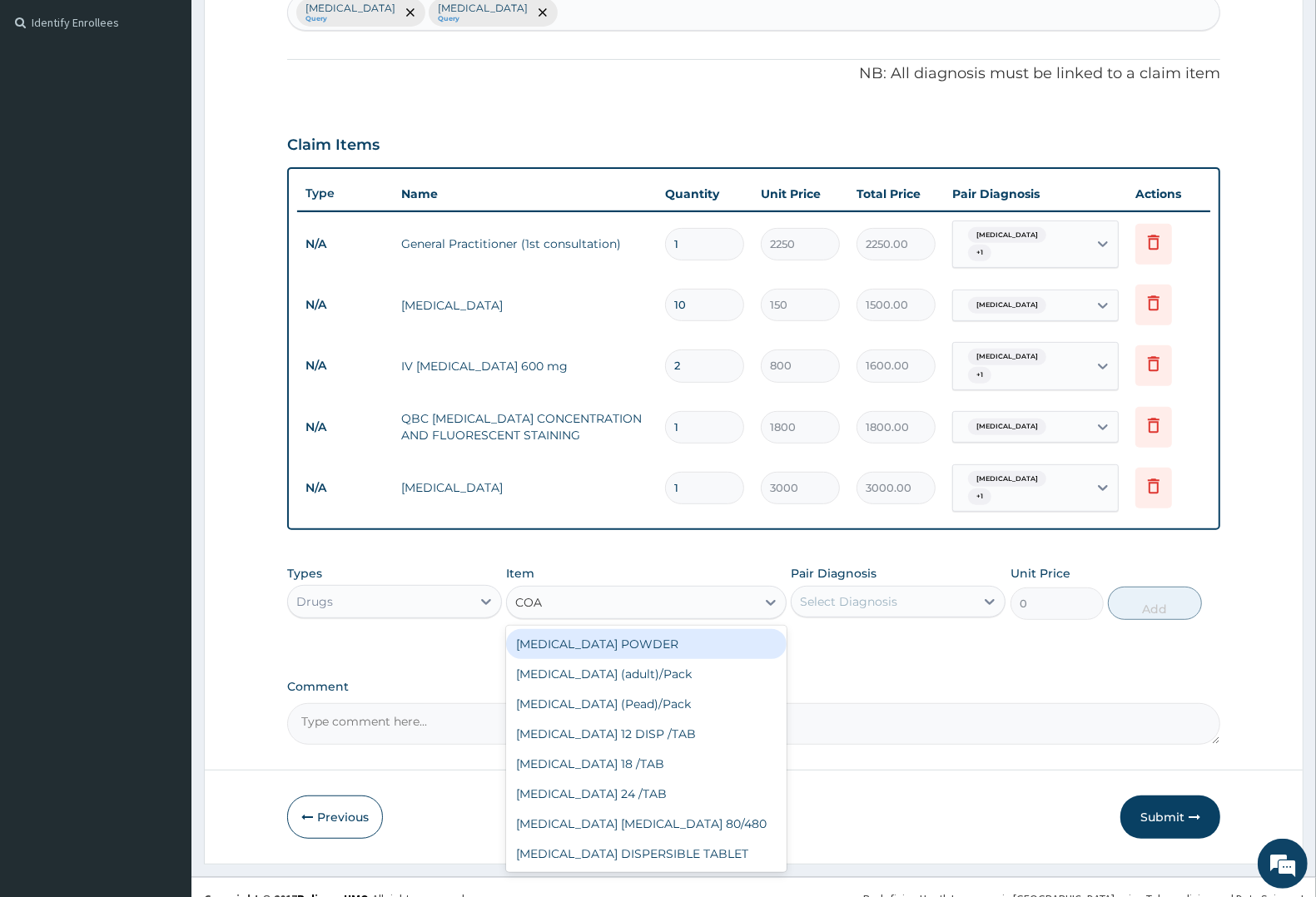
type input "COAR"
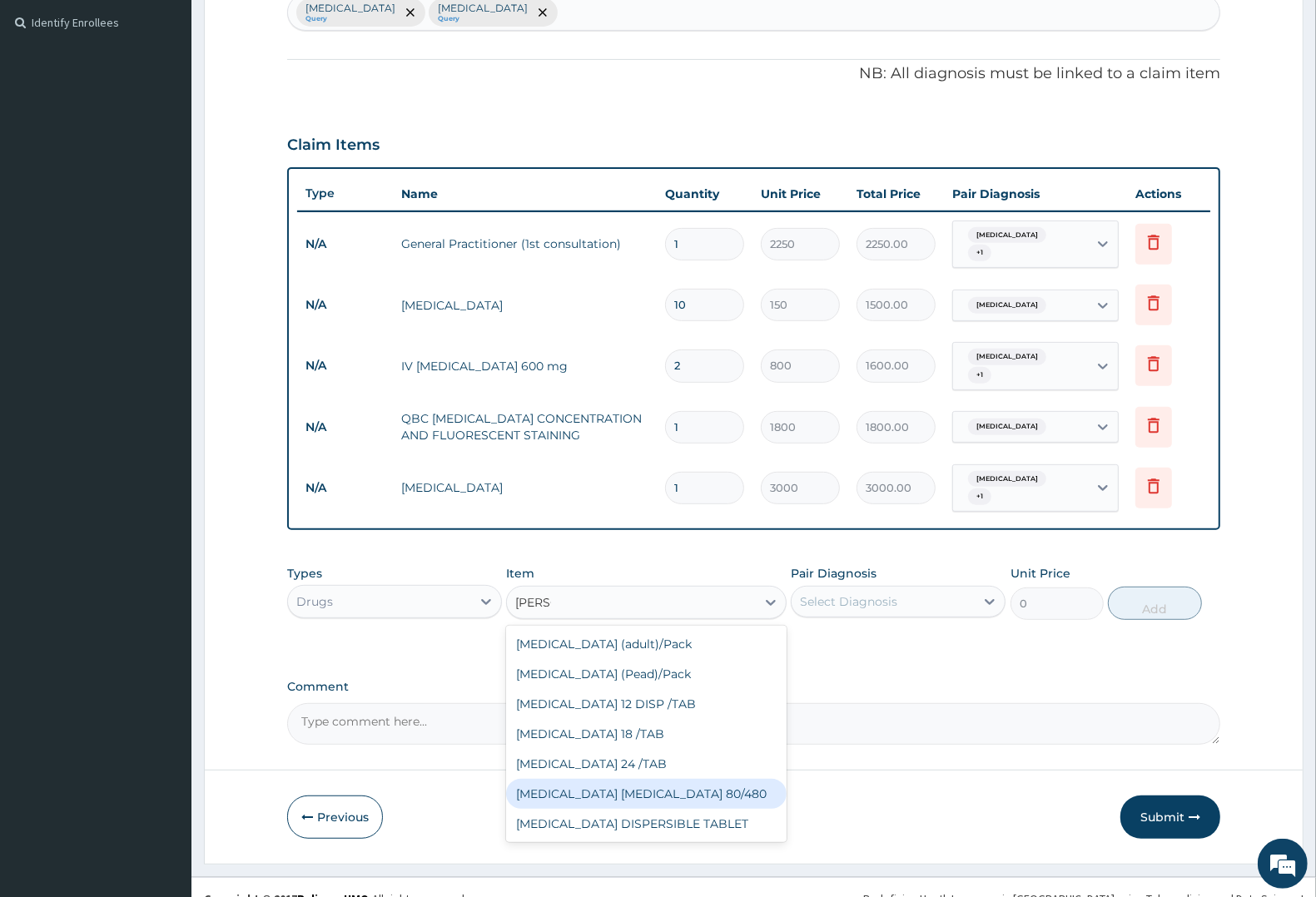
click at [606, 780] on div "COARTEM D TAB 80/480" at bounding box center [646, 794] width 280 height 30
type input "1299.38"
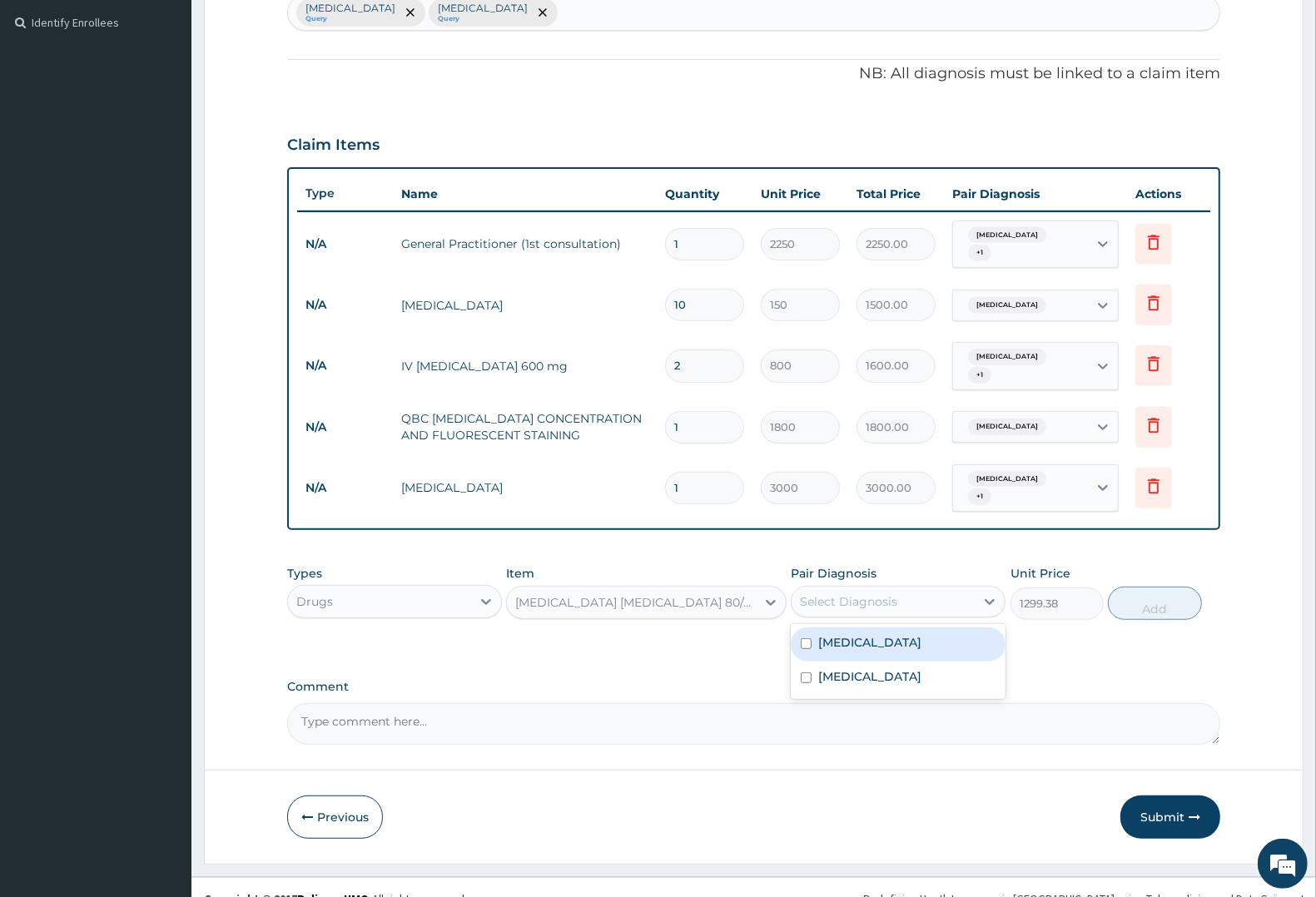
click at [862, 593] on div "Select Diagnosis" at bounding box center [848, 601] width 98 height 17
click at [863, 627] on div "Malaria" at bounding box center [899, 644] width 215 height 34
checkbox input "true"
click at [1136, 587] on button "Add" at bounding box center [1155, 603] width 93 height 33
type input "0"
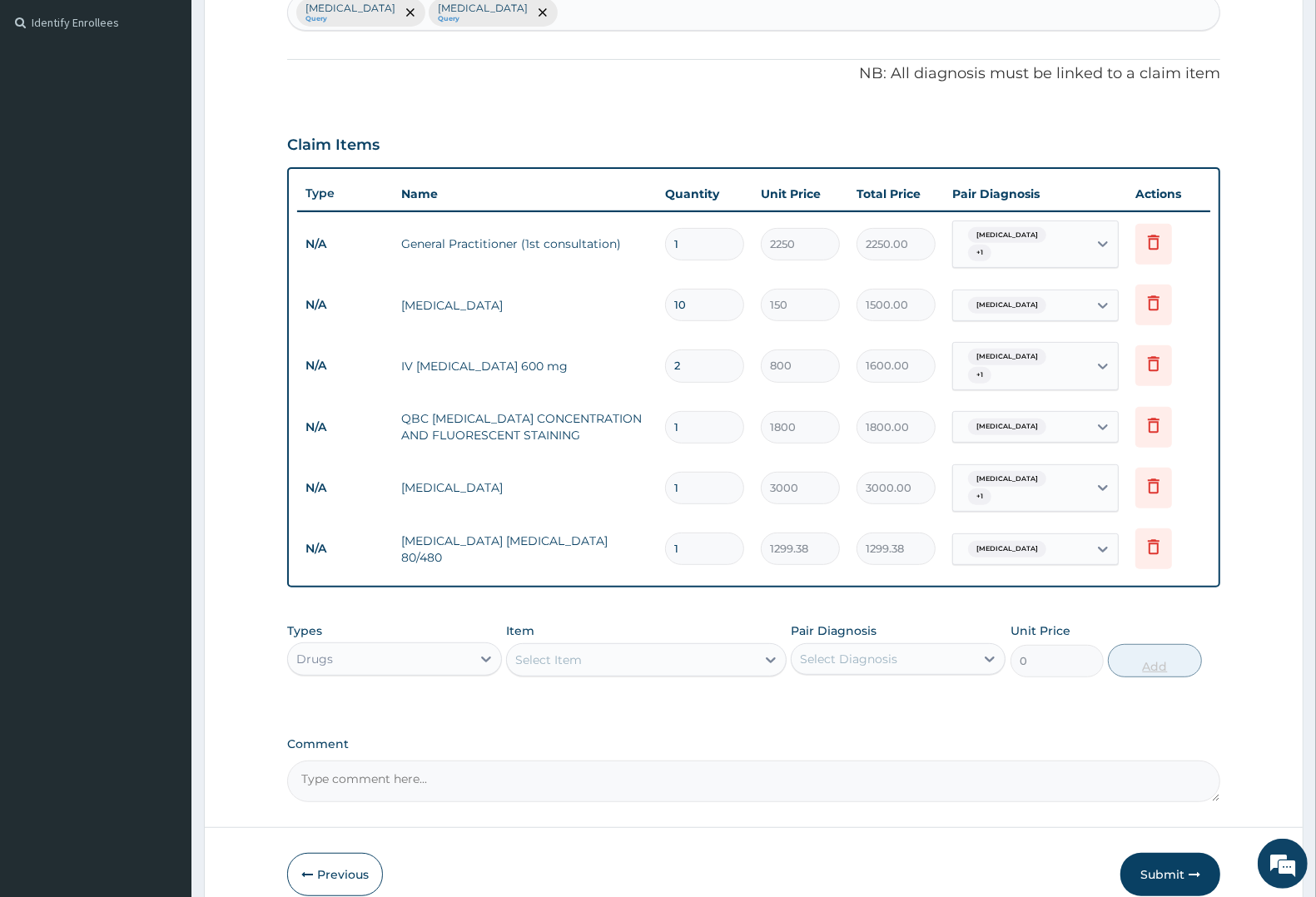
type input "0.00"
type input "6"
type input "7796.28"
type input "6"
click at [572, 651] on div "Select Item" at bounding box center [548, 660] width 66 height 17
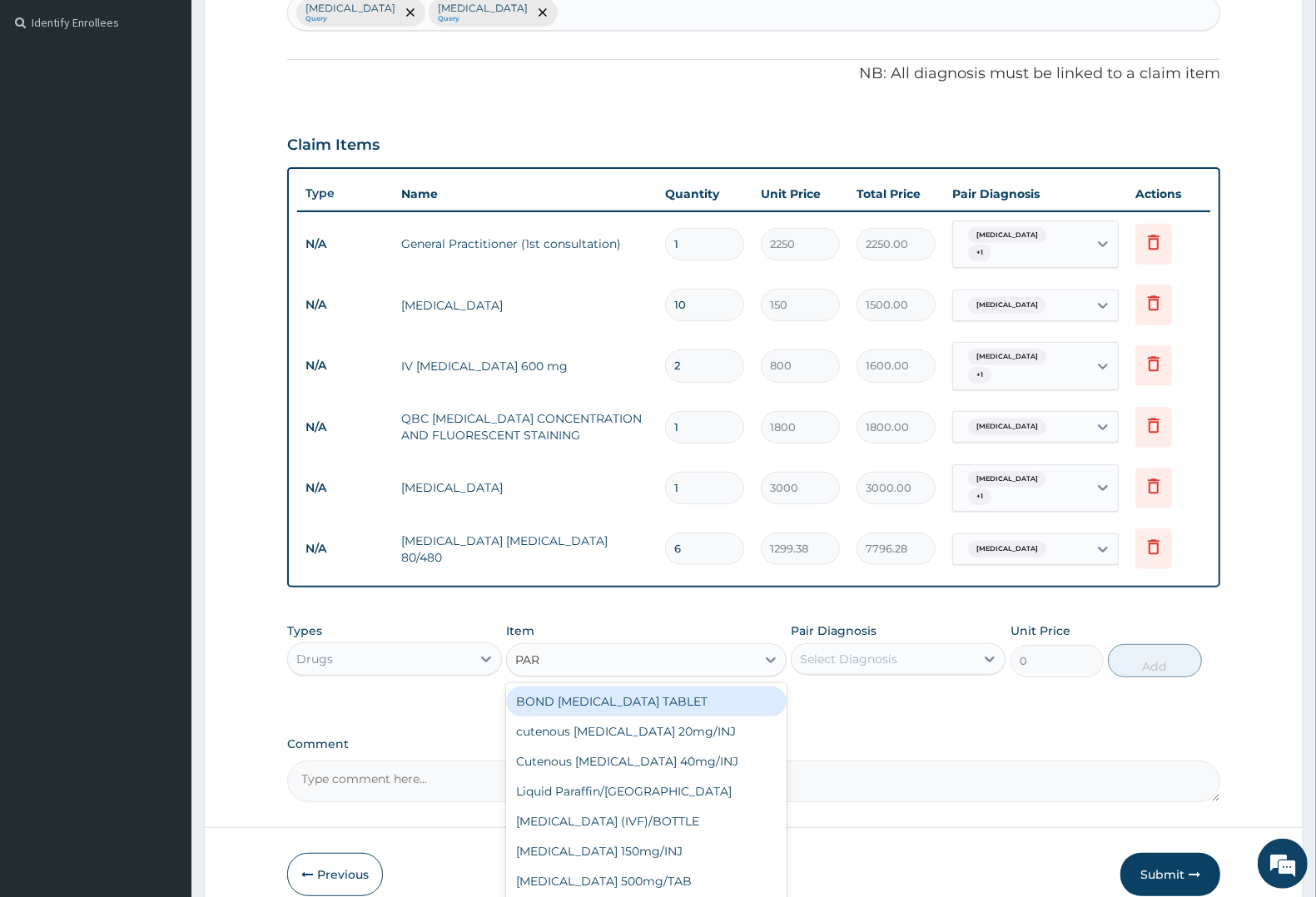
type input "PARA"
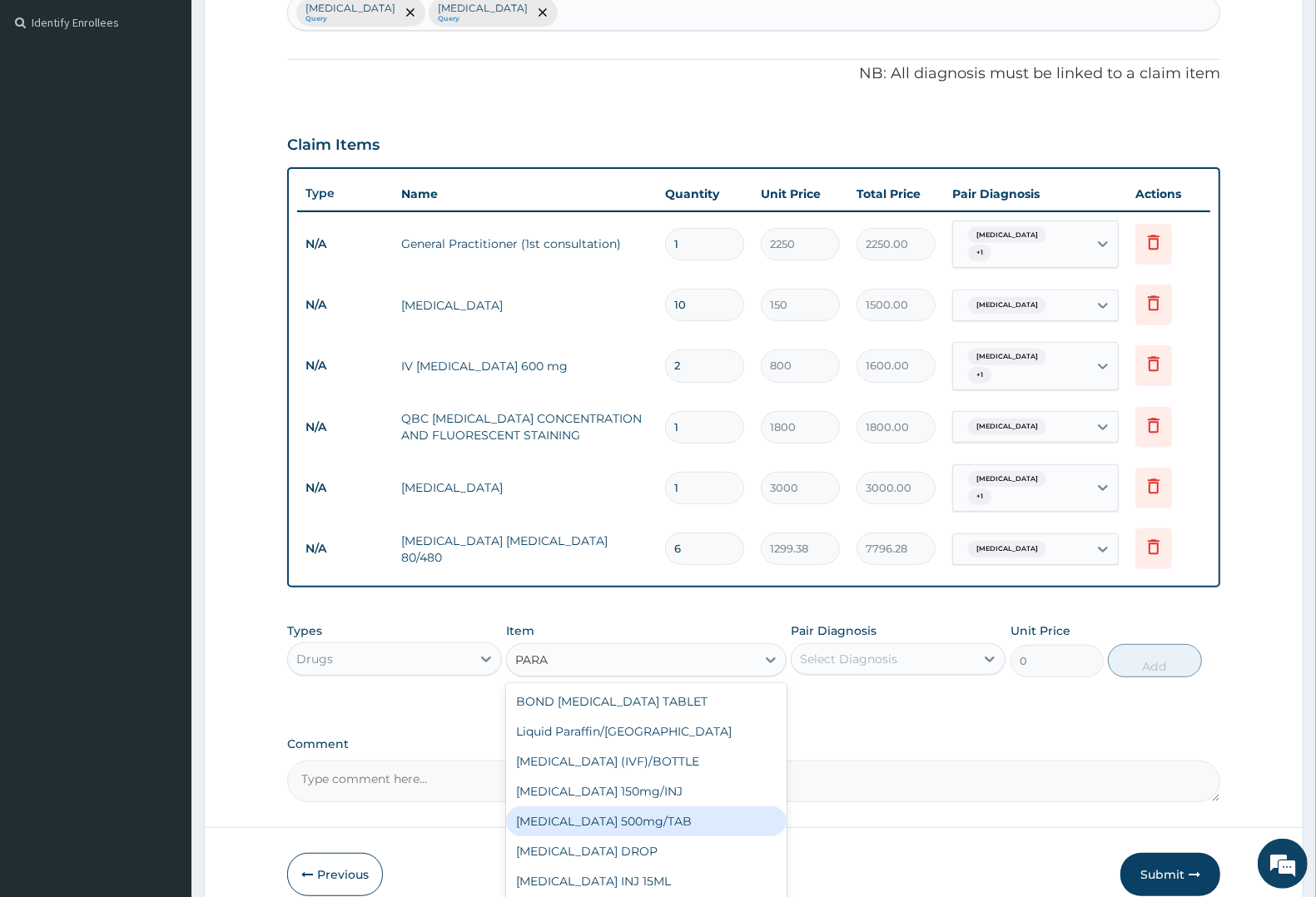
click at [655, 806] on div "PARACETAMOL 500mg/TAB" at bounding box center [646, 821] width 280 height 30
type input "7.88"
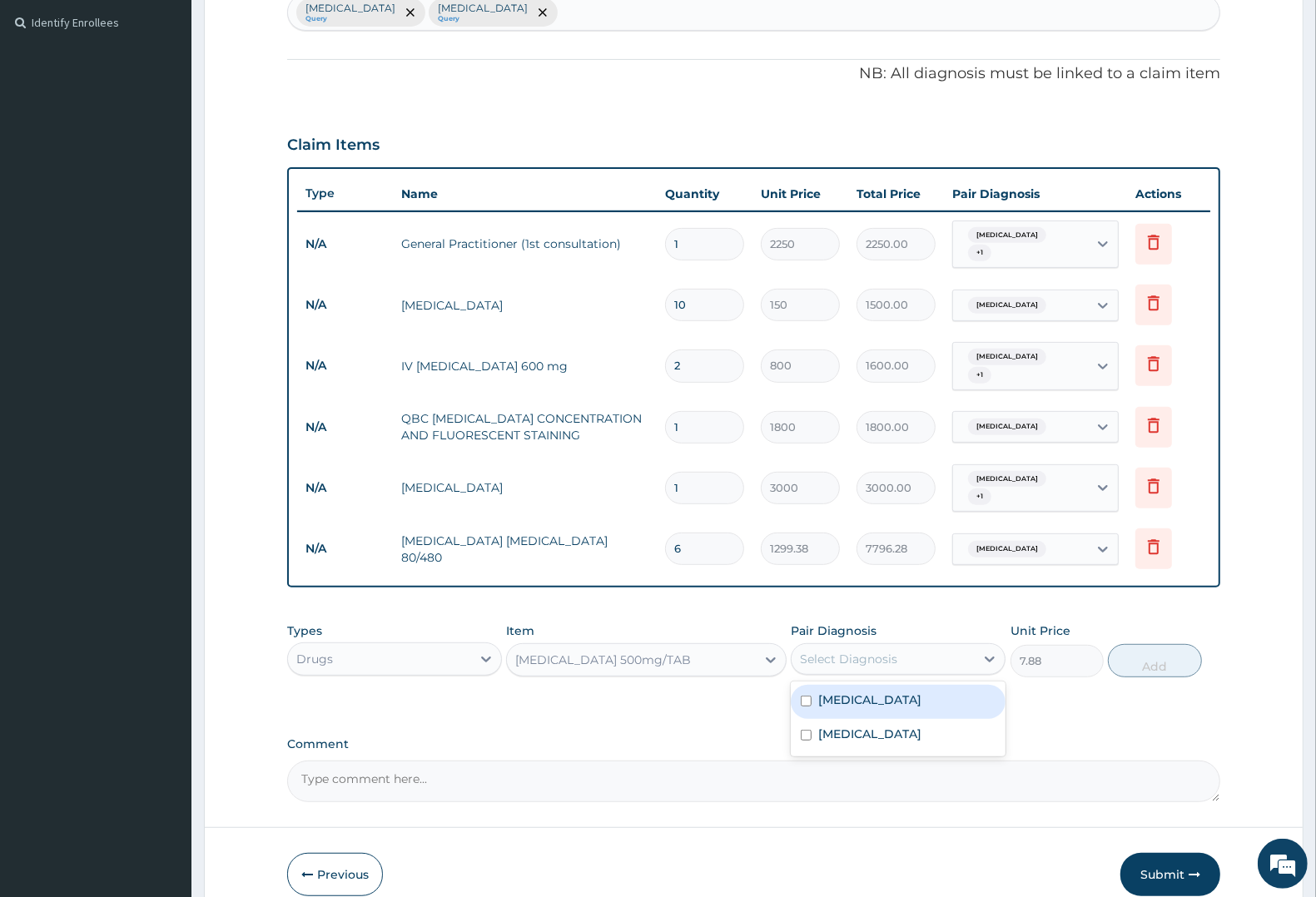
click at [873, 651] on div "Select Diagnosis" at bounding box center [848, 660] width 98 height 17
click at [871, 686] on div "Malaria" at bounding box center [899, 703] width 215 height 34
checkbox input "true"
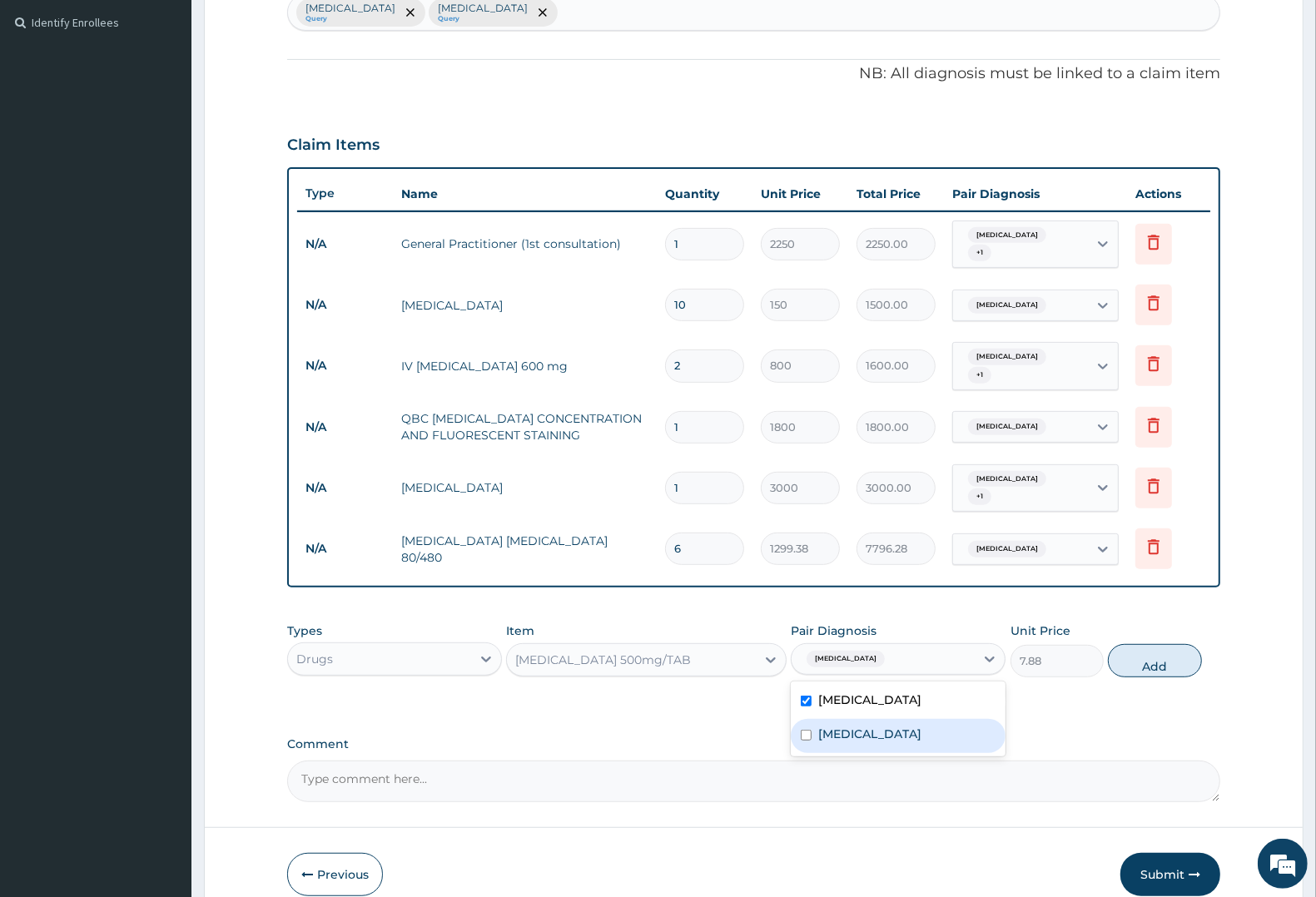
drag, startPoint x: 864, startPoint y: 709, endPoint x: 881, endPoint y: 700, distance: 19.2
click at [865, 726] on label "Typhoid fever" at bounding box center [869, 734] width 103 height 17
checkbox input "true"
click at [1131, 644] on button "Add" at bounding box center [1155, 660] width 93 height 33
type input "0"
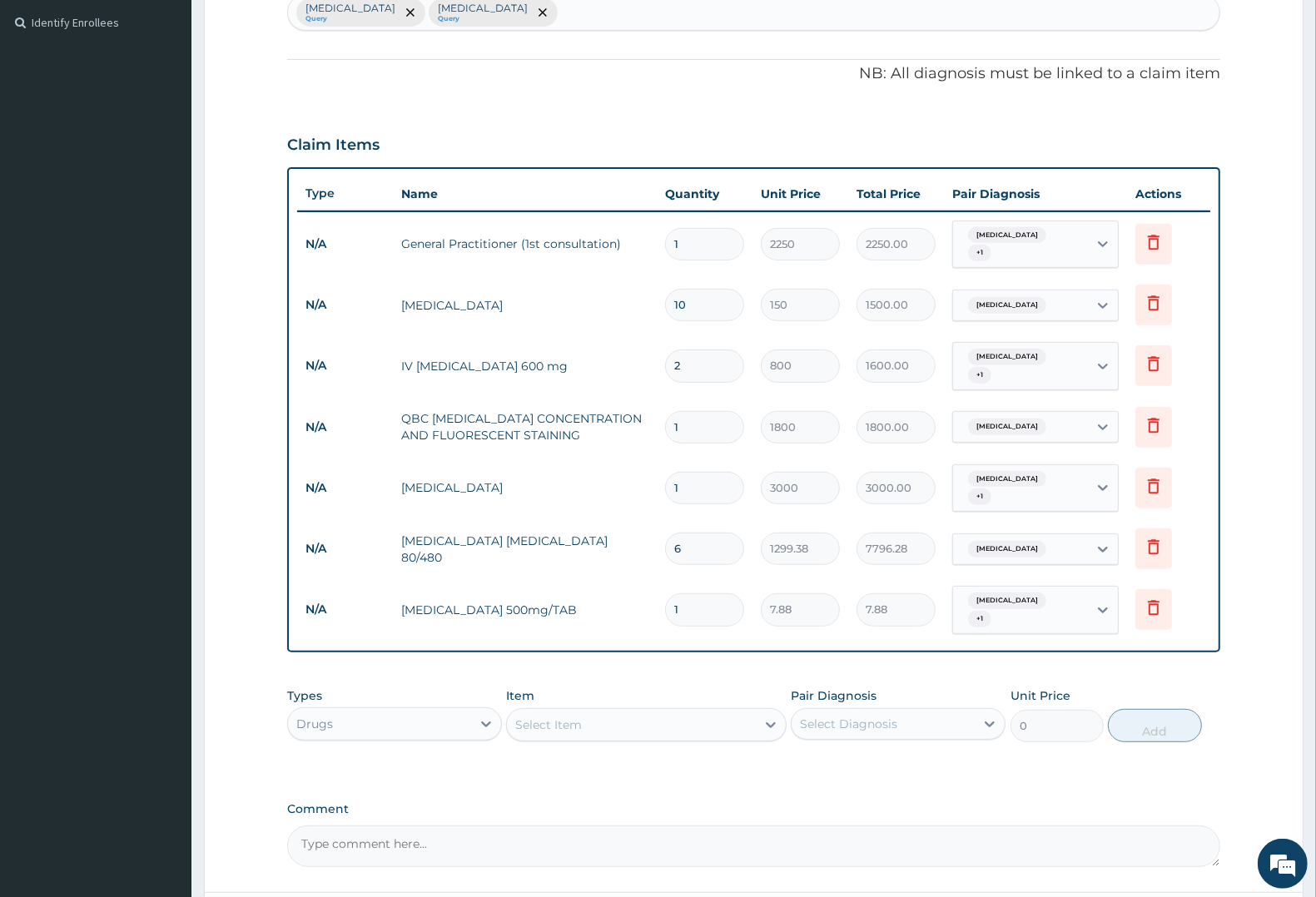
type input "18"
type input "141.84"
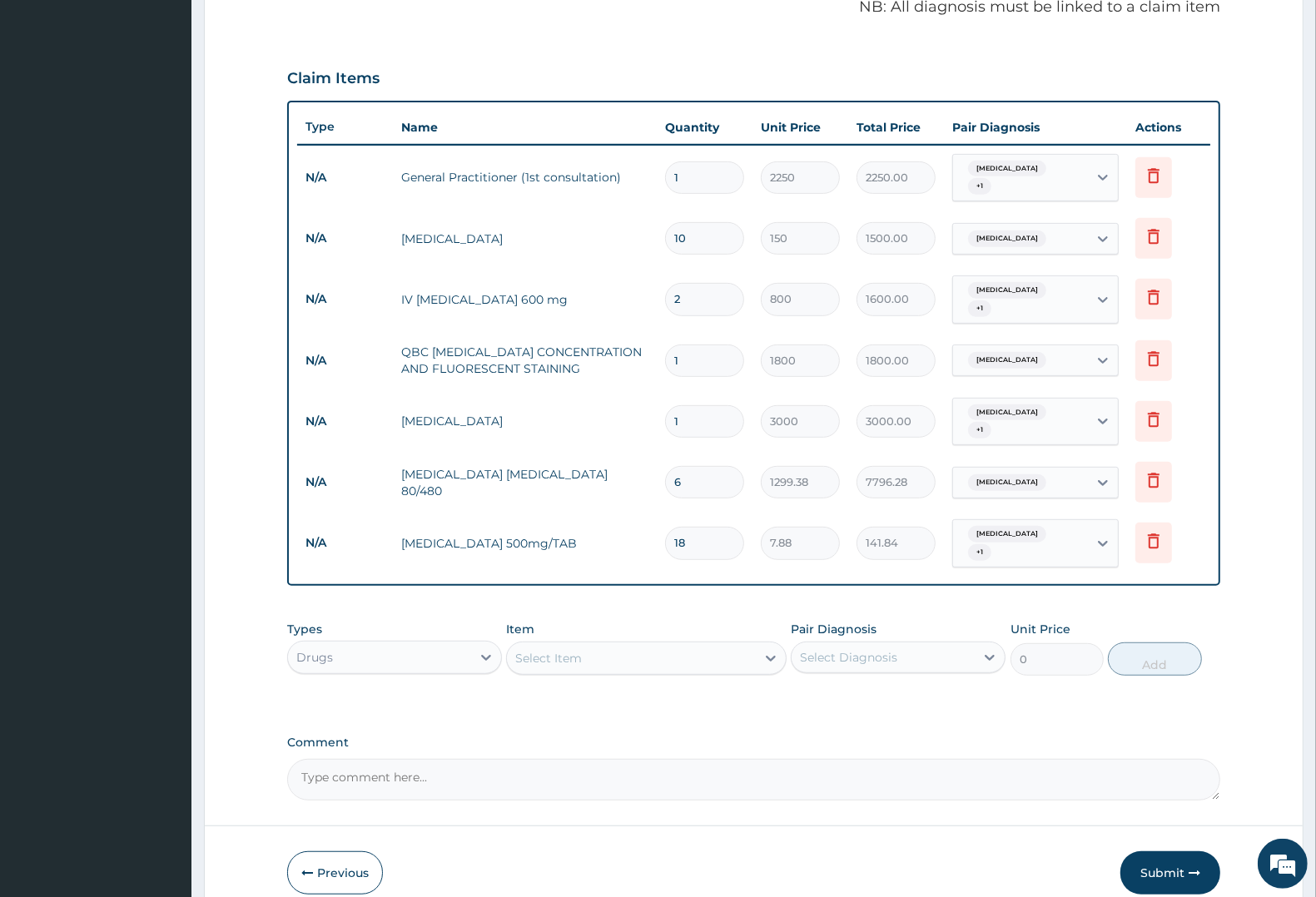
scroll to position [567, 0]
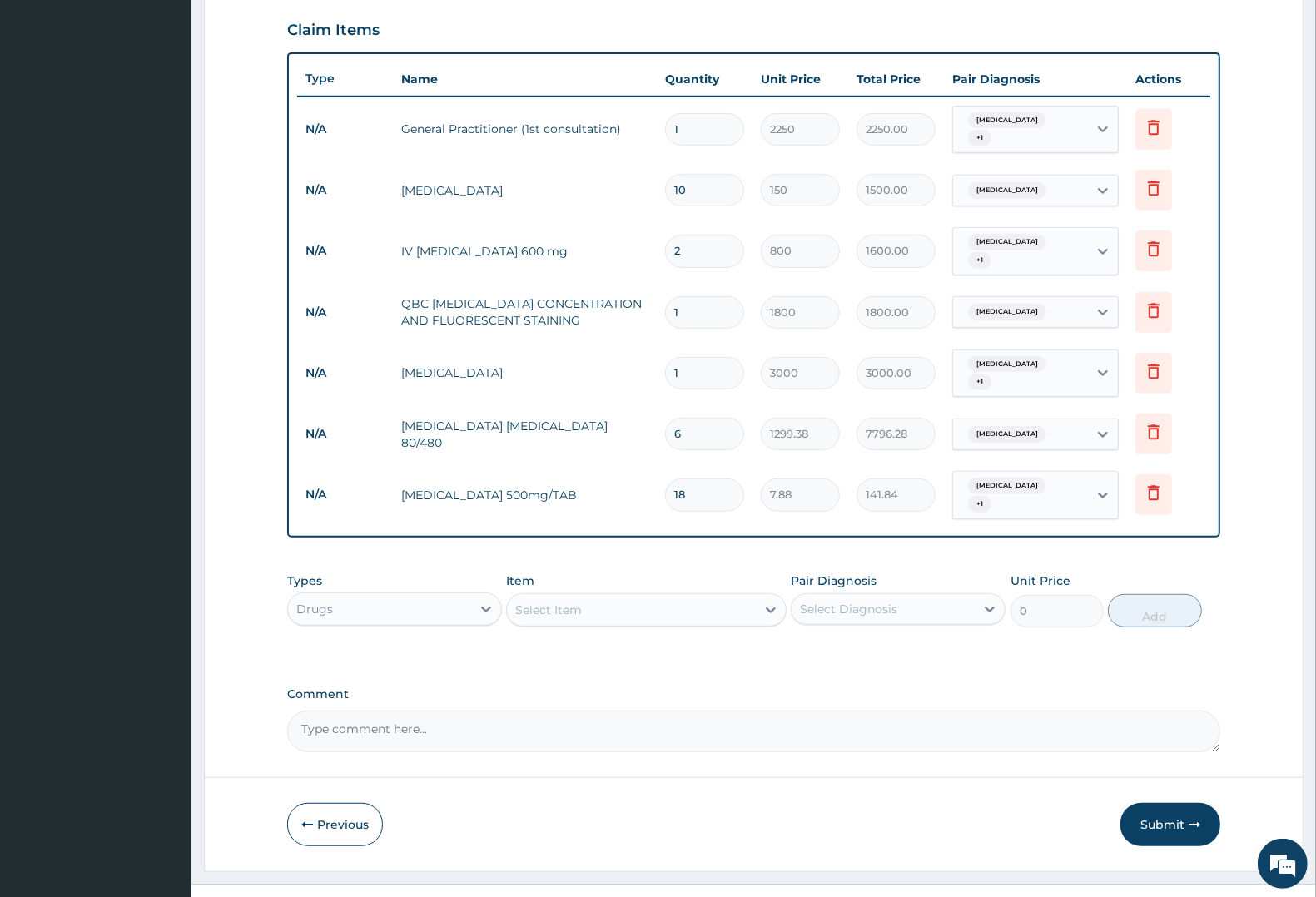
type input "18"
click at [582, 597] on div "Select Item" at bounding box center [631, 610] width 248 height 27
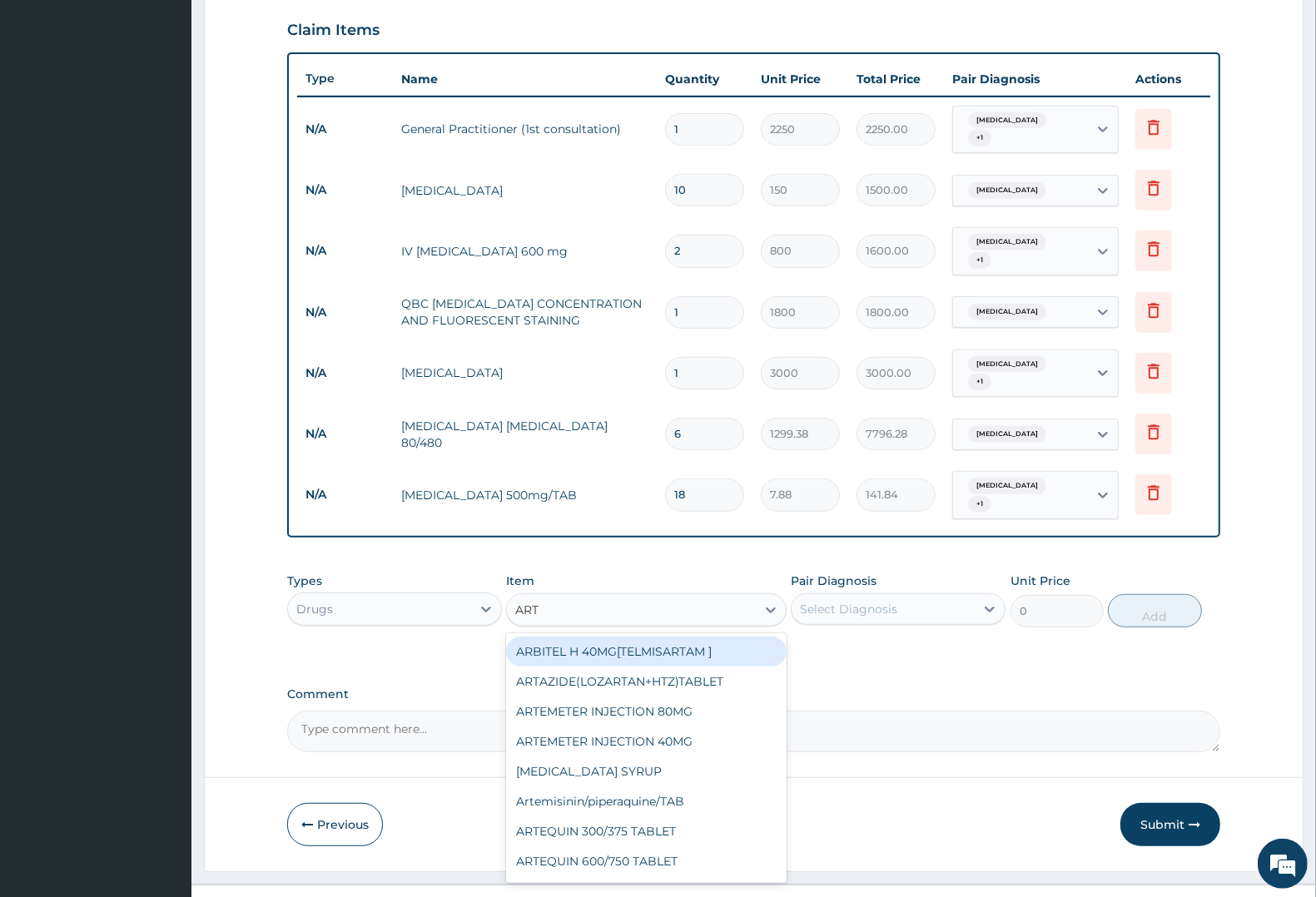
type input "ARTE"
click at [612, 637] on div "ARTEMETER INJECTION 80MG" at bounding box center [646, 651] width 280 height 30
type input "315"
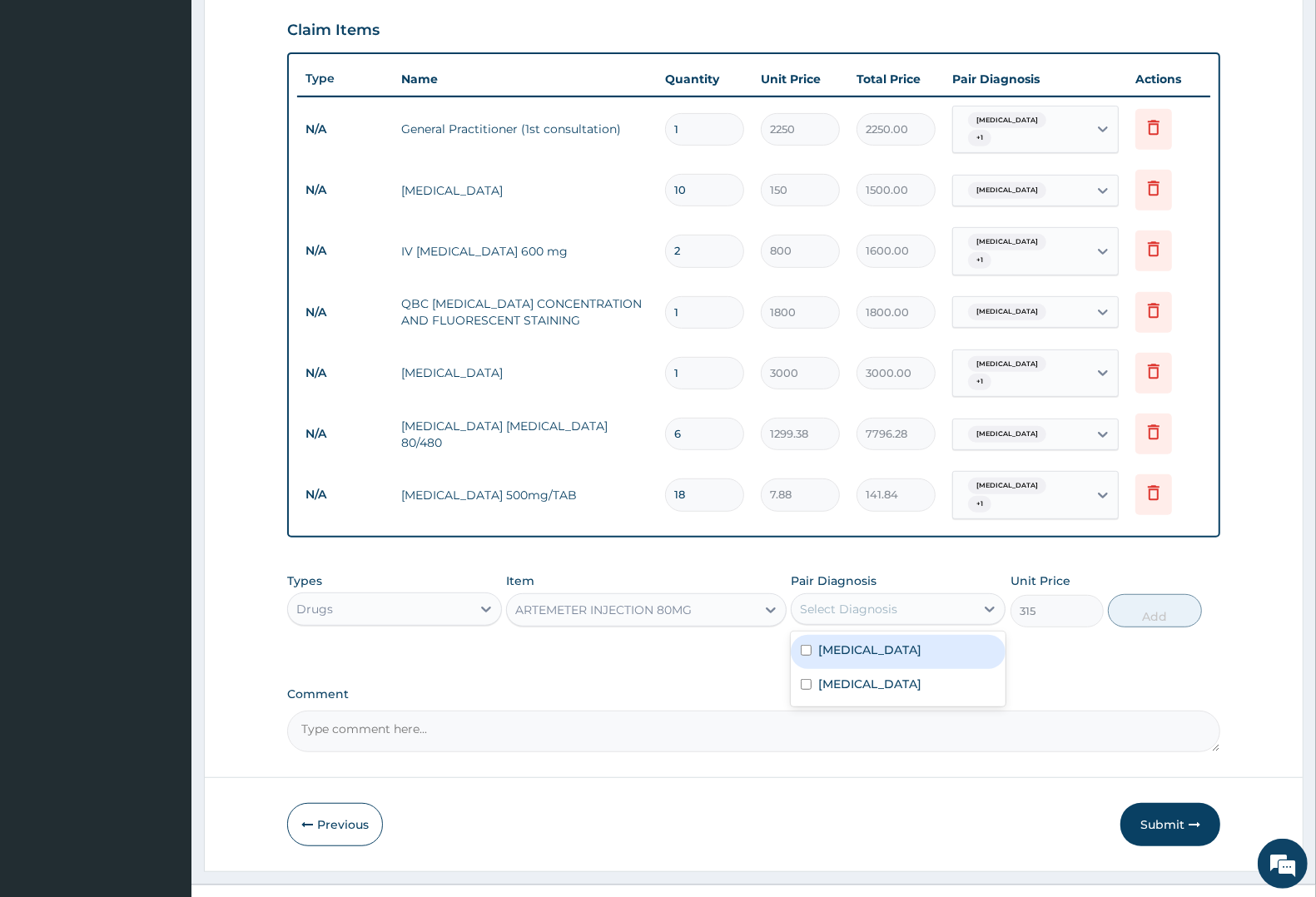
click at [924, 596] on div "Select Diagnosis" at bounding box center [883, 609] width 183 height 27
click at [871, 635] on div "Malaria" at bounding box center [899, 652] width 215 height 34
checkbox input "true"
drag, startPoint x: 1157, startPoint y: 574, endPoint x: 1154, endPoint y: 583, distance: 9.5
click at [1157, 594] on button "Add" at bounding box center [1155, 610] width 93 height 33
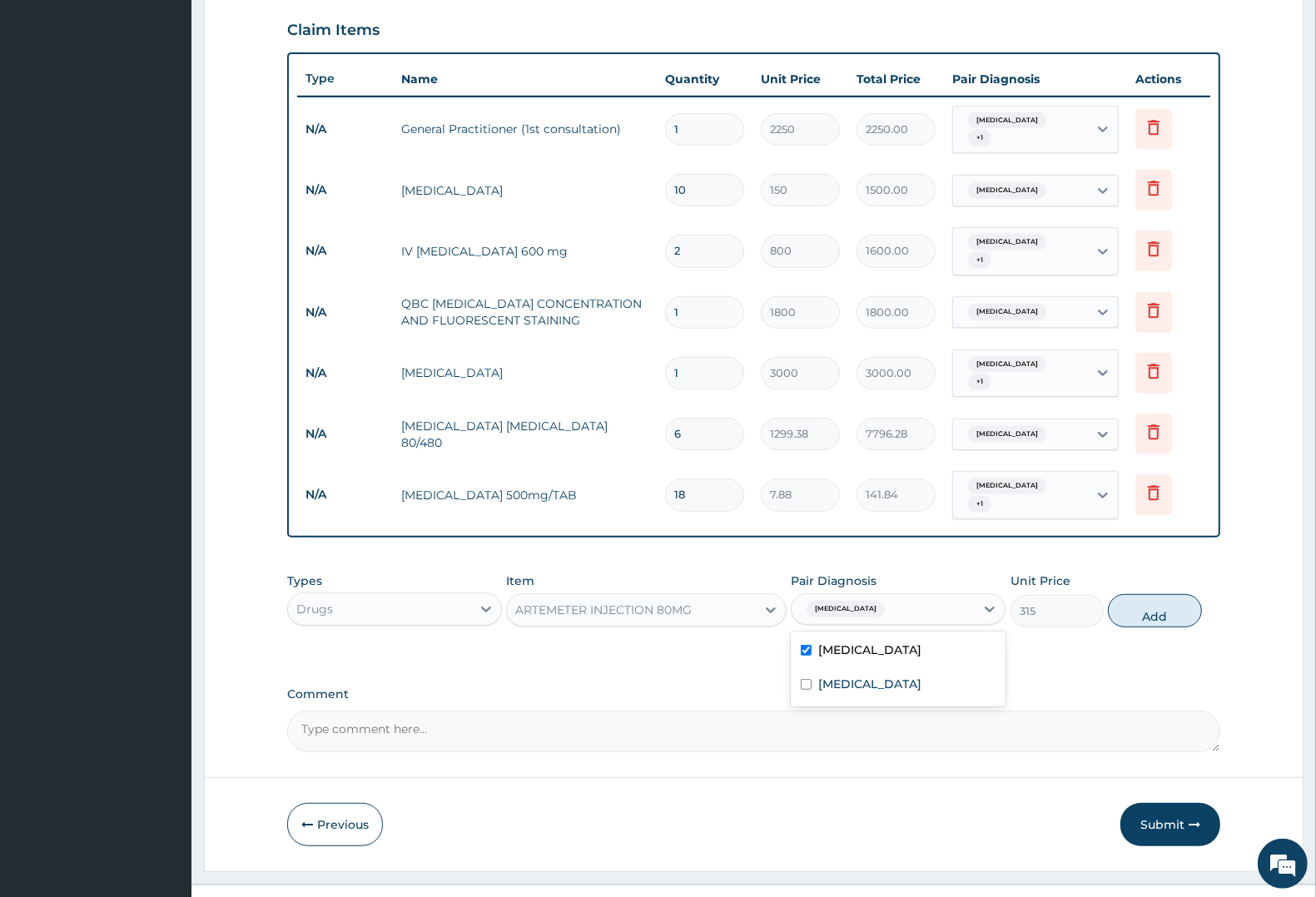
type input "0"
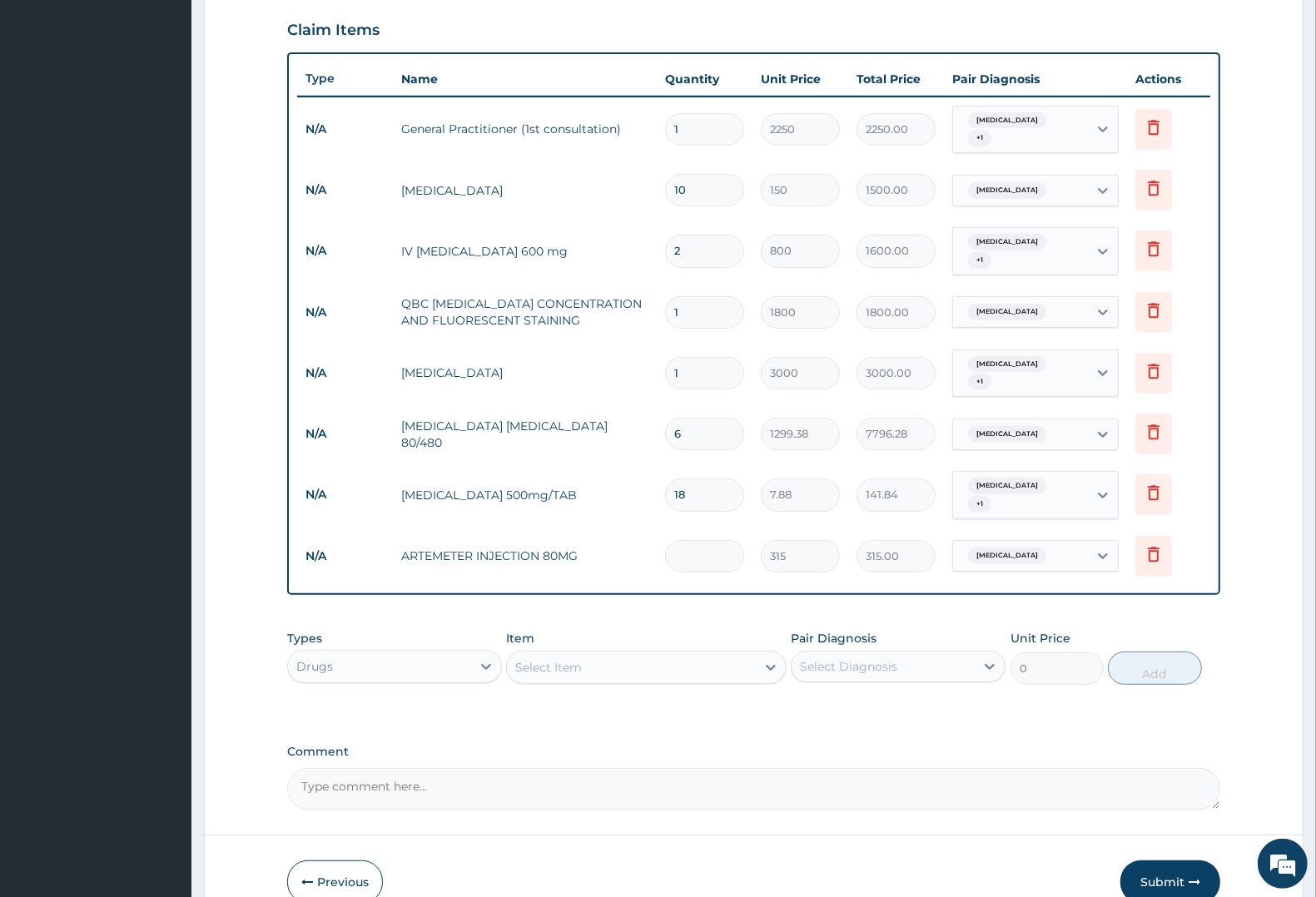
type input "0.00"
type input "6"
type input "1890.00"
type input "6"
click at [1170, 861] on button "Submit" at bounding box center [1169, 883] width 99 height 43
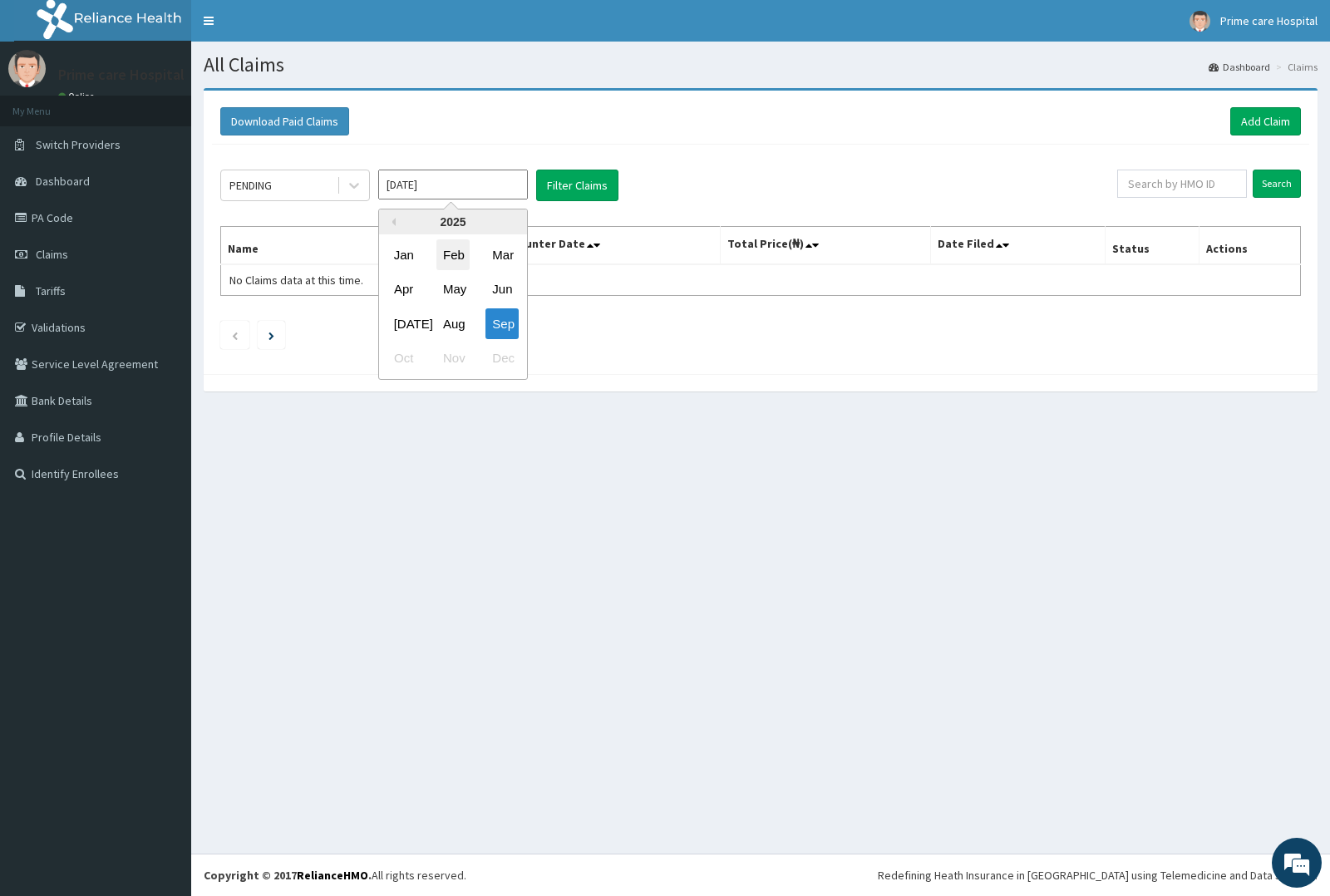
drag, startPoint x: 413, startPoint y: 183, endPoint x: 449, endPoint y: 245, distance: 71.7
click at [416, 198] on input "[DATE]" at bounding box center [453, 184] width 149 height 30
click at [460, 316] on div "Aug" at bounding box center [453, 324] width 33 height 30
type input "[DATE]"
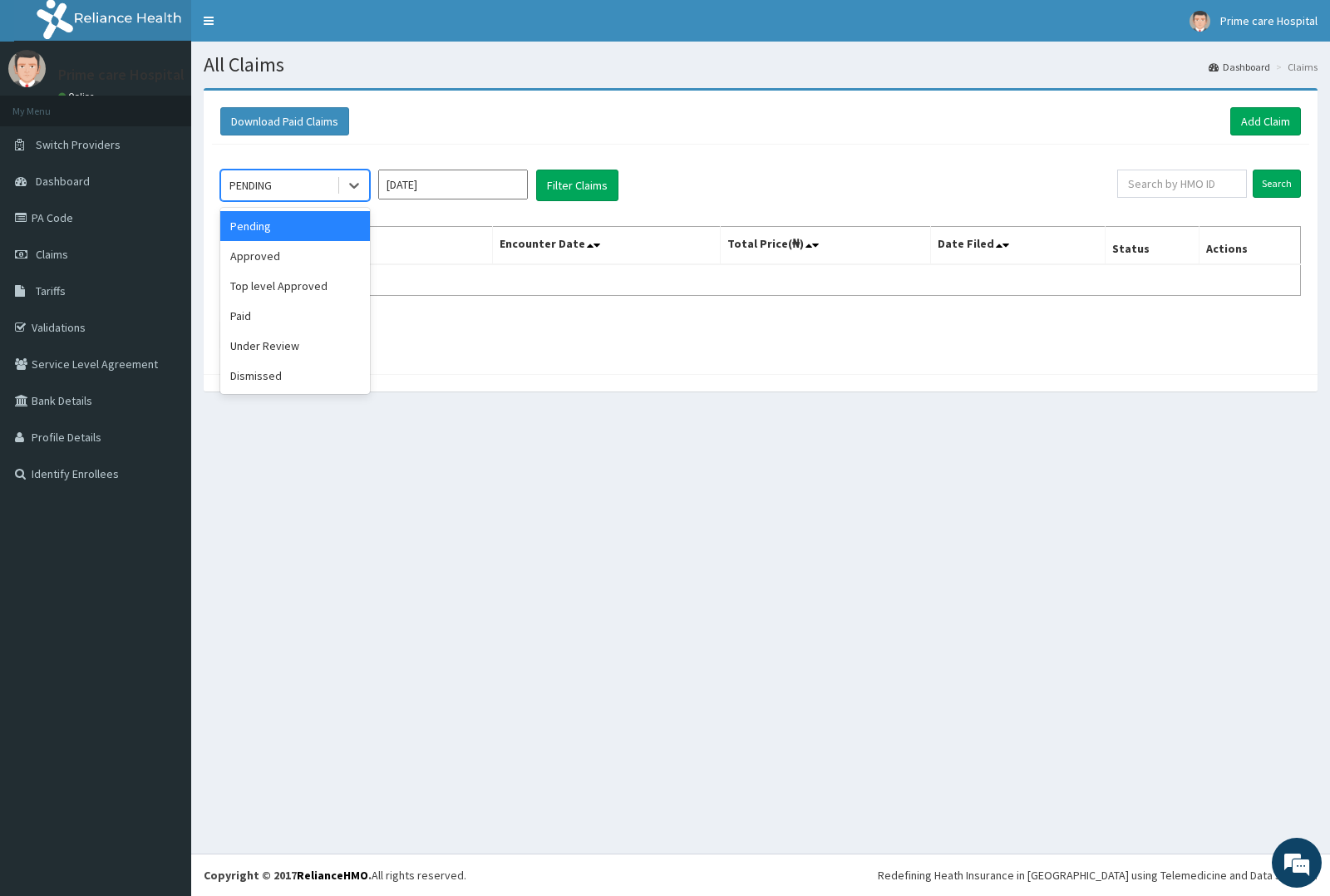
click at [317, 184] on div "PENDING" at bounding box center [278, 185] width 115 height 27
click at [582, 181] on button "Filter Claims" at bounding box center [577, 185] width 82 height 31
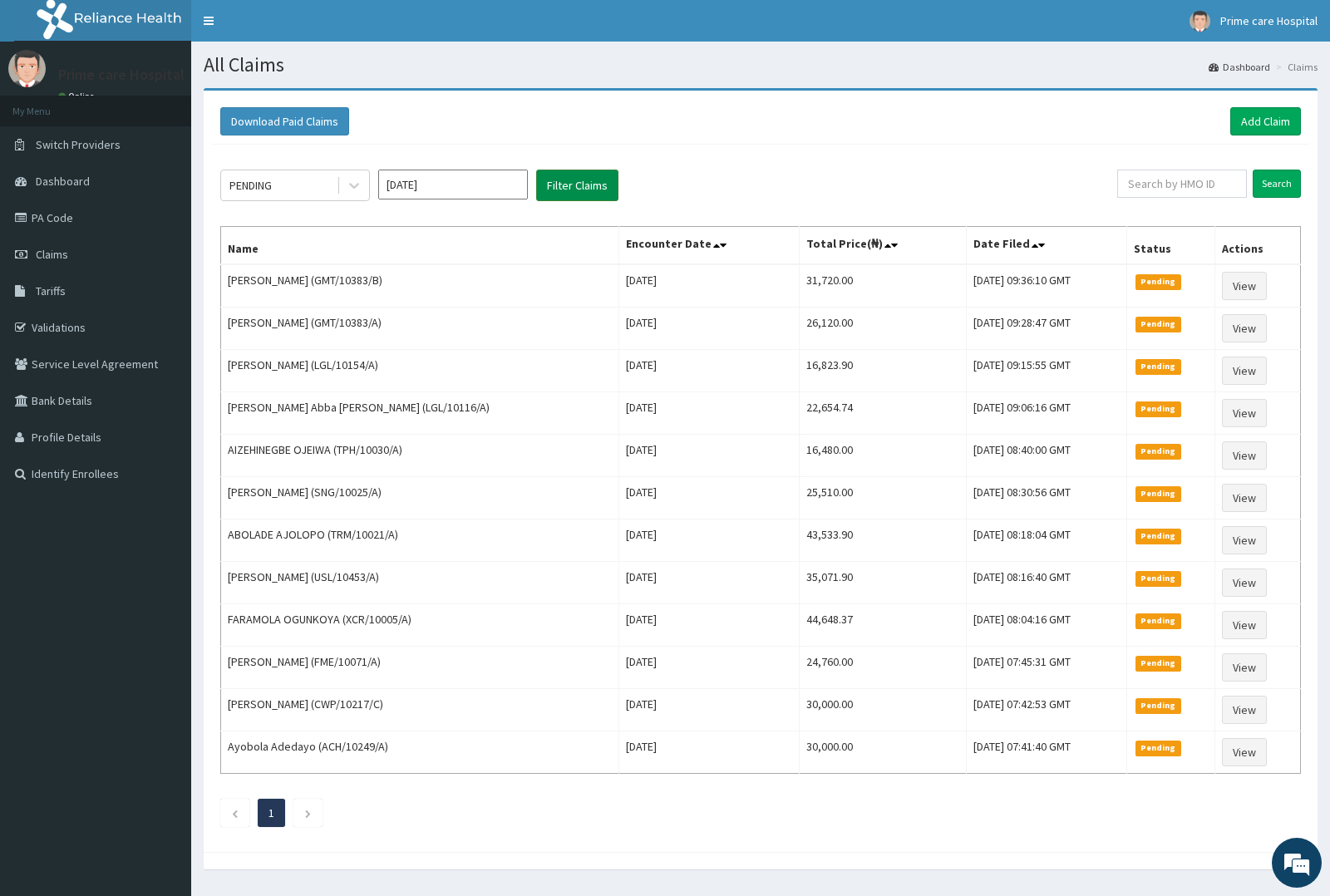
click at [582, 181] on button "Filter Claims" at bounding box center [577, 185] width 82 height 31
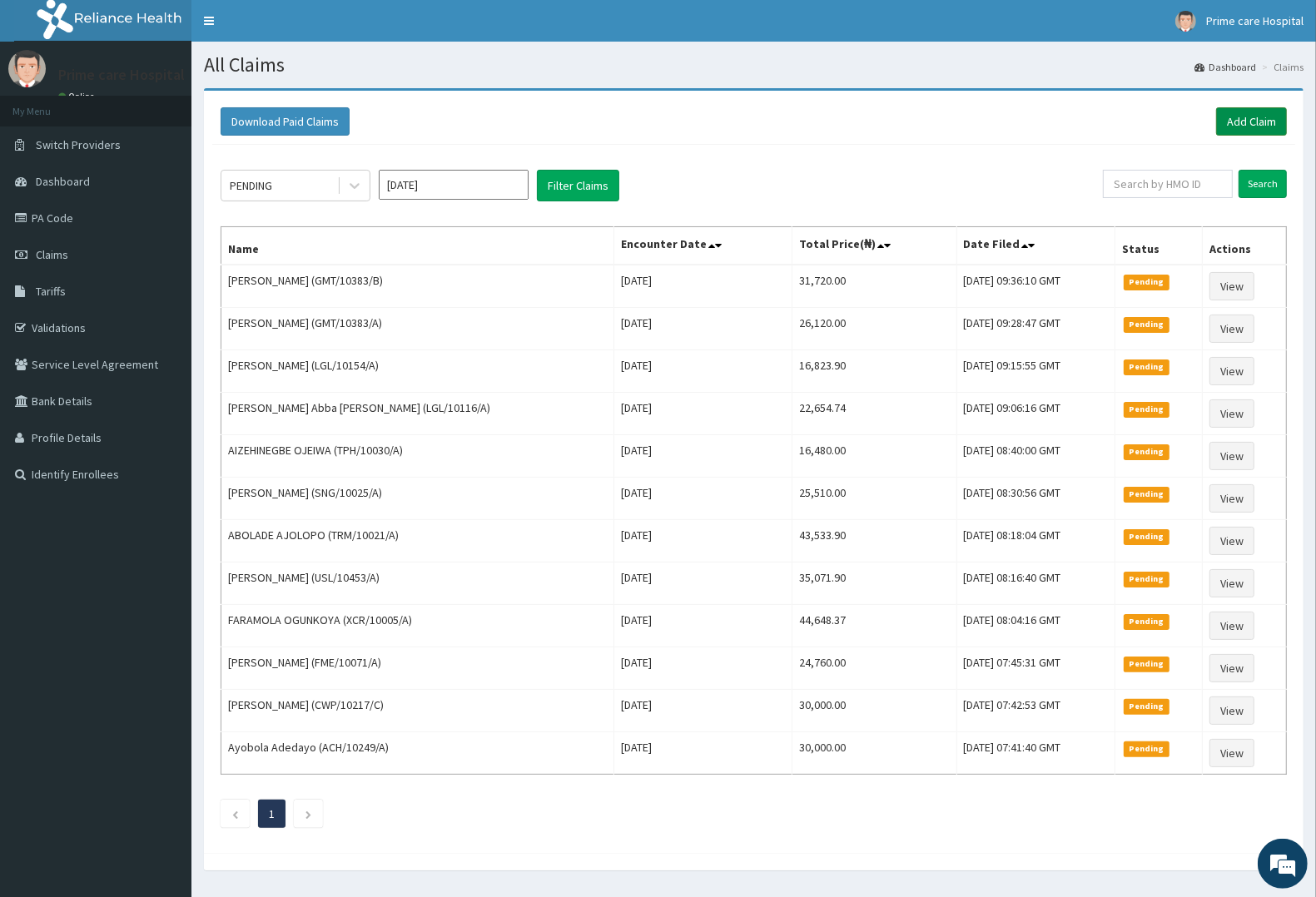
click at [1241, 114] on link "Add Claim" at bounding box center [1251, 122] width 71 height 29
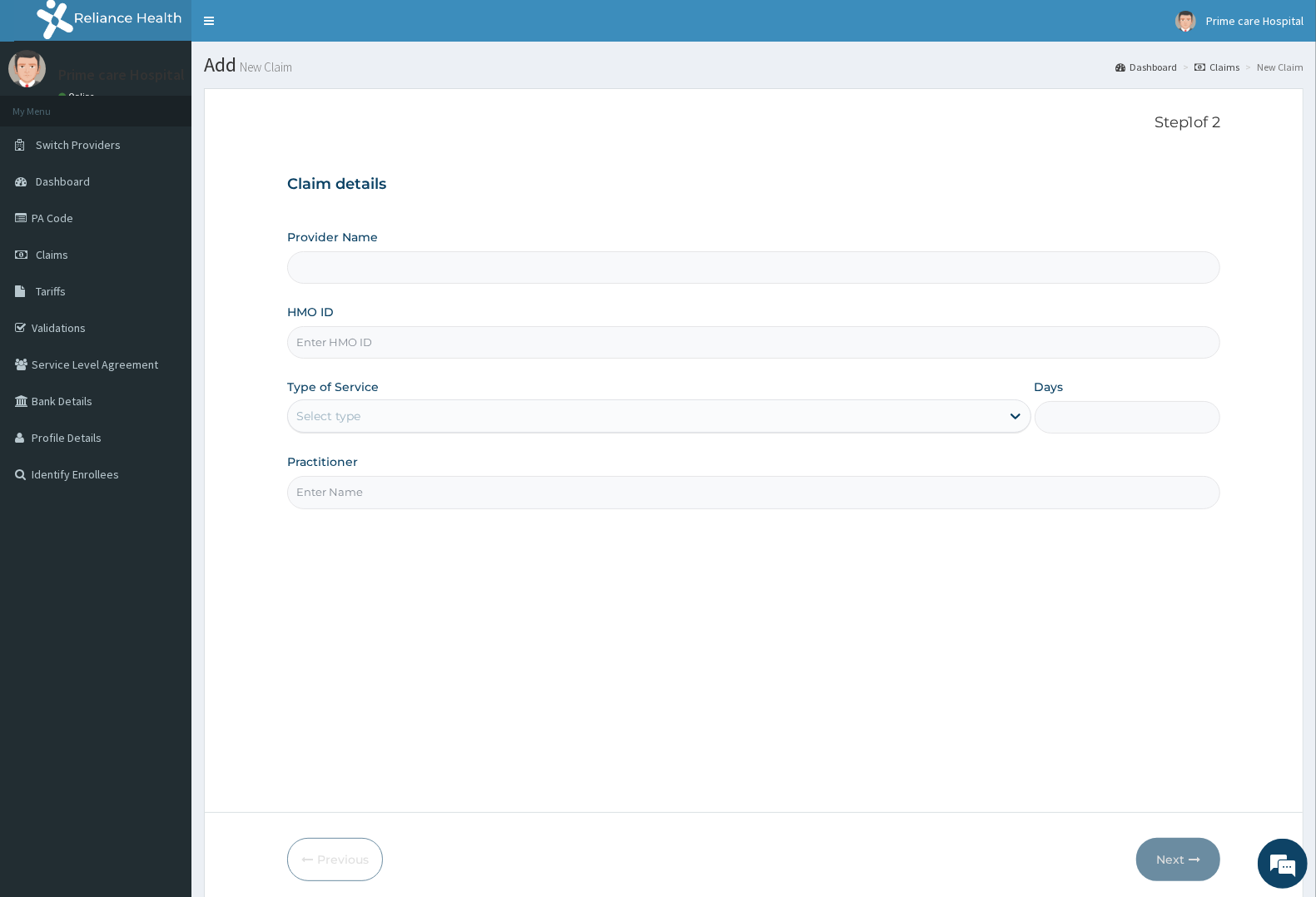
type input "Prime care hospital"
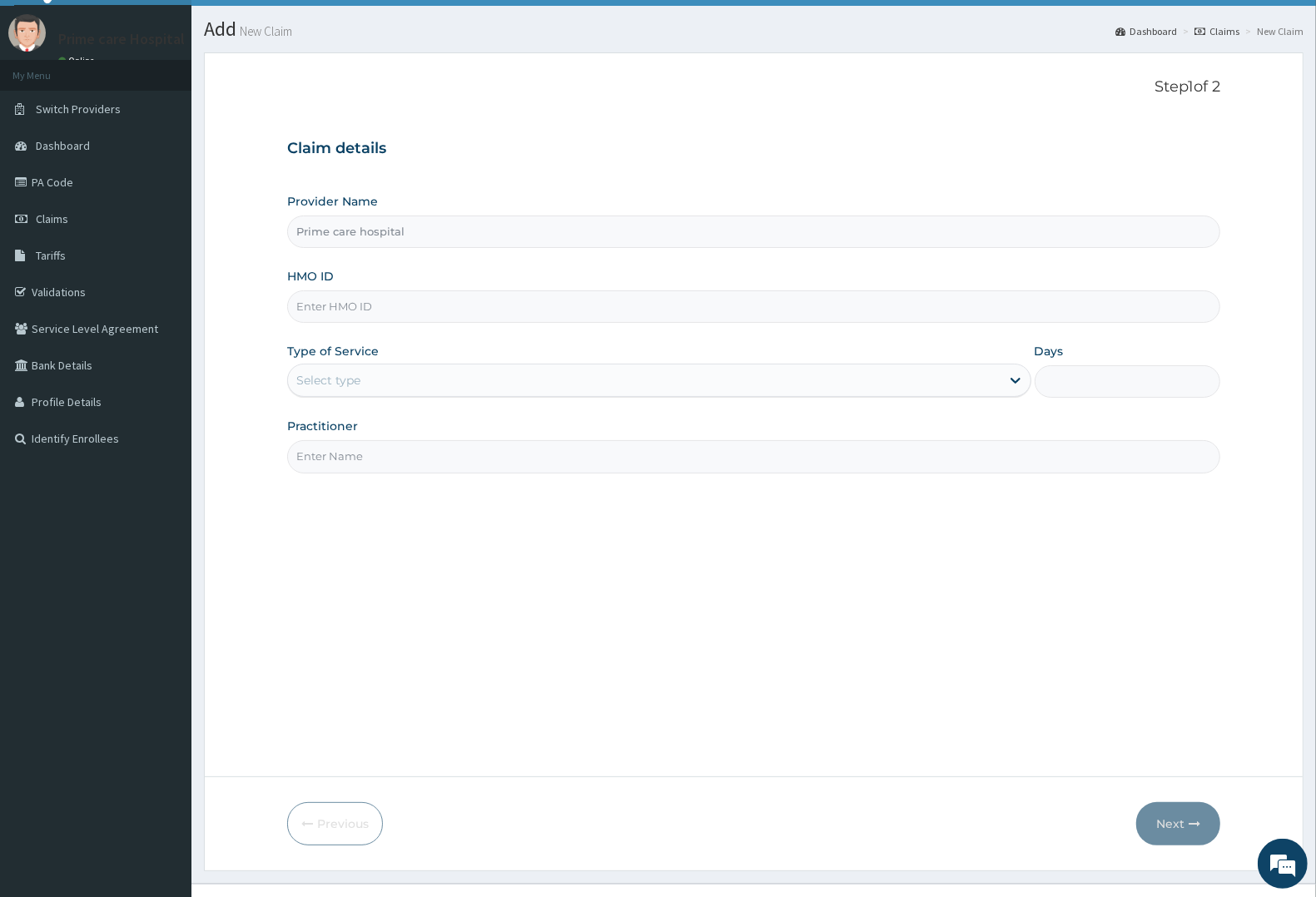
scroll to position [65, 0]
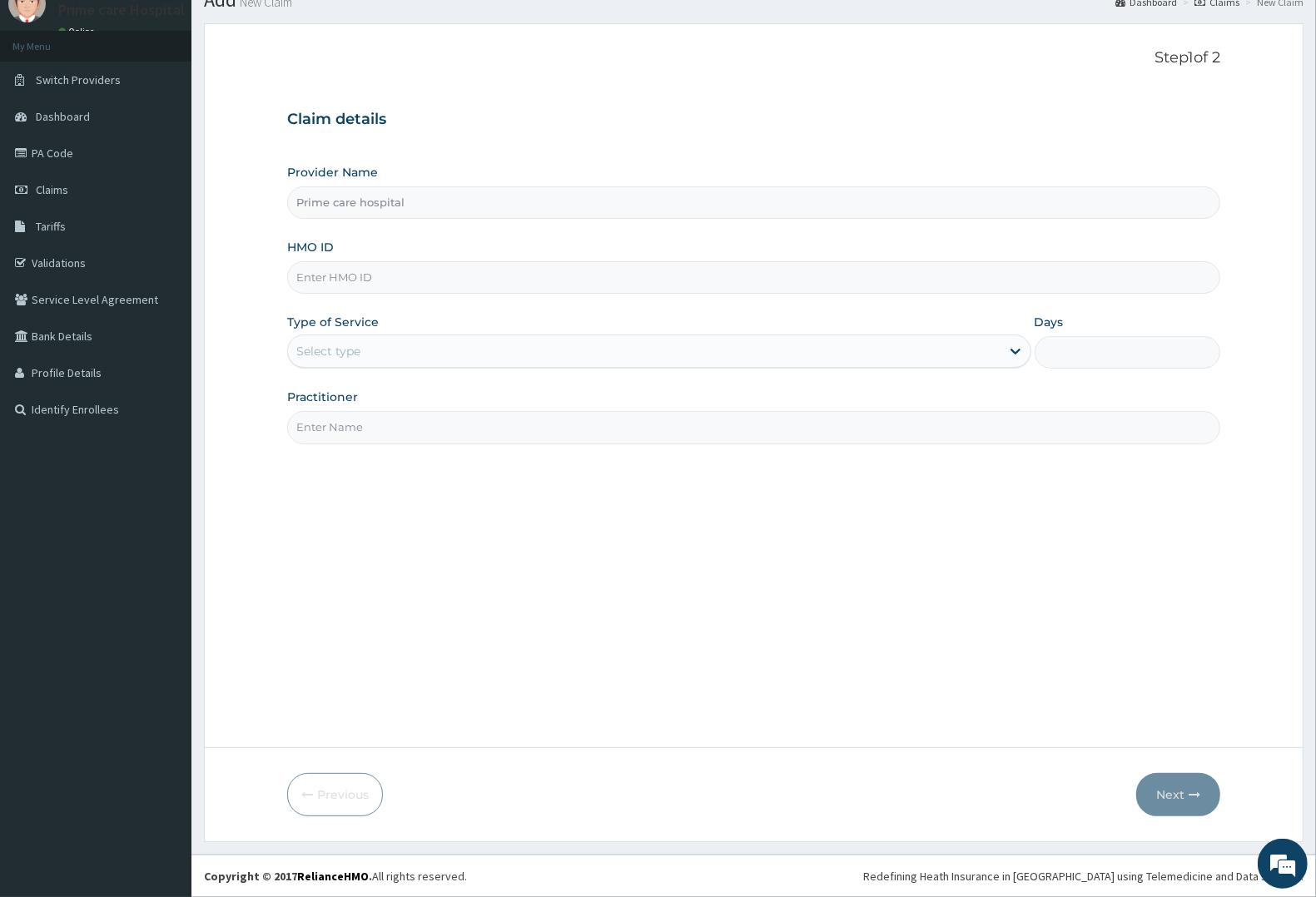
click at [375, 276] on input "HMO ID" at bounding box center [753, 278] width 933 height 32
type input "GMT/10383/E"
click at [426, 346] on div "Select type" at bounding box center [643, 351] width 712 height 27
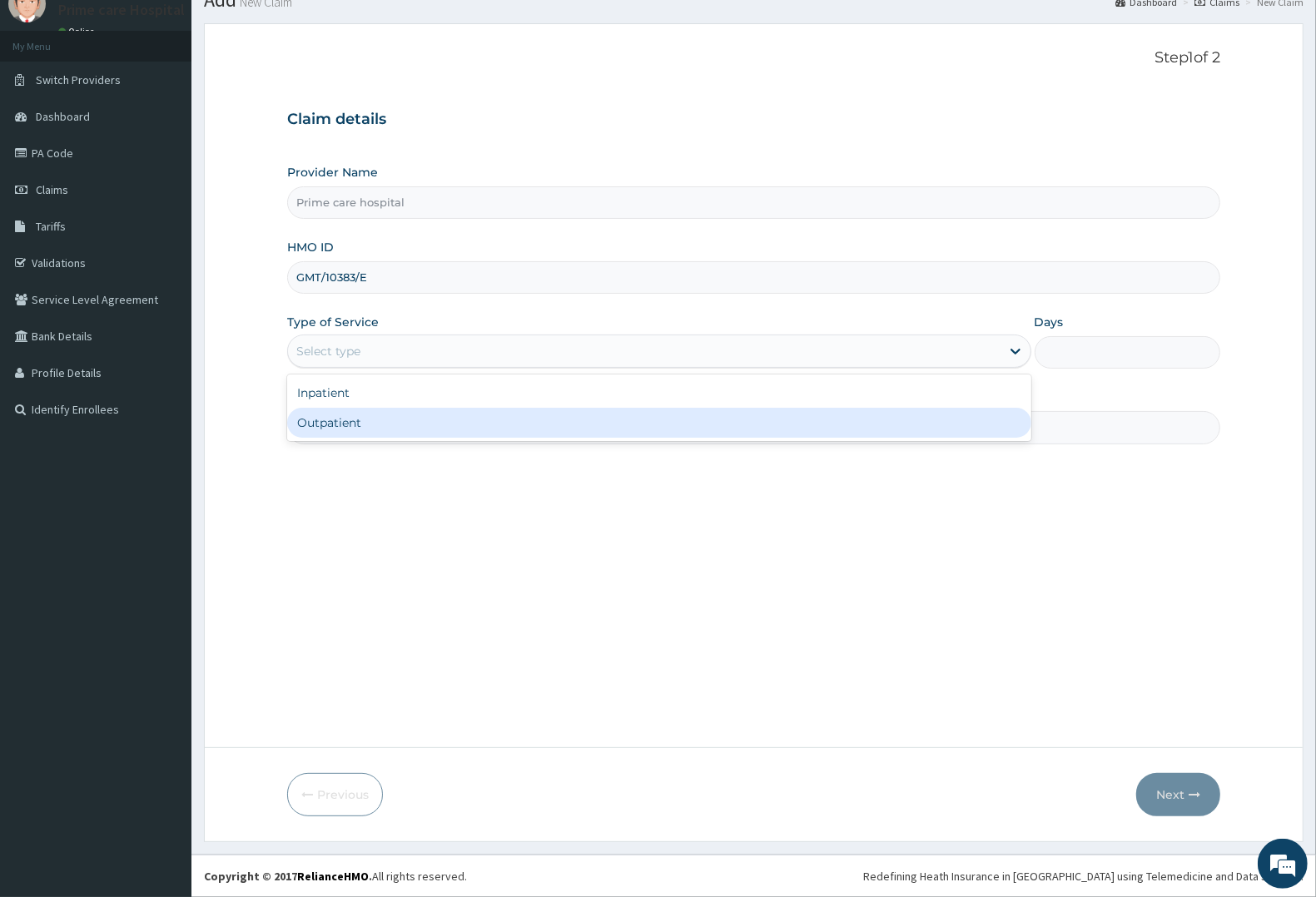
click at [409, 417] on div "Outpatient" at bounding box center [659, 422] width 744 height 30
type input "1"
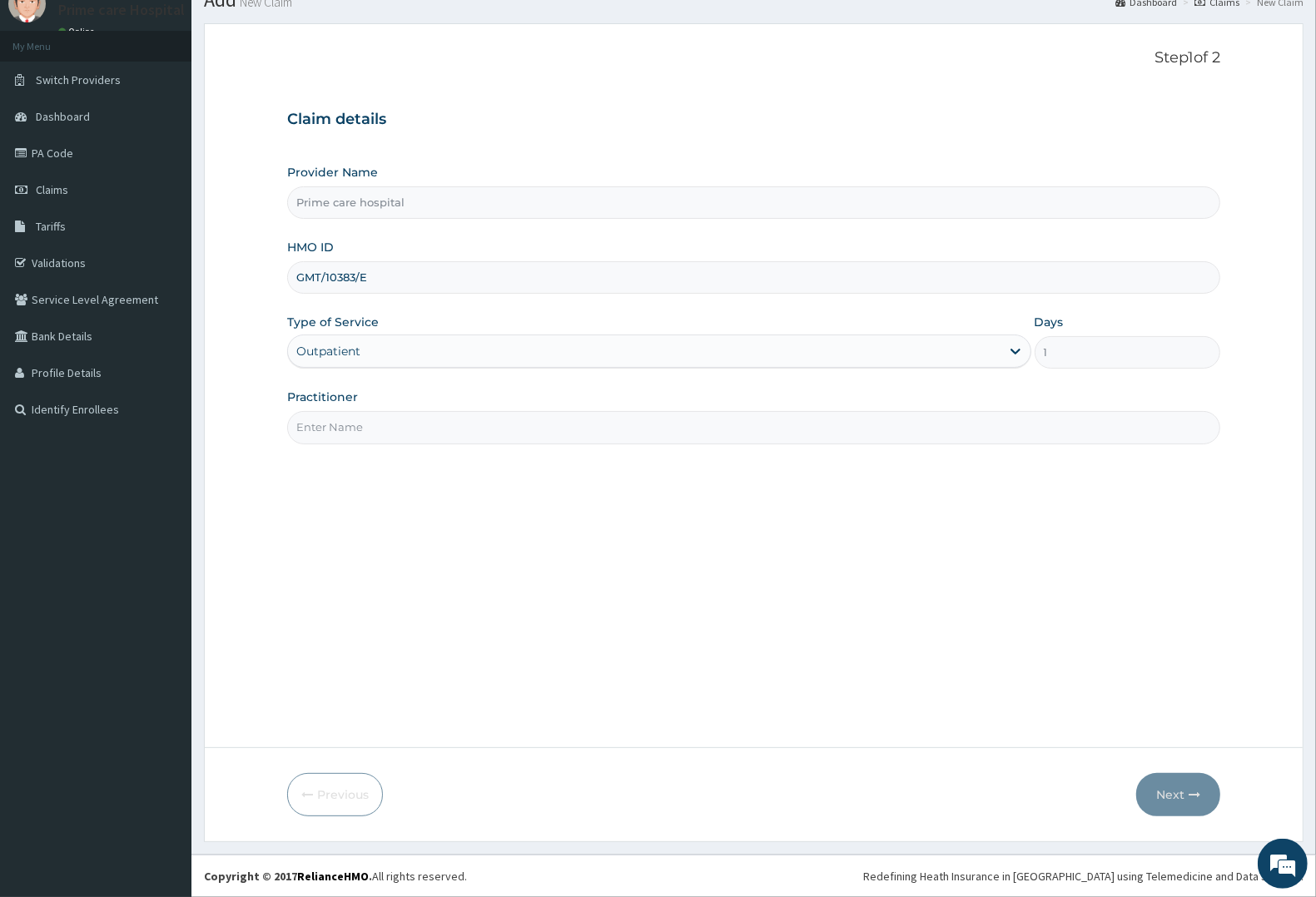
click at [381, 422] on input "Practitioner" at bounding box center [753, 427] width 933 height 32
type input "[PERSON_NAME]"
click at [1161, 791] on button "Next" at bounding box center [1178, 795] width 84 height 43
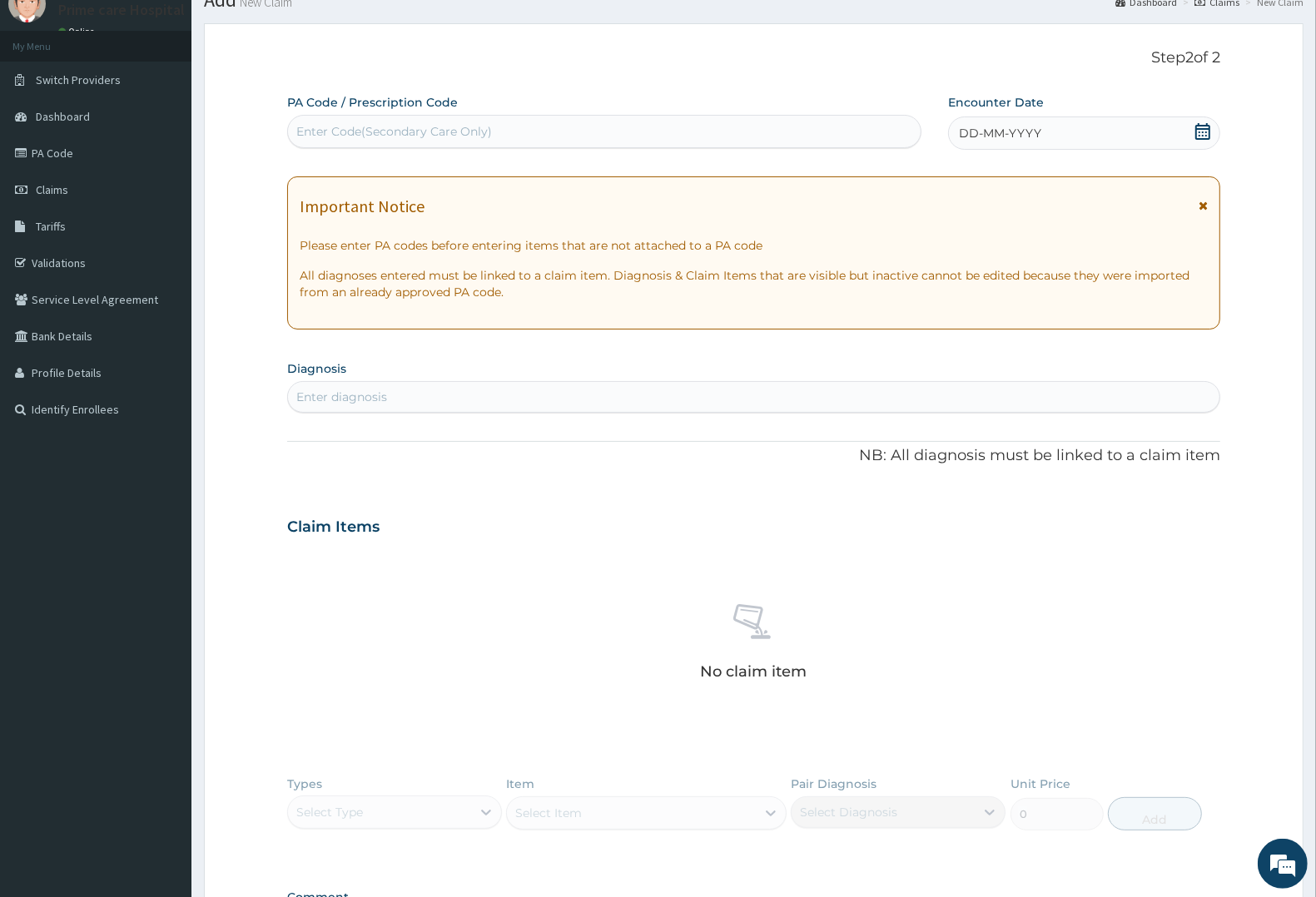
click at [485, 135] on div "Enter Code(Secondary Care Only)" at bounding box center [394, 131] width 195 height 17
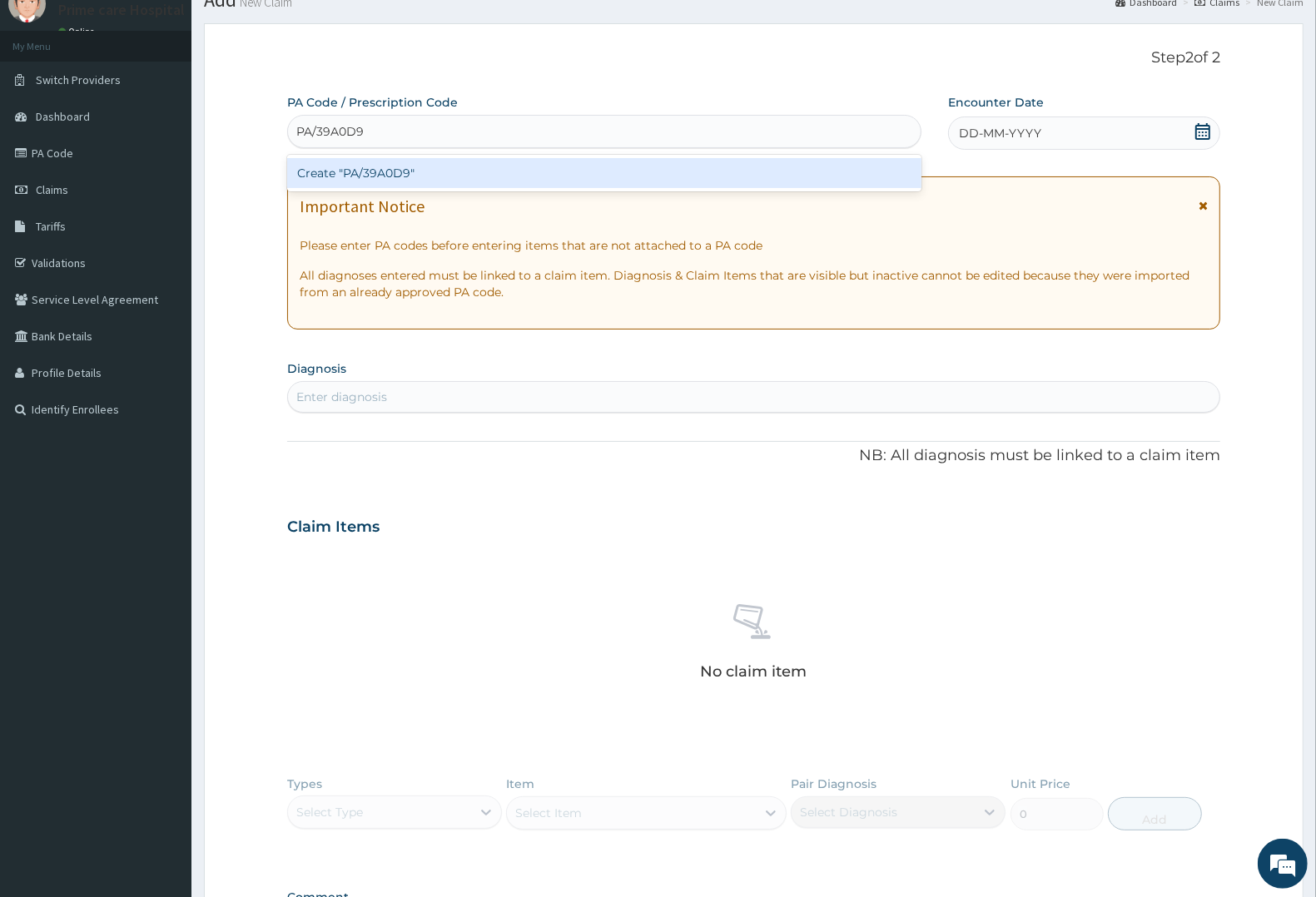
type input "PA/39A0D9"
click at [1005, 130] on div "PA Code / Prescription Code option Create "PA/39A0D9" focused, 1 of 1. 1 result…" at bounding box center [753, 525] width 933 height 862
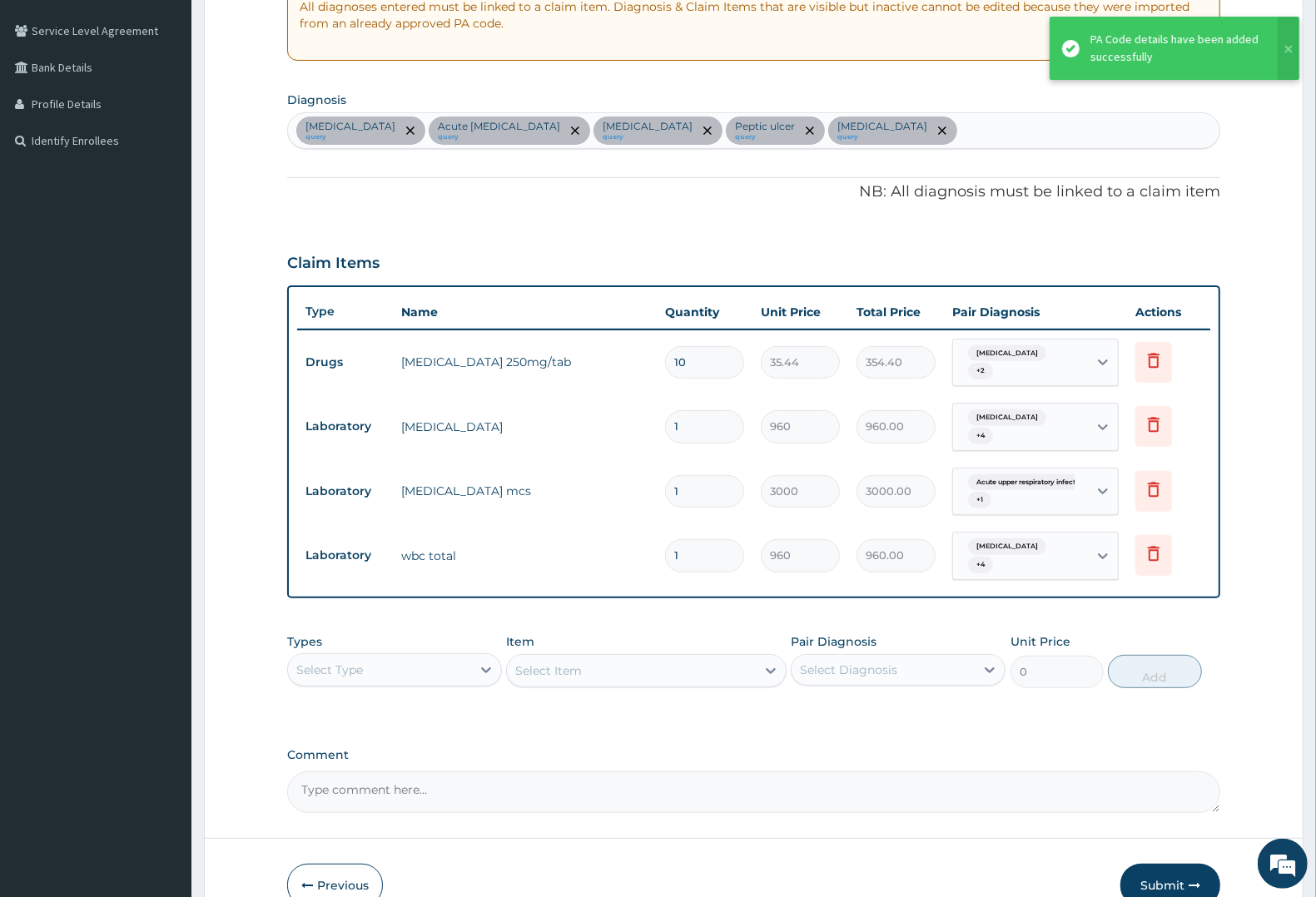
scroll to position [402, 0]
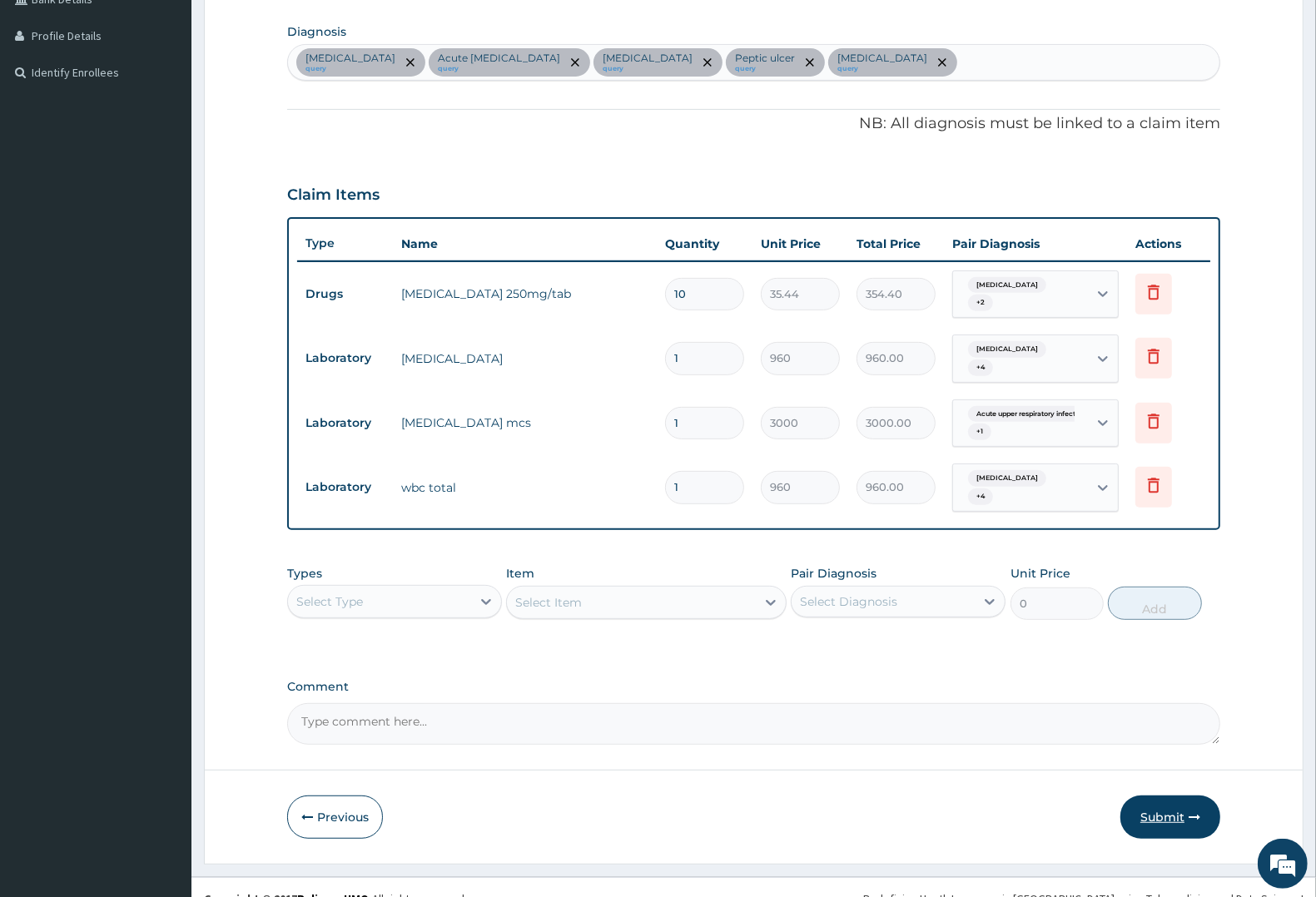
click at [1157, 796] on button "Submit" at bounding box center [1169, 817] width 99 height 43
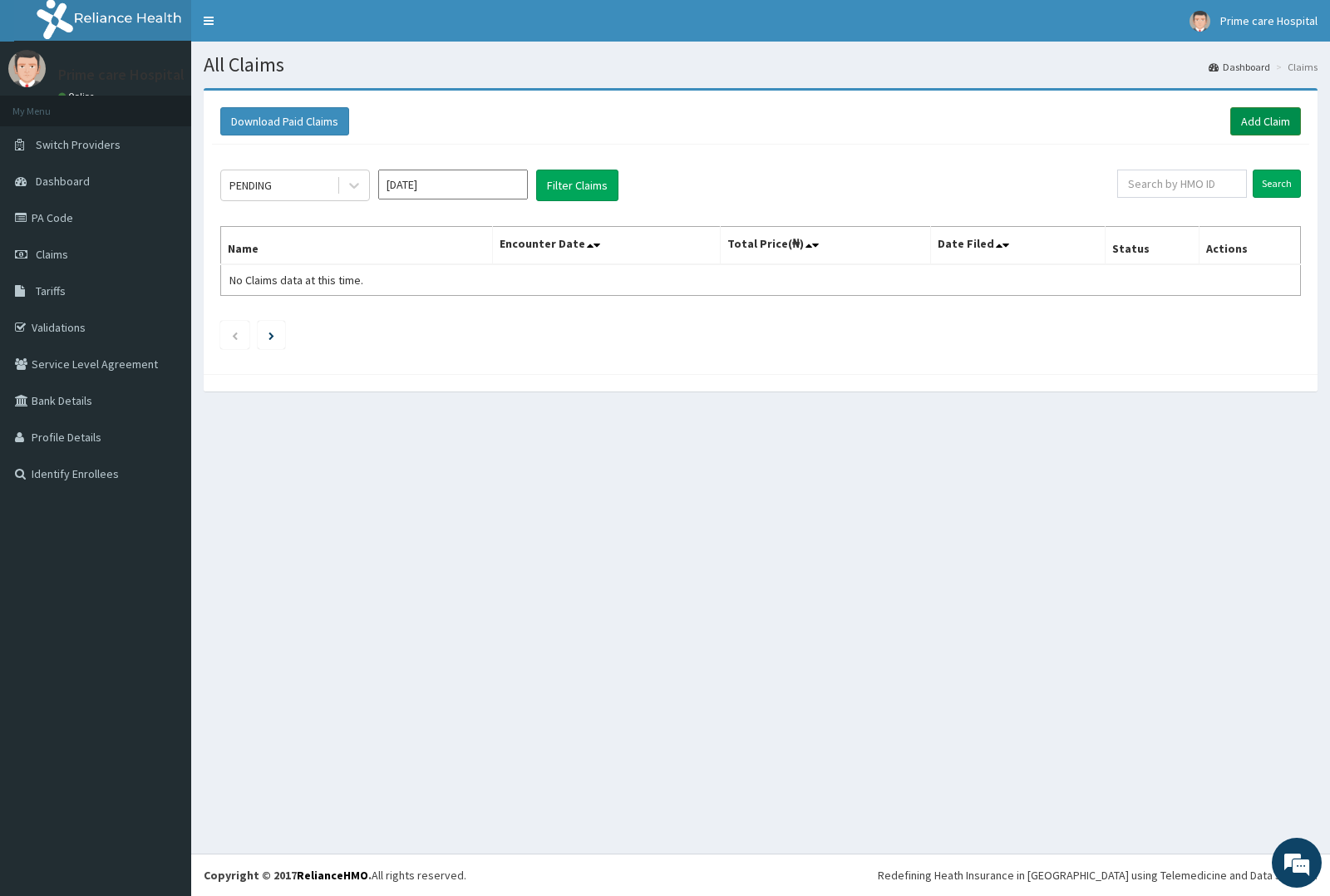
click at [1272, 123] on link "Add Claim" at bounding box center [1266, 122] width 71 height 29
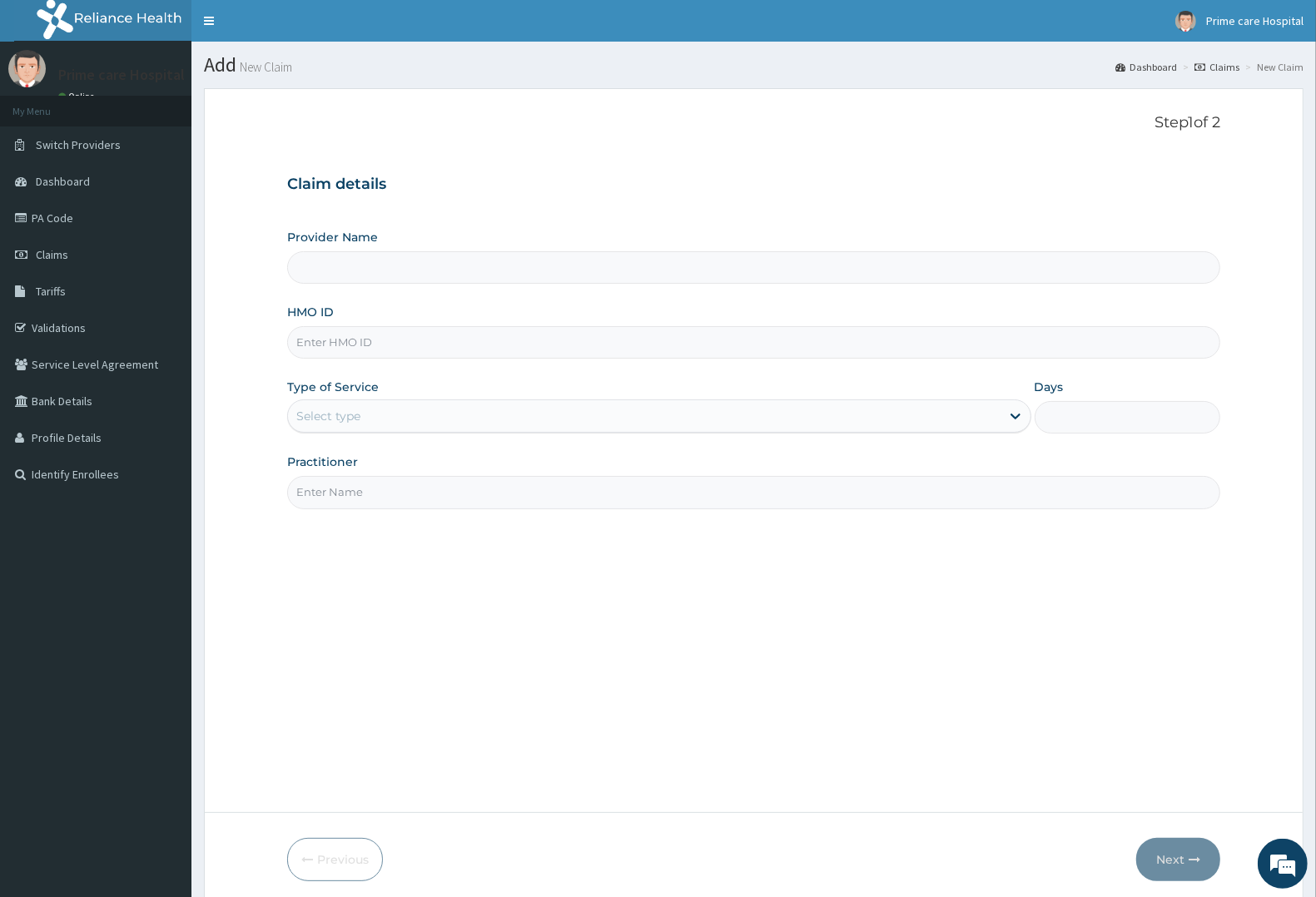
type input "Prime care hospital"
click at [396, 349] on input "HMO ID" at bounding box center [753, 342] width 933 height 32
type input "GMT/10383/F"
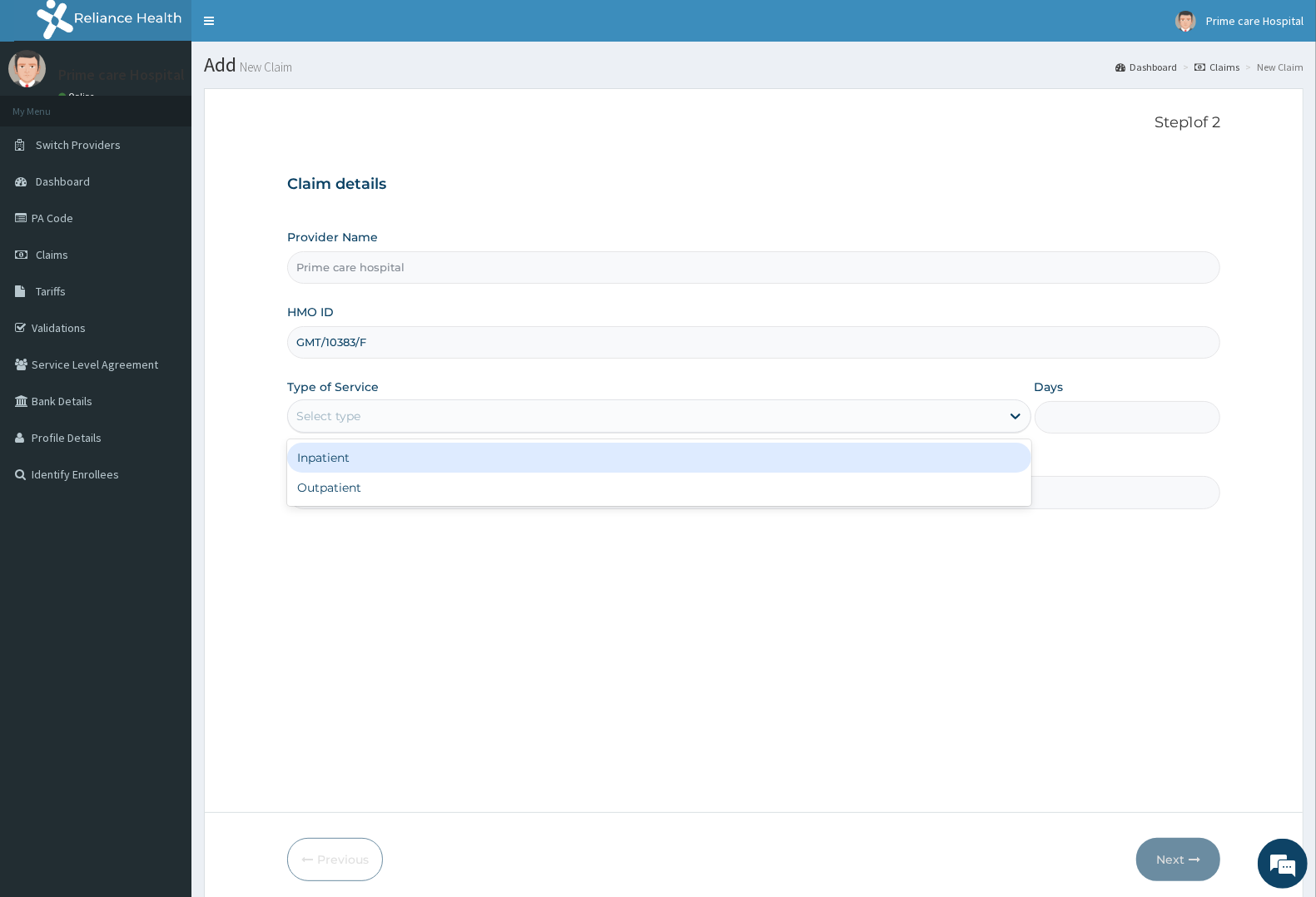
drag, startPoint x: 383, startPoint y: 412, endPoint x: 367, endPoint y: 492, distance: 81.6
click at [383, 434] on div "Type of Service option Inpatient focused, 1 of 2. 2 results available. Use Up a…" at bounding box center [659, 406] width 744 height 55
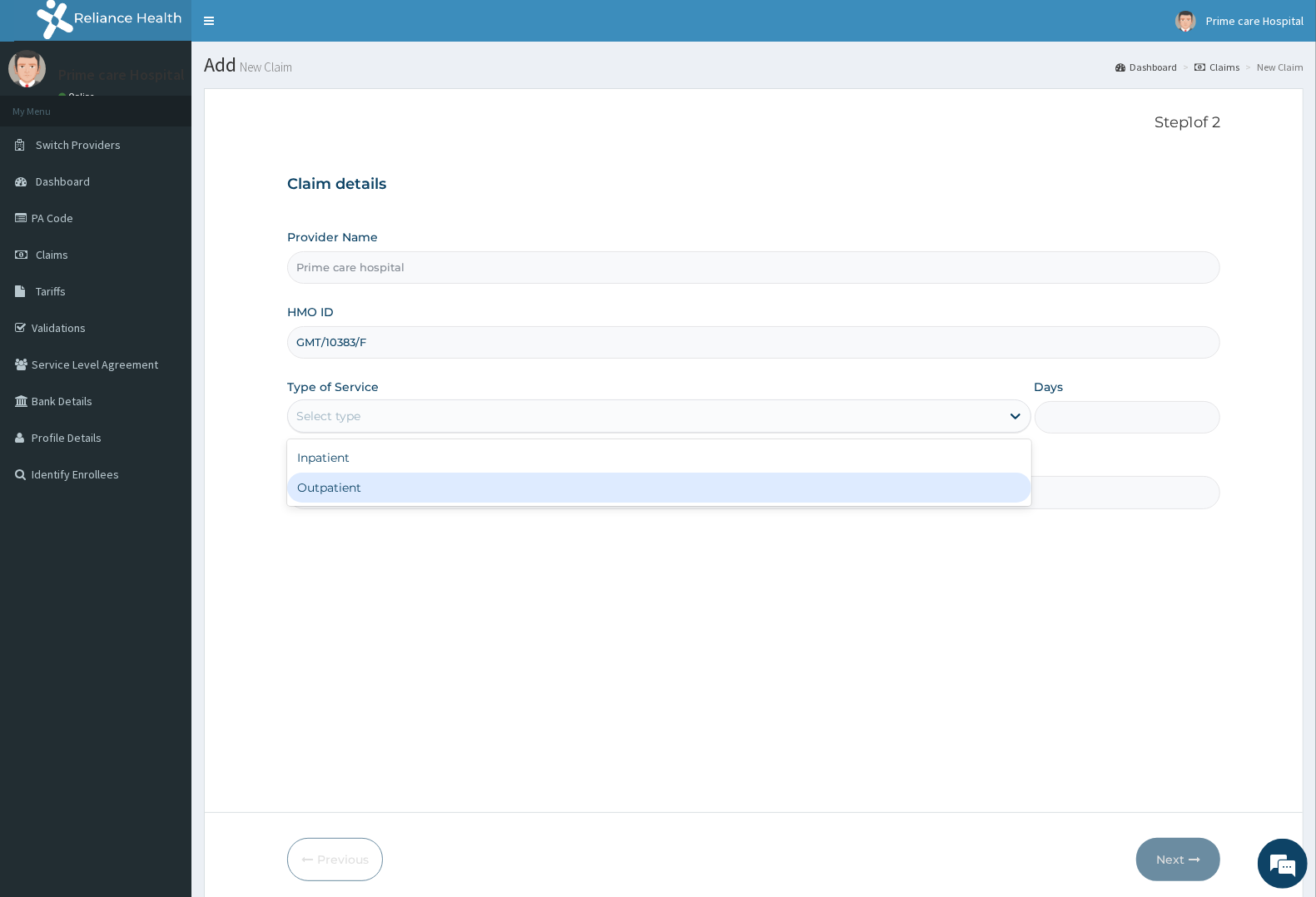
click at [366, 496] on div "Outpatient" at bounding box center [659, 487] width 744 height 30
type input "1"
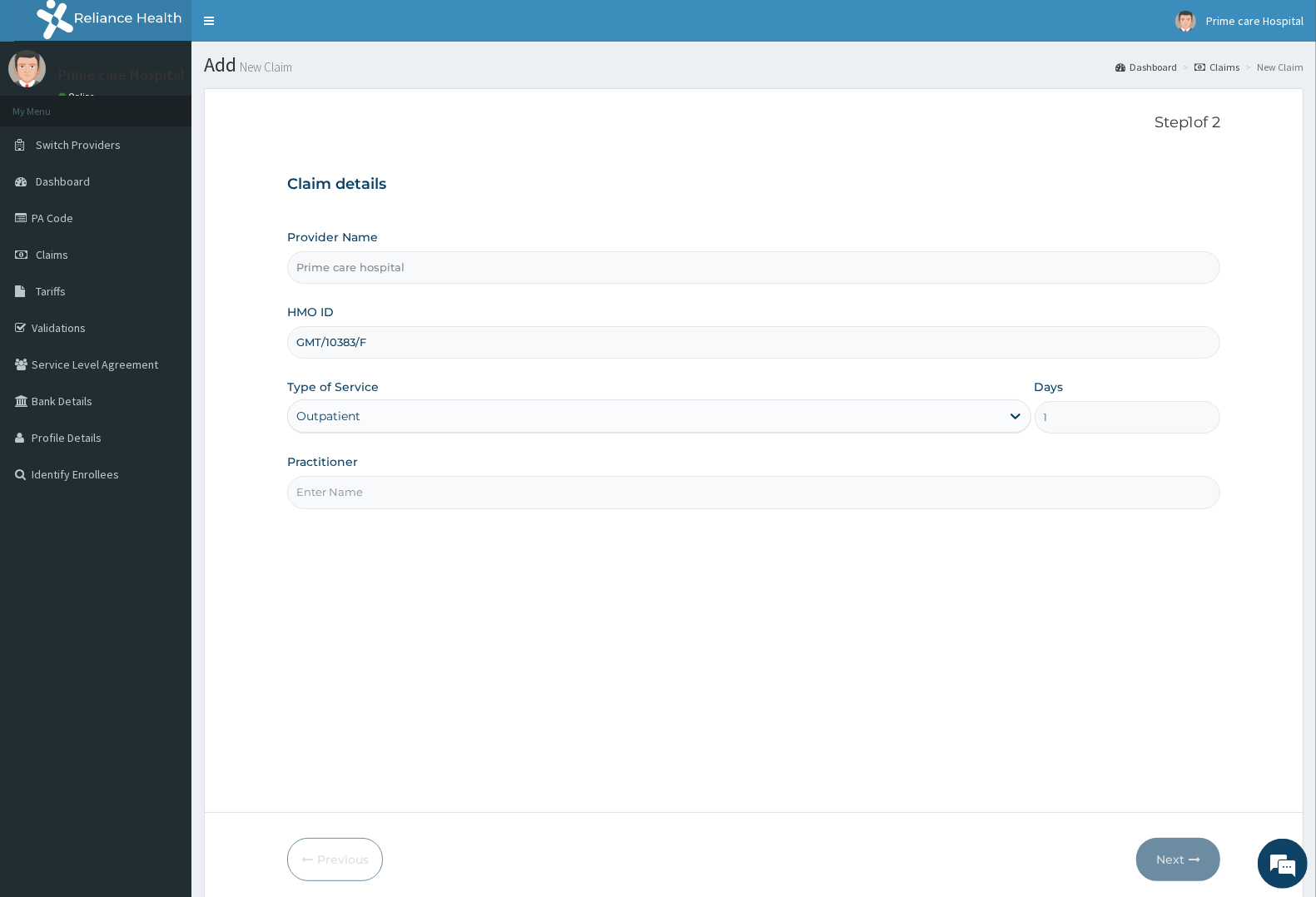
click at [364, 494] on input "Practitioner" at bounding box center [753, 492] width 933 height 32
type input "[PERSON_NAME]"
click at [1165, 851] on button "Next" at bounding box center [1178, 860] width 84 height 43
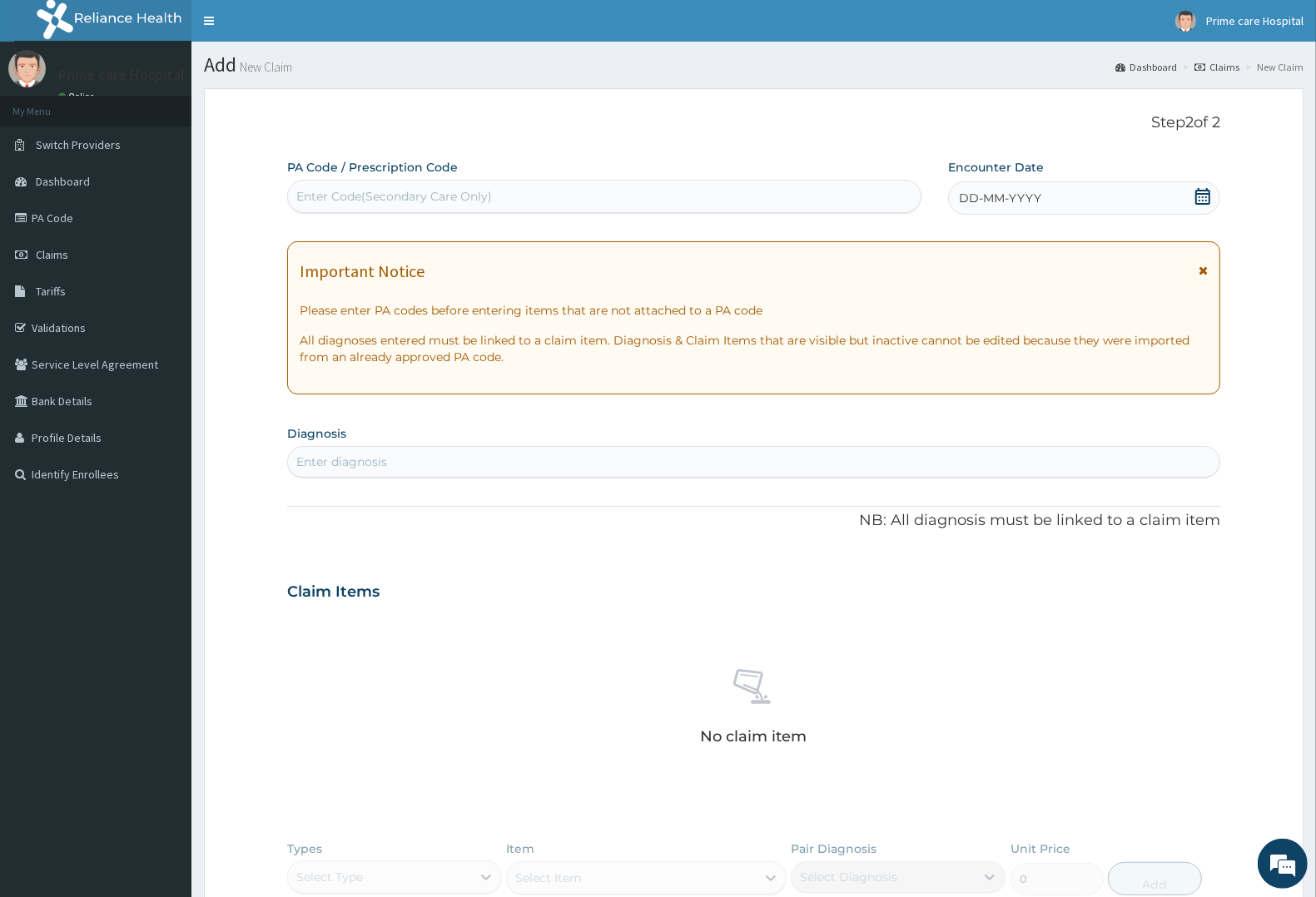
click at [500, 194] on div "Enter Code(Secondary Care Only)" at bounding box center [604, 196] width 632 height 27
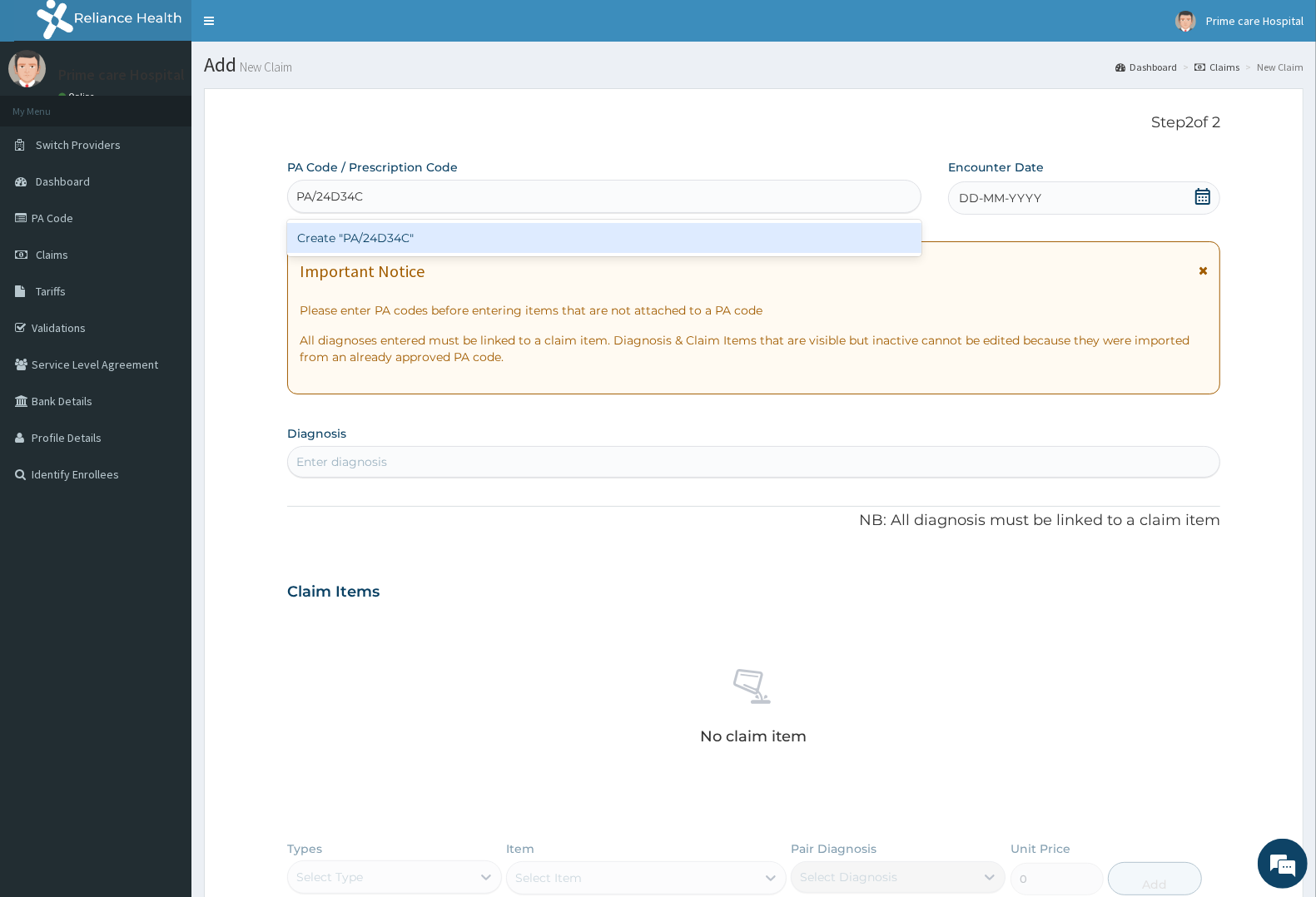
type input "PA/24D34C"
click at [1042, 192] on div "PA Code / Prescription Code option Create "PA/24D34C" focused, 1 of 1. 1 result…" at bounding box center [753, 590] width 933 height 862
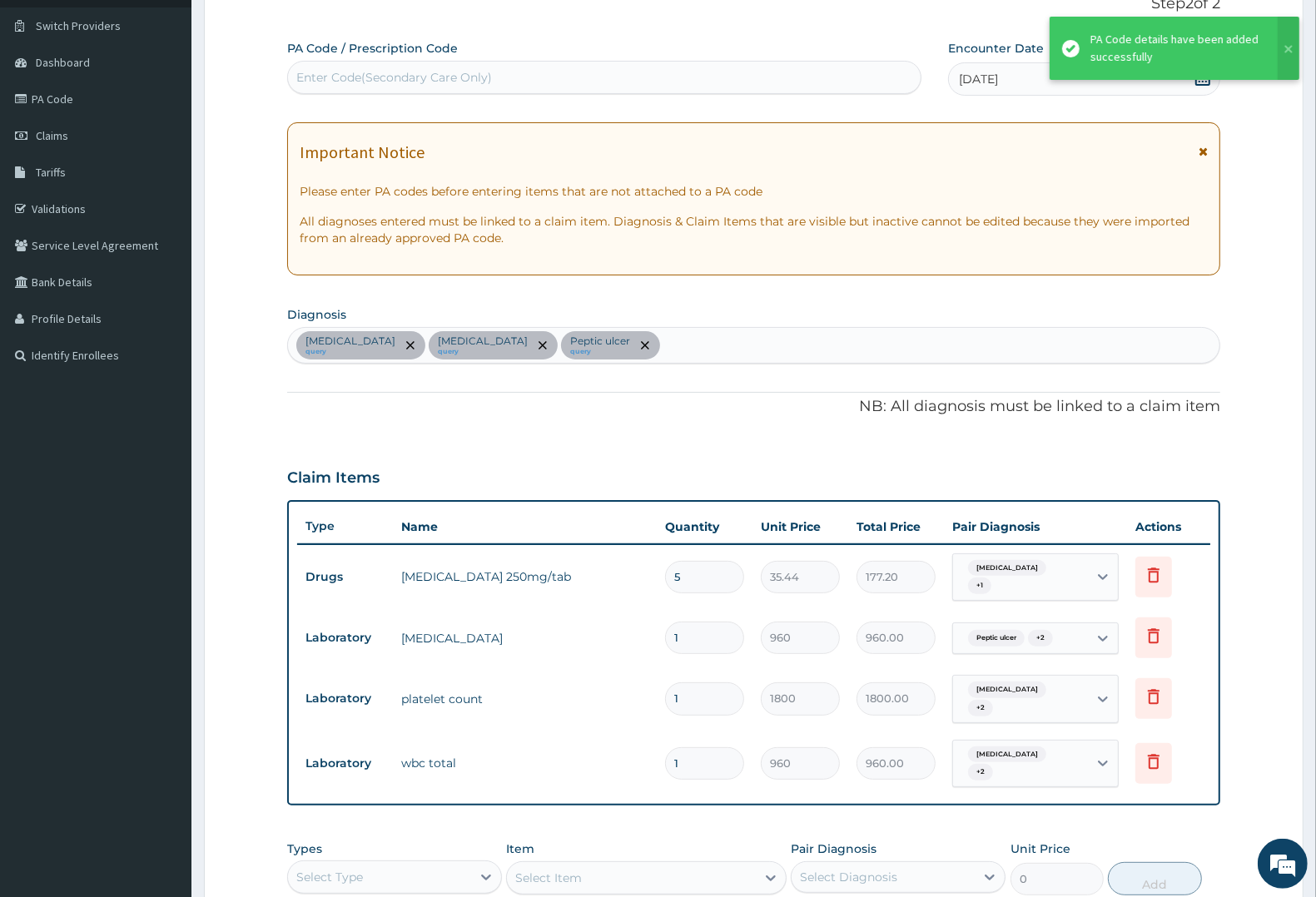
scroll to position [410, 0]
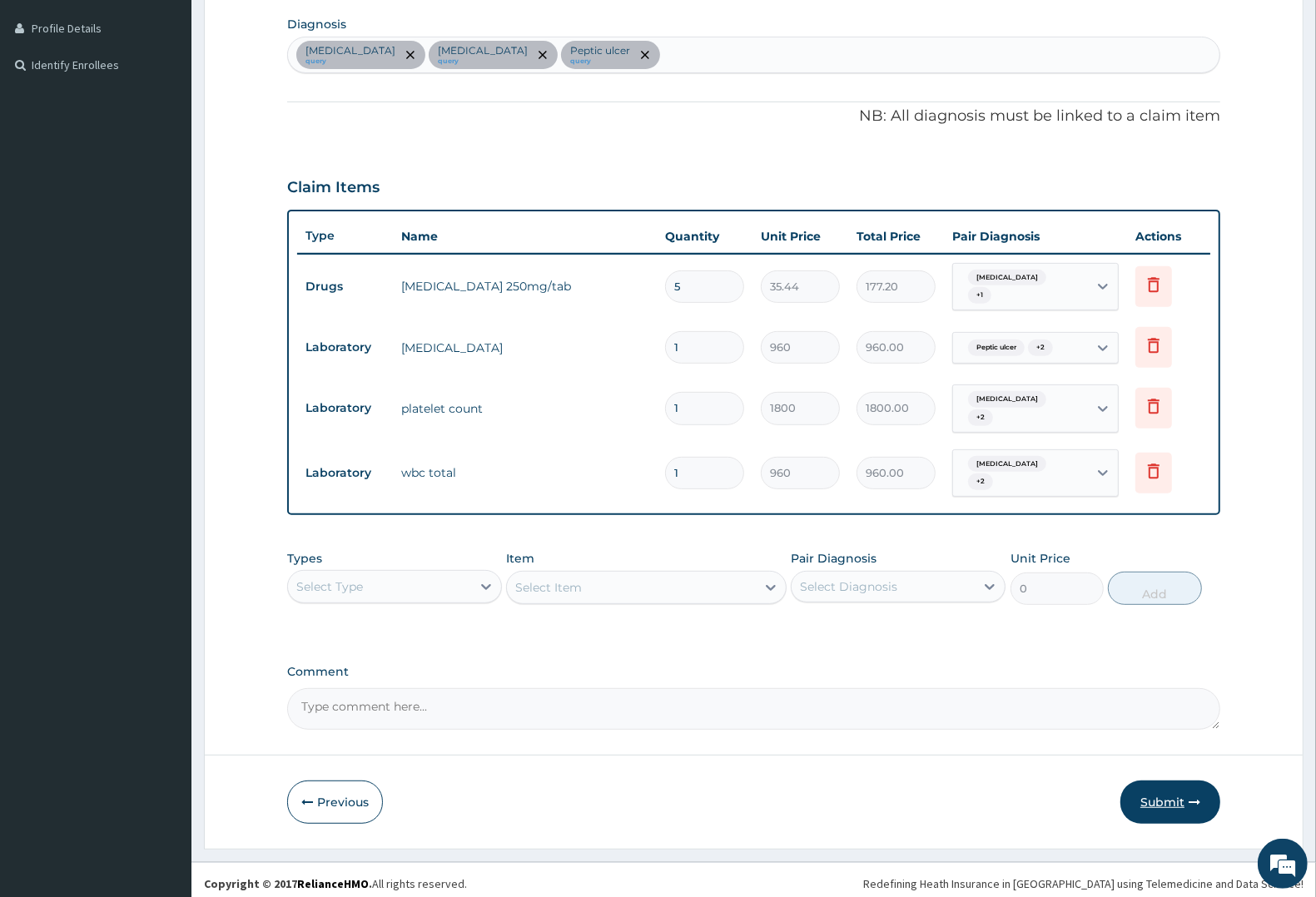
click at [1176, 792] on button "Submit" at bounding box center [1169, 802] width 99 height 43
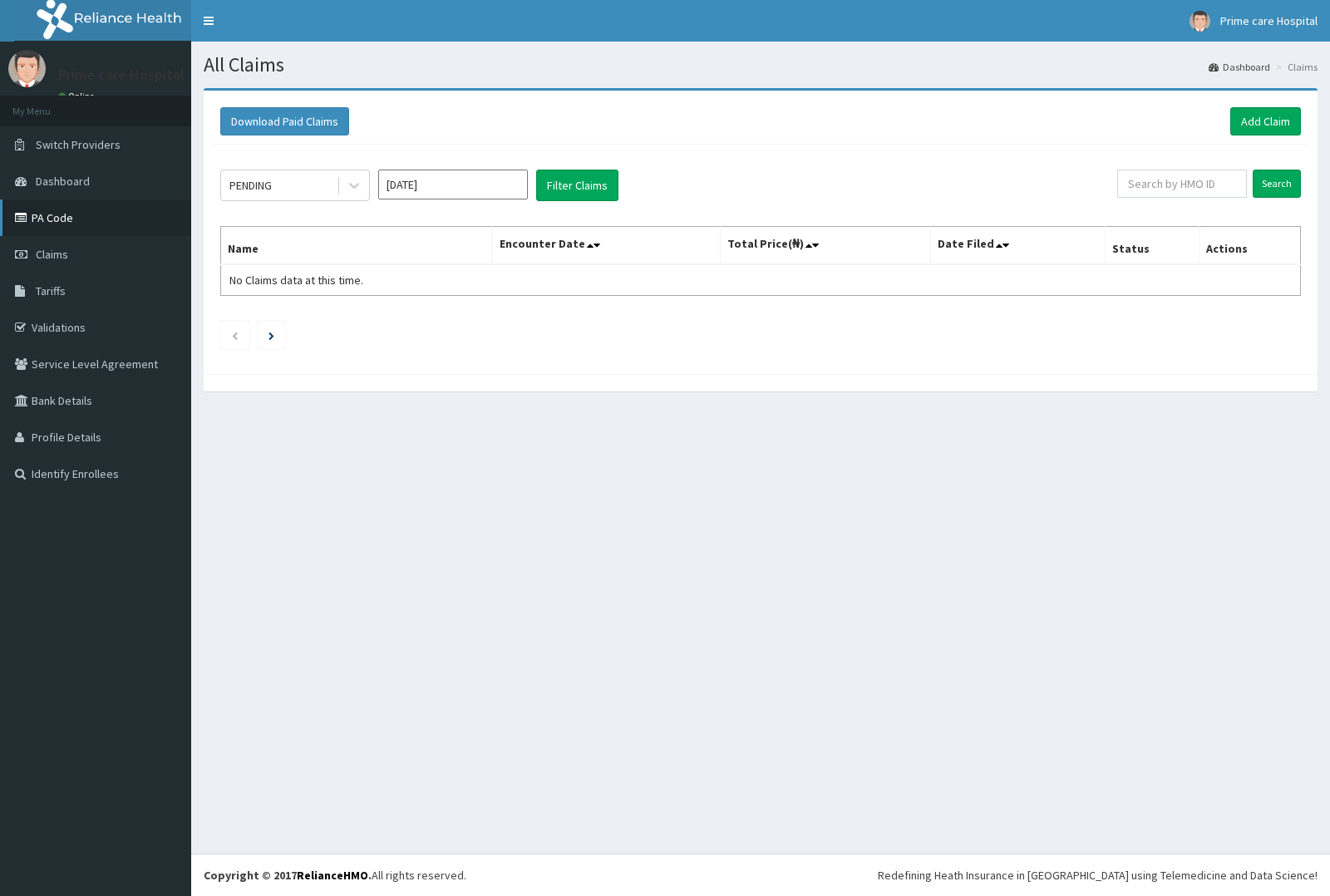
click at [42, 209] on link "PA Code" at bounding box center [96, 218] width 192 height 37
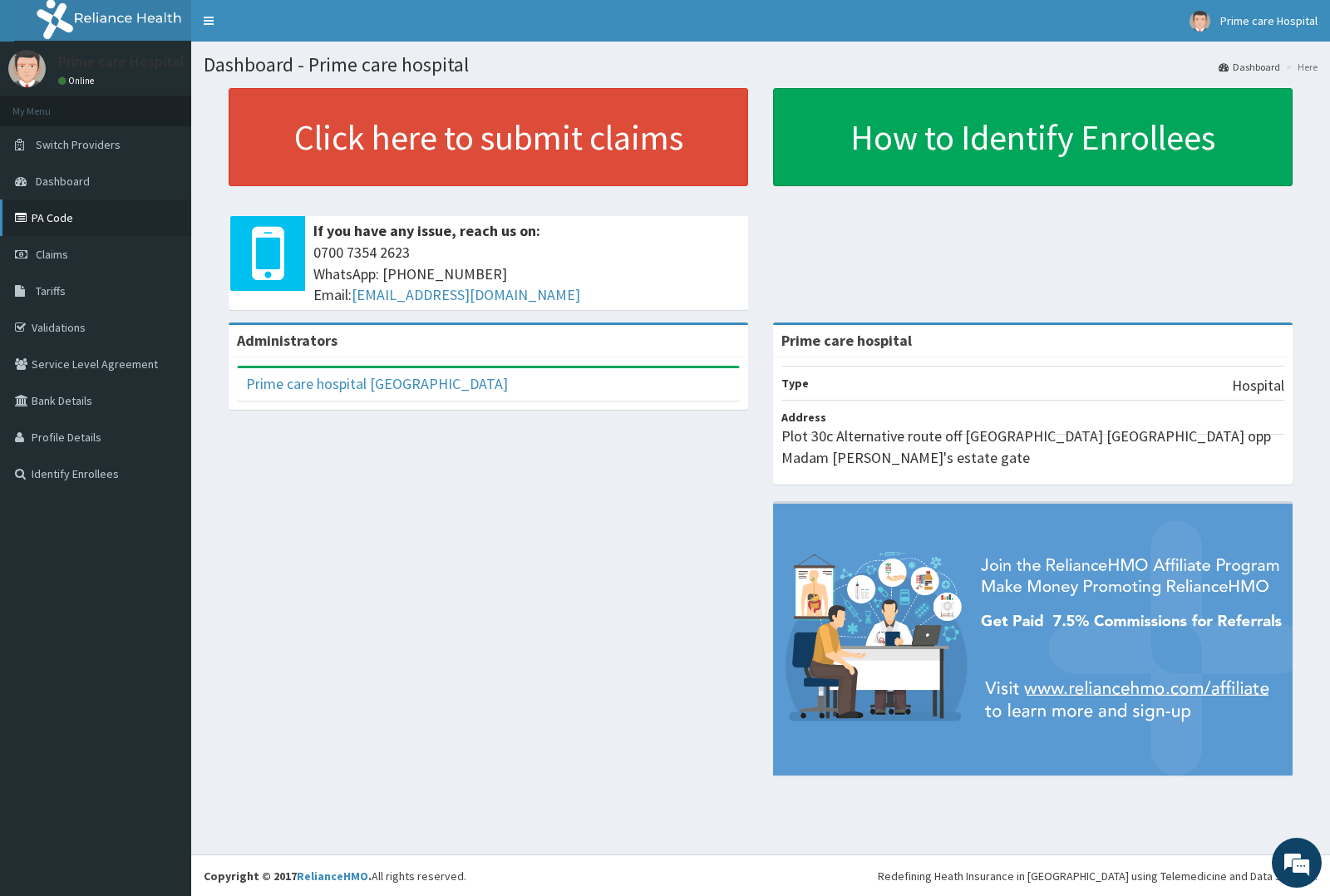
click at [61, 223] on link "PA Code" at bounding box center [96, 218] width 192 height 37
